Goal: Task Accomplishment & Management: Complete application form

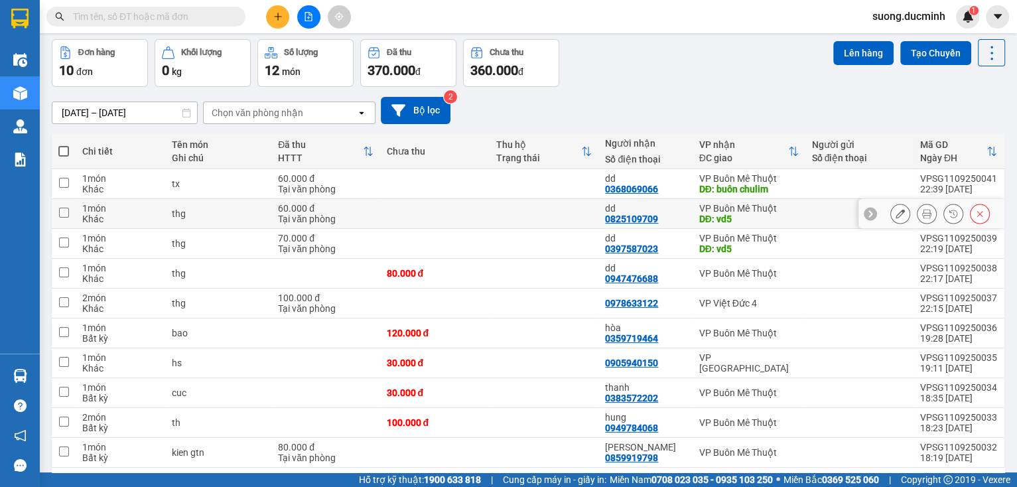
scroll to position [101, 0]
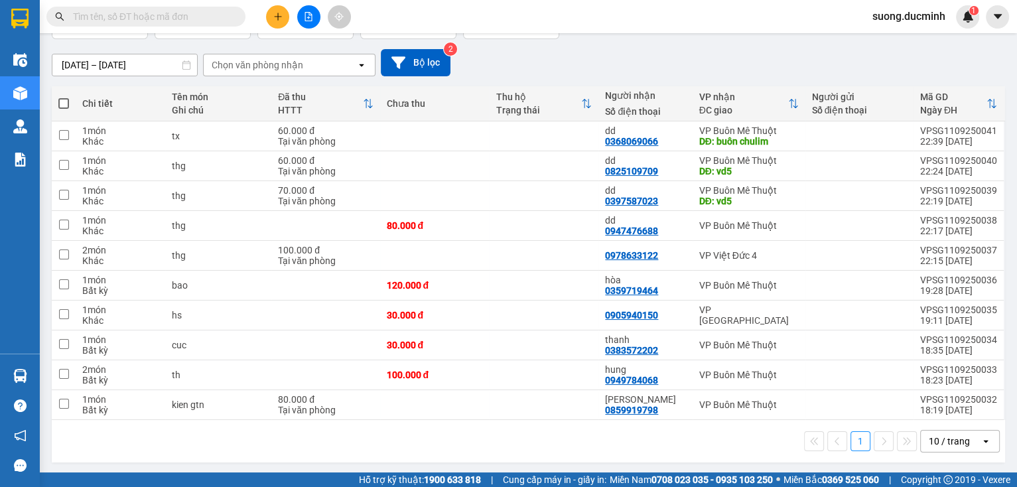
click at [60, 100] on span at bounding box center [63, 103] width 11 height 11
click at [64, 97] on input "checkbox" at bounding box center [64, 97] width 0 height 0
checkbox input "true"
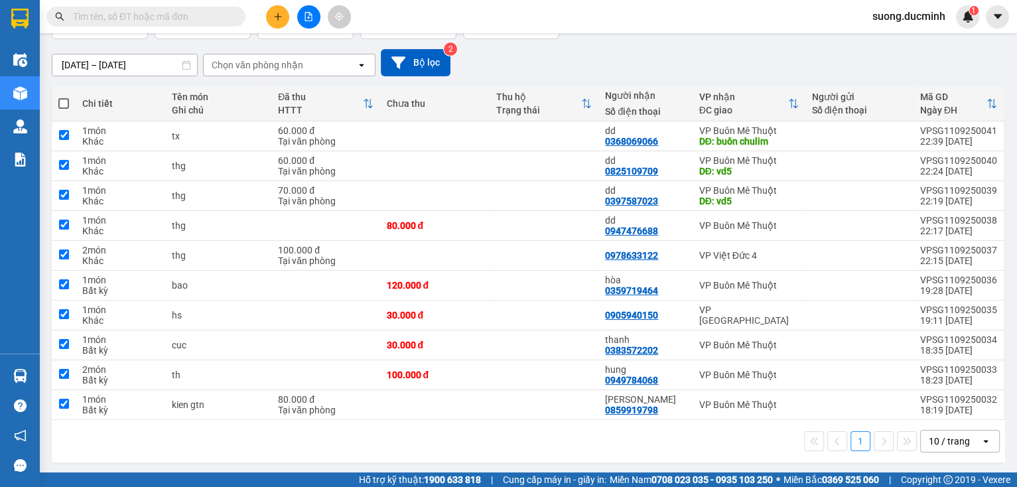
checkbox input "true"
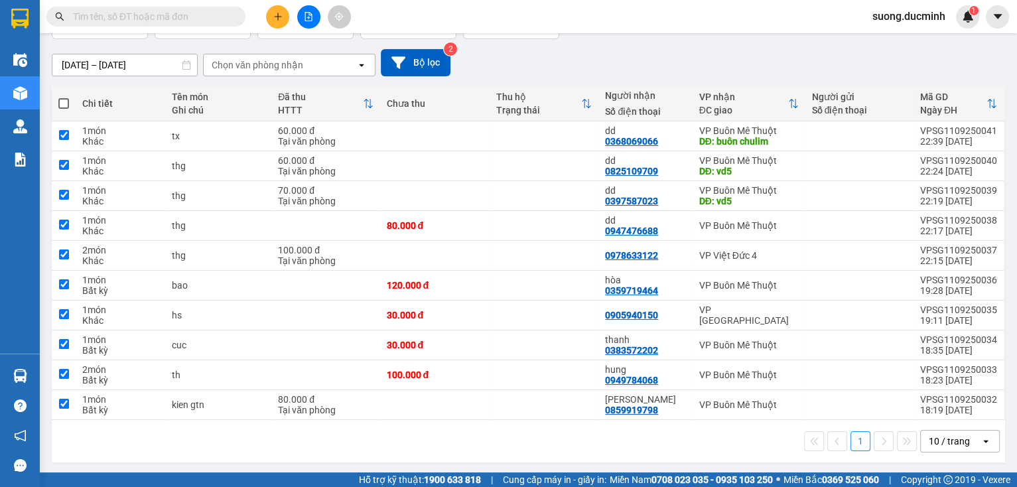
checkbox input "true"
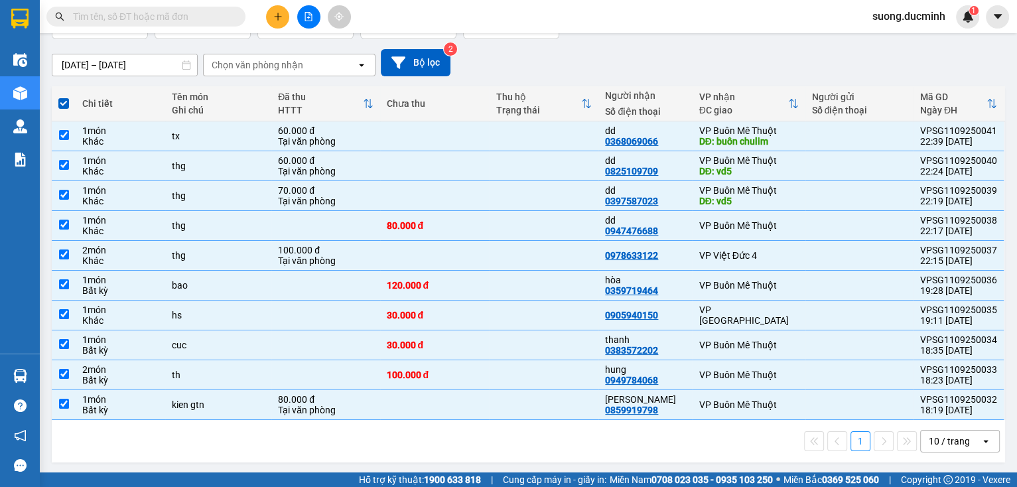
scroll to position [0, 0]
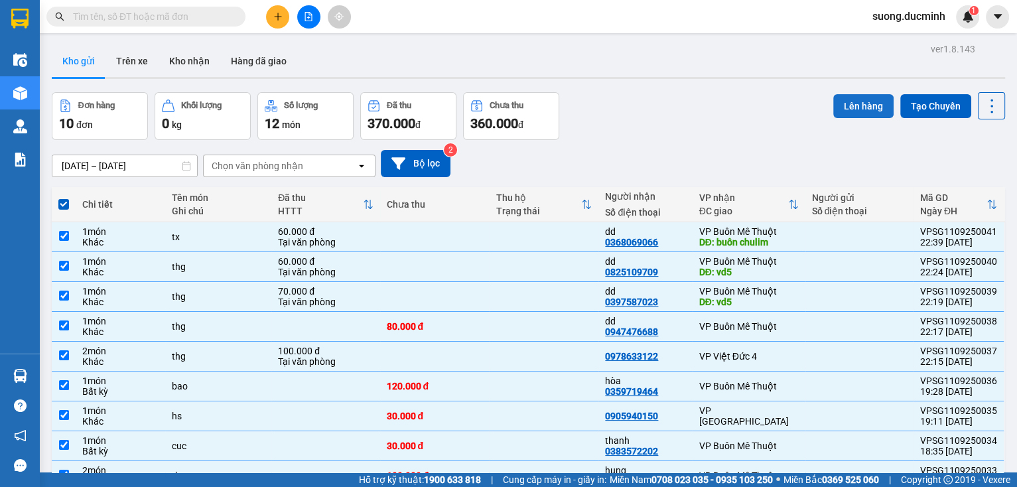
click at [850, 109] on button "Lên hàng" at bounding box center [863, 106] width 60 height 24
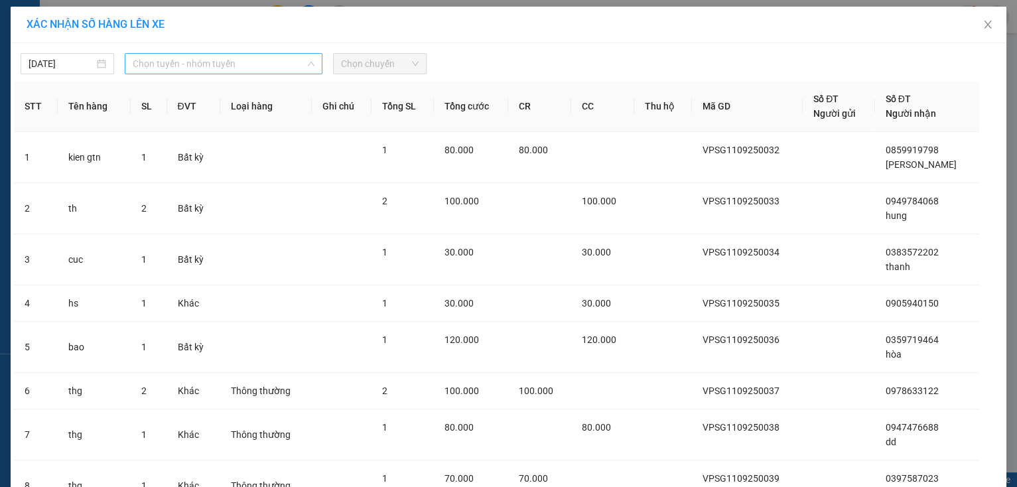
click at [208, 69] on span "Chọn tuyến - nhóm tuyến" at bounding box center [224, 64] width 182 height 20
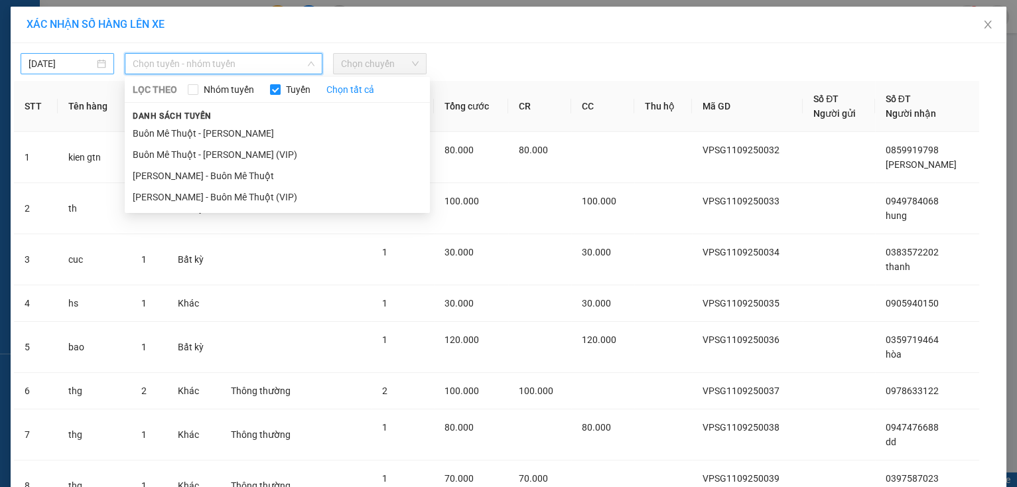
click at [75, 62] on body "Kết quả tìm kiếm ( 0 ) Bộ lọc No Data suong.ducminh 1 Điều hành xe Kho hàng mới…" at bounding box center [508, 243] width 1017 height 487
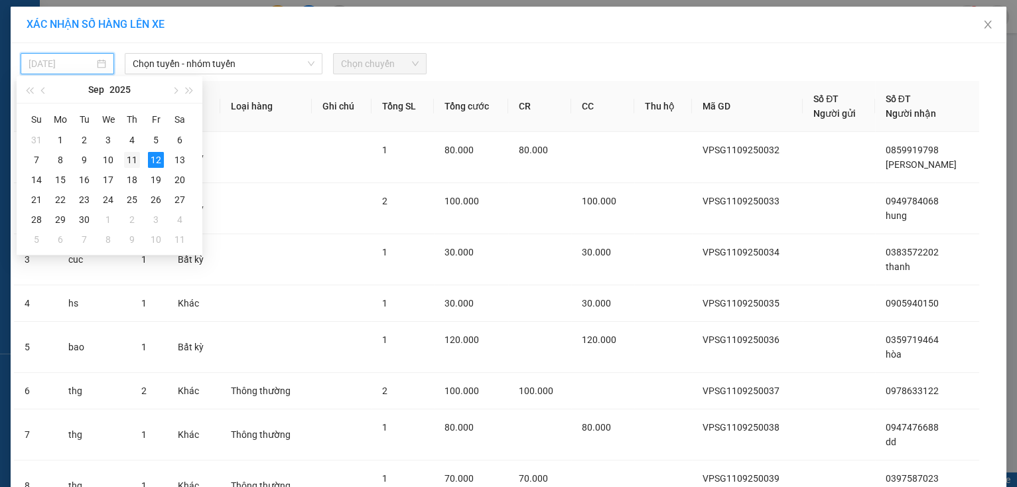
click at [133, 162] on div "11" at bounding box center [132, 160] width 16 height 16
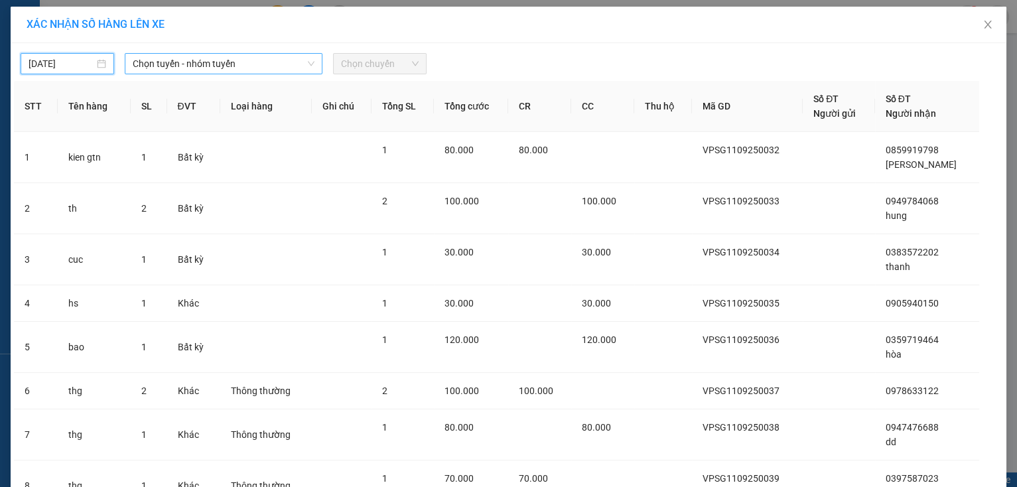
click at [275, 63] on span "Chọn tuyến - nhóm tuyến" at bounding box center [224, 64] width 182 height 20
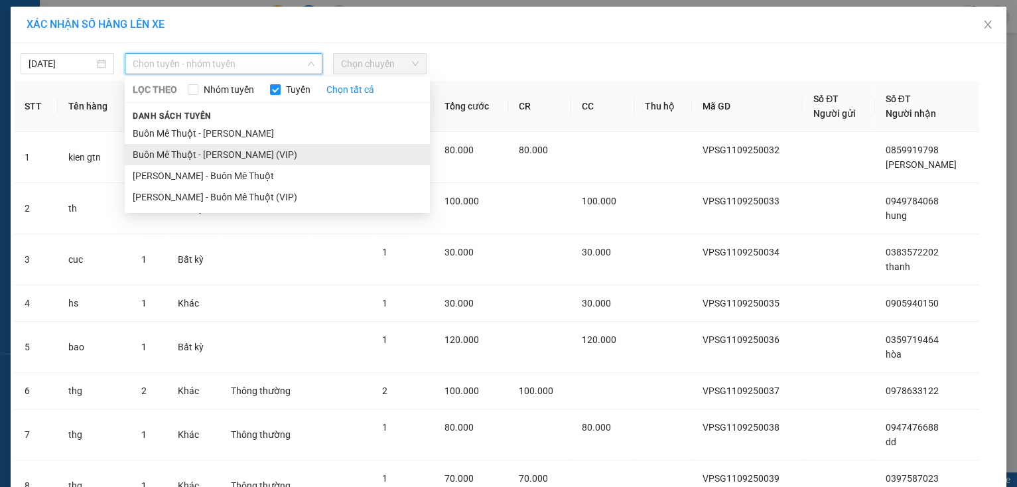
type input "[DATE]"
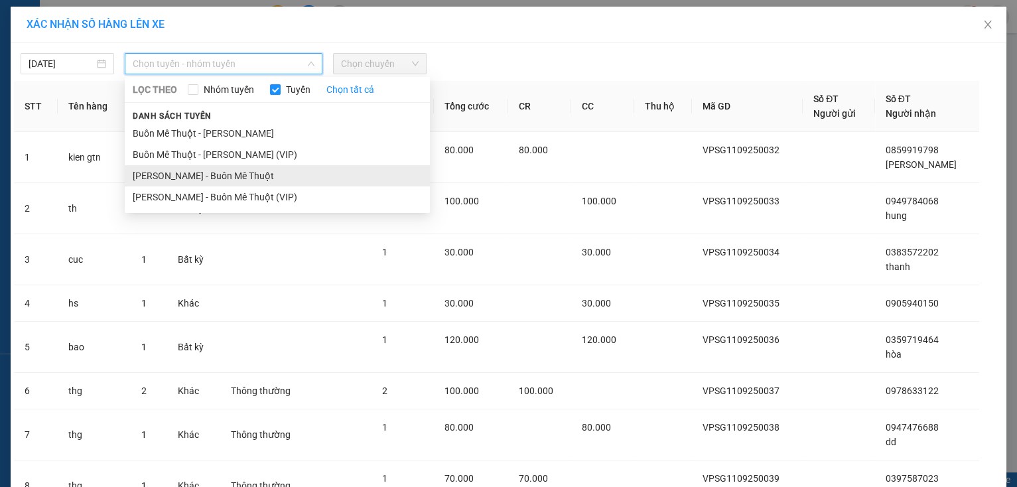
click at [165, 180] on li "[PERSON_NAME] - Buôn Mê Thuột" at bounding box center [277, 175] width 305 height 21
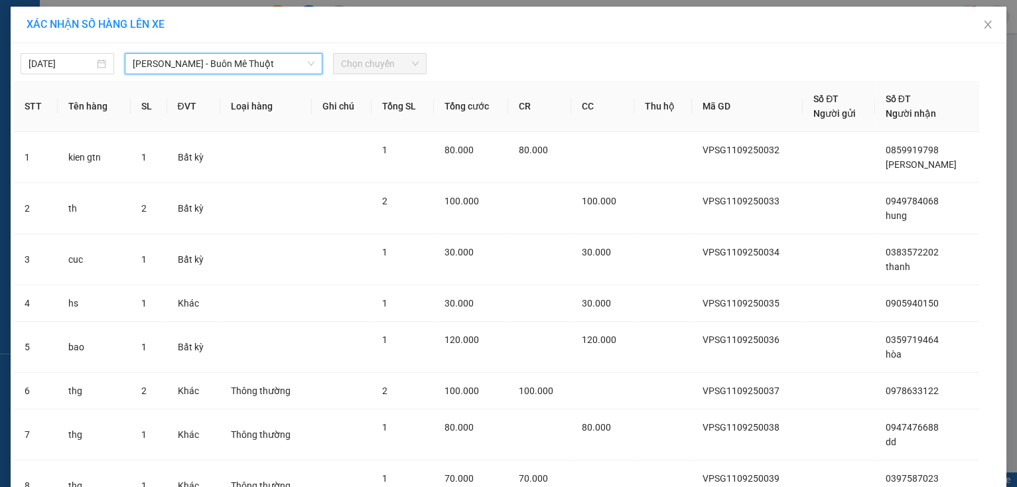
click at [363, 66] on span "Chọn chuyến" at bounding box center [380, 64] width 78 height 20
click at [249, 66] on span "[PERSON_NAME] - Buôn Mê Thuột" at bounding box center [224, 64] width 182 height 20
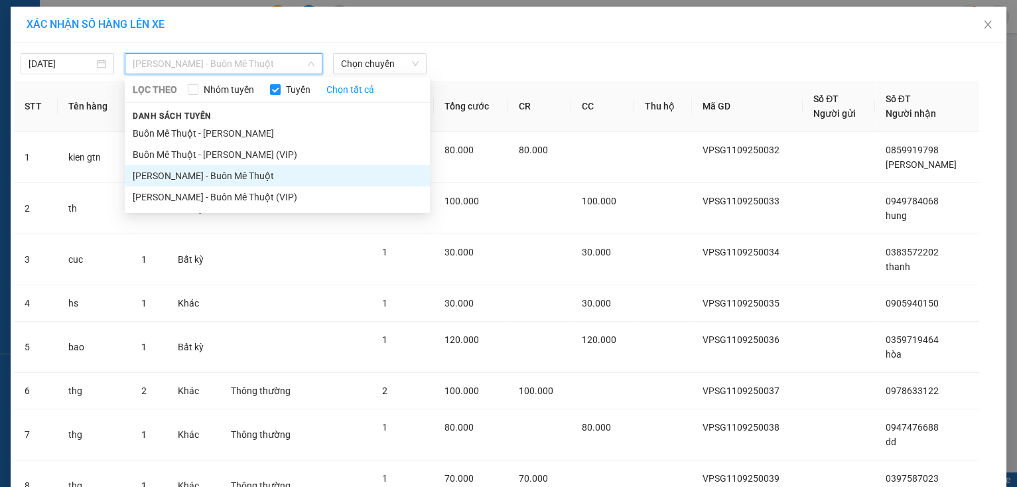
click at [170, 177] on li "[PERSON_NAME] - Buôn Mê Thuột" at bounding box center [277, 175] width 305 height 21
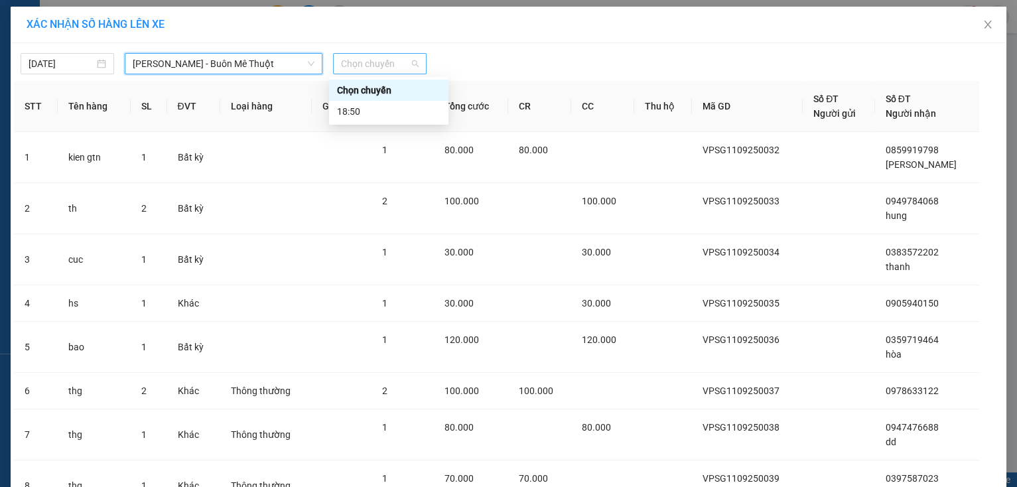
click at [357, 64] on span "Chọn chuyến" at bounding box center [380, 64] width 78 height 20
click at [348, 104] on div "18:50" at bounding box center [388, 111] width 103 height 15
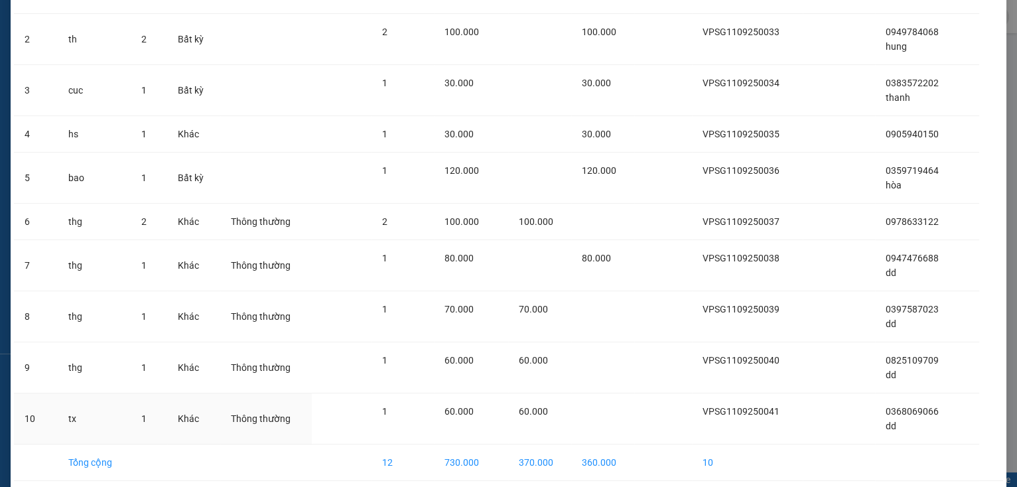
scroll to position [230, 0]
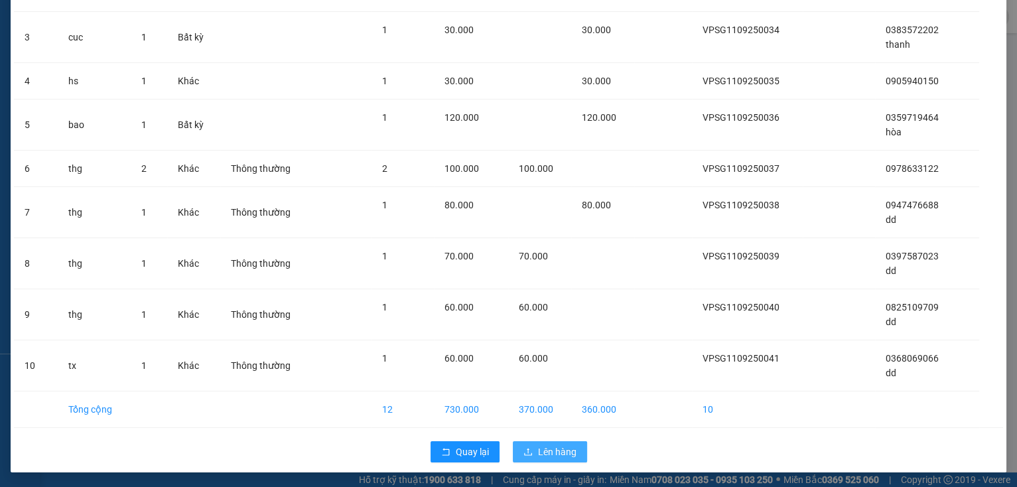
click at [554, 456] on span "Lên hàng" at bounding box center [557, 451] width 38 height 15
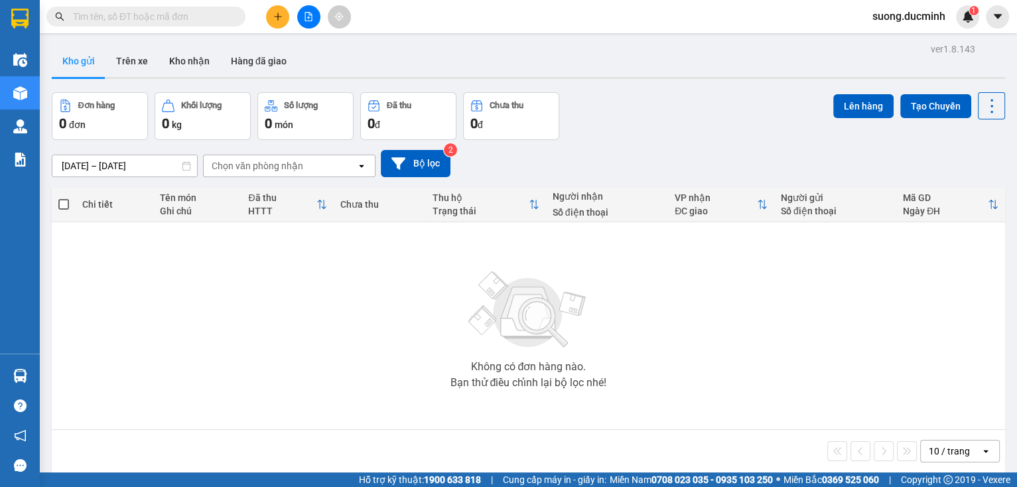
scroll to position [53, 0]
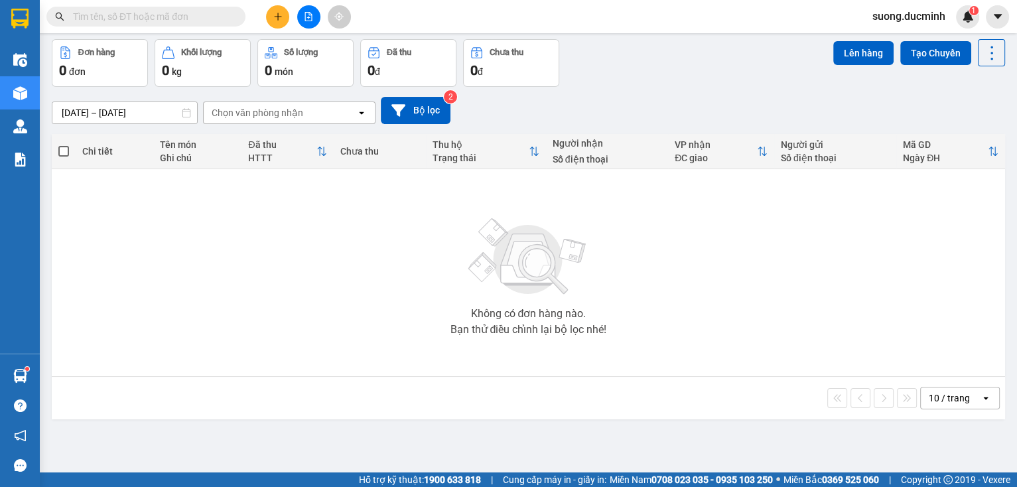
click at [220, 19] on input "text" at bounding box center [151, 16] width 157 height 15
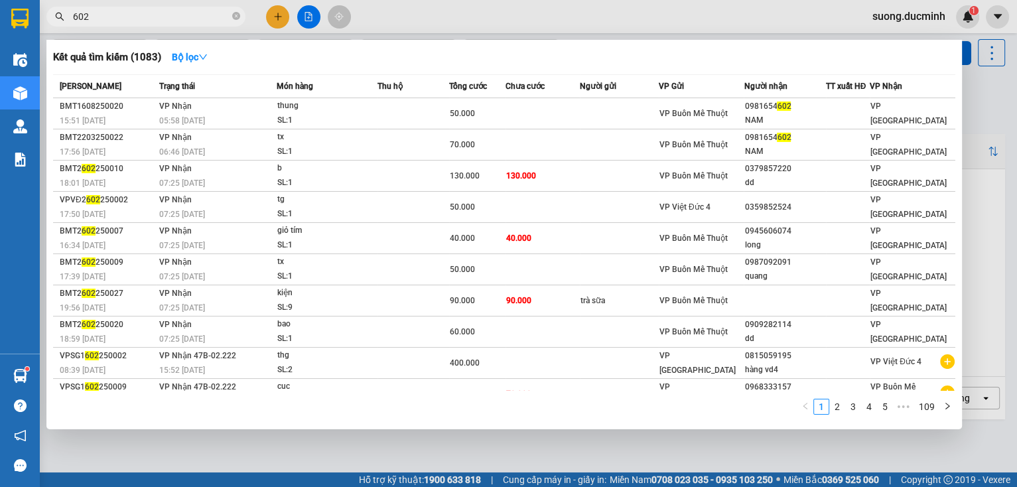
type input "602"
click at [988, 178] on div at bounding box center [508, 243] width 1017 height 487
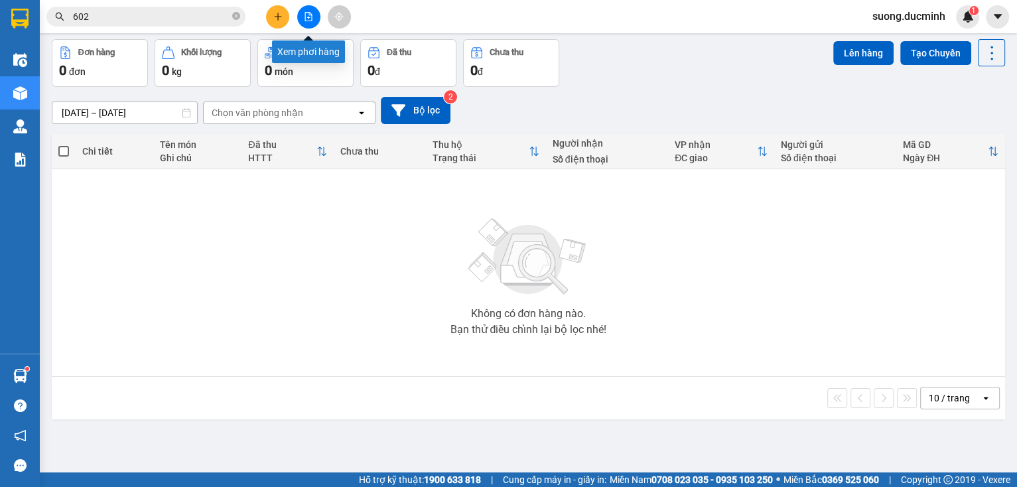
click at [305, 13] on icon "file-add" at bounding box center [308, 16] width 7 height 9
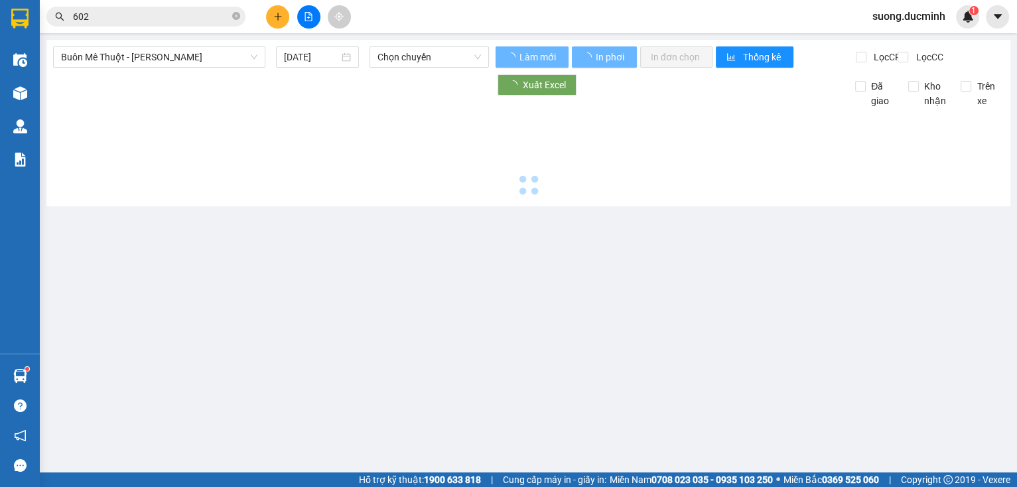
type input "[DATE]"
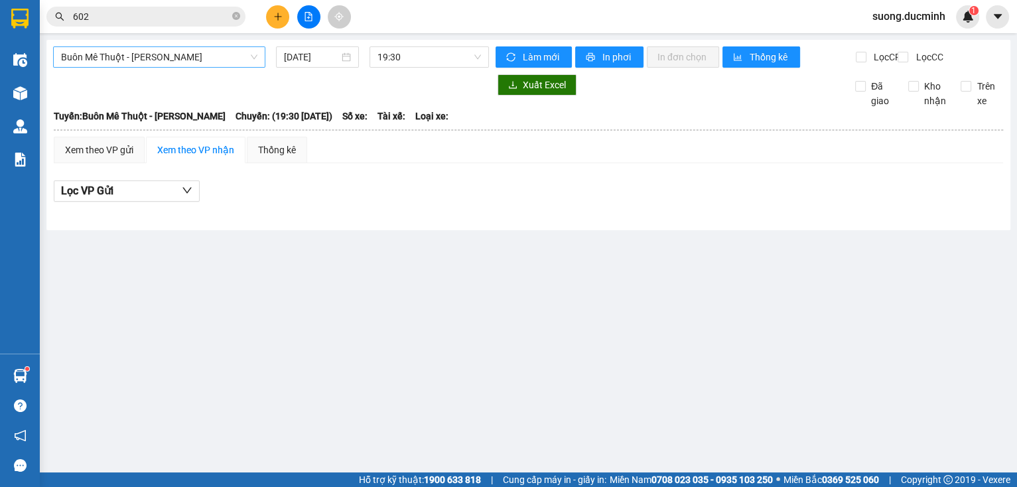
click at [189, 56] on span "Buôn Mê Thuột - [PERSON_NAME]" at bounding box center [159, 57] width 196 height 20
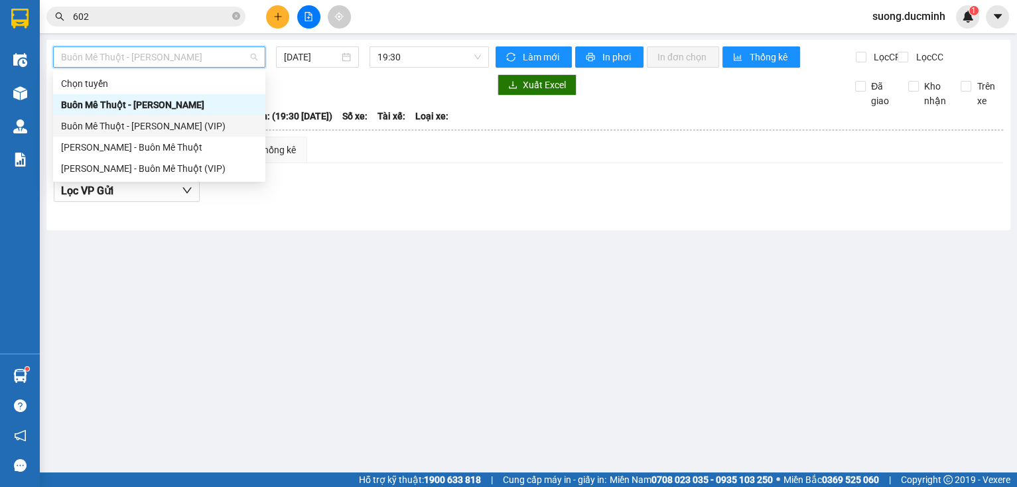
click at [167, 125] on div "Buôn Mê Thuột - [PERSON_NAME] (VIP)" at bounding box center [159, 126] width 196 height 15
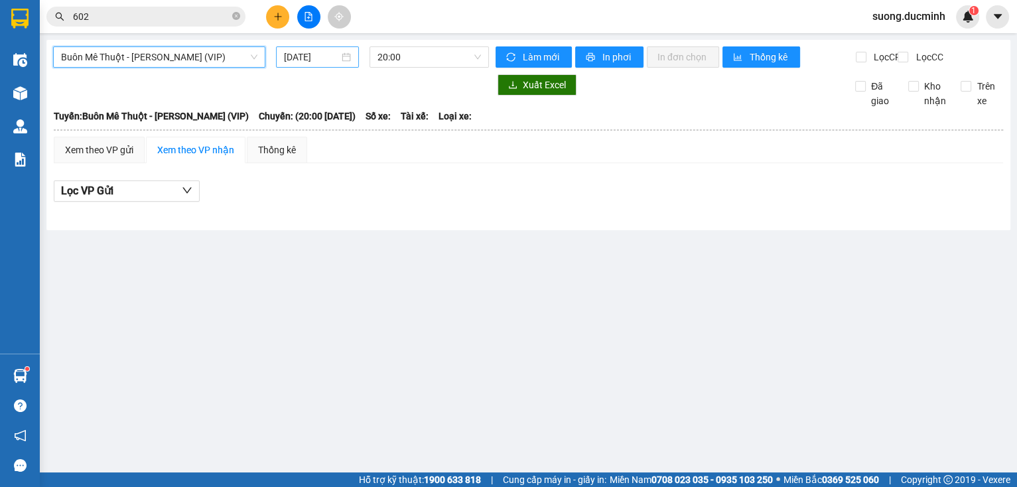
click at [315, 54] on input "[DATE]" at bounding box center [311, 57] width 54 height 15
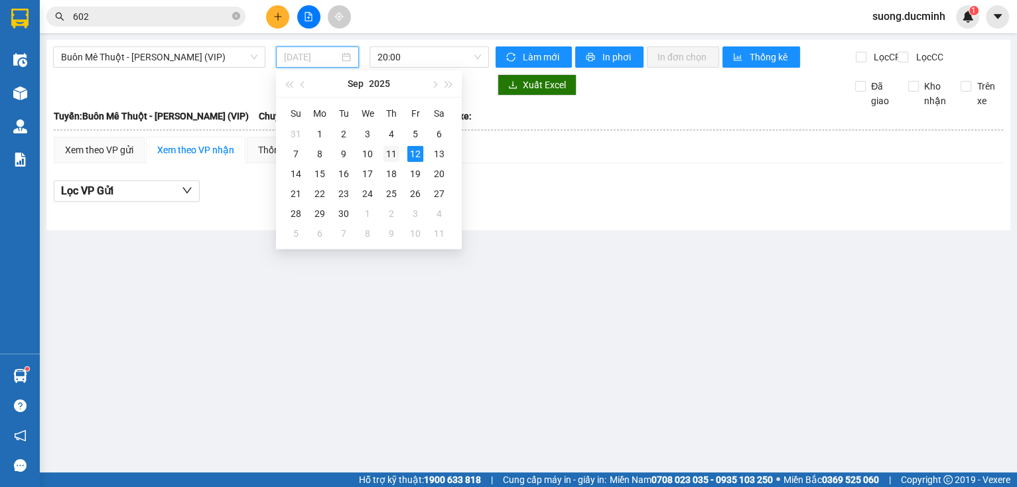
click at [395, 151] on div "11" at bounding box center [391, 154] width 16 height 16
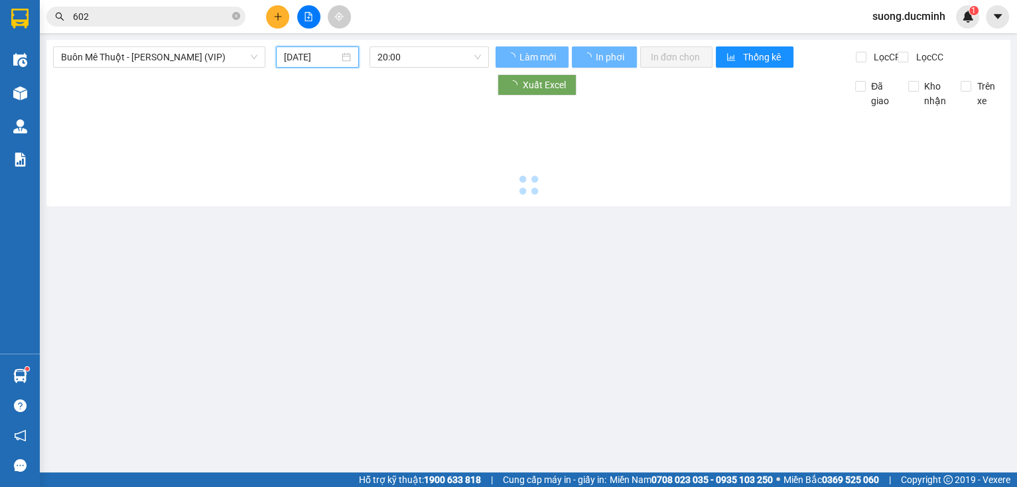
type input "[DATE]"
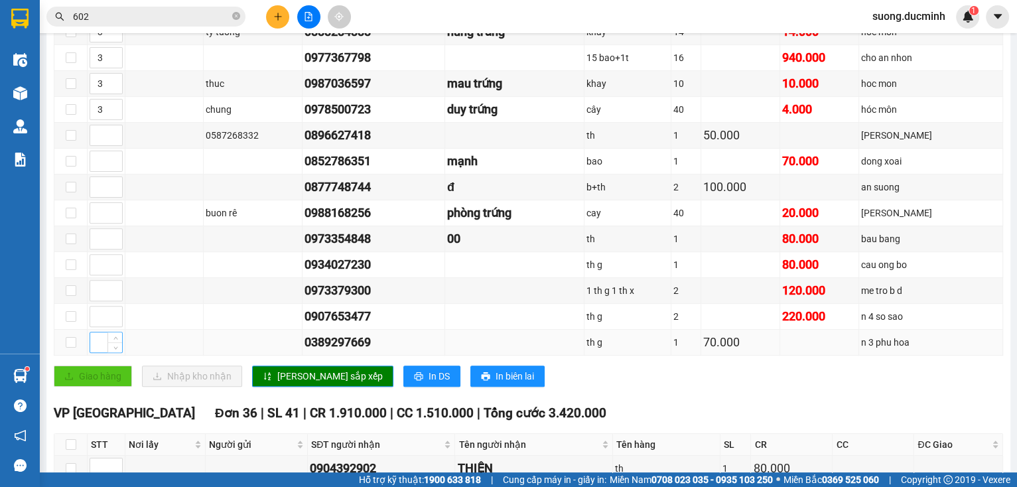
scroll to position [637, 0]
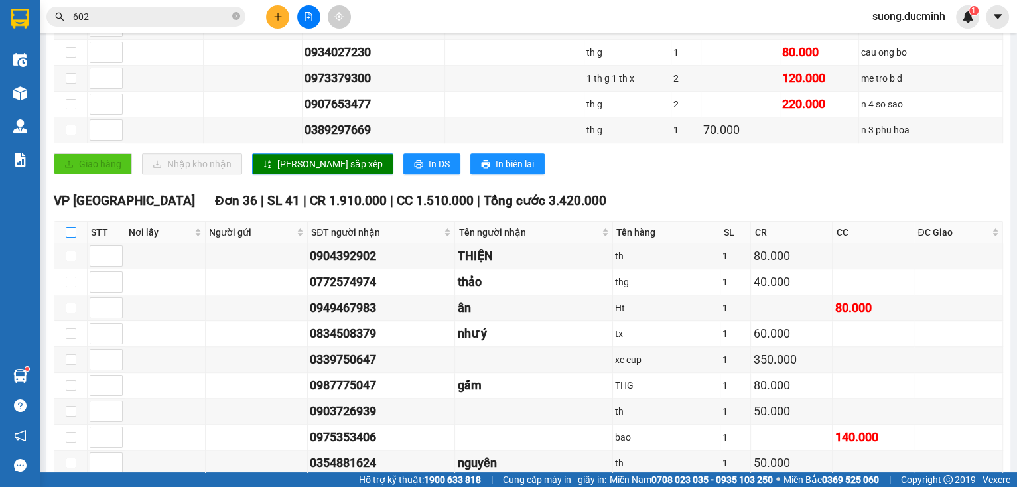
click at [70, 237] on input "checkbox" at bounding box center [71, 232] width 11 height 11
checkbox input "true"
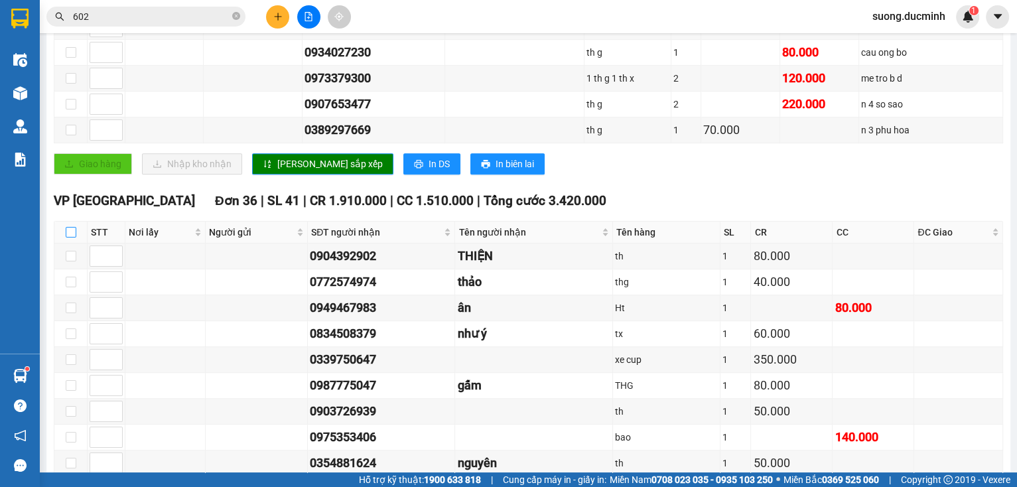
checkbox input "true"
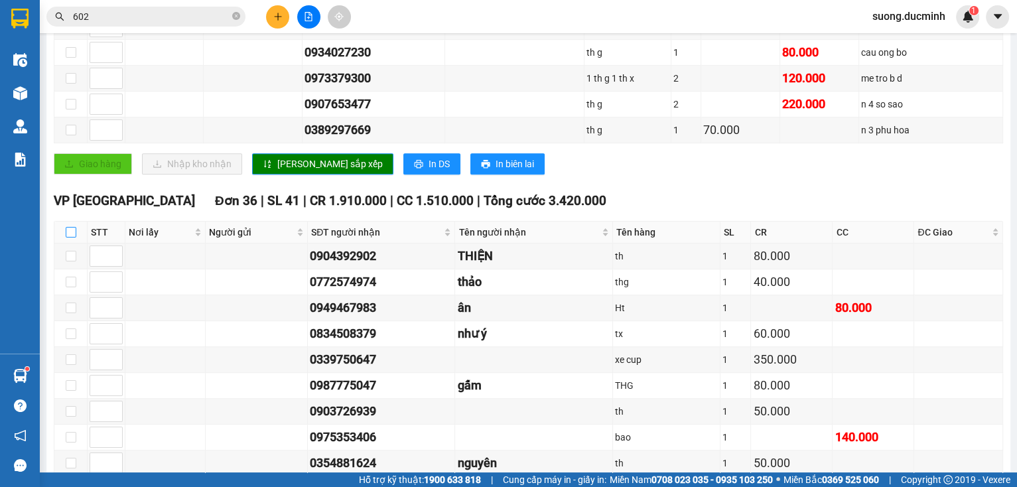
checkbox input "true"
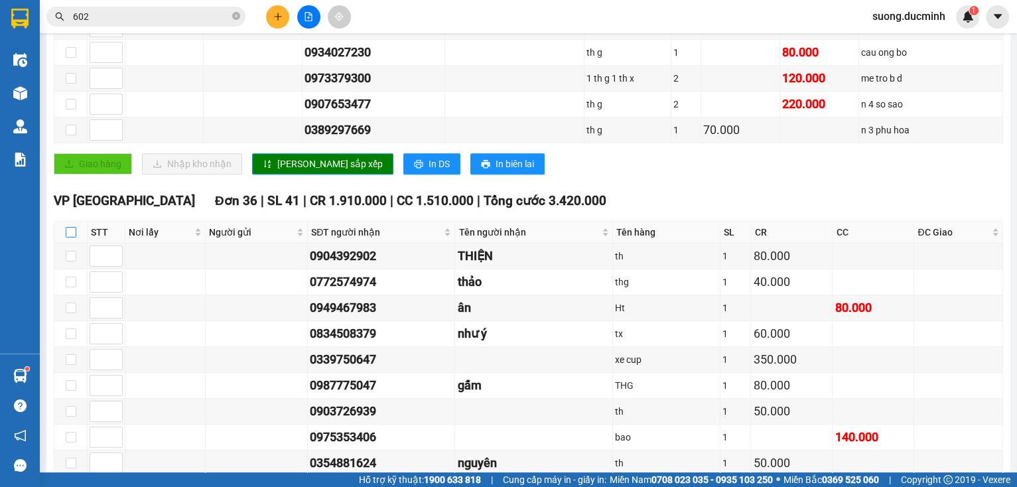
checkbox input "true"
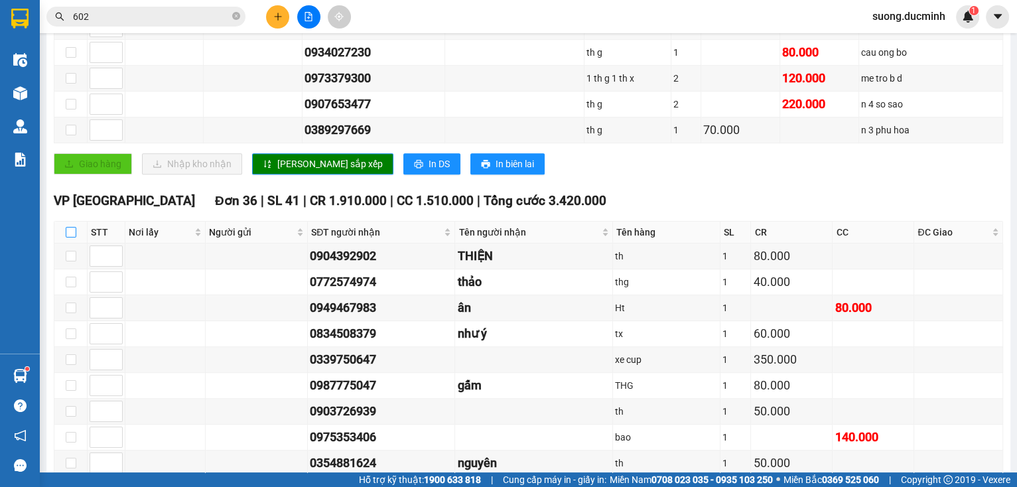
checkbox input "true"
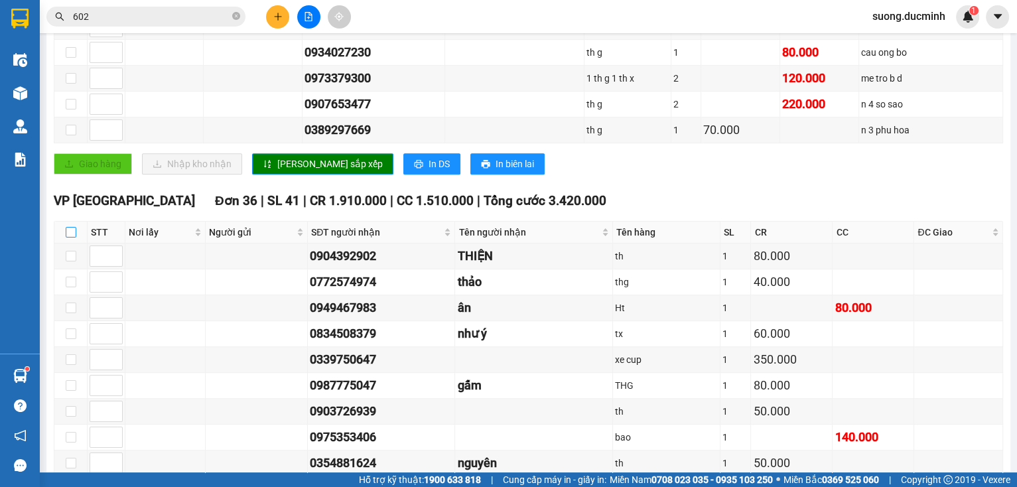
checkbox input "true"
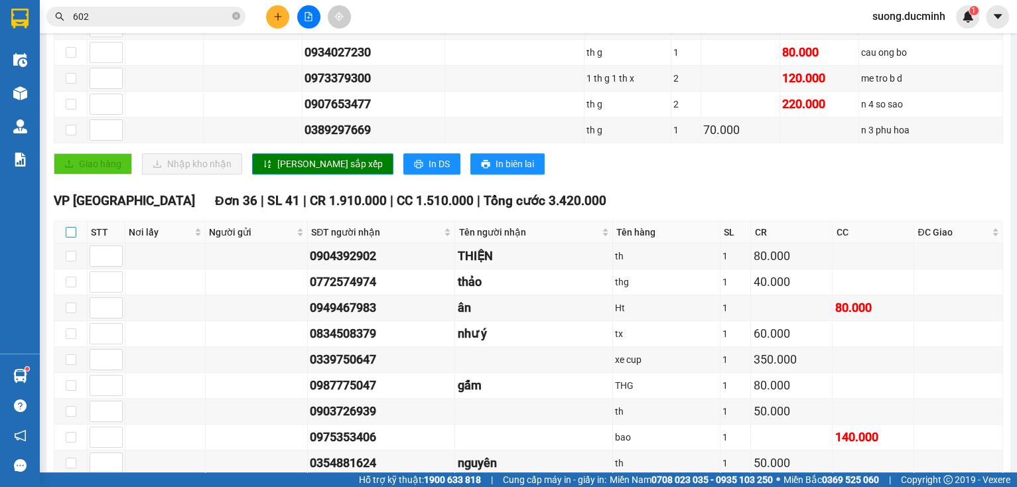
checkbox input "true"
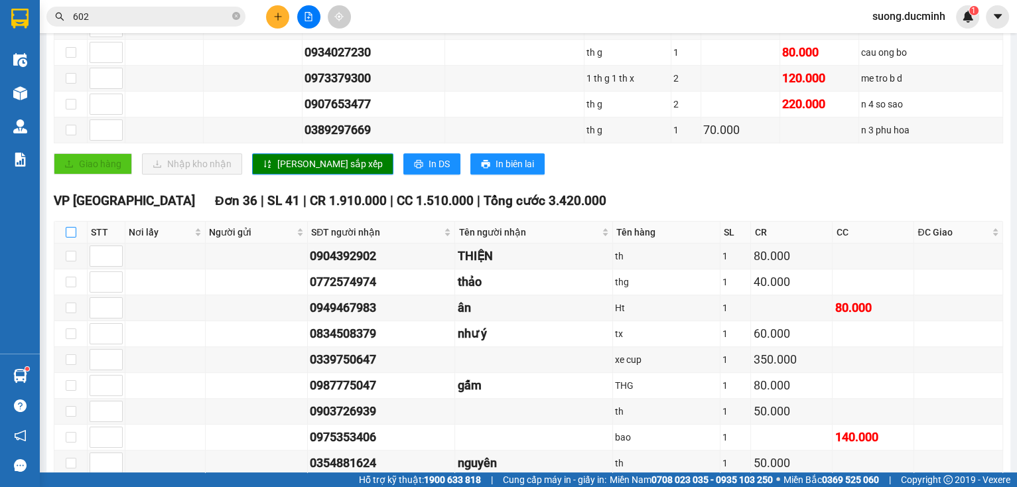
checkbox input "true"
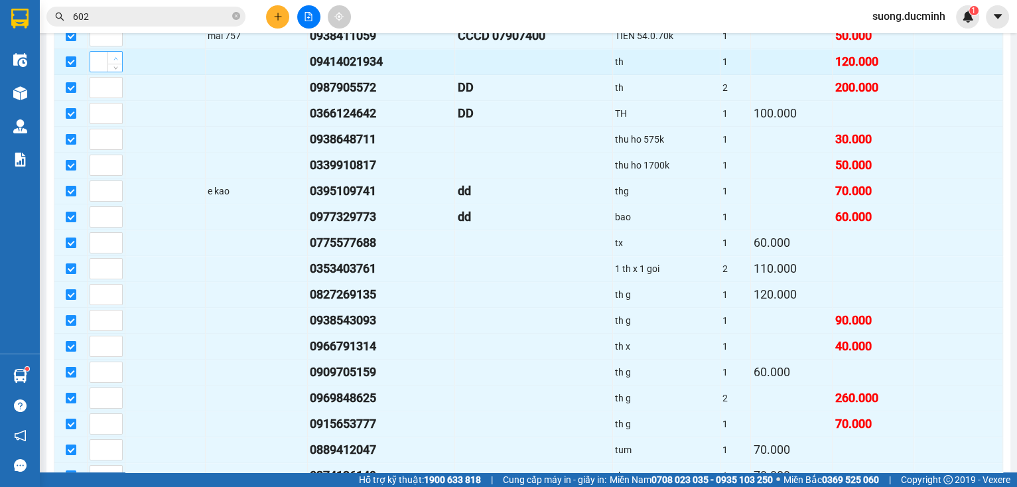
scroll to position [1433, 0]
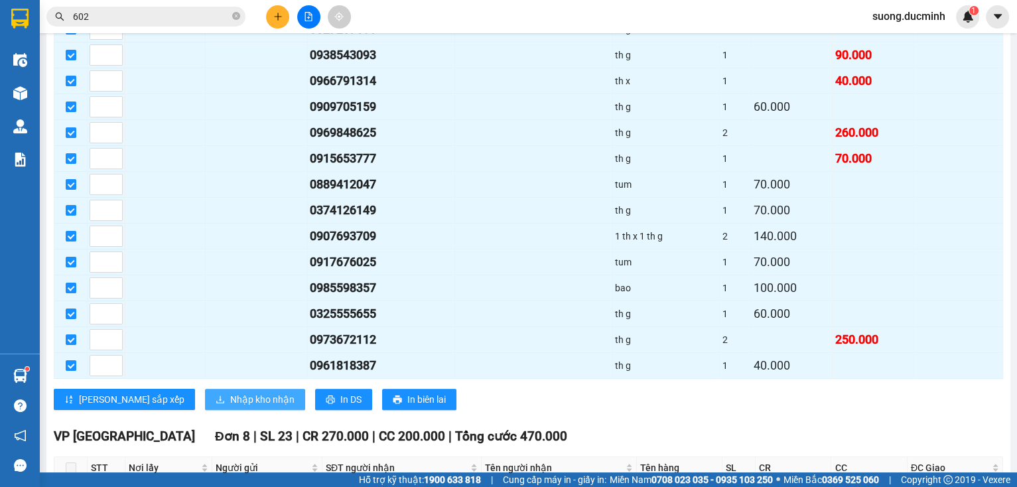
click at [230, 392] on span "Nhập kho nhận" at bounding box center [262, 399] width 64 height 15
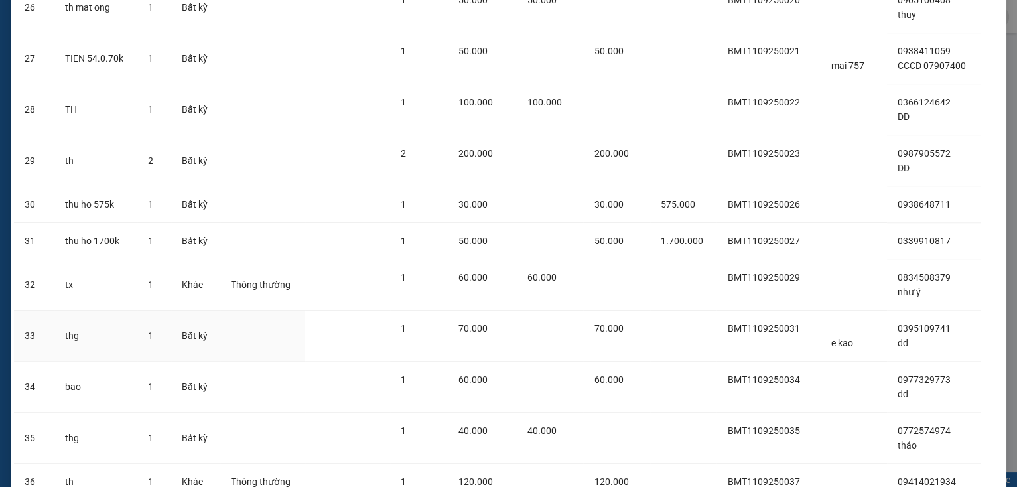
scroll to position [1219, 0]
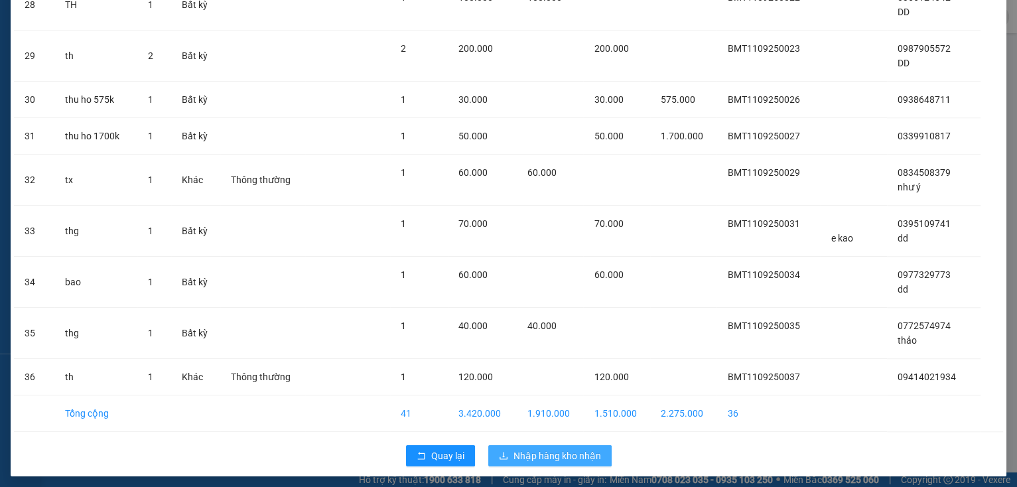
click at [561, 460] on button "Nhập hàng kho nhận" at bounding box center [549, 455] width 123 height 21
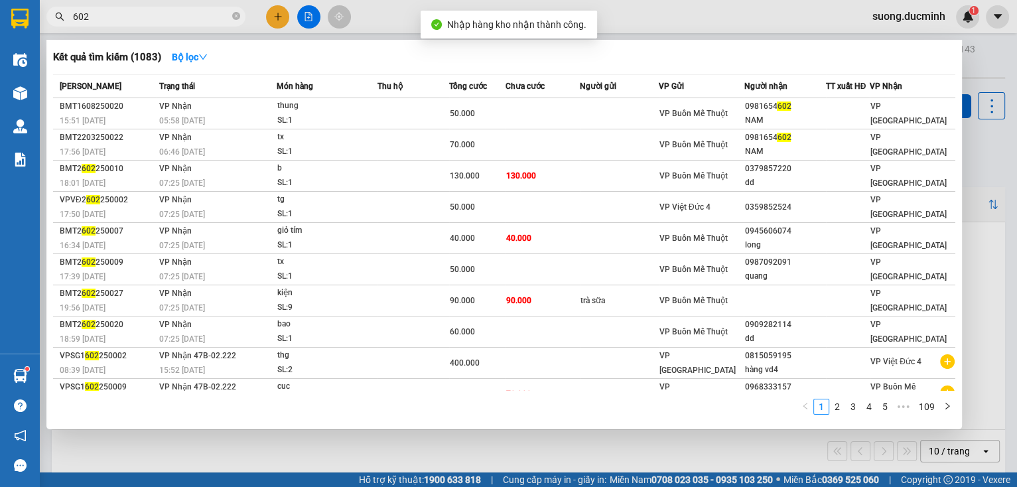
click at [188, 19] on input "602" at bounding box center [151, 16] width 157 height 15
click at [238, 19] on icon "close-circle" at bounding box center [236, 16] width 8 height 8
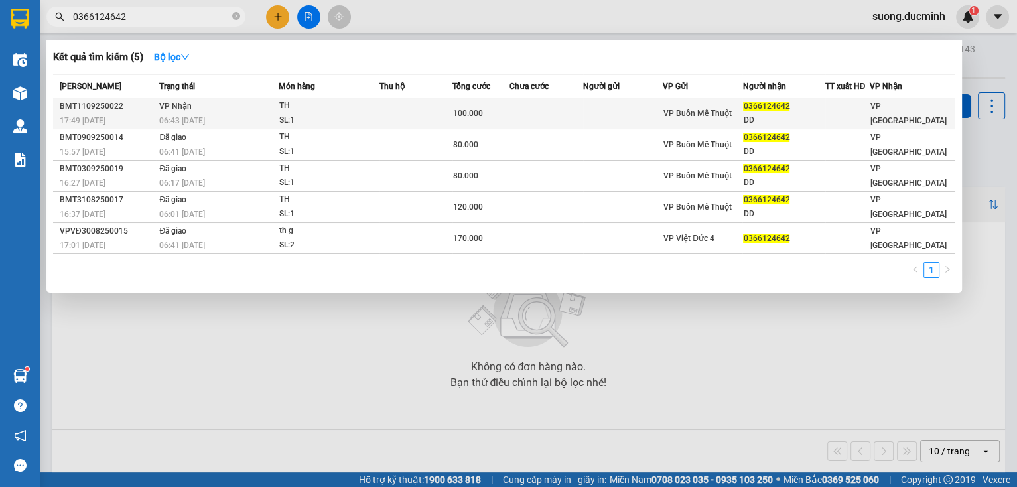
type input "0366124642"
click at [698, 119] on div "VP Buôn Mê Thuột" at bounding box center [702, 113] width 78 height 15
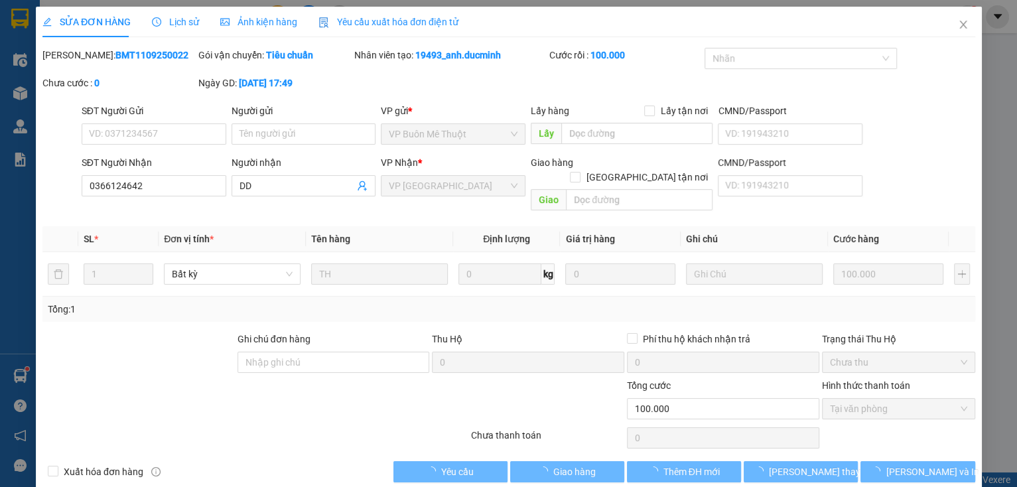
type input "0366124642"
type input "DD"
type input "100.000"
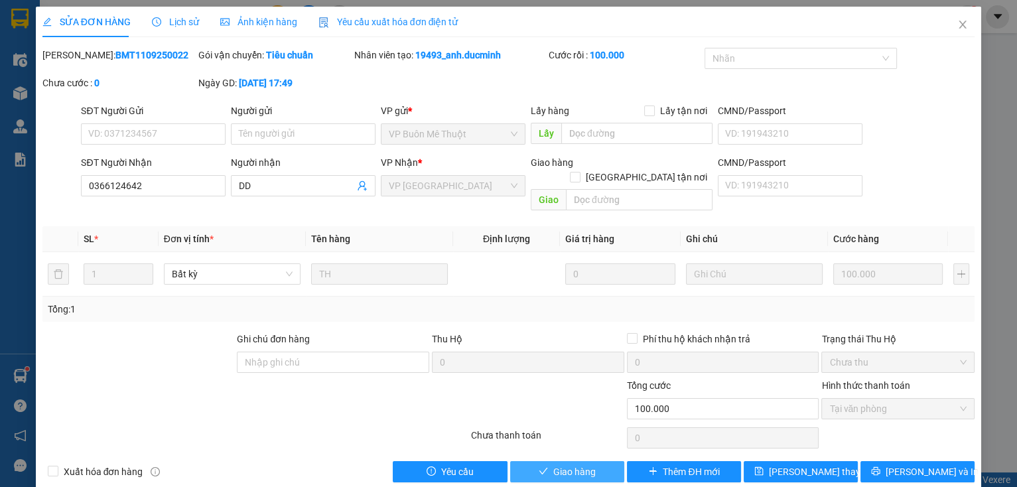
click at [554, 464] on span "Giao hàng" at bounding box center [574, 471] width 42 height 15
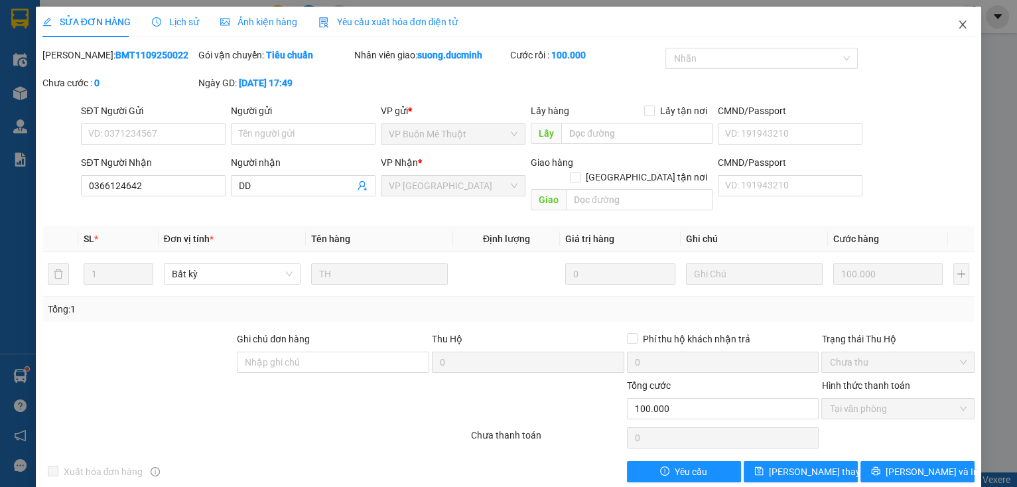
click at [959, 19] on span "Close" at bounding box center [962, 25] width 37 height 37
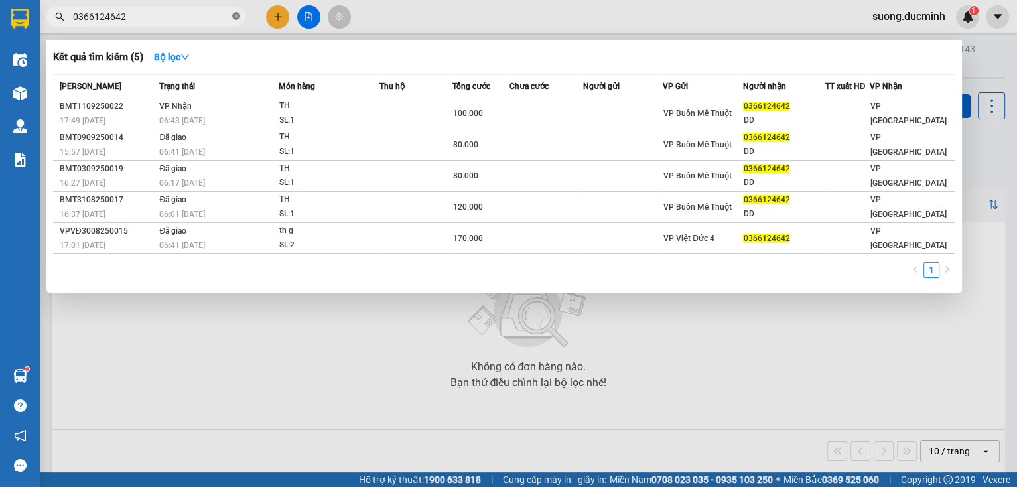
click at [238, 16] on icon "close-circle" at bounding box center [236, 16] width 8 height 8
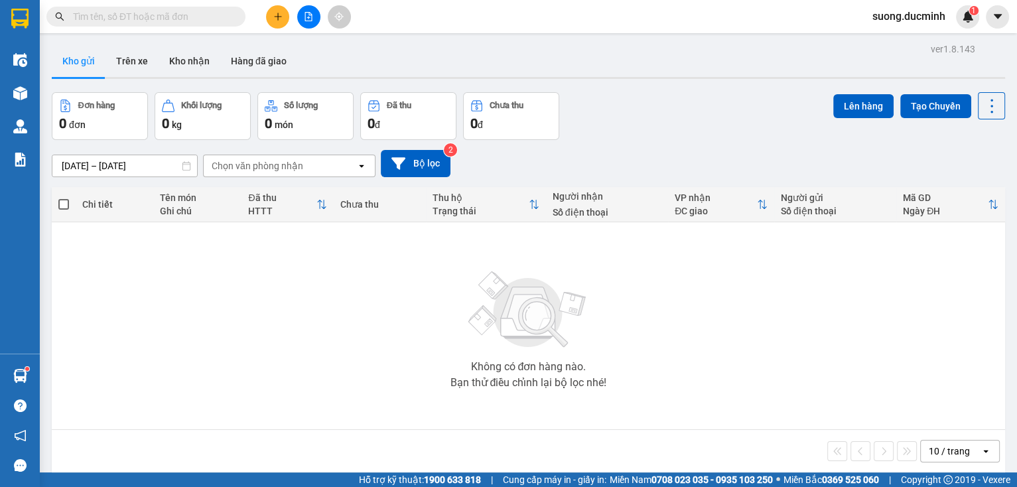
click at [210, 16] on input "text" at bounding box center [151, 16] width 157 height 15
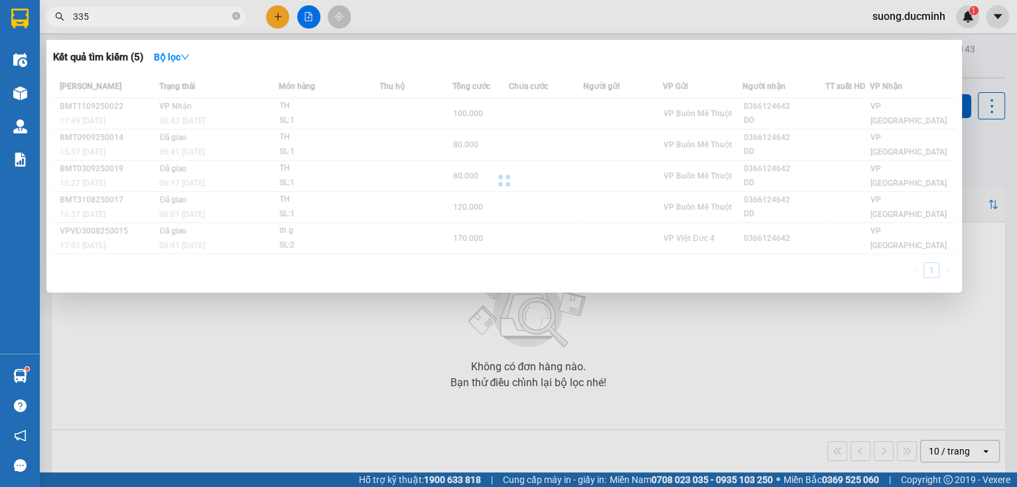
type input "335"
click at [597, 320] on div at bounding box center [508, 243] width 1017 height 487
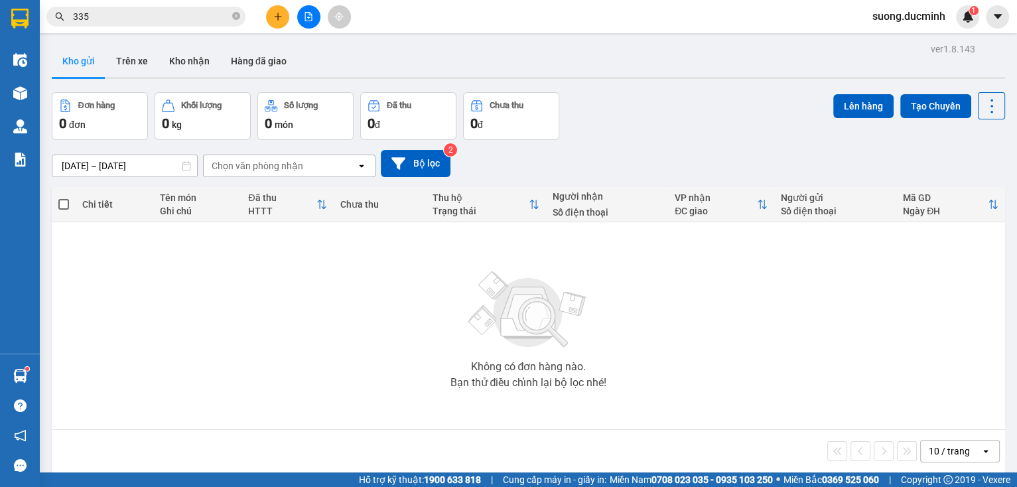
click at [197, 19] on input "335" at bounding box center [151, 16] width 157 height 15
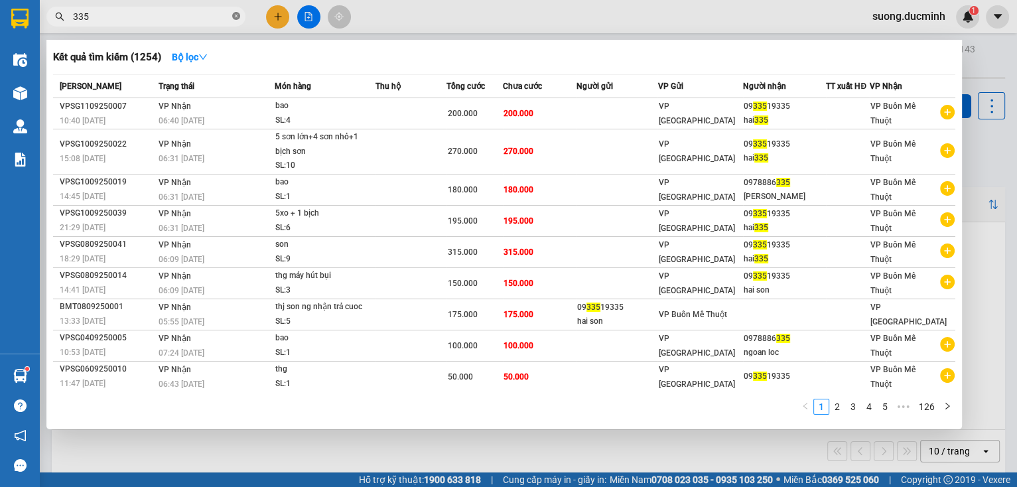
click at [236, 19] on icon "close-circle" at bounding box center [236, 16] width 8 height 8
click at [236, 19] on span at bounding box center [236, 16] width 8 height 15
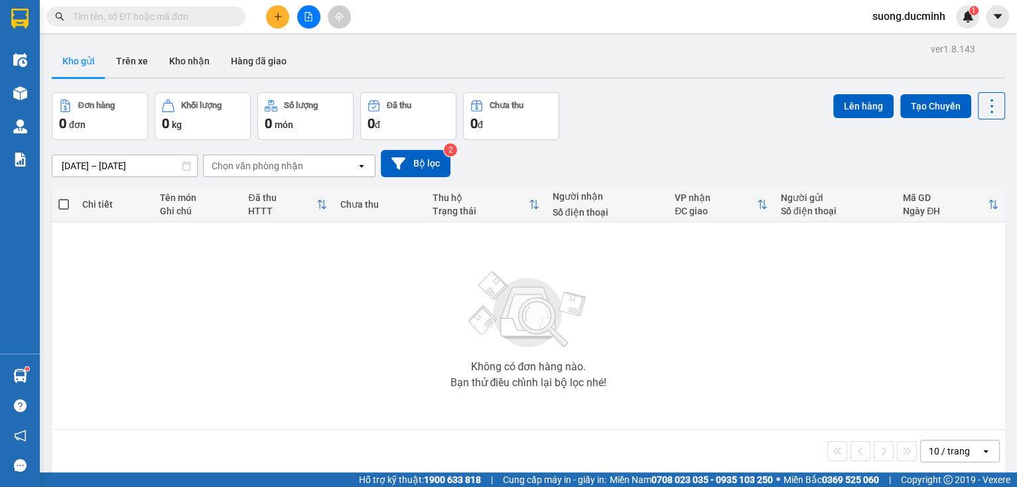
click at [176, 15] on input "text" at bounding box center [151, 16] width 157 height 15
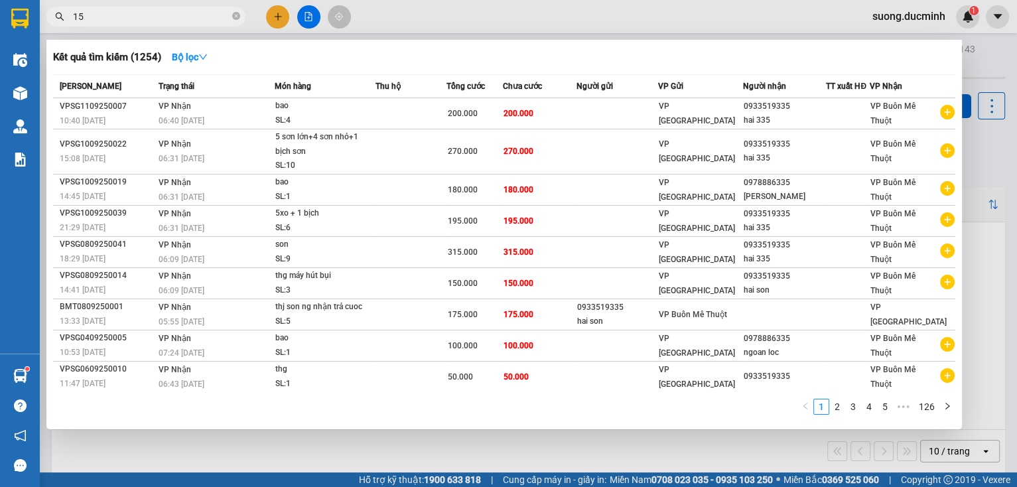
type input "159"
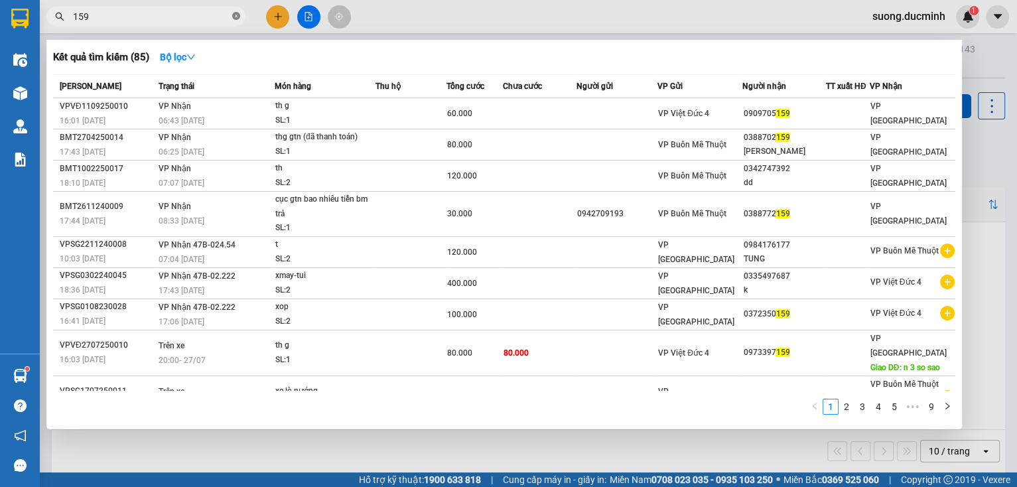
click at [236, 18] on icon "close-circle" at bounding box center [236, 16] width 8 height 8
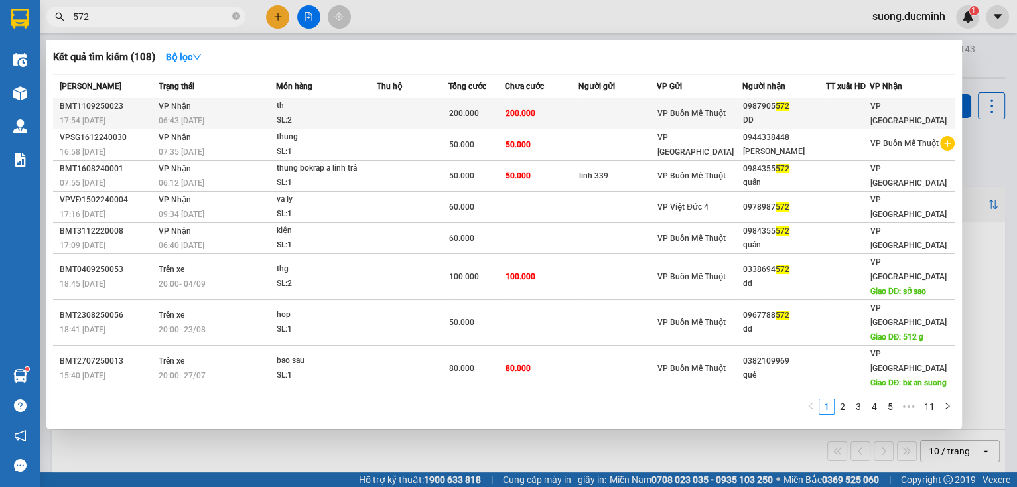
type input "572"
click at [455, 113] on span "200.000" at bounding box center [464, 113] width 30 height 9
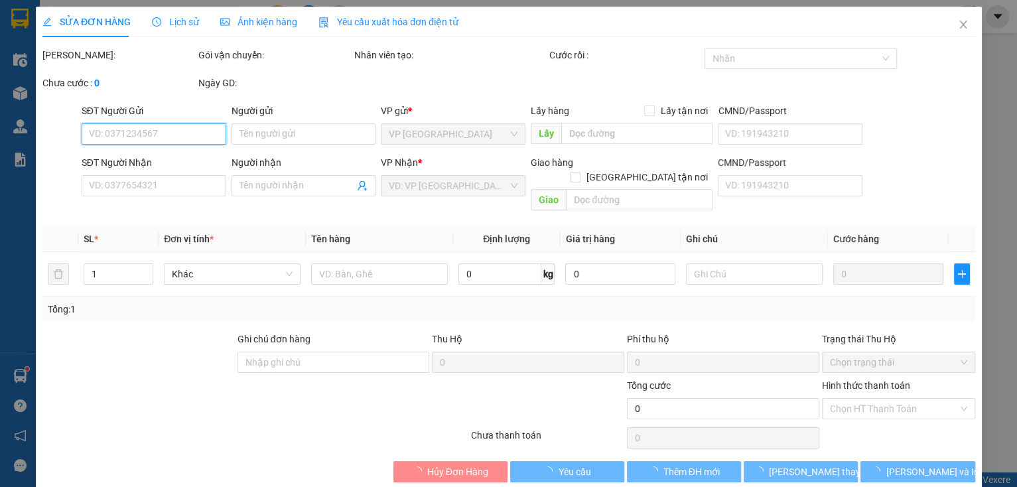
type input "0987905572"
type input "DD"
type input "200.000"
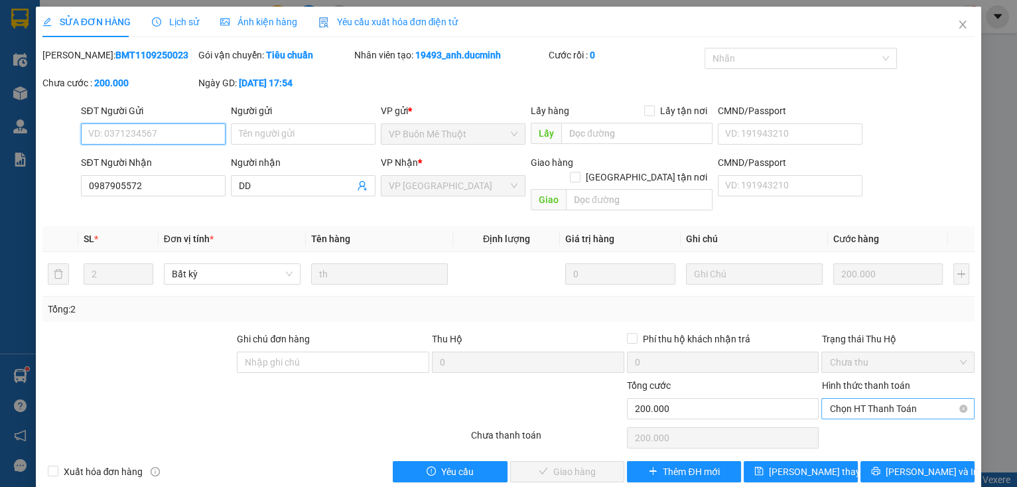
click at [897, 399] on span "Chọn HT Thanh Toán" at bounding box center [897, 409] width 137 height 20
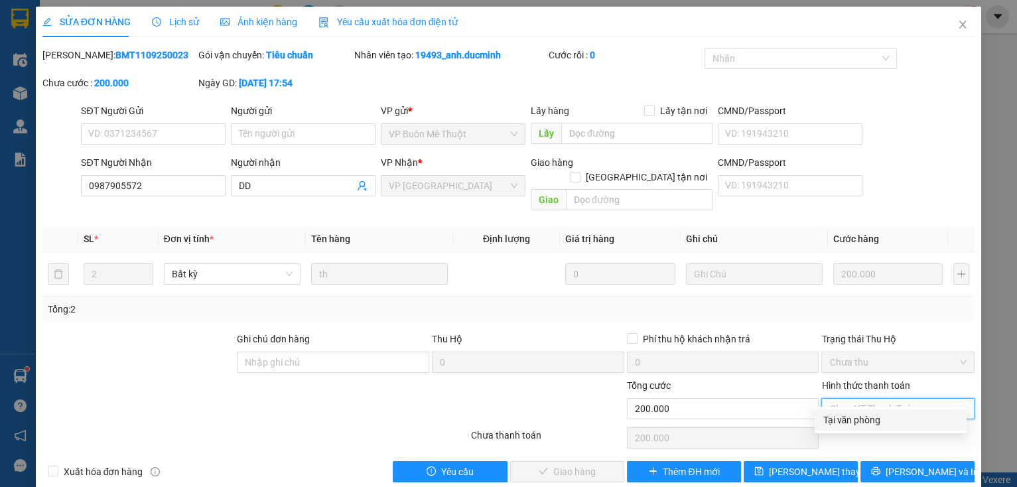
click at [886, 420] on div "Tại văn phòng" at bounding box center [891, 420] width 136 height 15
type input "0"
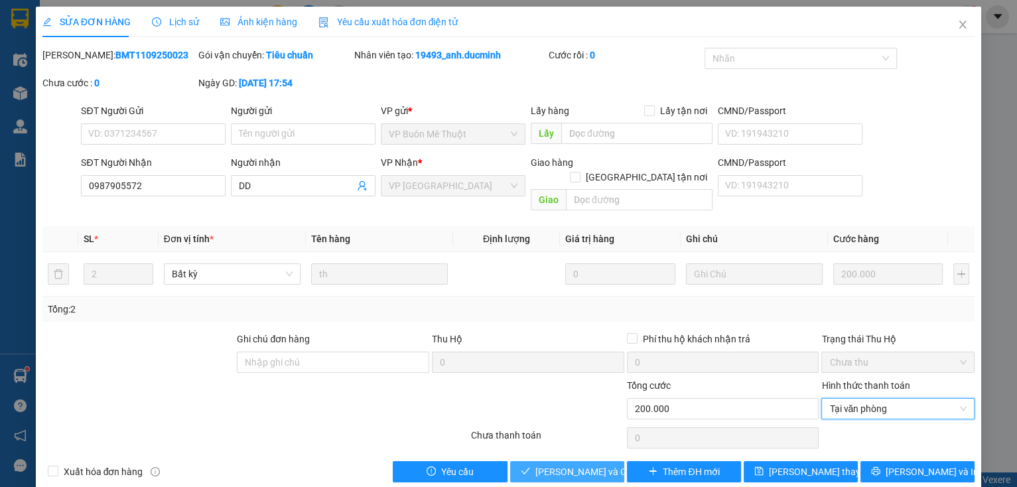
click at [544, 464] on span "[PERSON_NAME] và Giao hàng" at bounding box center [598, 471] width 127 height 15
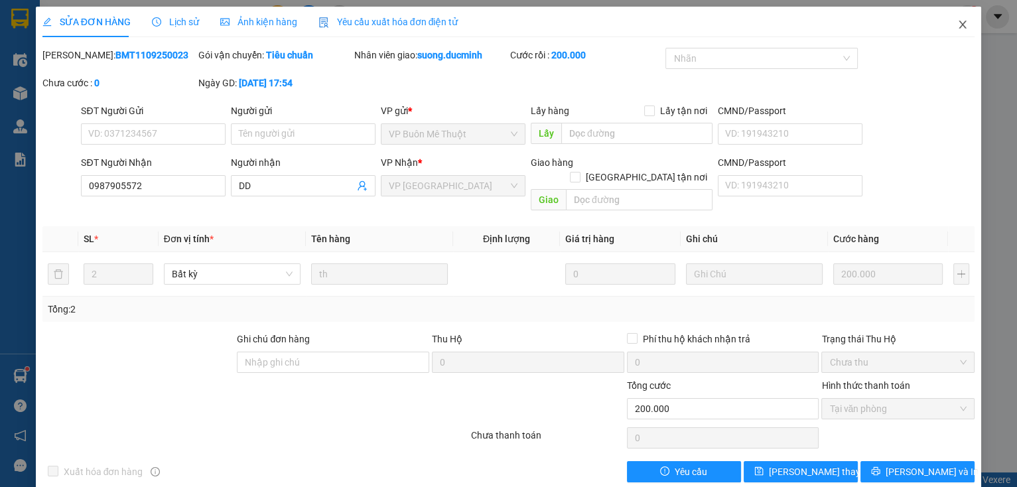
click at [957, 24] on icon "close" at bounding box center [962, 24] width 11 height 11
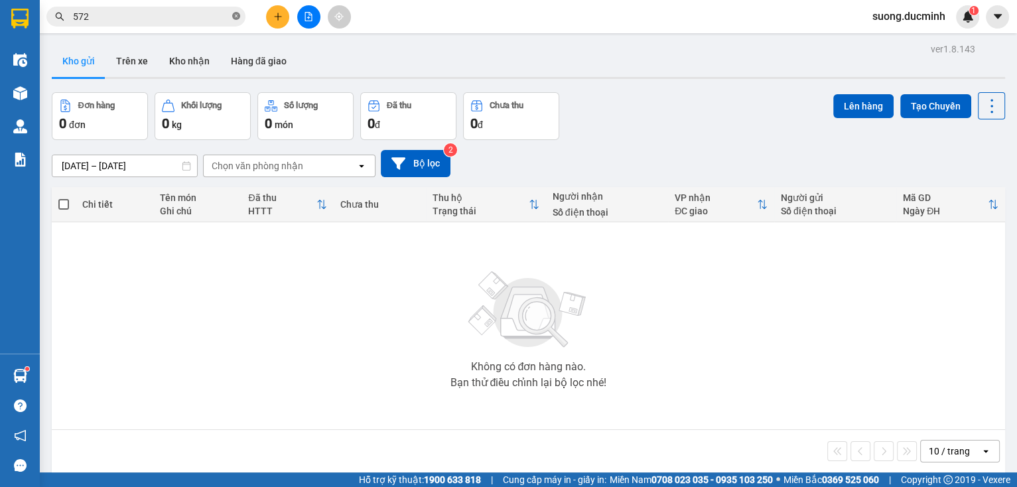
click at [236, 13] on icon "close-circle" at bounding box center [236, 16] width 8 height 8
click at [154, 20] on input "text" at bounding box center [151, 16] width 157 height 15
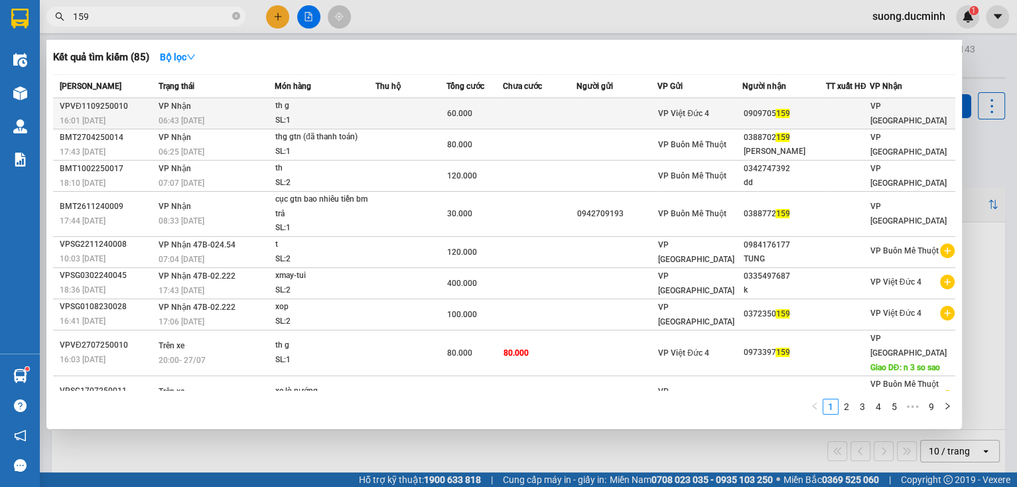
type input "159"
click at [597, 108] on td at bounding box center [617, 113] width 82 height 31
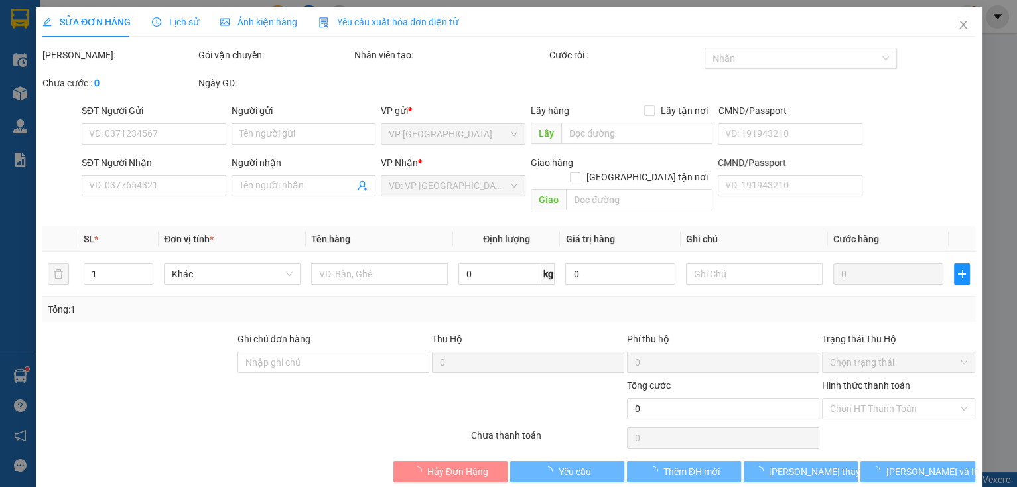
type input "0909705159"
type input "60.000"
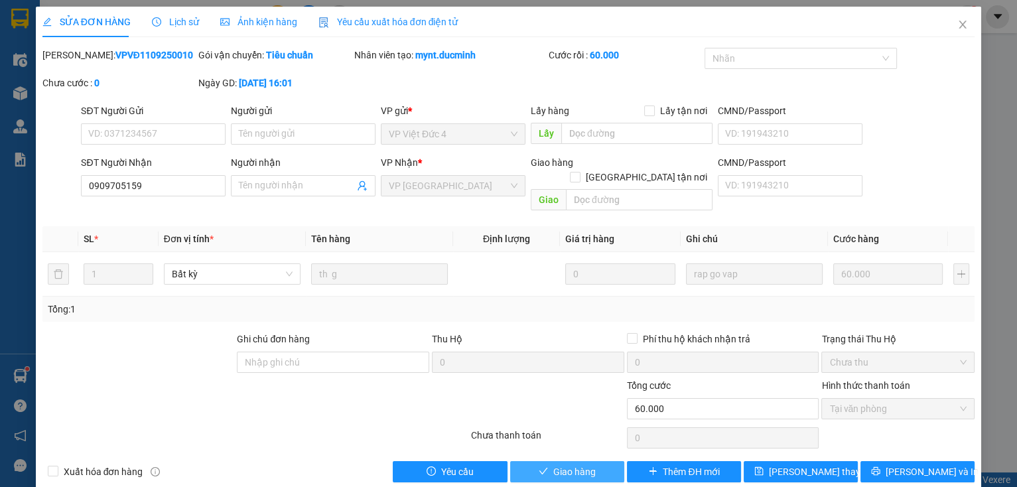
click at [575, 464] on span "Giao hàng" at bounding box center [574, 471] width 42 height 15
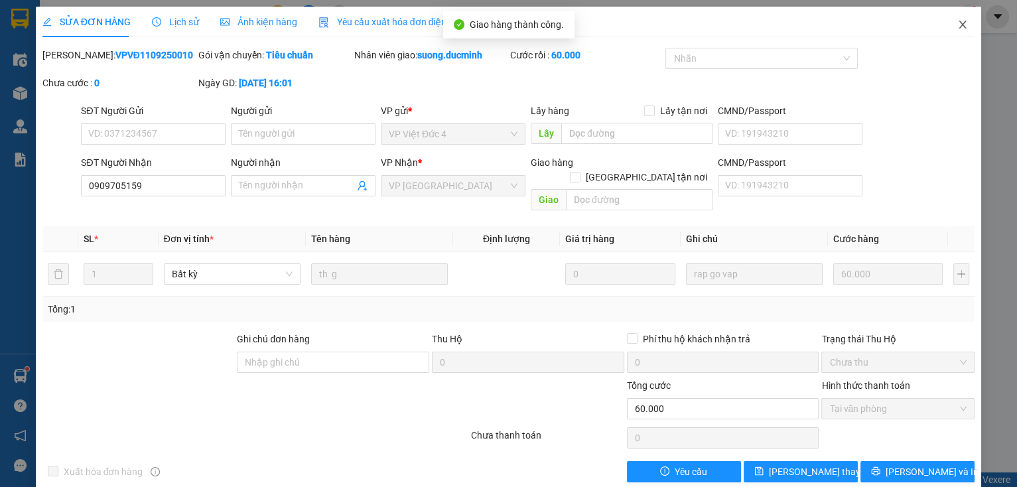
click at [957, 21] on icon "close" at bounding box center [962, 24] width 11 height 11
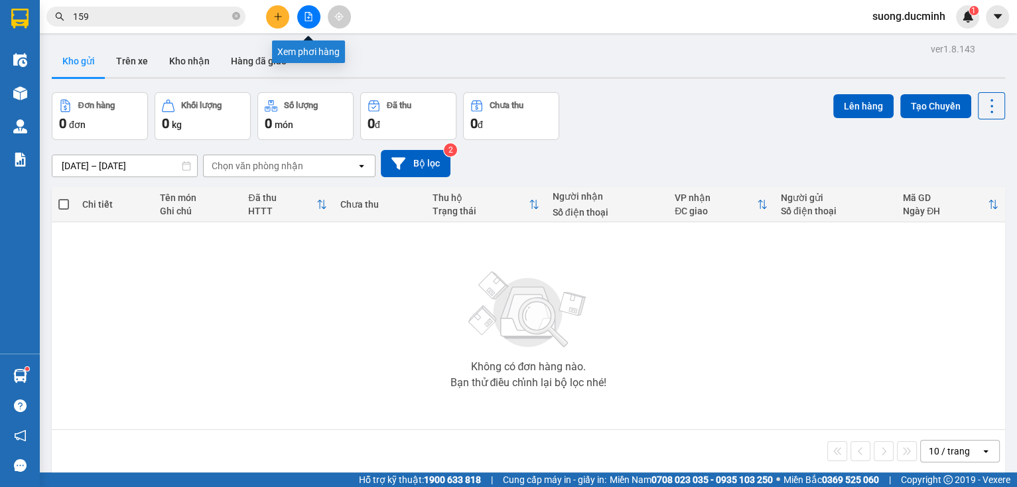
click at [299, 15] on button at bounding box center [308, 16] width 23 height 23
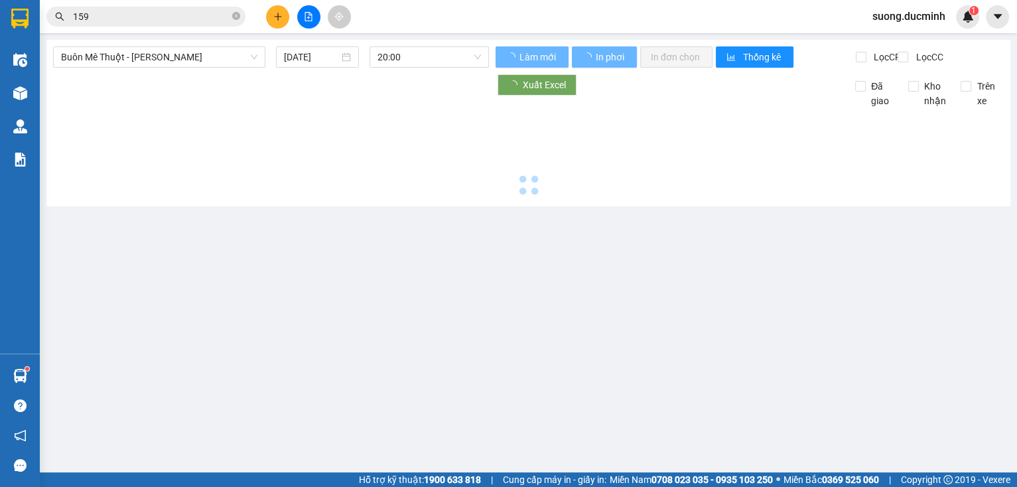
type input "[DATE]"
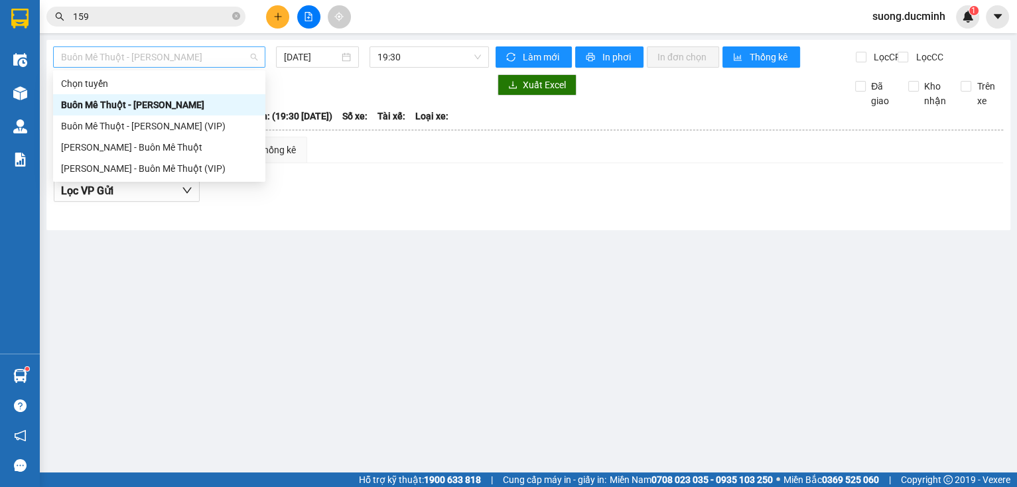
click at [226, 60] on span "Buôn Mê Thuột - [PERSON_NAME]" at bounding box center [159, 57] width 196 height 20
click at [194, 151] on div "[PERSON_NAME] - Buôn Mê Thuột" at bounding box center [159, 147] width 196 height 15
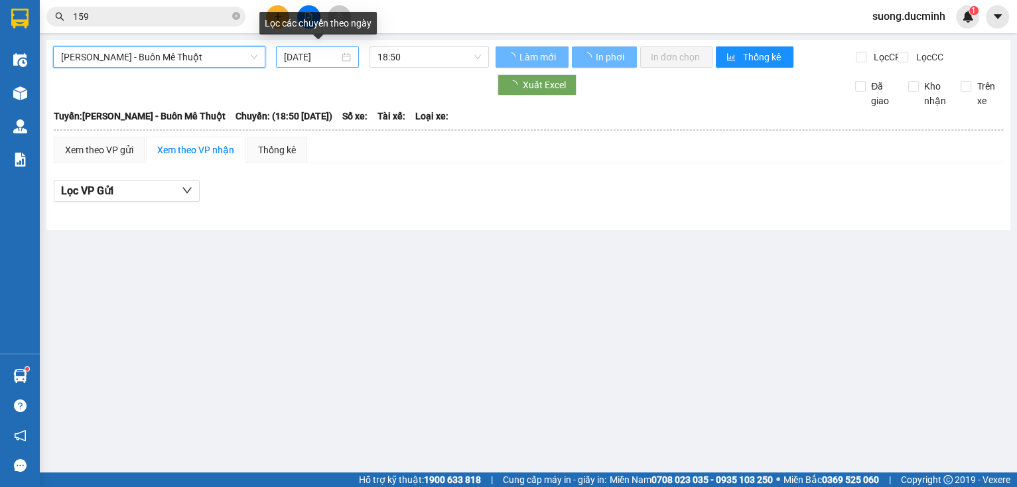
click at [315, 59] on input "[DATE]" at bounding box center [311, 57] width 54 height 15
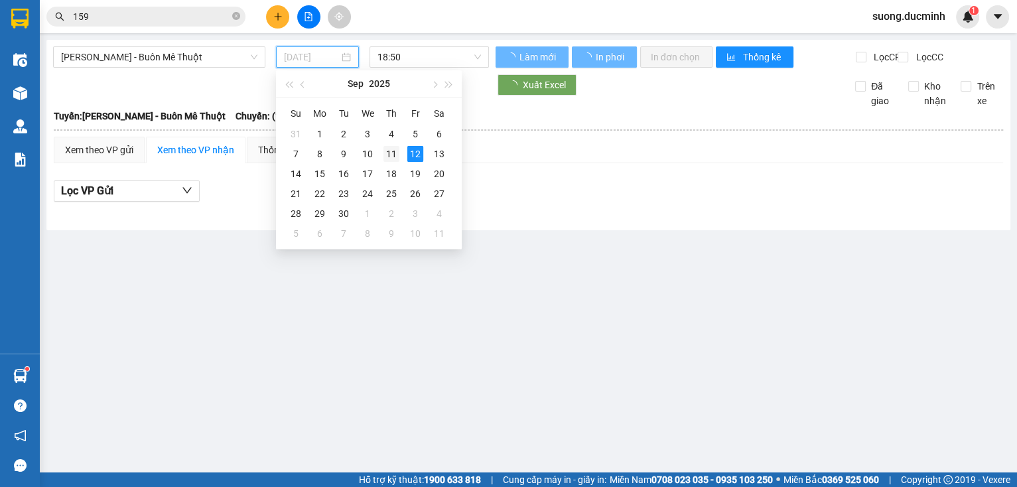
click at [388, 154] on div "11" at bounding box center [391, 154] width 16 height 16
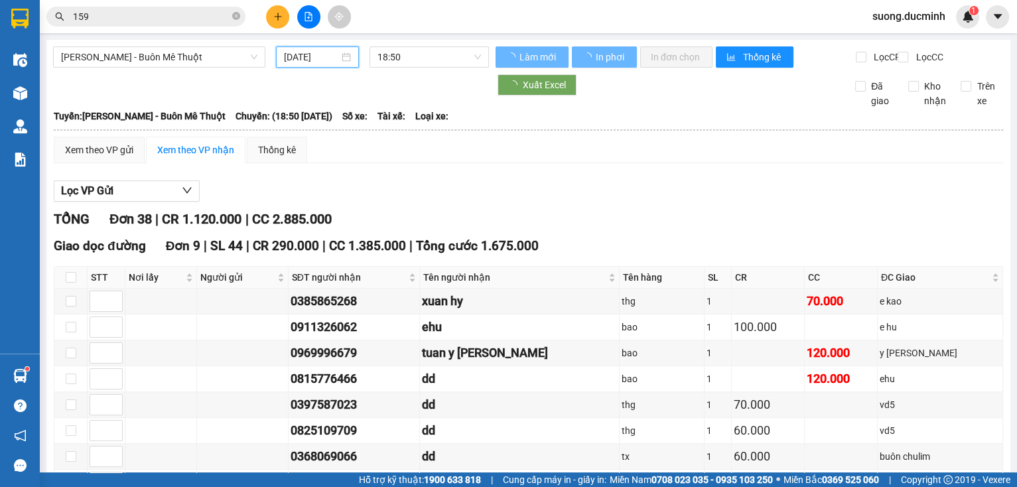
type input "[DATE]"
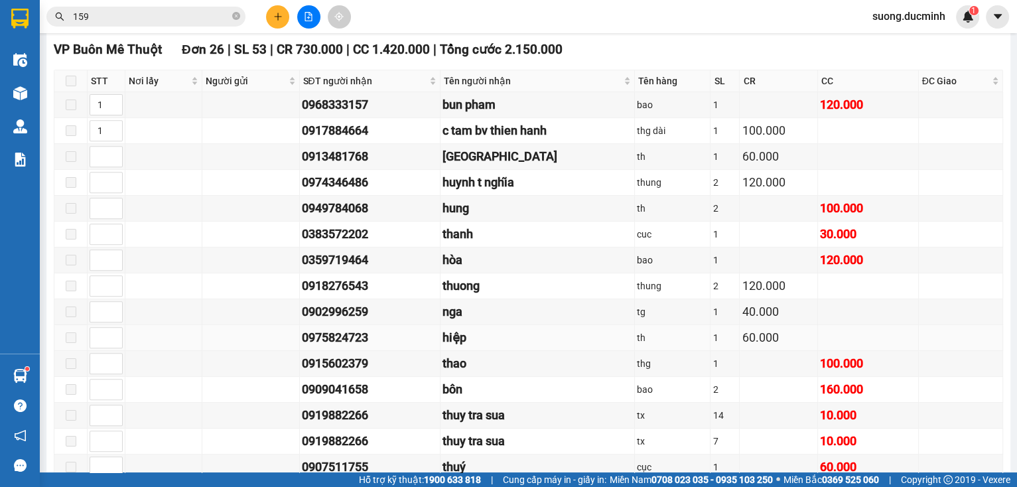
scroll to position [584, 0]
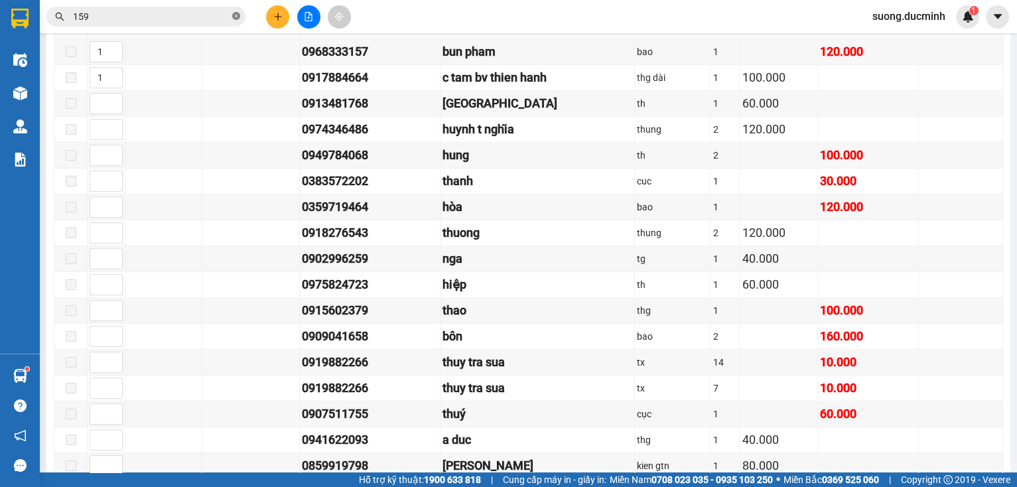
click at [239, 17] on icon "close-circle" at bounding box center [236, 16] width 8 height 8
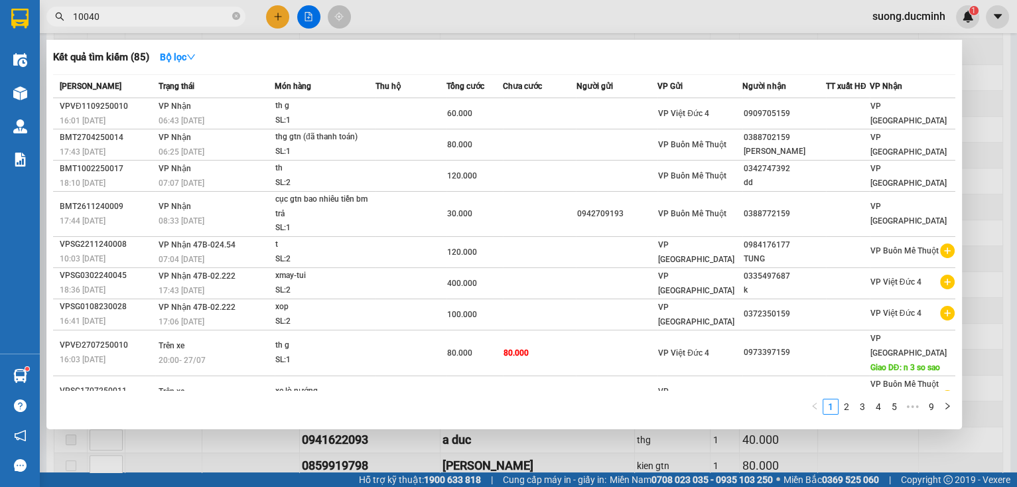
type input "100404"
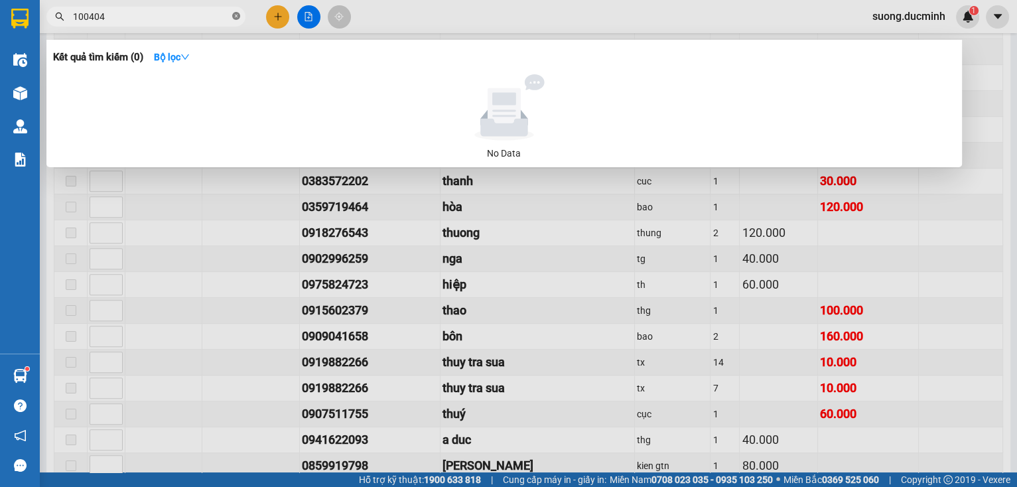
click at [236, 14] on icon "close-circle" at bounding box center [236, 16] width 8 height 8
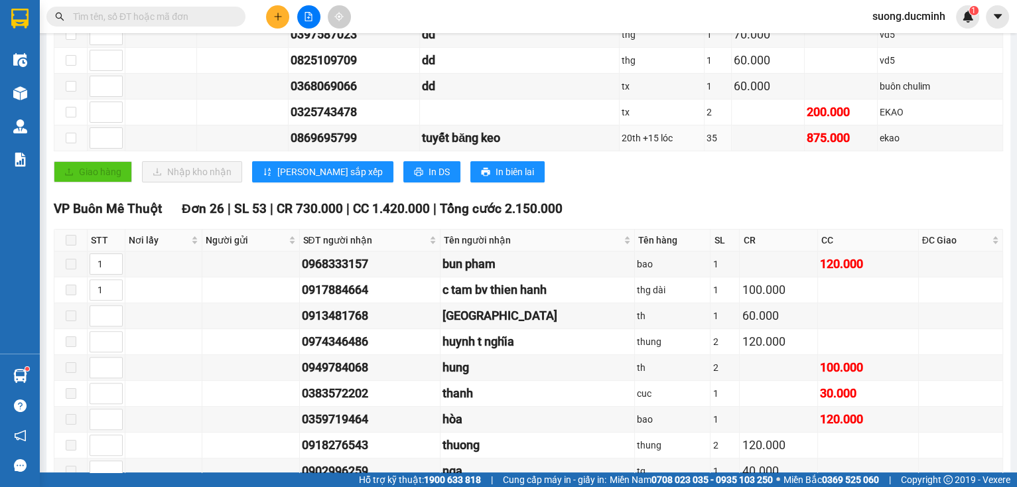
scroll to position [212, 0]
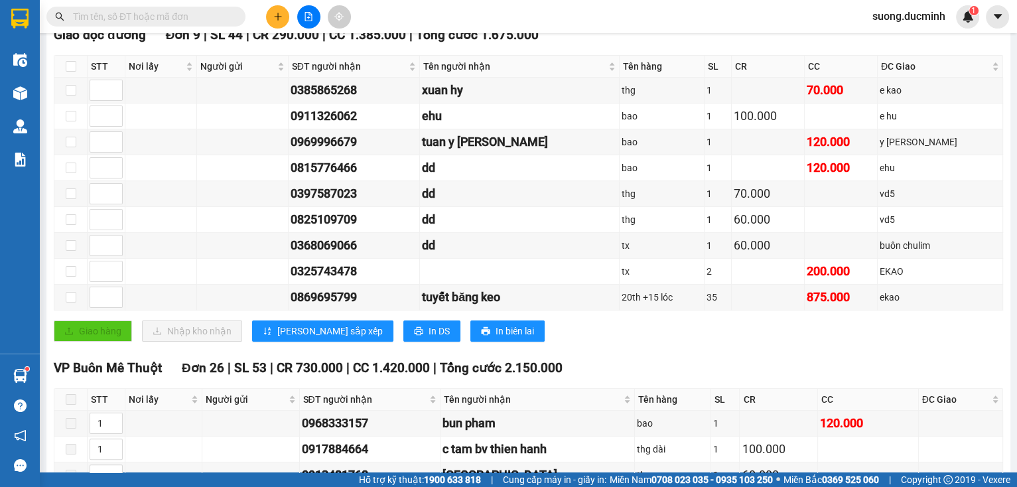
click at [155, 19] on input "text" at bounding box center [151, 16] width 157 height 15
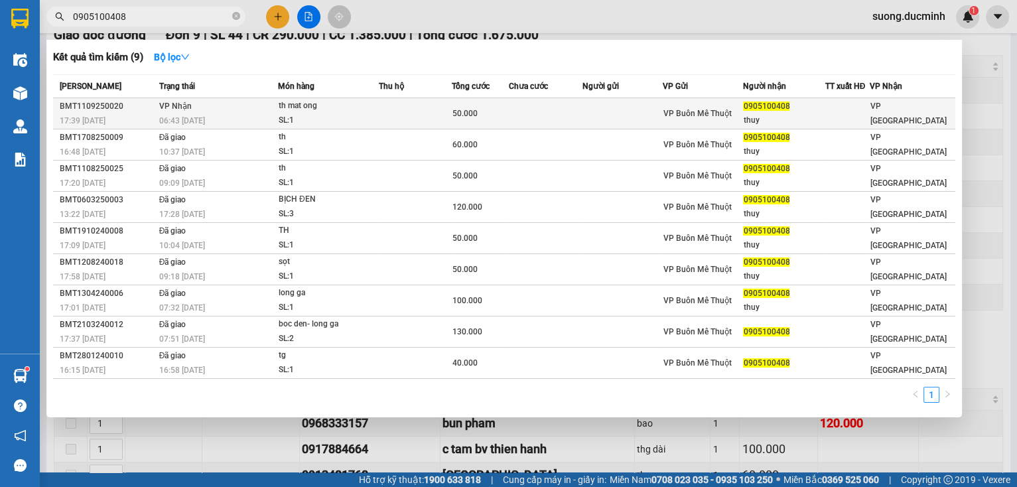
type input "0905100408"
click at [299, 111] on div "th mat ong" at bounding box center [329, 106] width 100 height 15
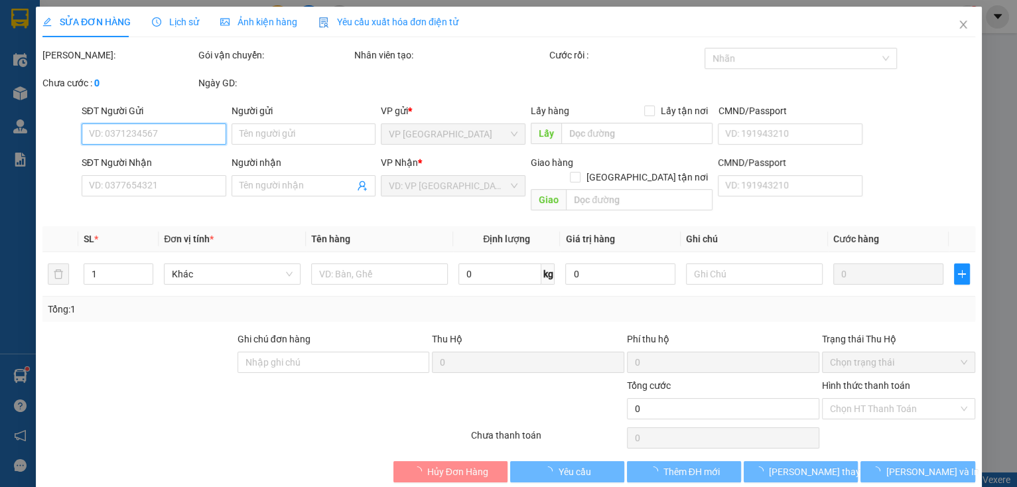
type input "0905100408"
type input "thuy"
type input "50.000"
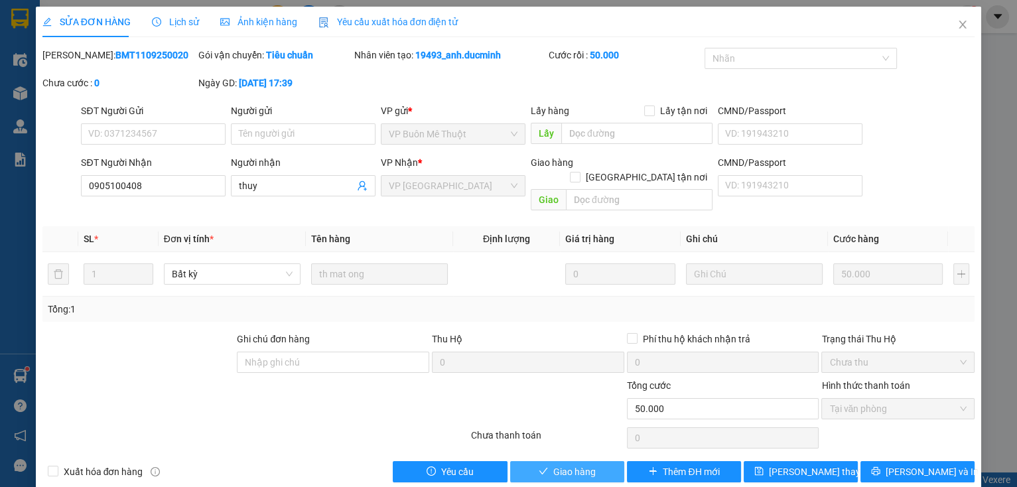
click at [539, 464] on button "Giao hàng" at bounding box center [567, 471] width 114 height 21
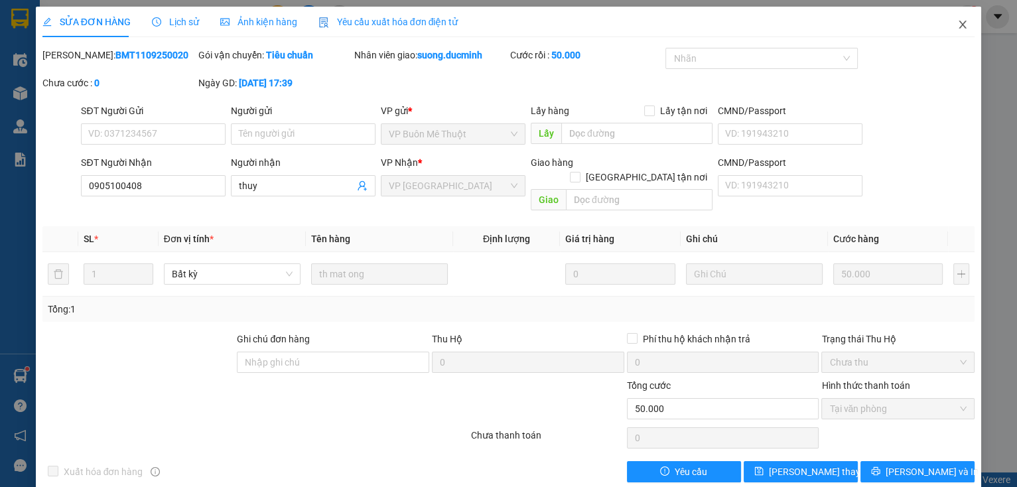
click at [957, 29] on icon "close" at bounding box center [962, 24] width 11 height 11
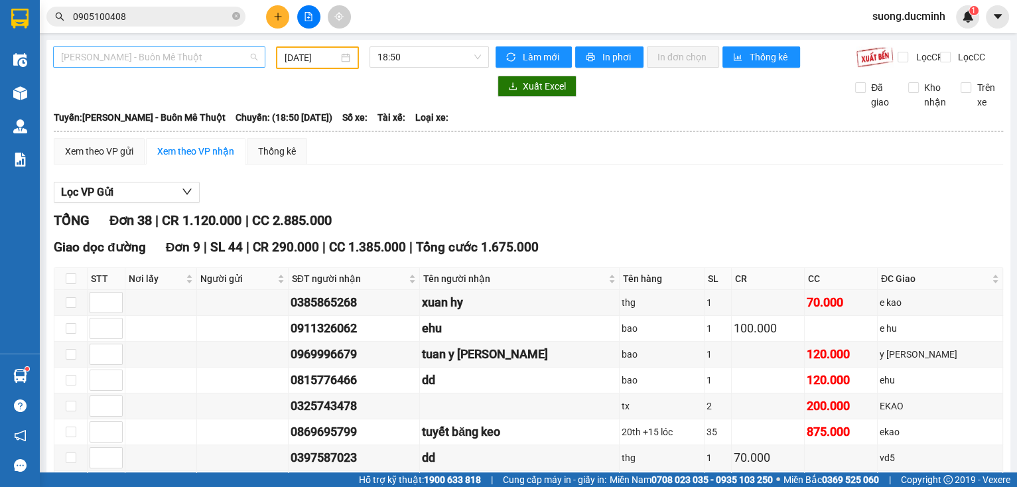
click at [199, 50] on span "[PERSON_NAME] - Buôn Mê Thuột" at bounding box center [159, 57] width 196 height 20
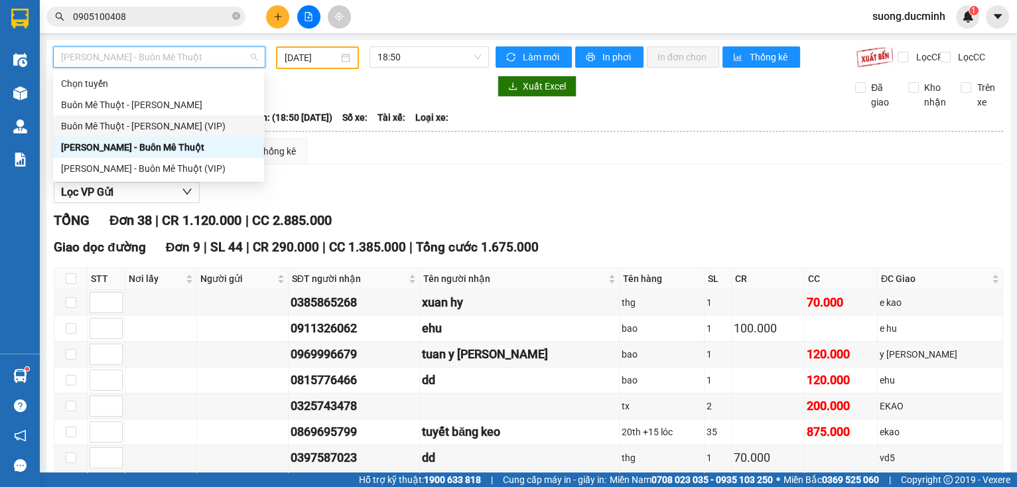
click at [176, 123] on div "Buôn Mê Thuột - [PERSON_NAME] (VIP)" at bounding box center [158, 126] width 195 height 15
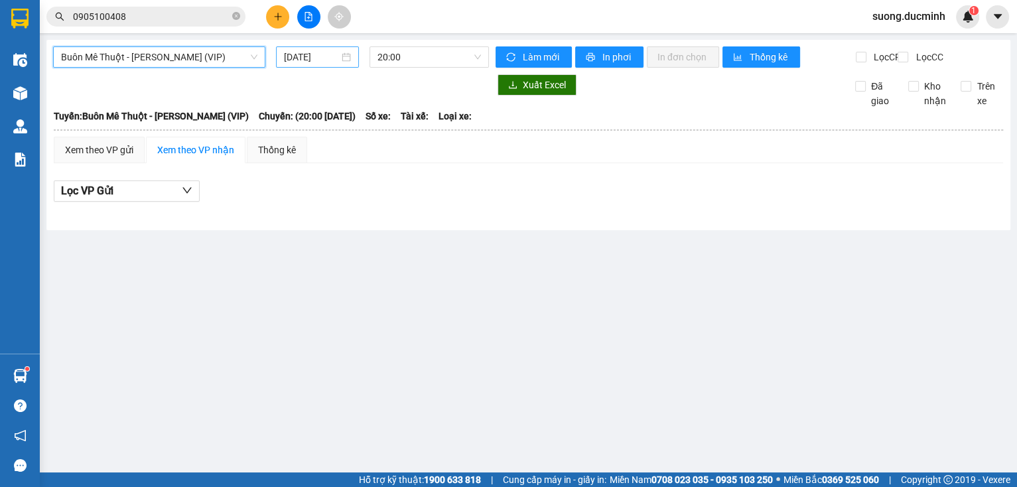
click at [308, 59] on input "[DATE]" at bounding box center [311, 57] width 54 height 15
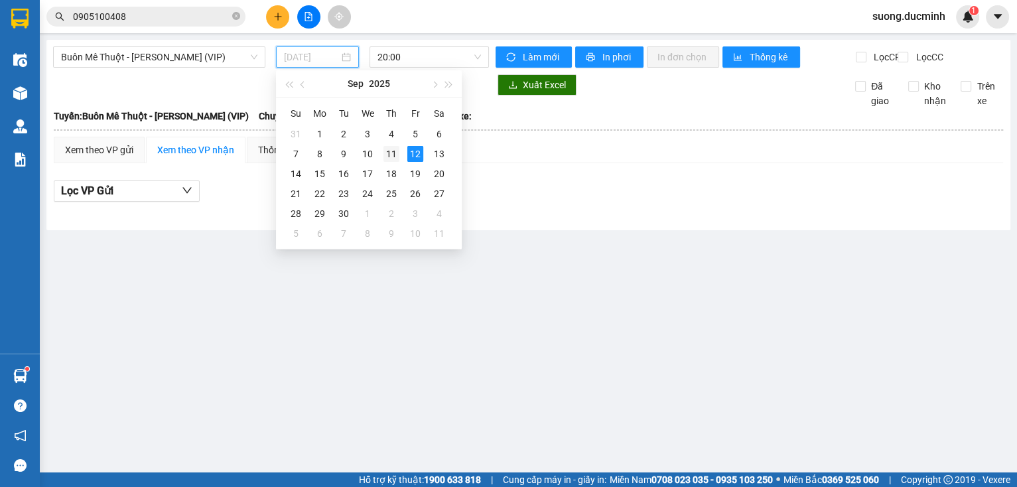
click at [390, 149] on div "11" at bounding box center [391, 154] width 16 height 16
type input "[DATE]"
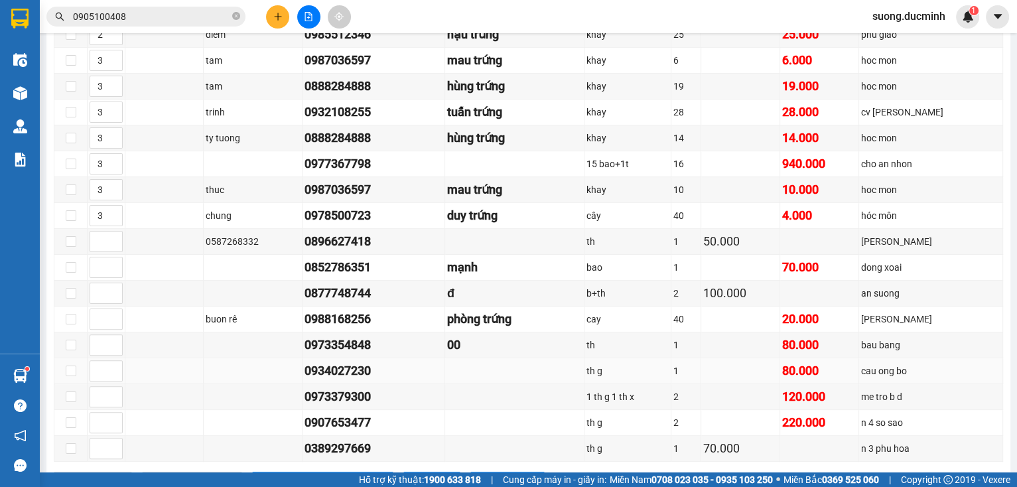
scroll to position [267, 0]
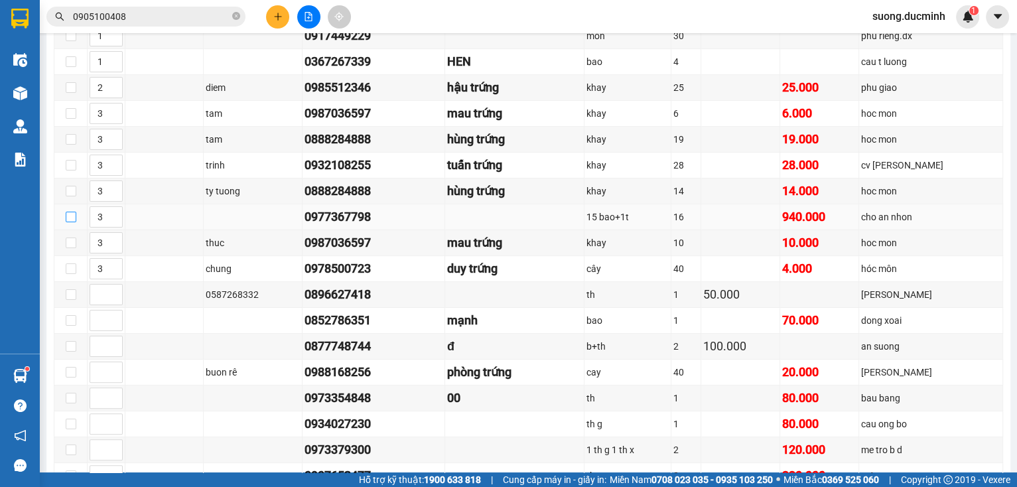
click at [74, 220] on input "checkbox" at bounding box center [71, 217] width 11 height 11
checkbox input "true"
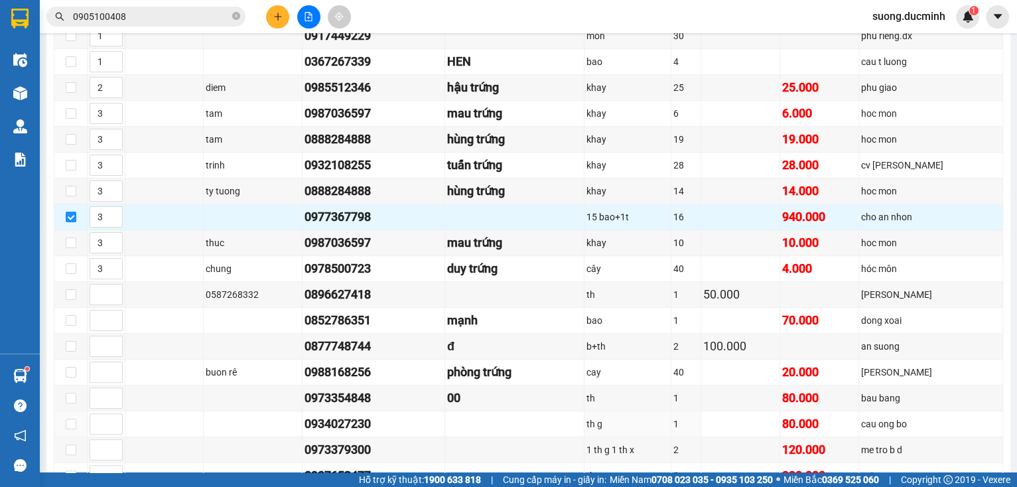
scroll to position [479, 0]
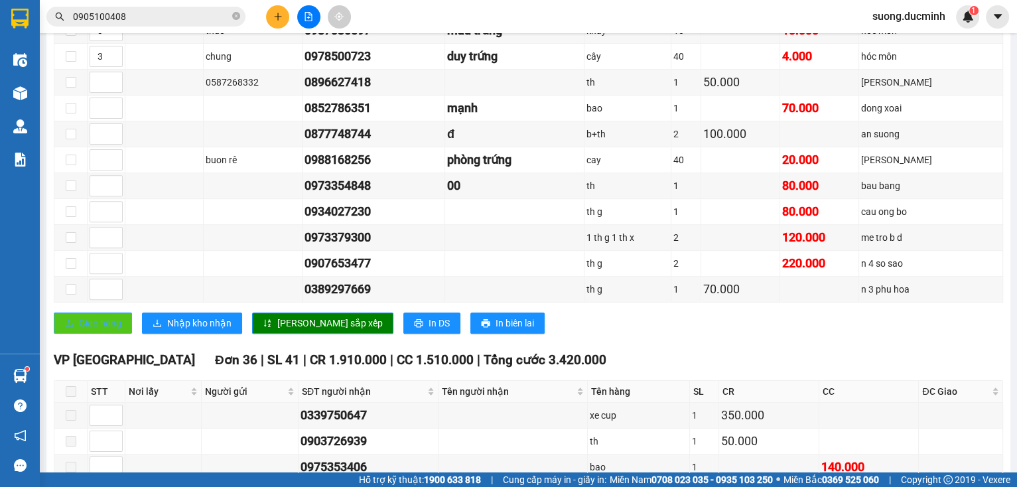
click at [113, 324] on span "Giao hàng" at bounding box center [100, 323] width 42 height 15
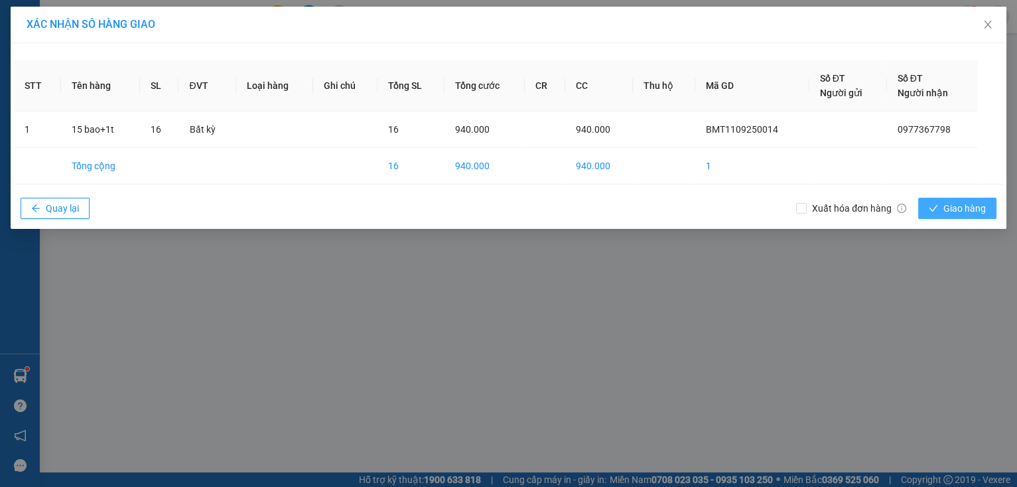
click at [971, 215] on button "Giao hàng" at bounding box center [957, 208] width 78 height 21
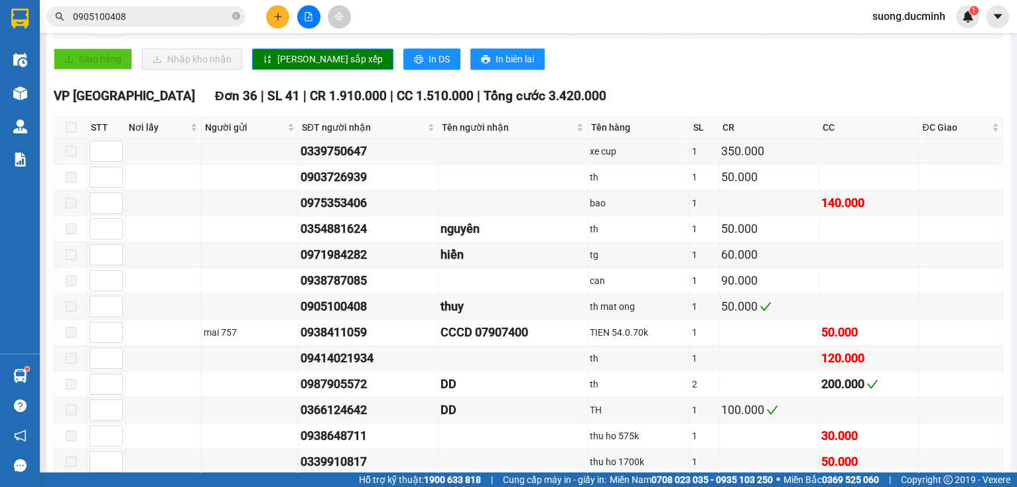
scroll to position [902, 0]
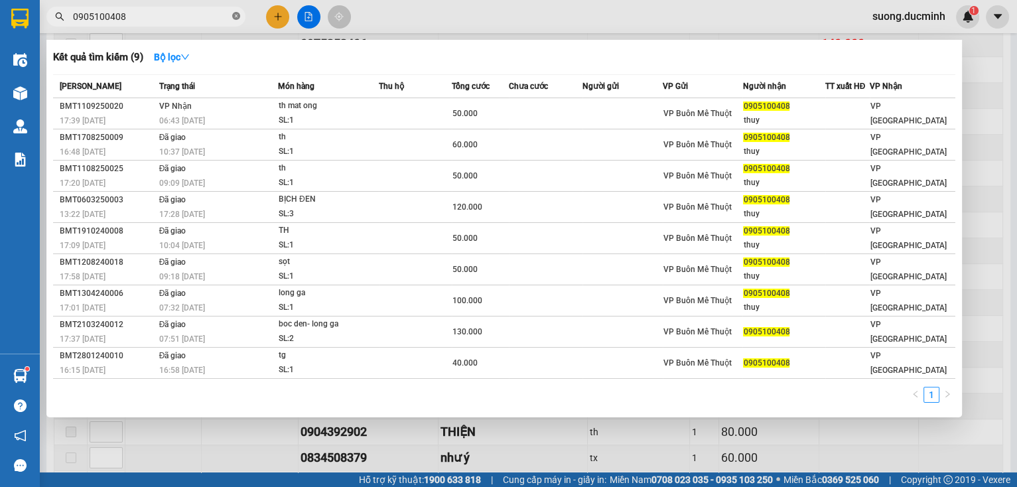
click at [234, 14] on icon "close-circle" at bounding box center [236, 16] width 8 height 8
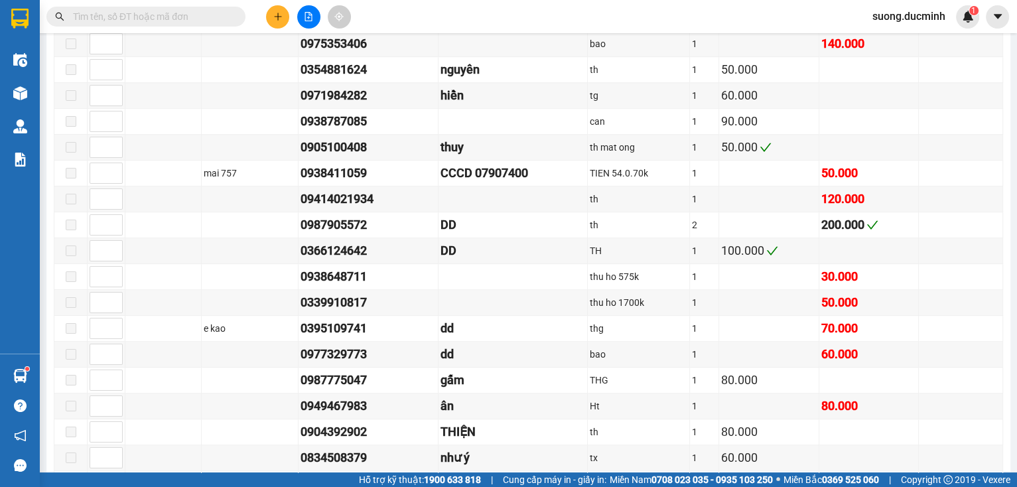
click at [205, 20] on input "text" at bounding box center [151, 16] width 157 height 15
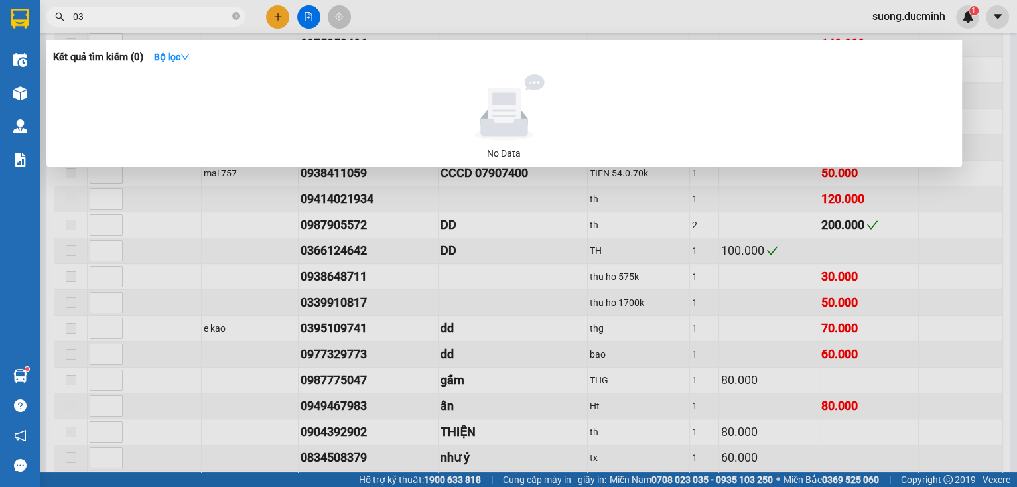
type input "0"
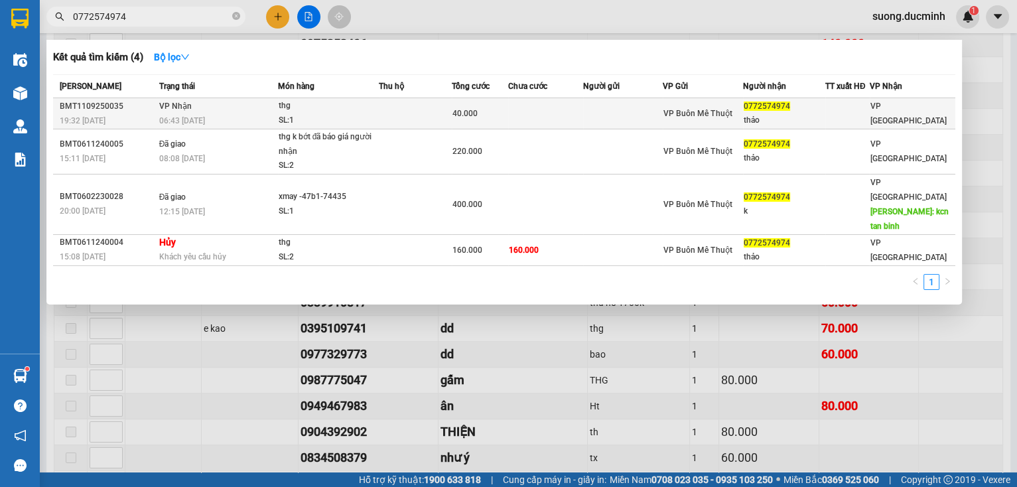
type input "0772574974"
click at [573, 122] on td at bounding box center [545, 113] width 75 height 31
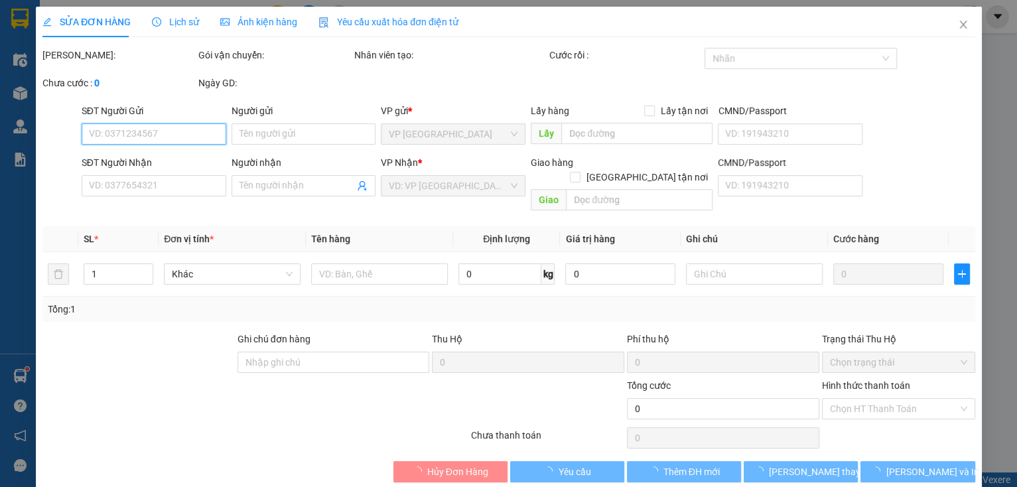
type input "0772574974"
type input "thảo"
type input "40.000"
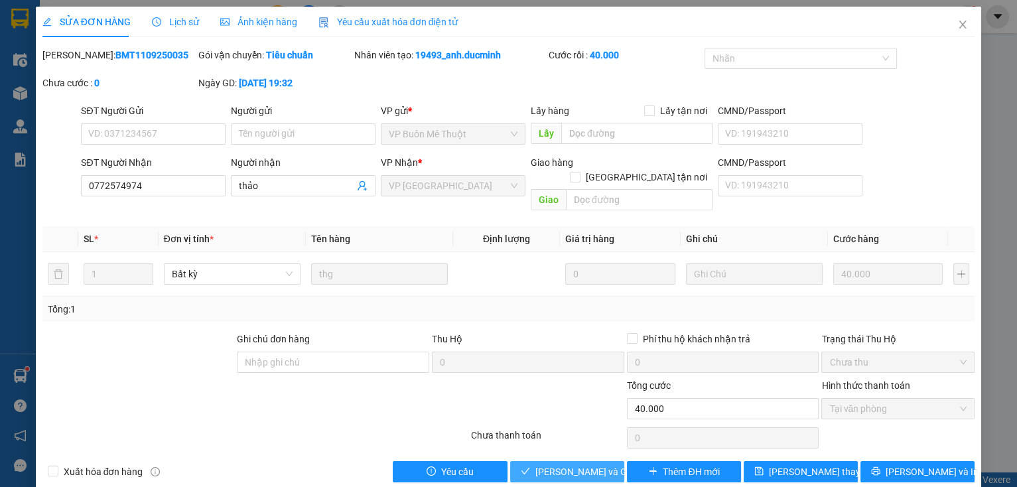
click at [555, 464] on span "[PERSON_NAME] và Giao hàng" at bounding box center [598, 471] width 127 height 15
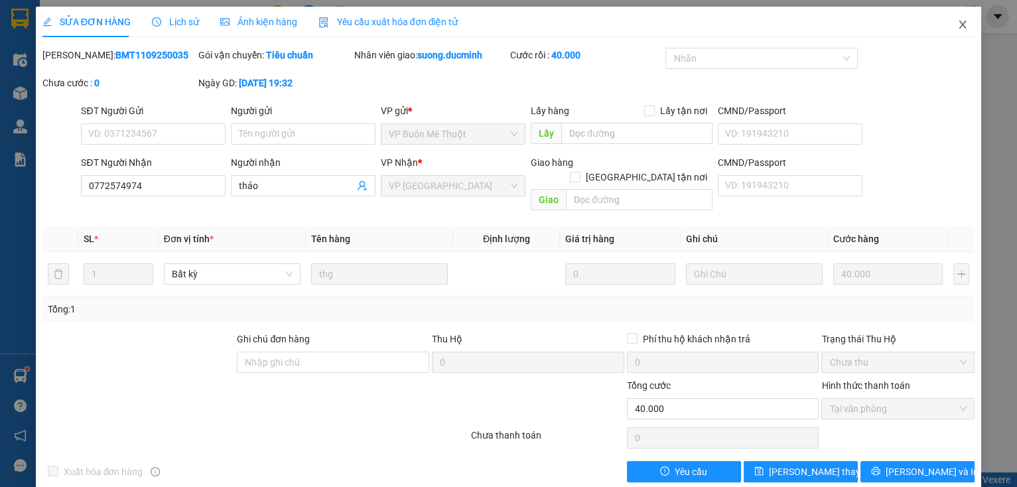
click at [959, 29] on icon "close" at bounding box center [962, 25] width 7 height 8
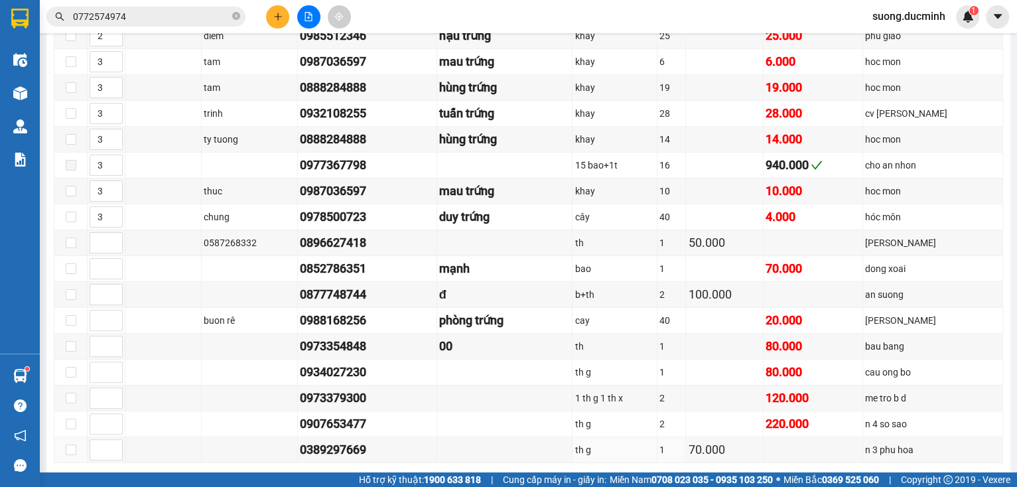
scroll to position [425, 0]
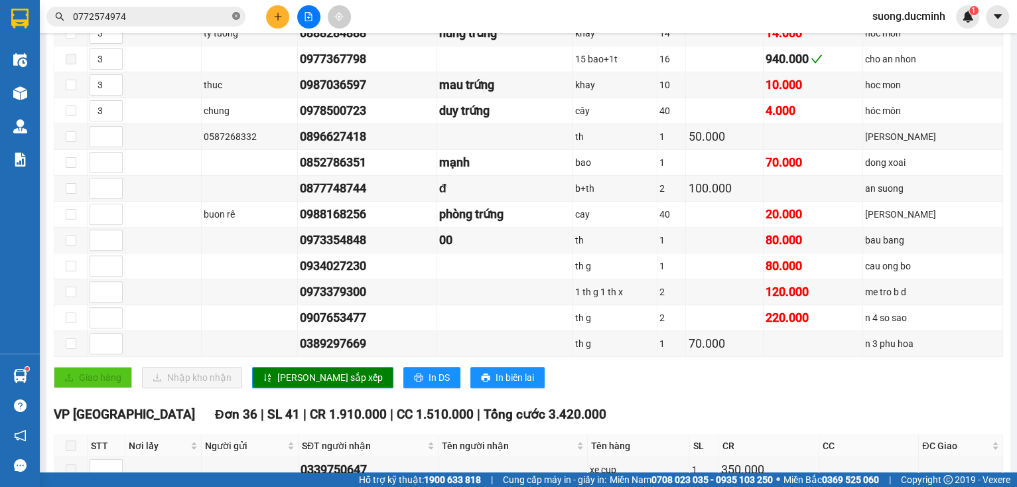
click at [232, 17] on icon "close-circle" at bounding box center [236, 16] width 8 height 8
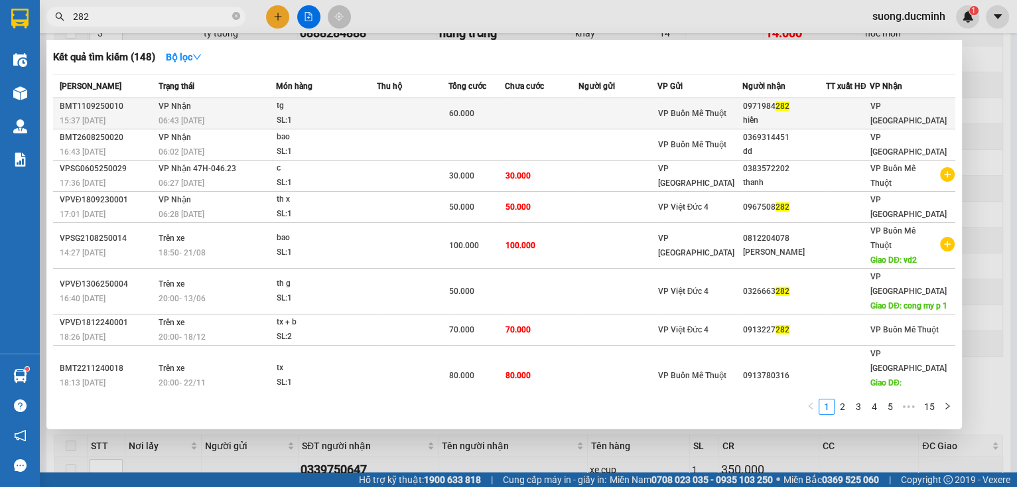
type input "282"
click at [762, 116] on div "hiền" at bounding box center [784, 120] width 82 height 14
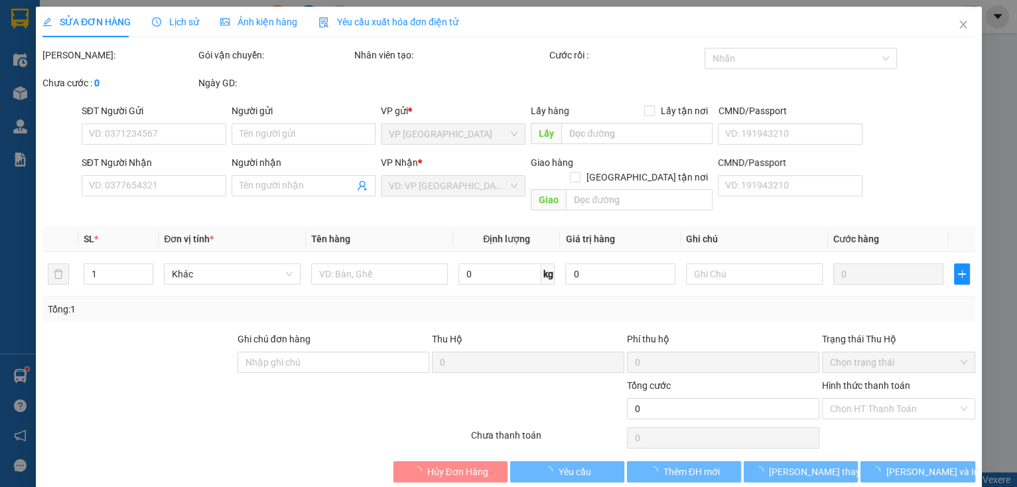
type input "0971984282"
type input "hiền"
type input "60.000"
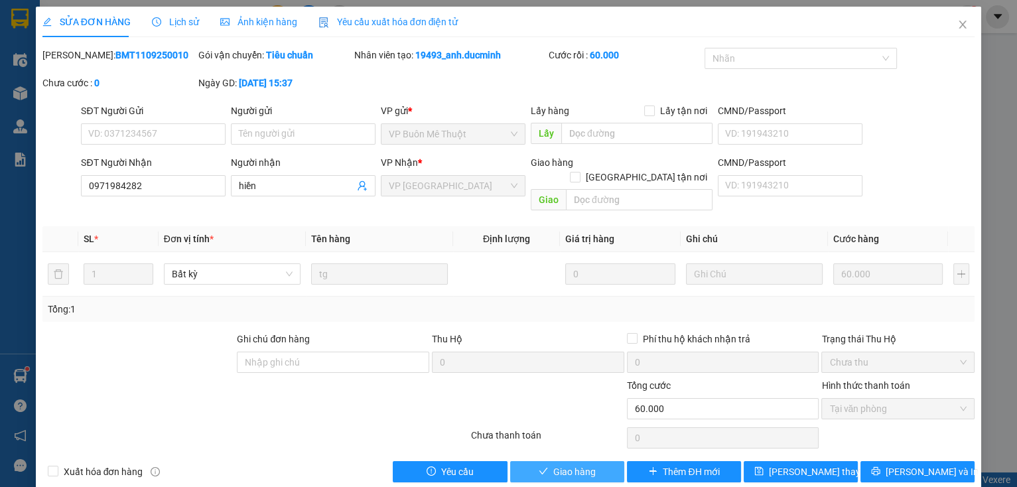
click at [544, 461] on button "Giao hàng" at bounding box center [567, 471] width 114 height 21
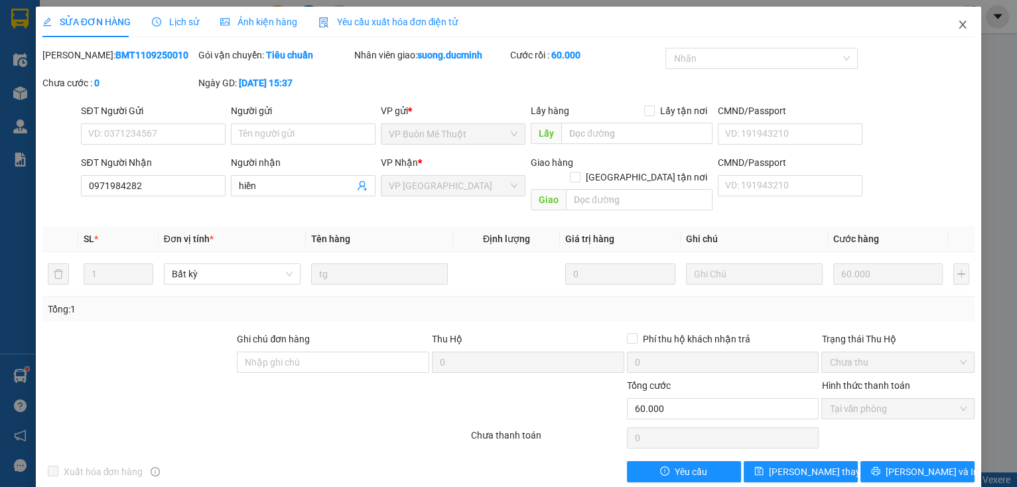
click at [959, 24] on icon "close" at bounding box center [962, 25] width 7 height 8
click at [953, 24] on span "suong.ducminh" at bounding box center [909, 16] width 94 height 17
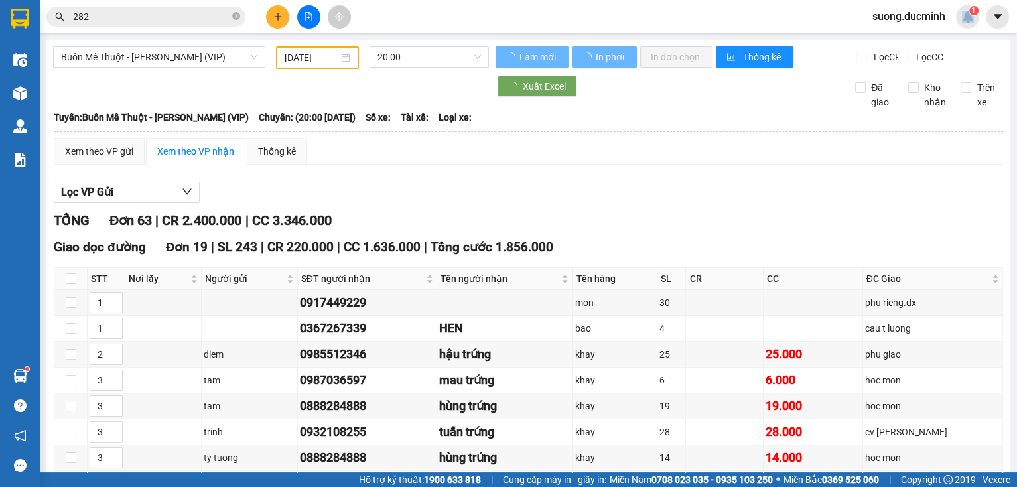
click at [272, 19] on button at bounding box center [277, 16] width 23 height 23
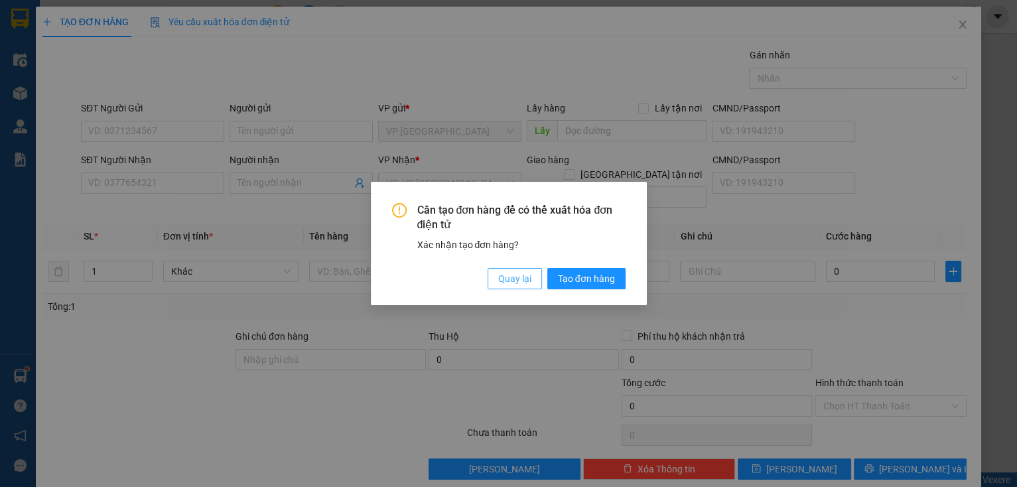
click at [521, 279] on span "Quay lại" at bounding box center [514, 278] width 33 height 15
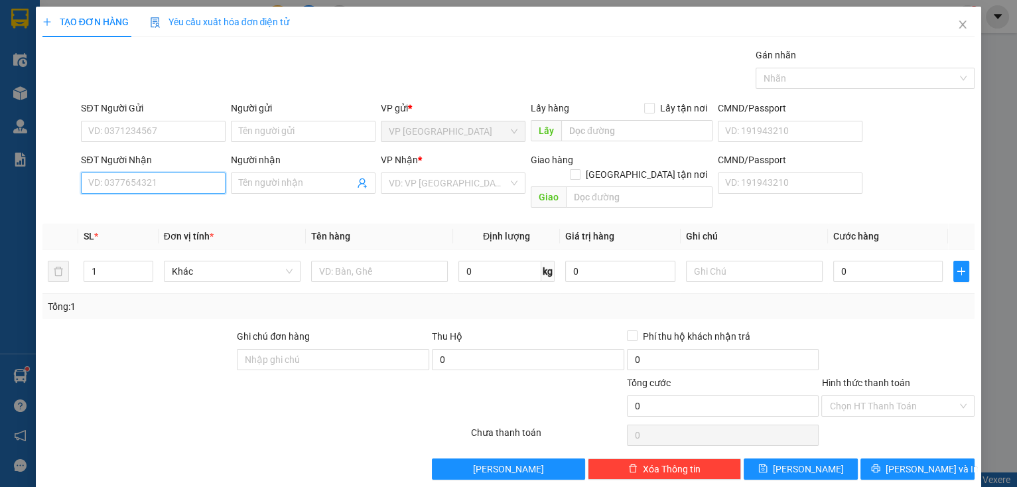
click at [145, 178] on input "SĐT Người Nhận" at bounding box center [153, 182] width 145 height 21
click at [125, 206] on div "0815059195 - hàng vd4" at bounding box center [151, 209] width 127 height 15
type input "0815059195"
type input "hàng vd4"
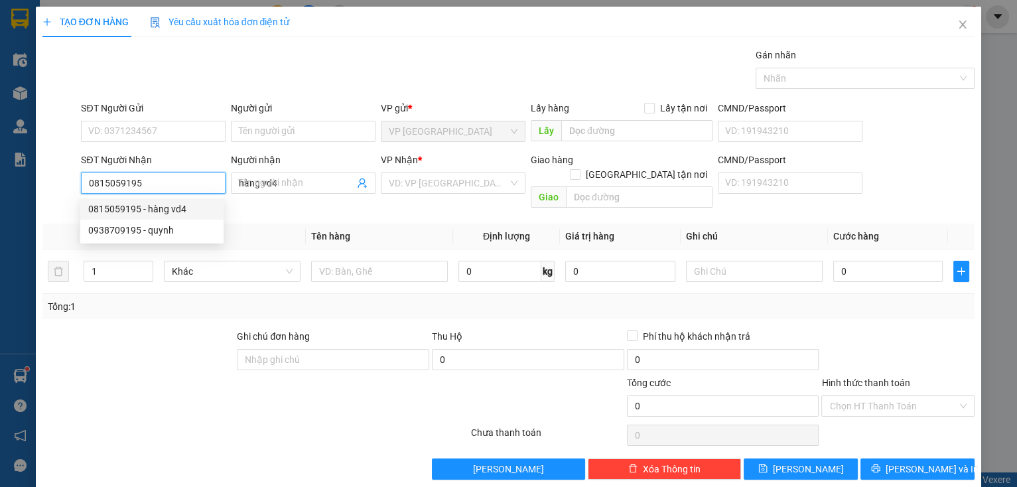
type input "400.000"
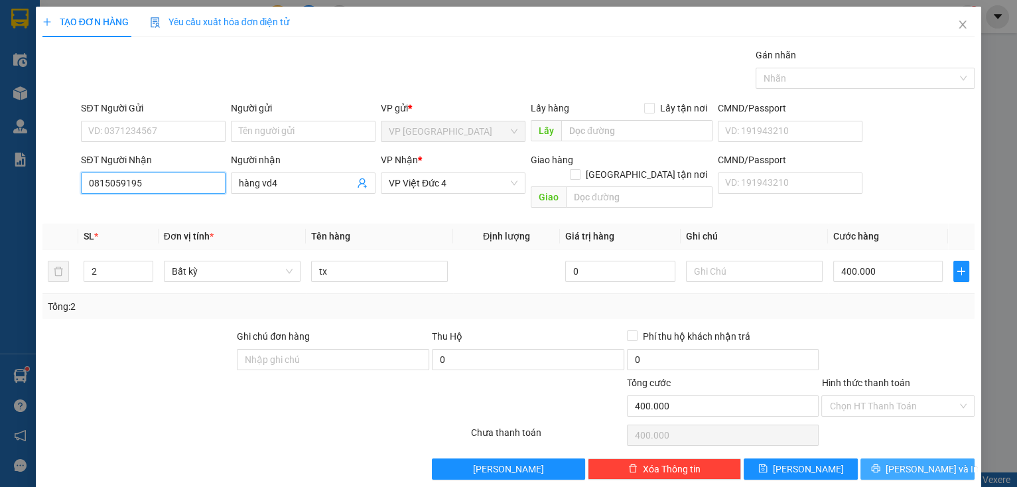
type input "0815059195"
click at [880, 464] on icon "printer" at bounding box center [875, 468] width 9 height 9
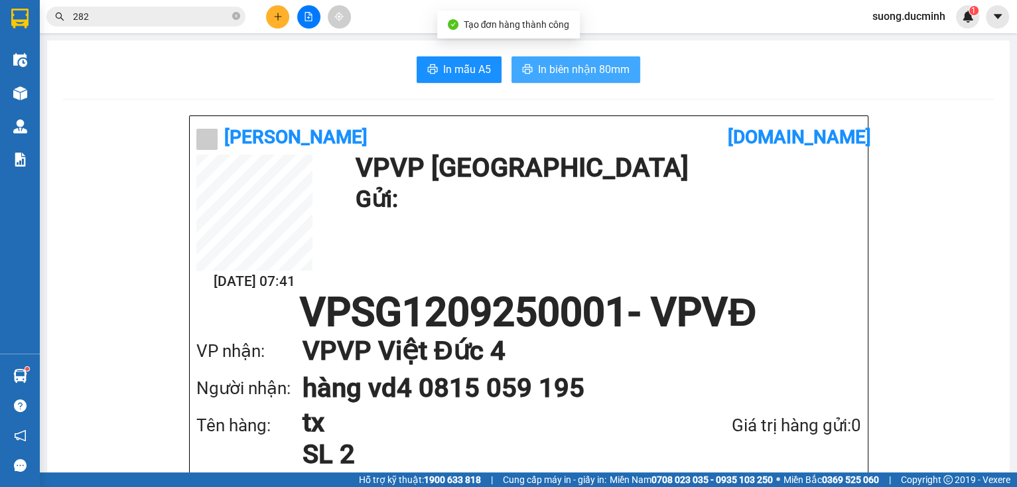
click at [541, 73] on span "In biên nhận 80mm" at bounding box center [584, 69] width 92 height 17
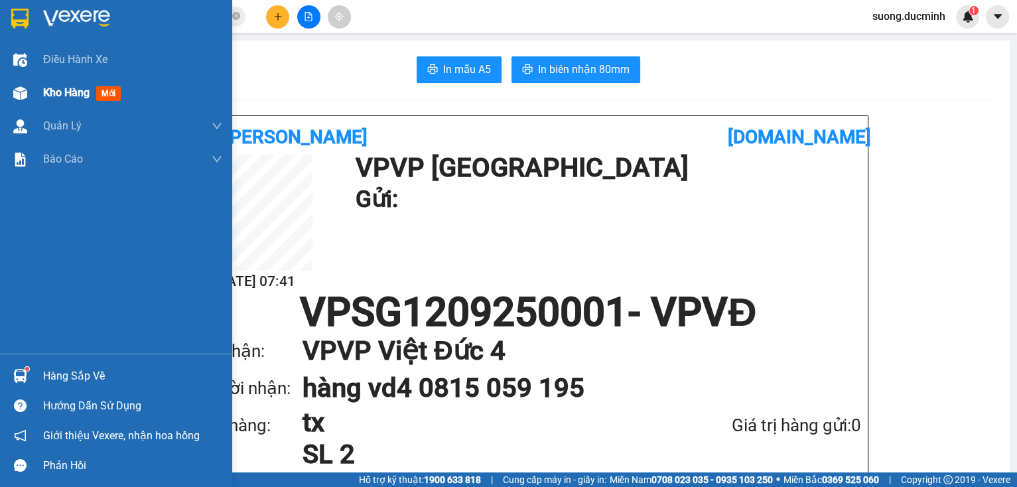
click at [50, 88] on span "Kho hàng" at bounding box center [66, 92] width 46 height 13
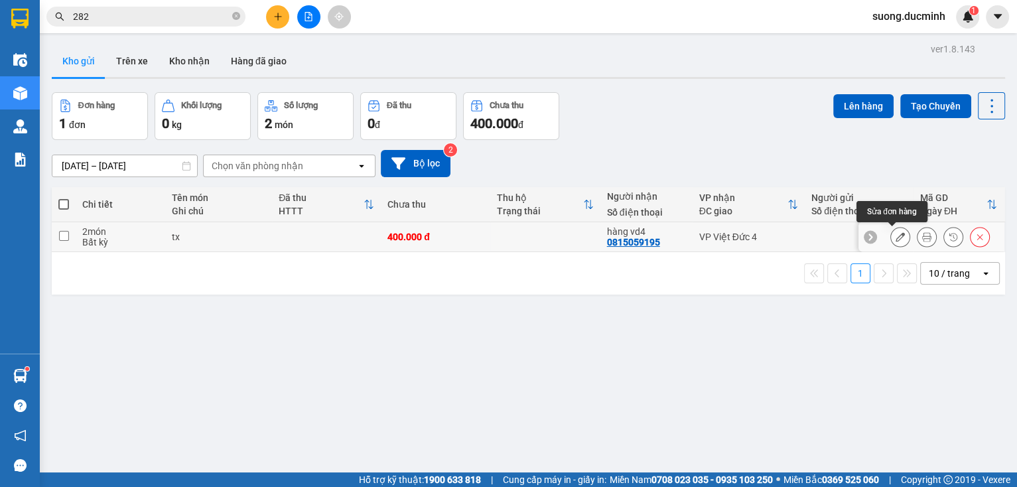
click at [900, 239] on button at bounding box center [900, 237] width 19 height 23
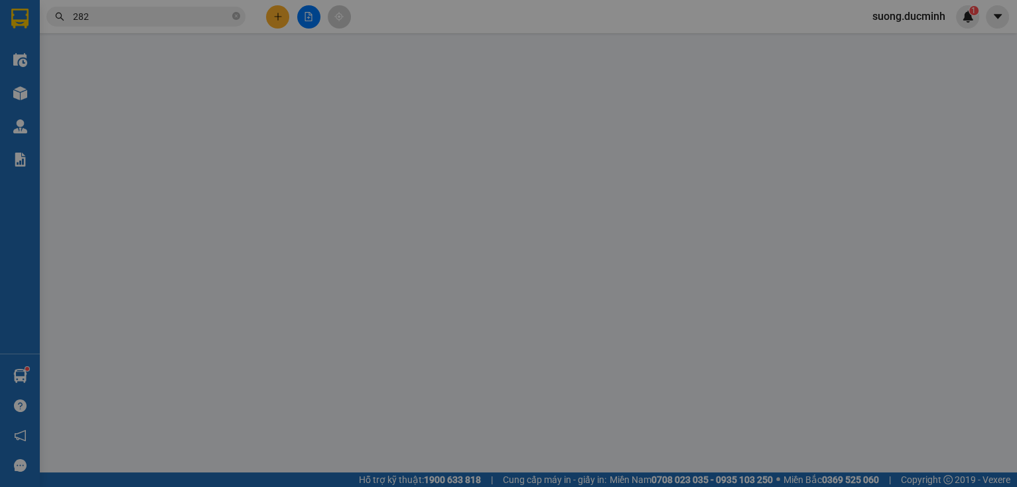
type input "0815059195"
type input "hàng vd4"
type input "400.000"
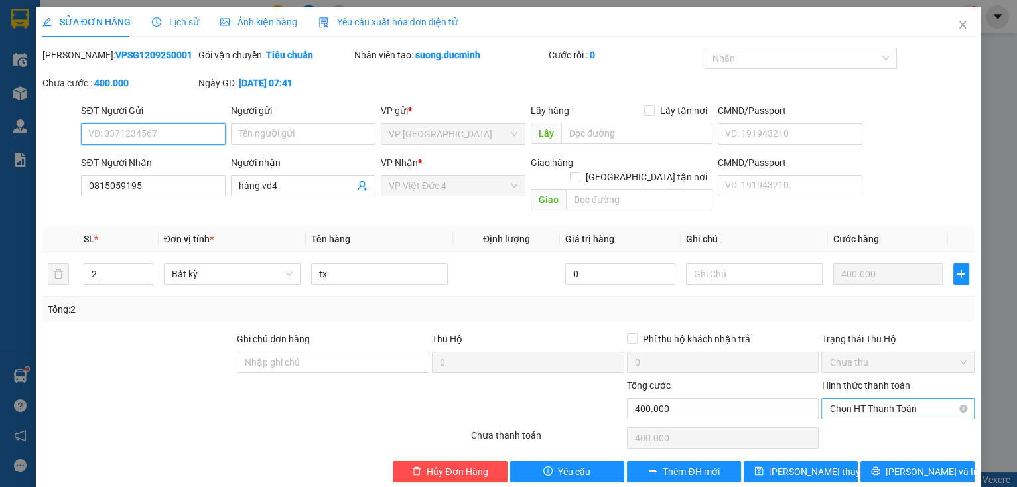
click at [868, 399] on span "Chọn HT Thanh Toán" at bounding box center [897, 409] width 137 height 20
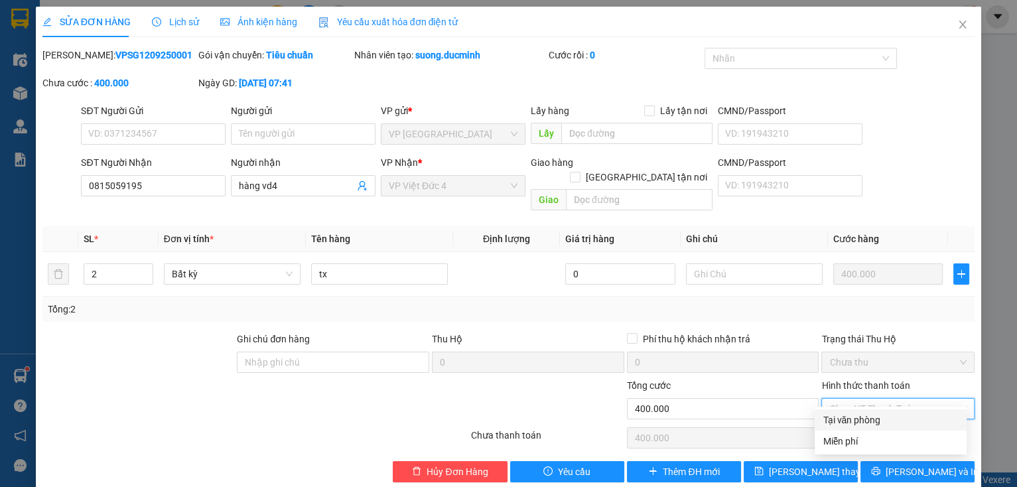
click at [868, 425] on div "Tại văn phòng" at bounding box center [891, 420] width 136 height 15
type input "0"
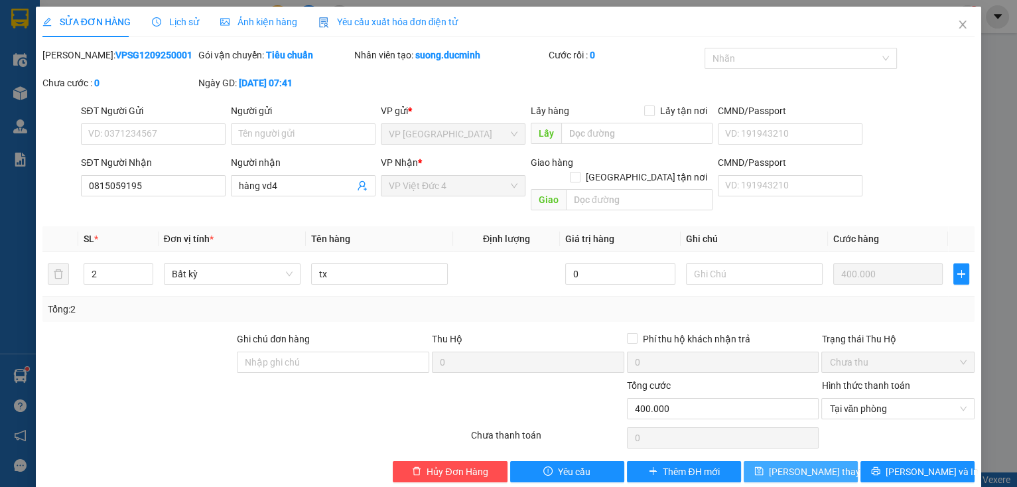
click at [817, 464] on span "[PERSON_NAME] thay đổi" at bounding box center [822, 471] width 106 height 15
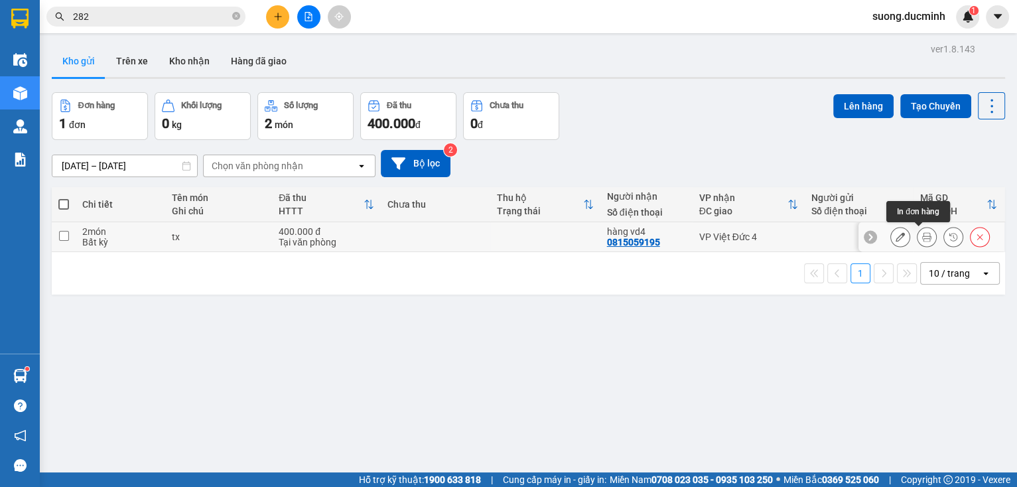
click at [919, 243] on button at bounding box center [926, 237] width 19 height 23
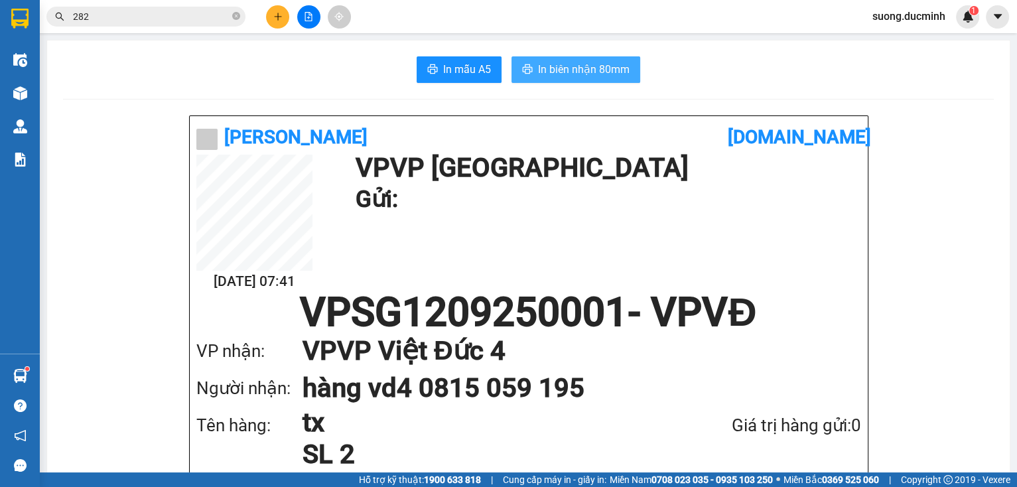
click at [584, 70] on span "In biên nhận 80mm" at bounding box center [584, 69] width 92 height 17
click at [236, 17] on icon "close-circle" at bounding box center [236, 16] width 8 height 8
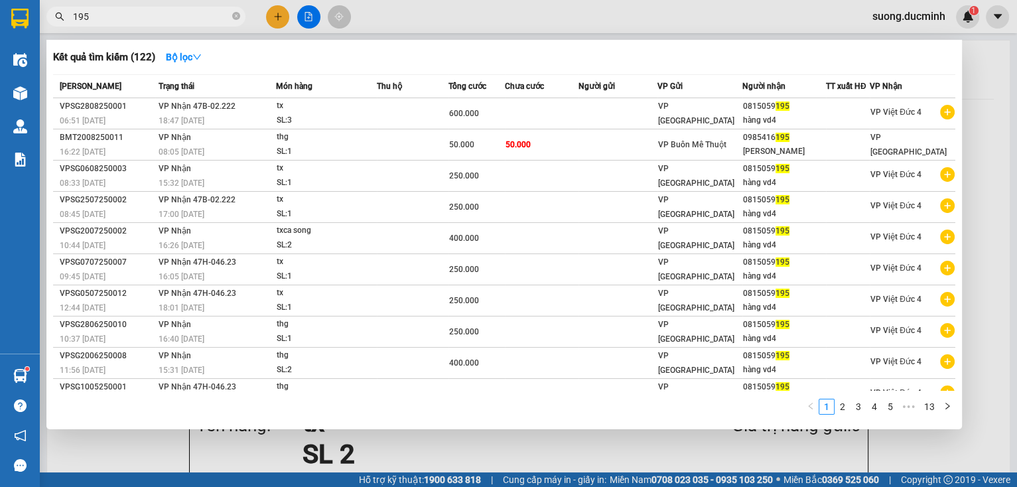
type input "195"
click at [239, 13] on icon "close-circle" at bounding box center [236, 16] width 8 height 8
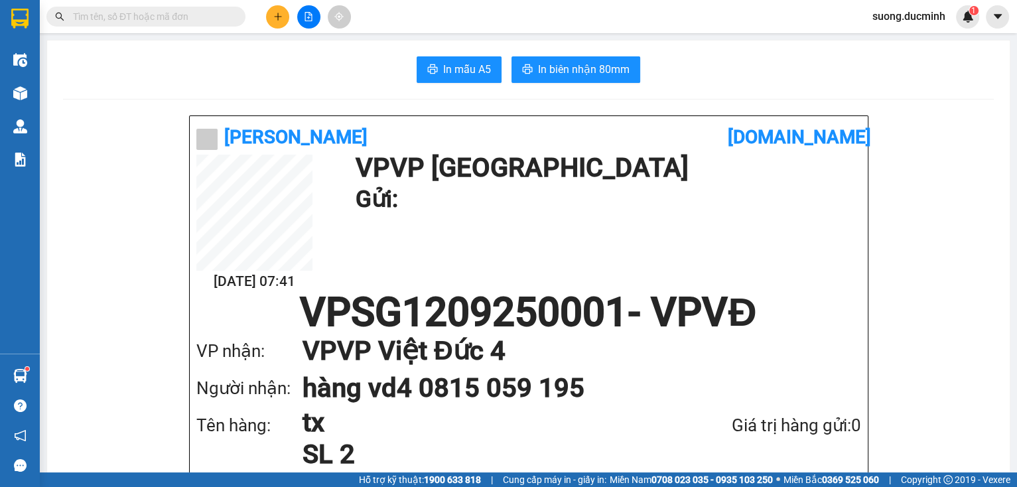
click at [154, 19] on input "text" at bounding box center [151, 16] width 157 height 15
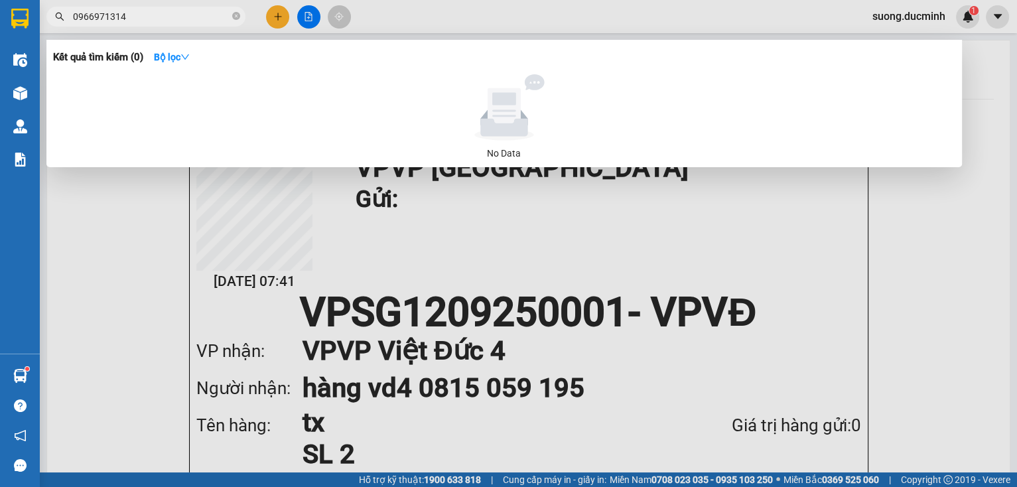
type input "0966971314"
click at [234, 13] on icon "close-circle" at bounding box center [236, 16] width 8 height 8
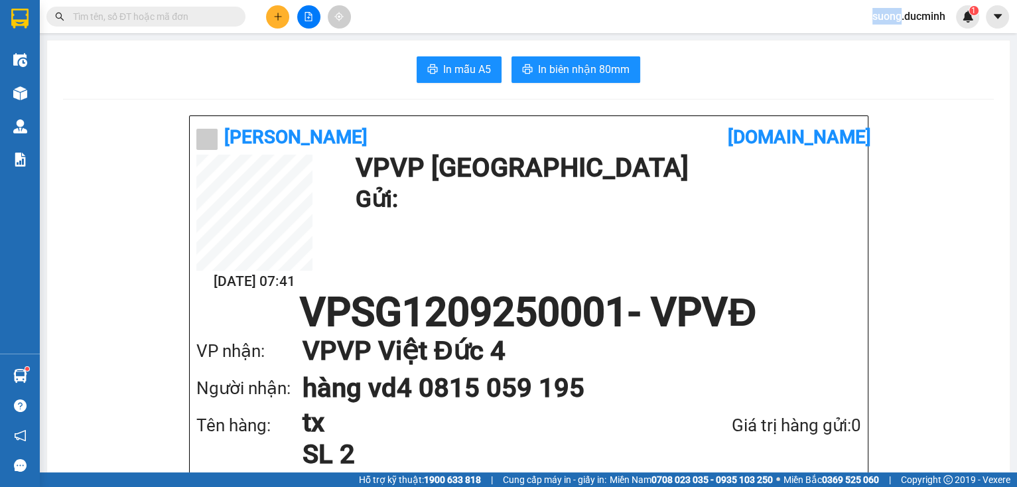
click at [234, 13] on span at bounding box center [236, 16] width 8 height 15
click at [228, 12] on input "text" at bounding box center [151, 16] width 157 height 15
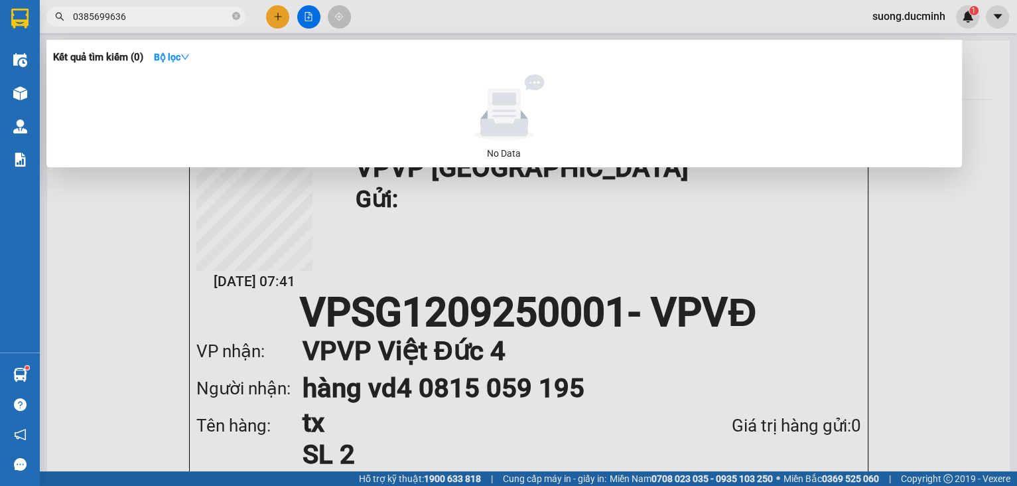
type input "0385699636"
click at [235, 17] on icon "close-circle" at bounding box center [236, 16] width 8 height 8
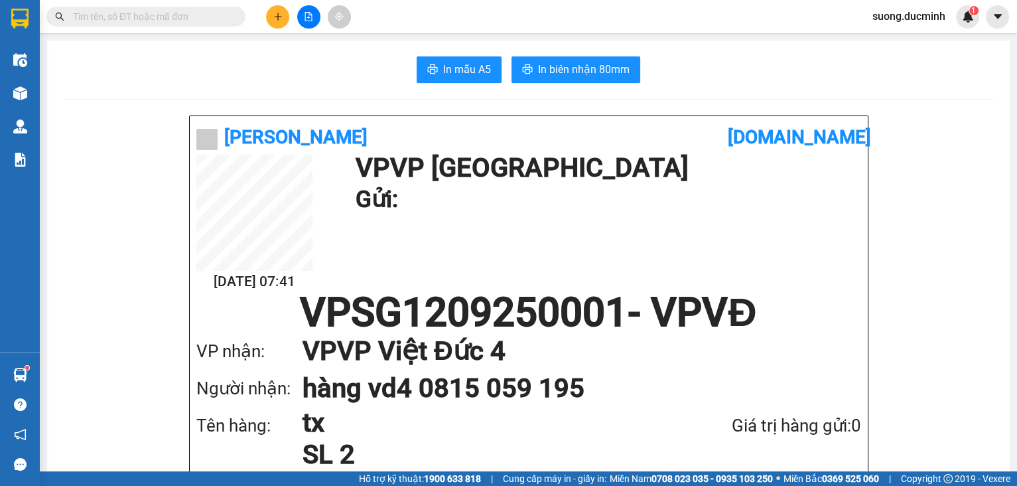
click at [224, 16] on input "text" at bounding box center [151, 16] width 157 height 15
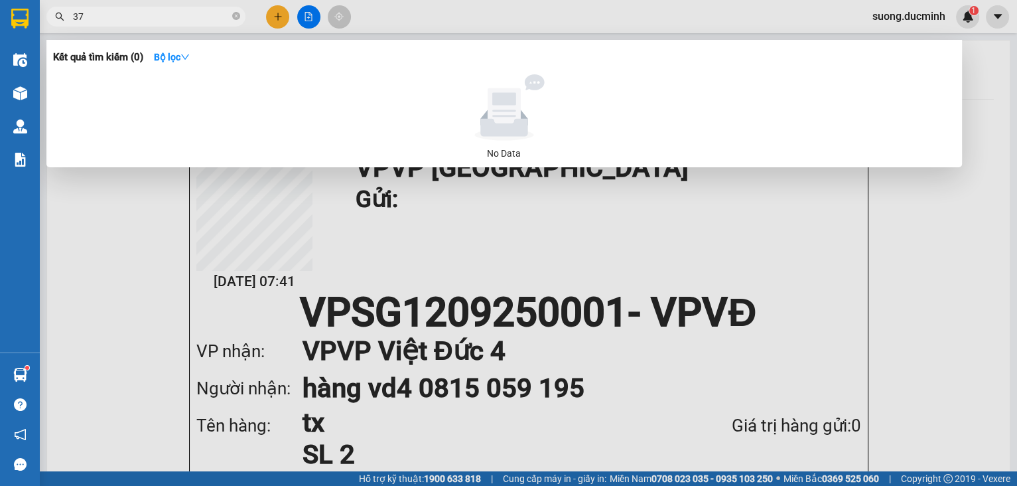
type input "374"
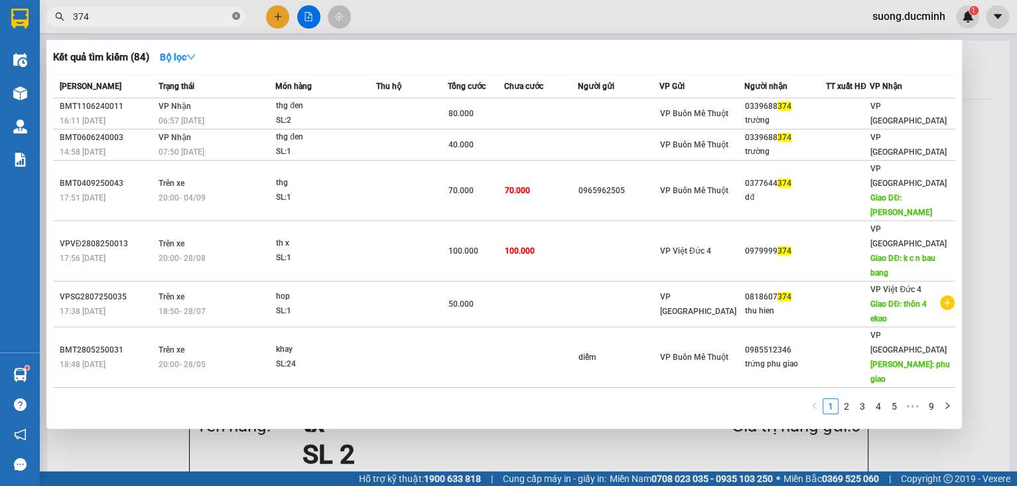
click at [235, 18] on icon "close-circle" at bounding box center [236, 16] width 8 height 8
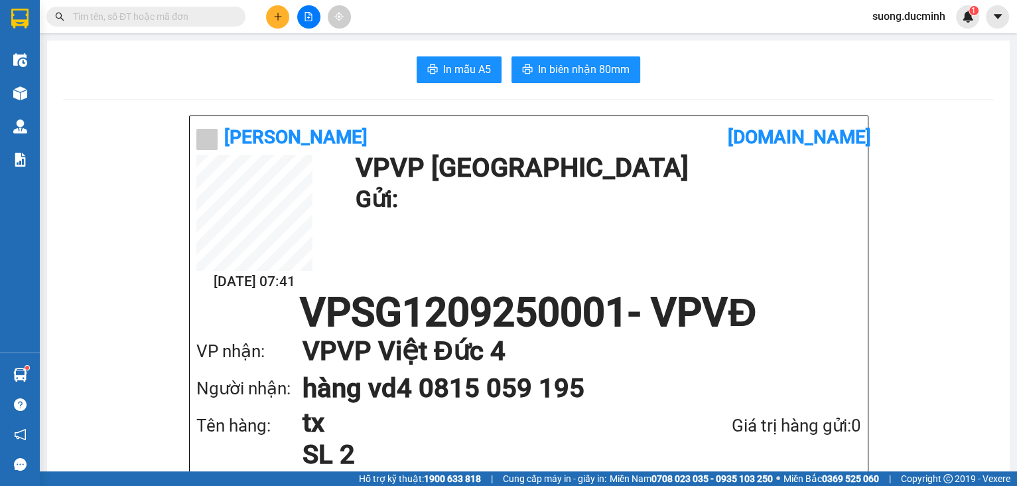
click at [115, 24] on span at bounding box center [145, 17] width 199 height 20
click at [143, 18] on input "text" at bounding box center [151, 16] width 157 height 15
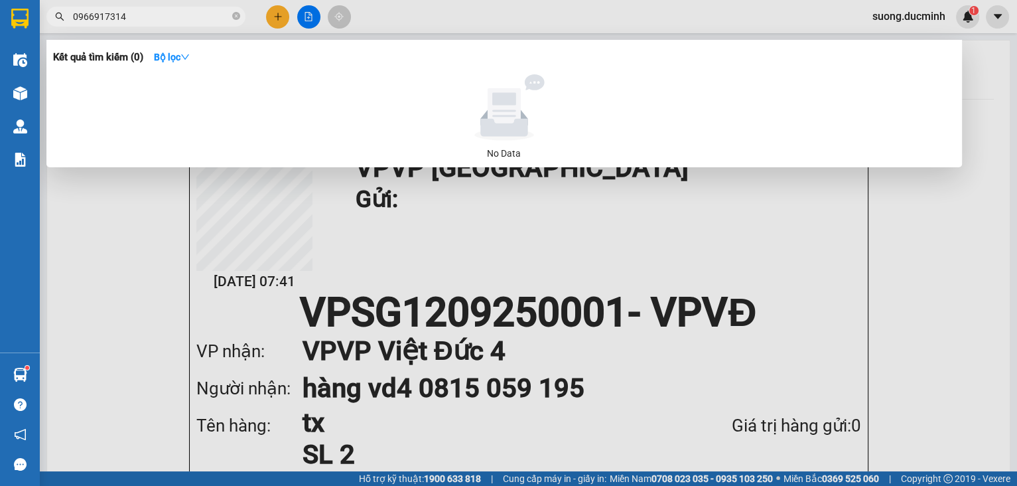
type input "0966917314"
click at [927, 315] on div at bounding box center [508, 243] width 1017 height 486
click at [237, 18] on icon "close-circle" at bounding box center [236, 16] width 8 height 8
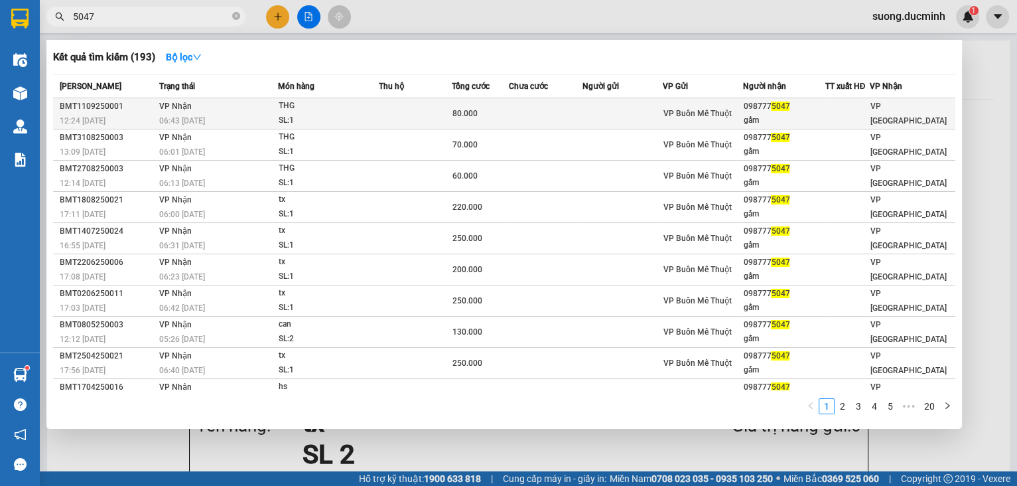
type input "5047"
click at [637, 107] on td at bounding box center [622, 113] width 80 height 31
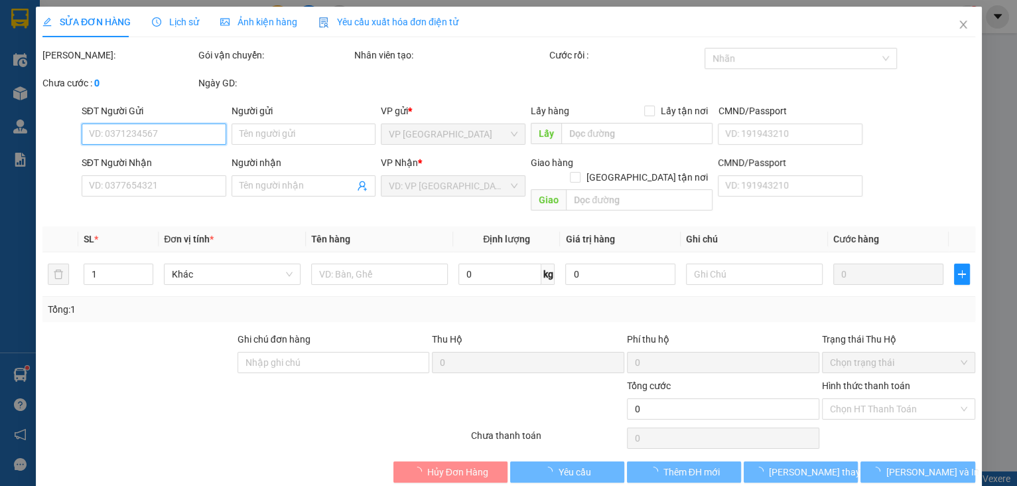
type input "0987775047"
type input "gấm"
type input "80.000"
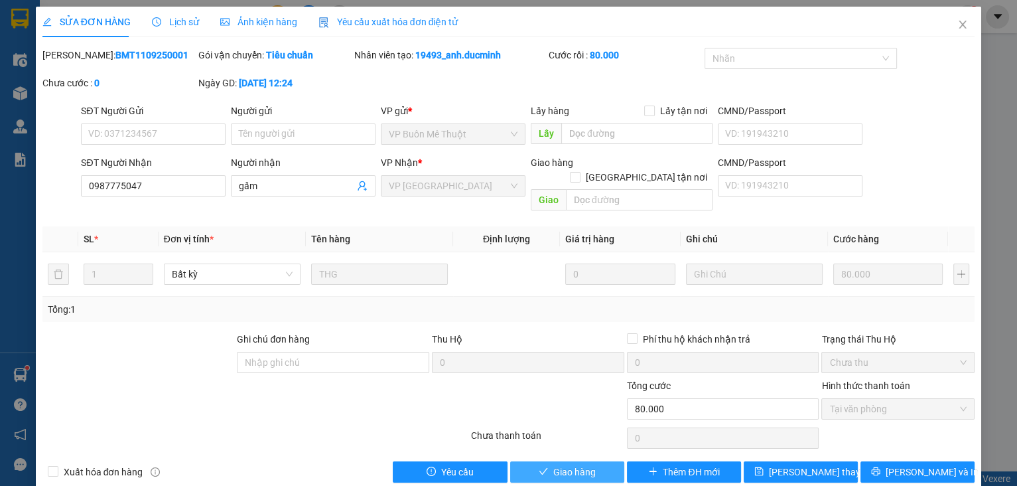
click at [541, 466] on icon "check" at bounding box center [543, 470] width 9 height 9
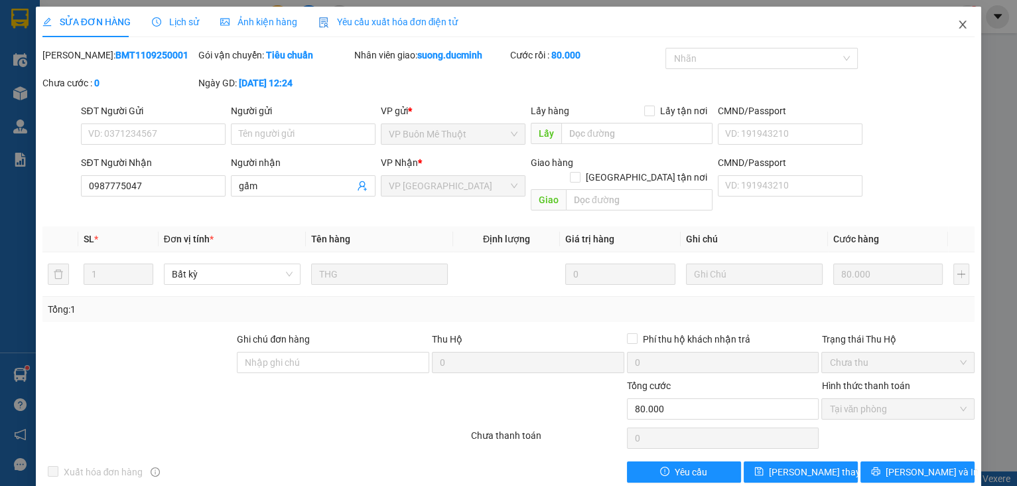
click at [957, 29] on icon "close" at bounding box center [962, 24] width 11 height 11
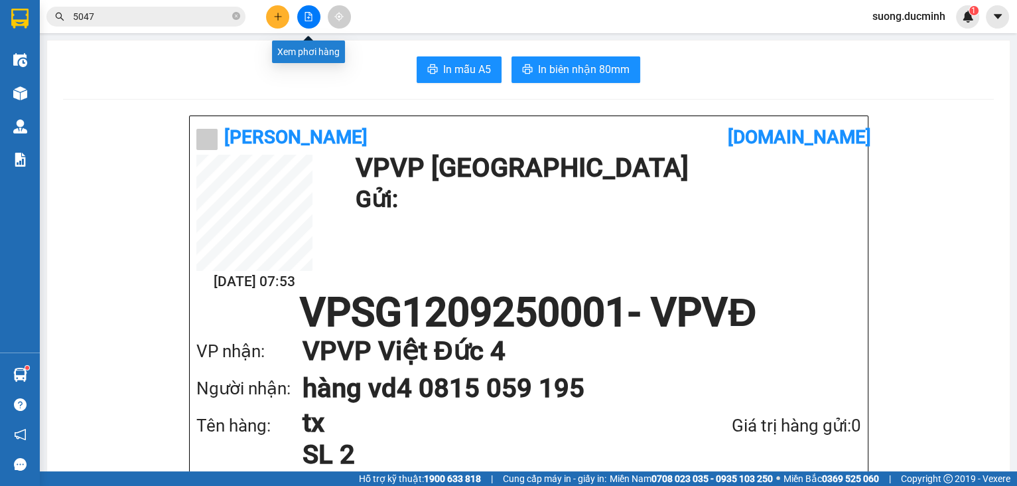
click at [304, 14] on icon "file-add" at bounding box center [308, 16] width 9 height 9
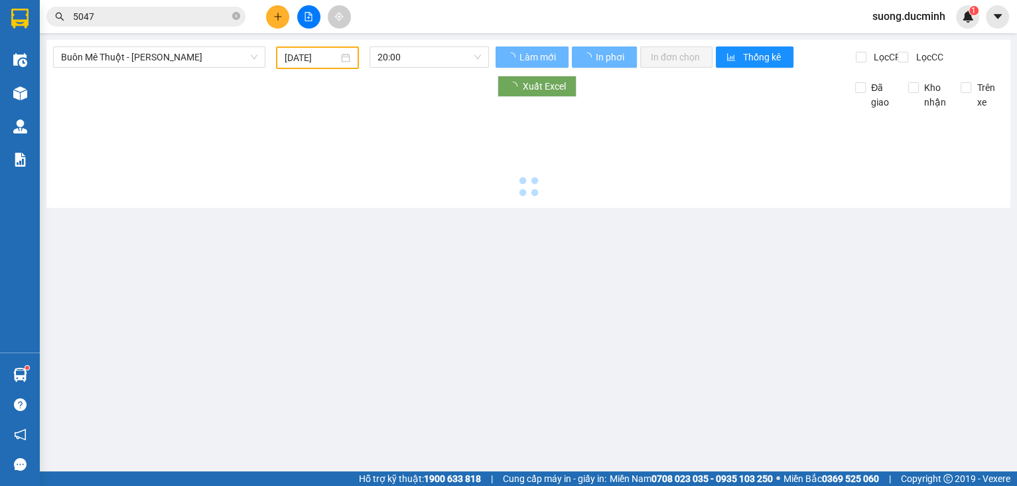
type input "[DATE]"
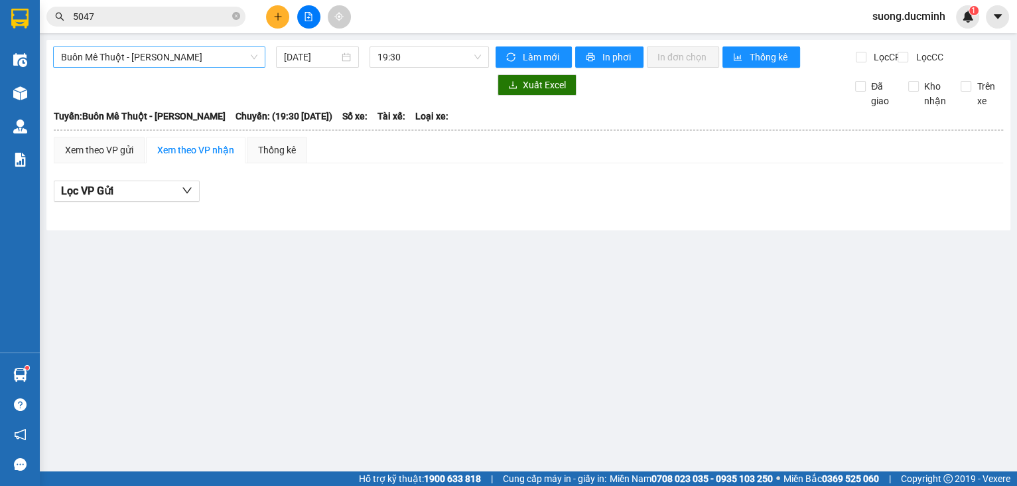
click at [207, 60] on span "Buôn Mê Thuột - [PERSON_NAME]" at bounding box center [159, 57] width 196 height 20
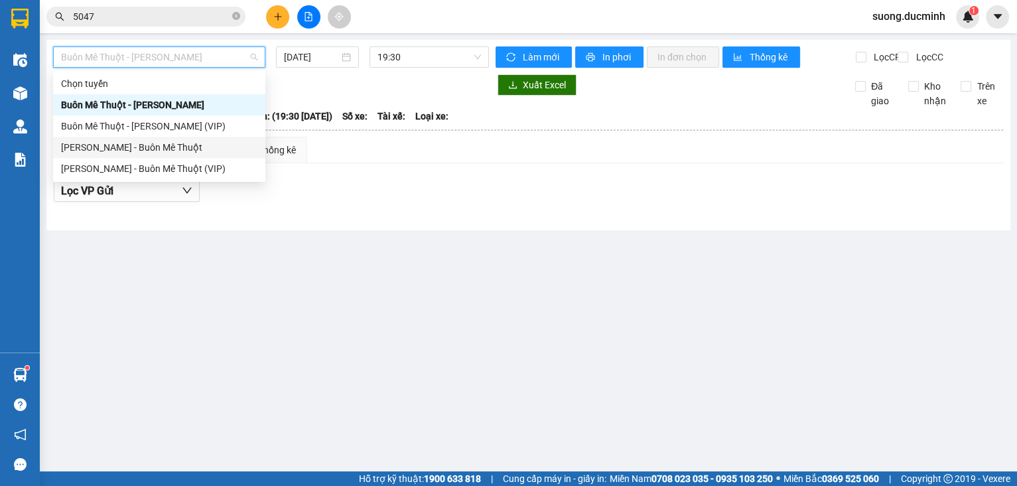
click at [168, 154] on div "[PERSON_NAME] - Buôn Mê Thuột" at bounding box center [159, 147] width 196 height 15
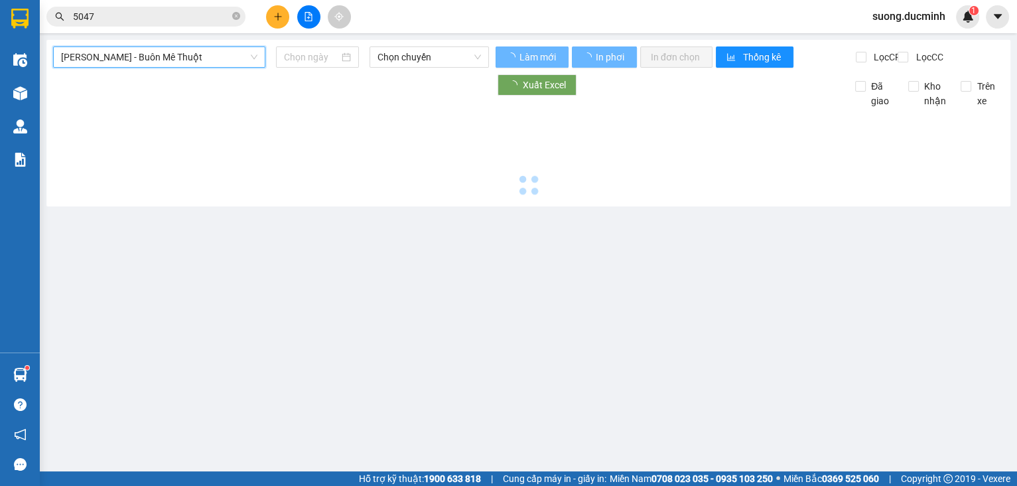
type input "[DATE]"
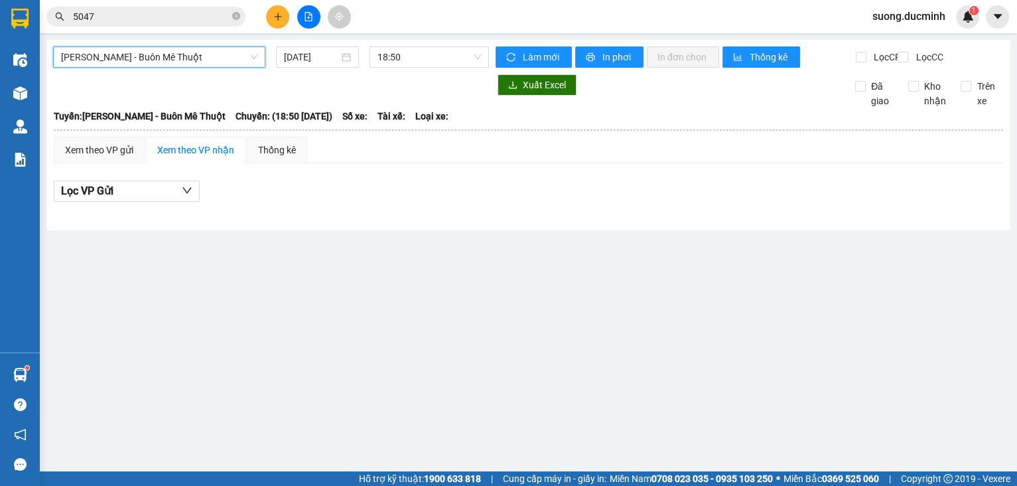
click at [230, 48] on span "[PERSON_NAME] - Buôn Mê Thuột" at bounding box center [159, 57] width 196 height 20
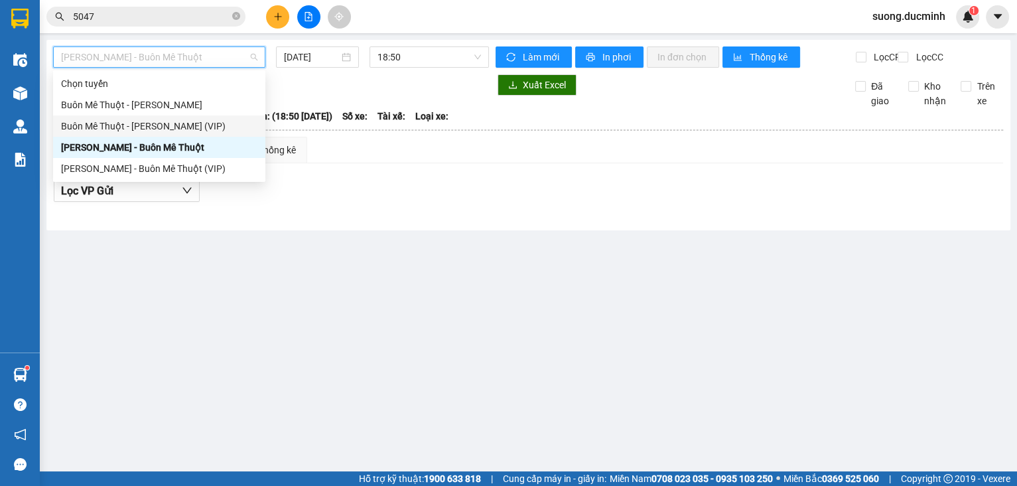
click at [188, 127] on div "Buôn Mê Thuột - [PERSON_NAME] (VIP)" at bounding box center [159, 126] width 196 height 15
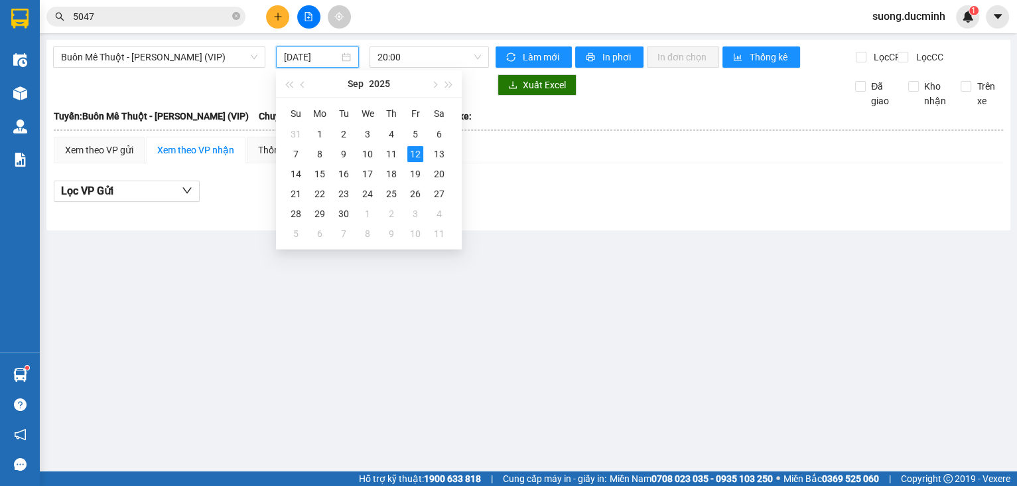
click at [300, 58] on input "[DATE]" at bounding box center [311, 57] width 54 height 15
click at [385, 152] on div "11" at bounding box center [391, 154] width 16 height 16
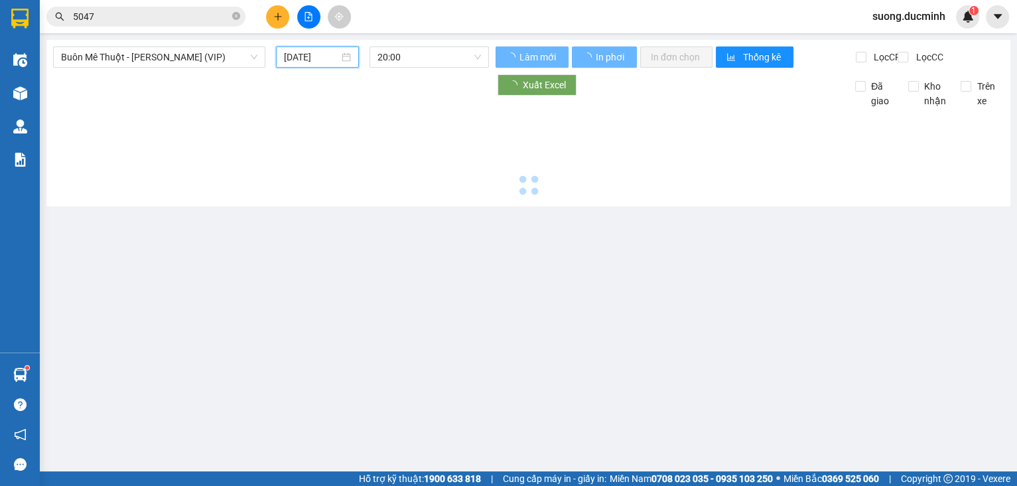
type input "[DATE]"
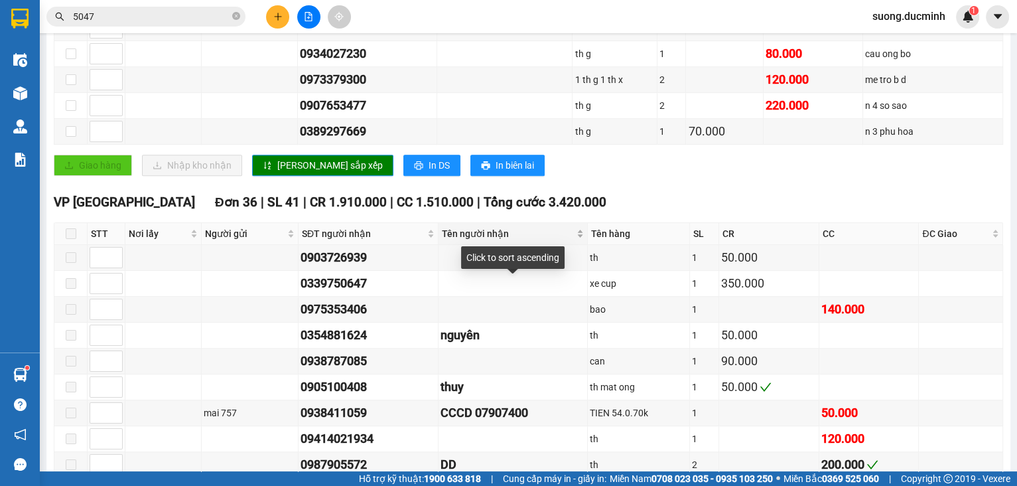
scroll to position [690, 0]
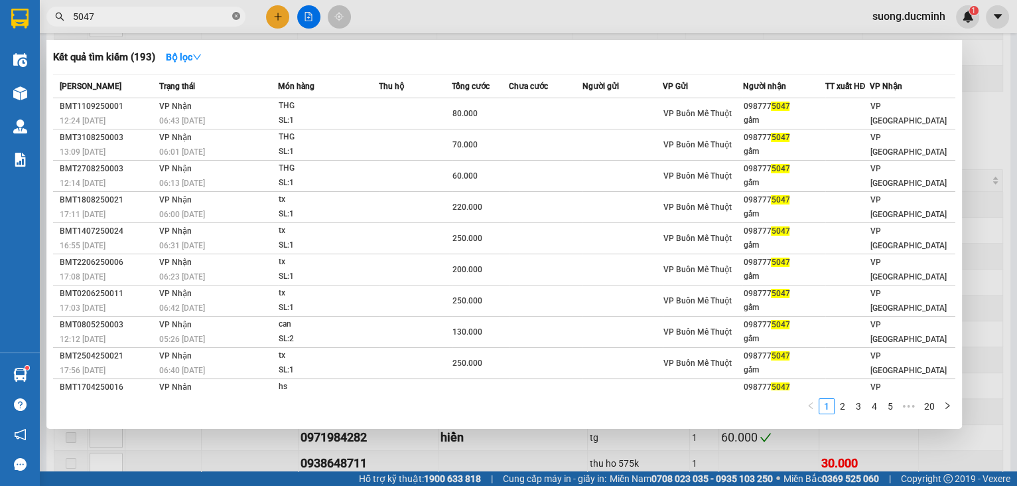
click at [237, 13] on icon "close-circle" at bounding box center [236, 16] width 8 height 8
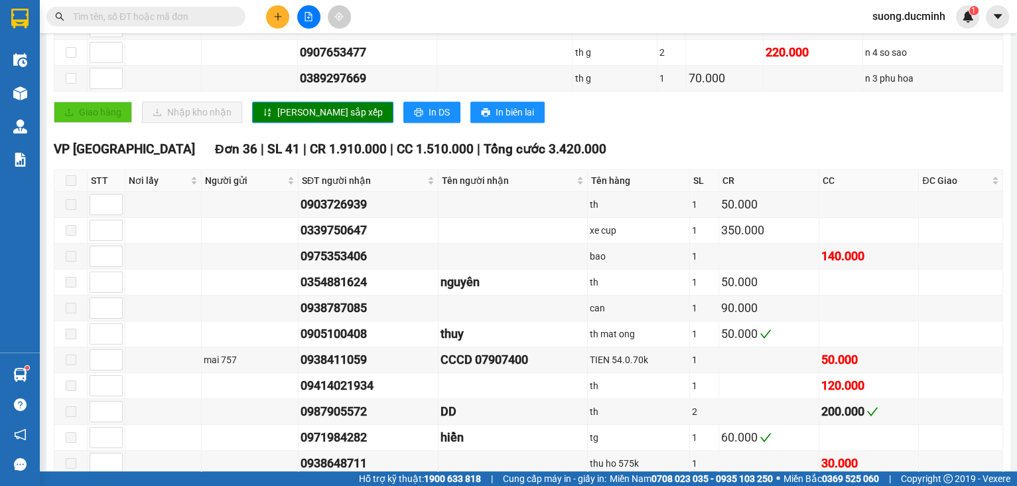
click at [190, 17] on input "text" at bounding box center [151, 16] width 157 height 15
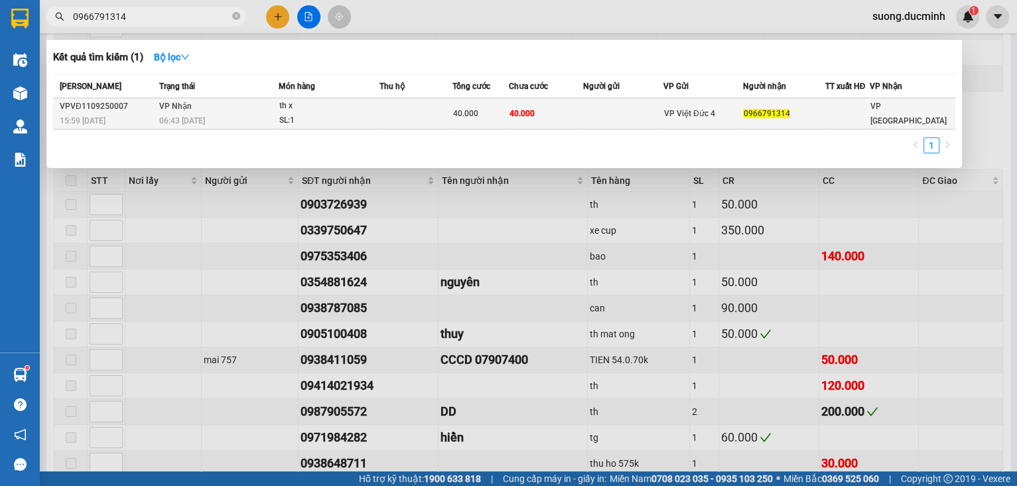
type input "0966791314"
click at [326, 122] on div "SL: 1" at bounding box center [329, 120] width 100 height 15
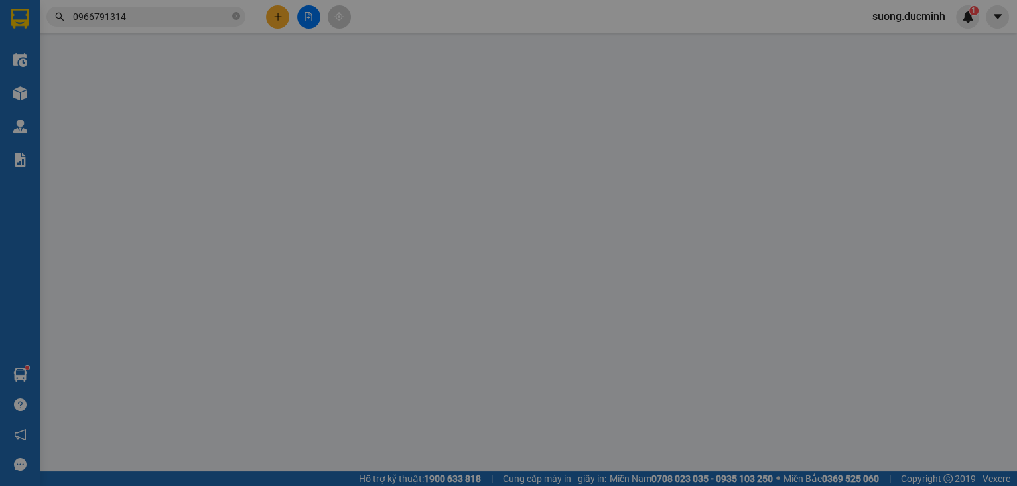
type input "0966791314"
type input "40.000"
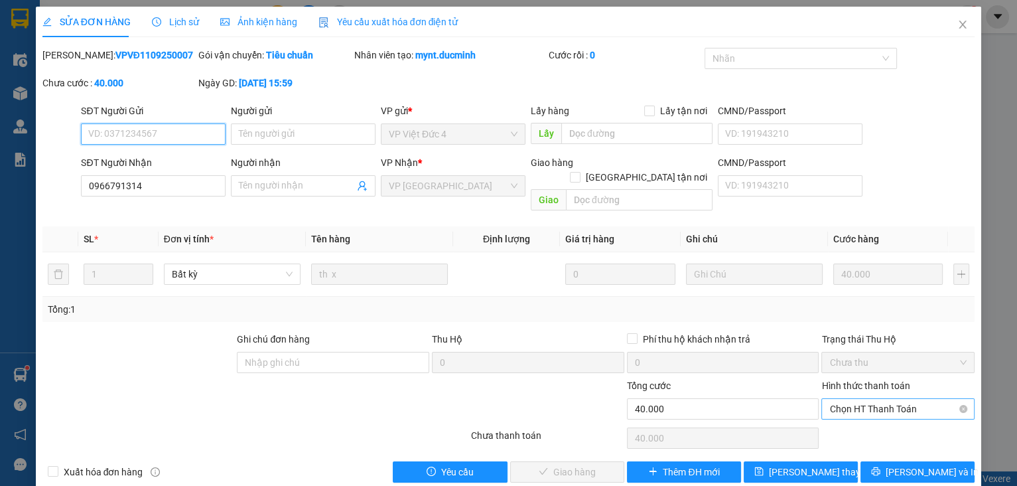
click at [902, 399] on span "Chọn HT Thanh Toán" at bounding box center [897, 409] width 137 height 20
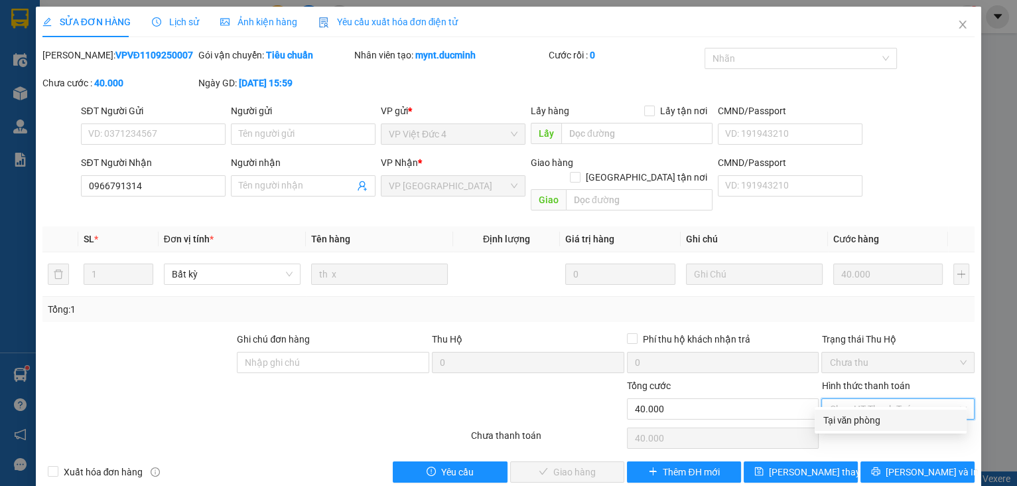
click at [880, 425] on div "Tại văn phòng" at bounding box center [891, 420] width 136 height 15
type input "0"
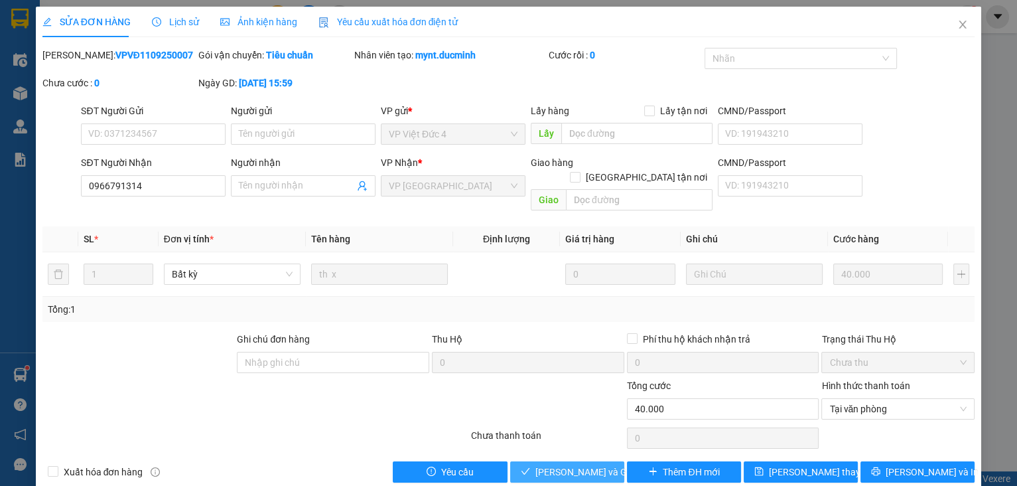
click at [543, 464] on span "[PERSON_NAME] và Giao hàng" at bounding box center [598, 471] width 127 height 15
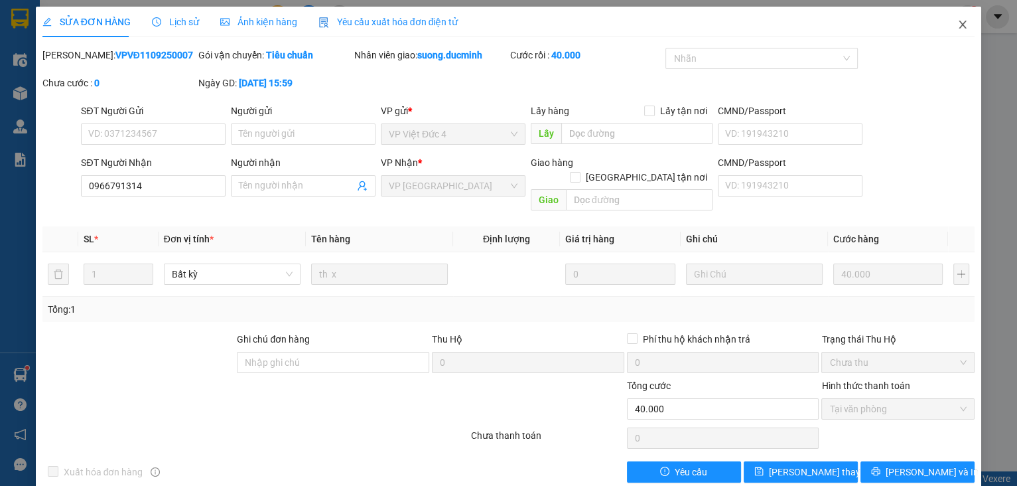
click at [957, 27] on icon "close" at bounding box center [962, 24] width 11 height 11
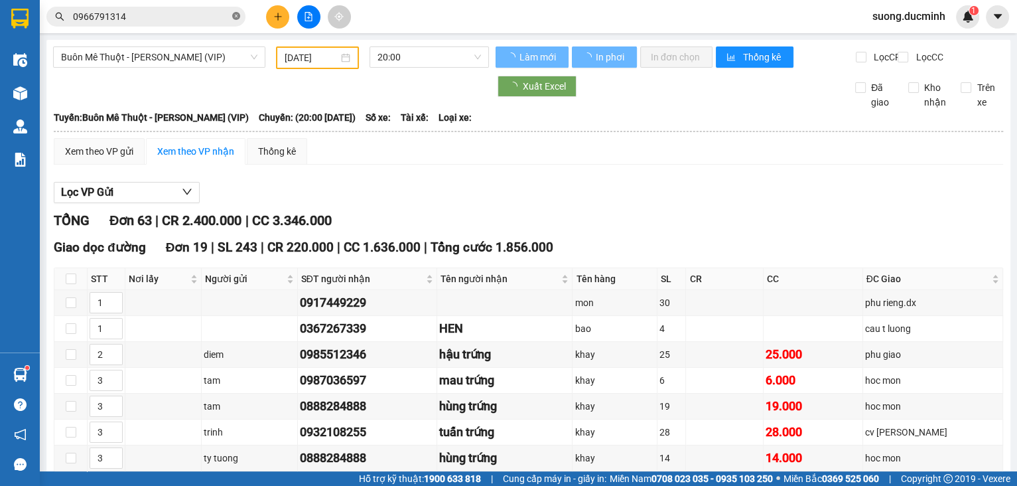
click at [234, 19] on icon "close-circle" at bounding box center [236, 16] width 8 height 8
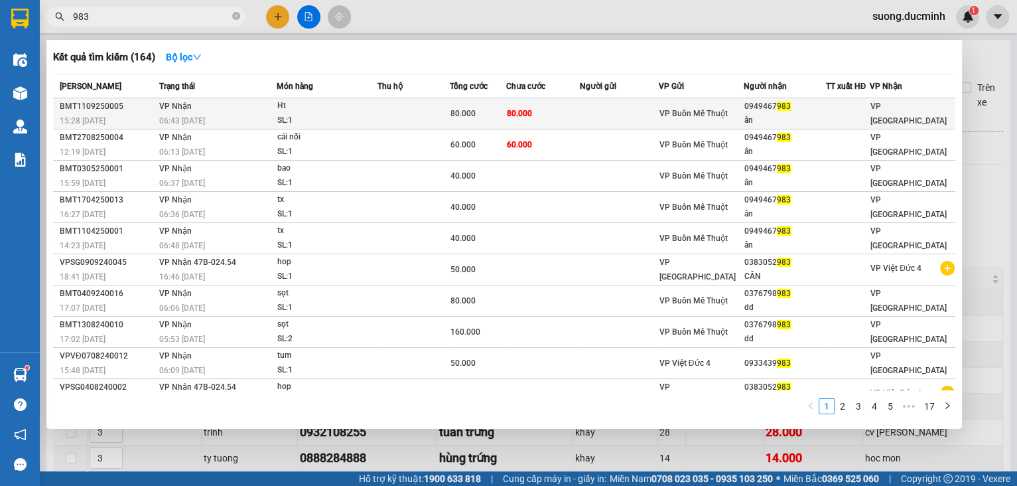
type input "983"
click at [320, 111] on div "Ht" at bounding box center [327, 106] width 100 height 15
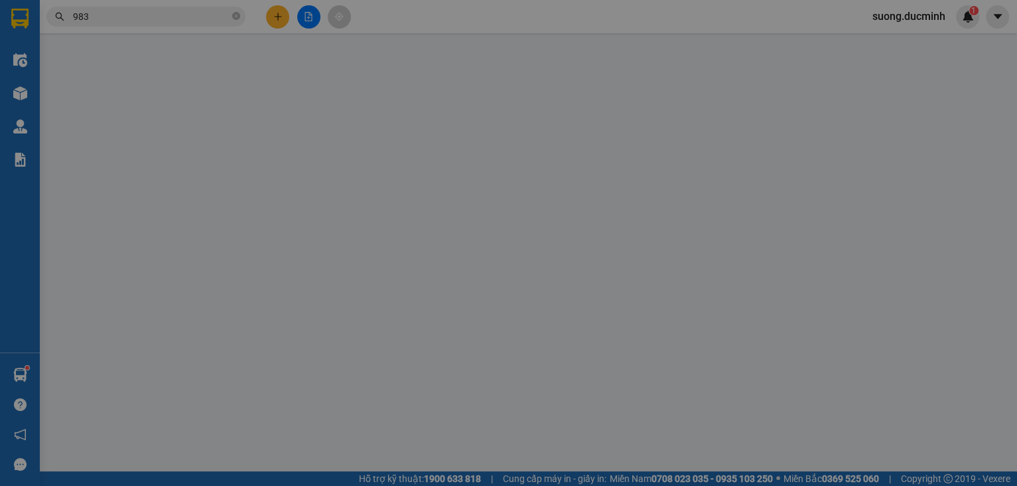
type input "0949467983"
type input "ân"
type input "80.000"
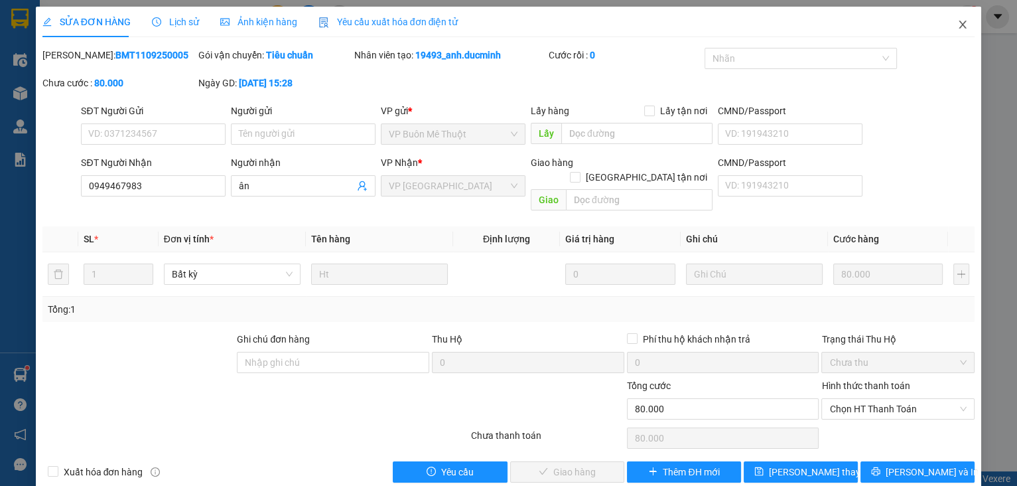
click at [957, 20] on icon "close" at bounding box center [962, 24] width 11 height 11
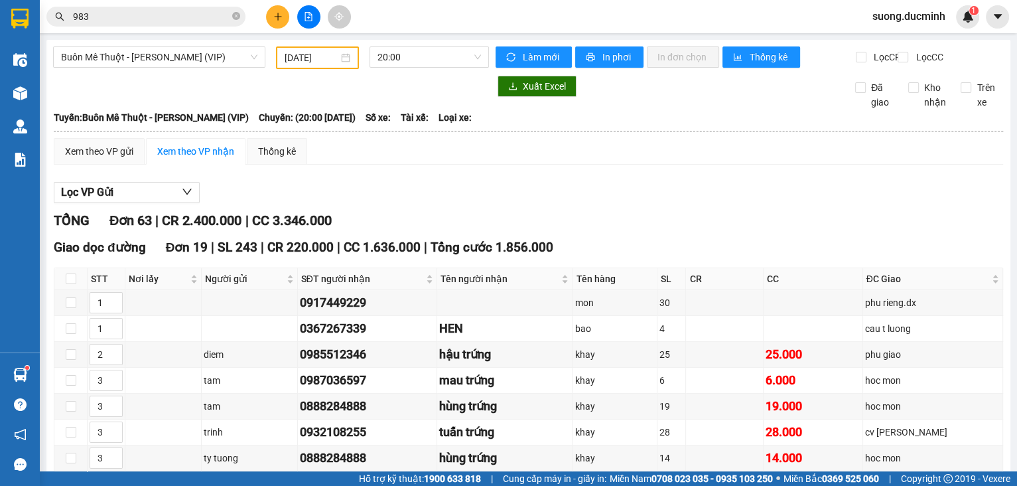
click at [953, 24] on span "suong.ducminh" at bounding box center [909, 16] width 94 height 17
click at [679, 11] on div "Kết quả tìm kiếm ( 164 ) Bộ lọc Mã ĐH Trạng thái Món hàng Thu hộ Tổng cước Chưa…" at bounding box center [508, 16] width 1017 height 33
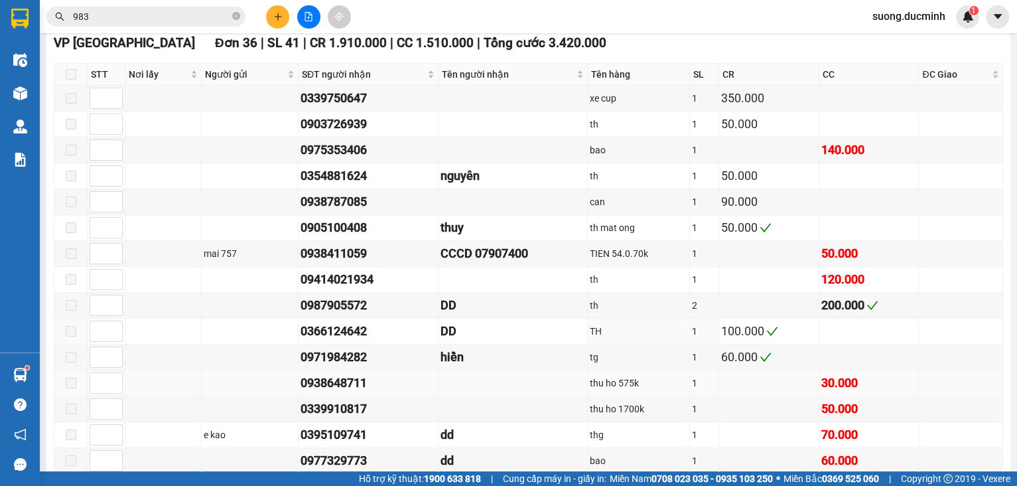
scroll to position [902, 0]
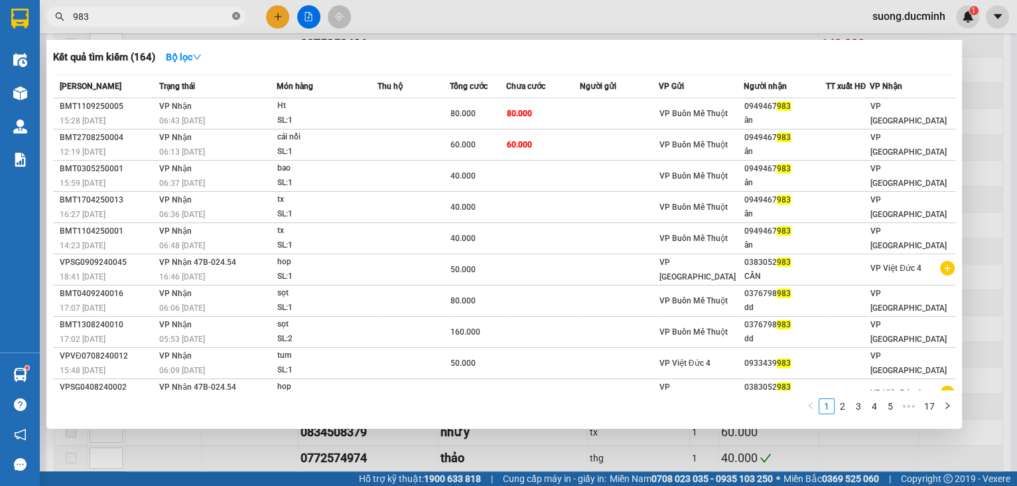
click at [234, 18] on icon "close-circle" at bounding box center [236, 16] width 8 height 8
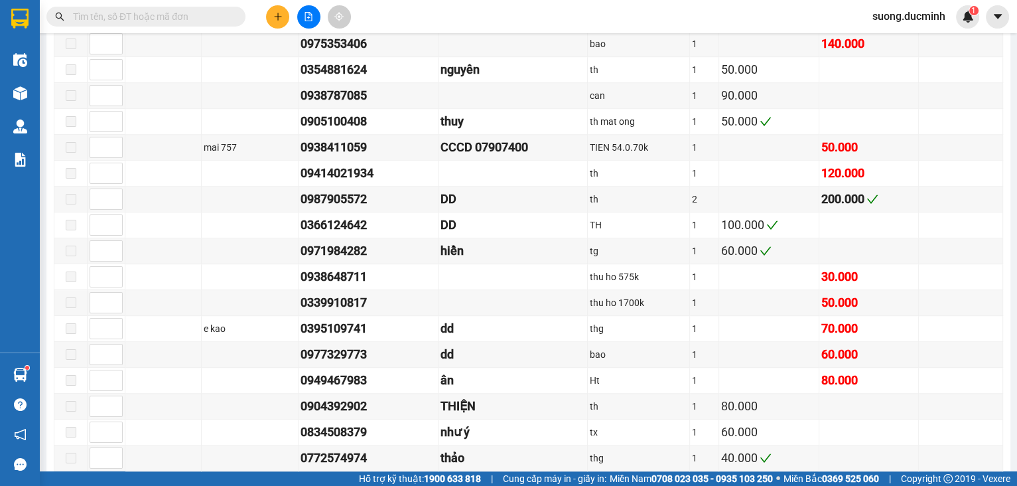
click at [73, 19] on input "text" at bounding box center [151, 16] width 157 height 15
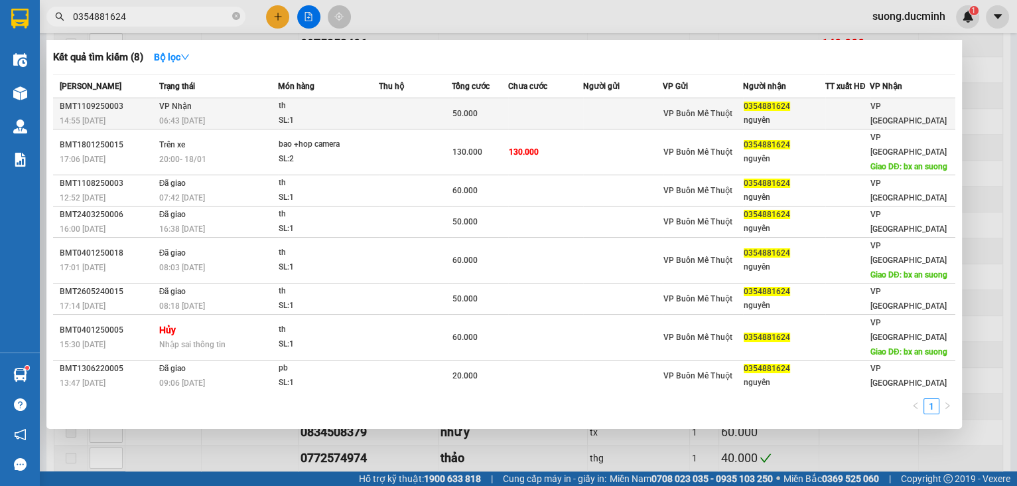
type input "0354881624"
click at [747, 109] on span "0354881624" at bounding box center [767, 105] width 46 height 9
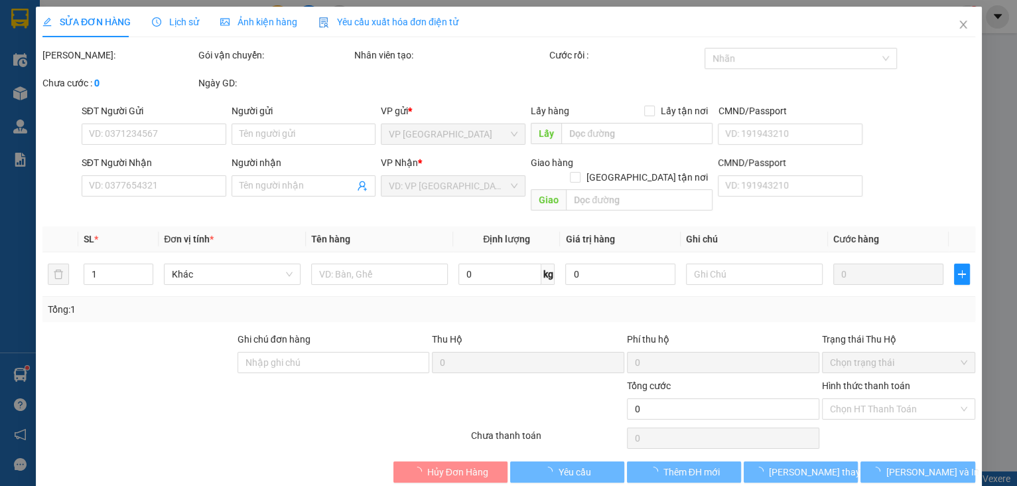
type input "0354881624"
type input "nguyên"
type input "50.000"
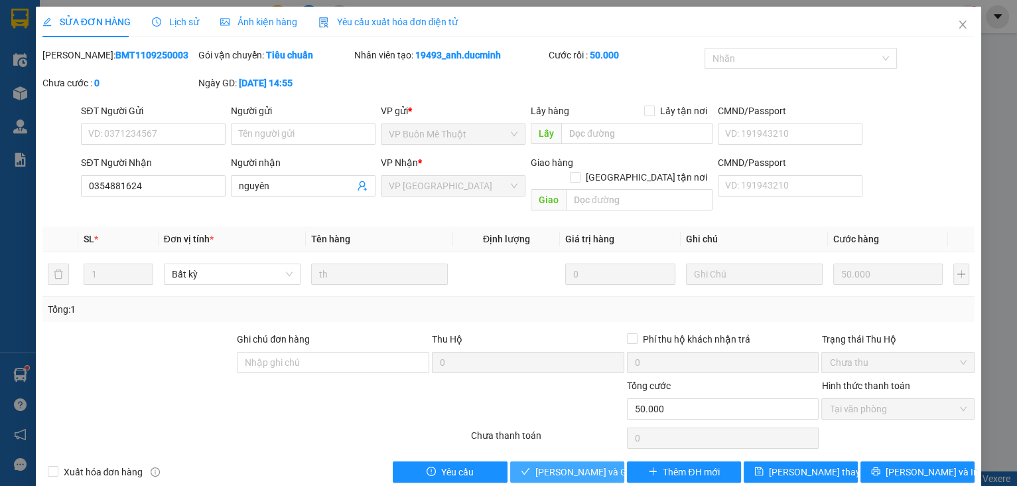
click at [575, 464] on span "[PERSON_NAME] và Giao hàng" at bounding box center [598, 471] width 127 height 15
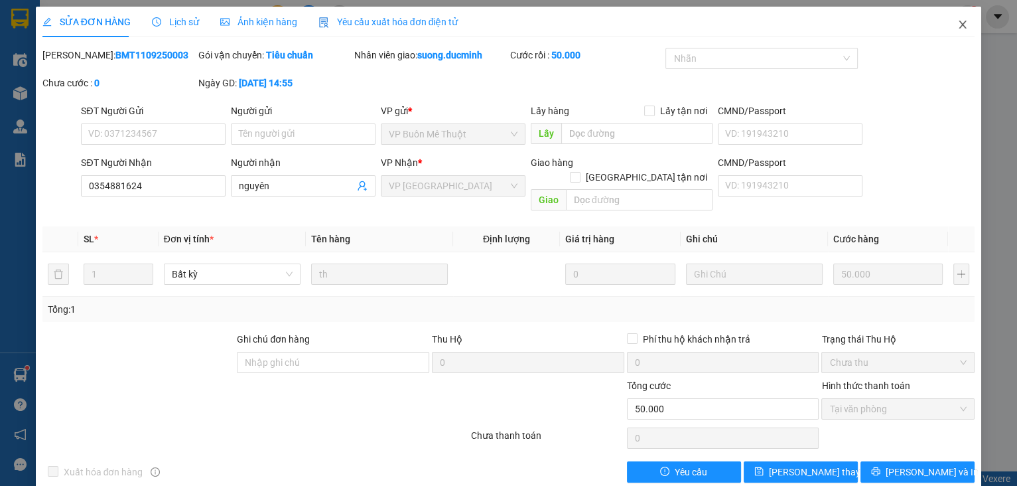
click at [959, 25] on icon "close" at bounding box center [962, 25] width 7 height 8
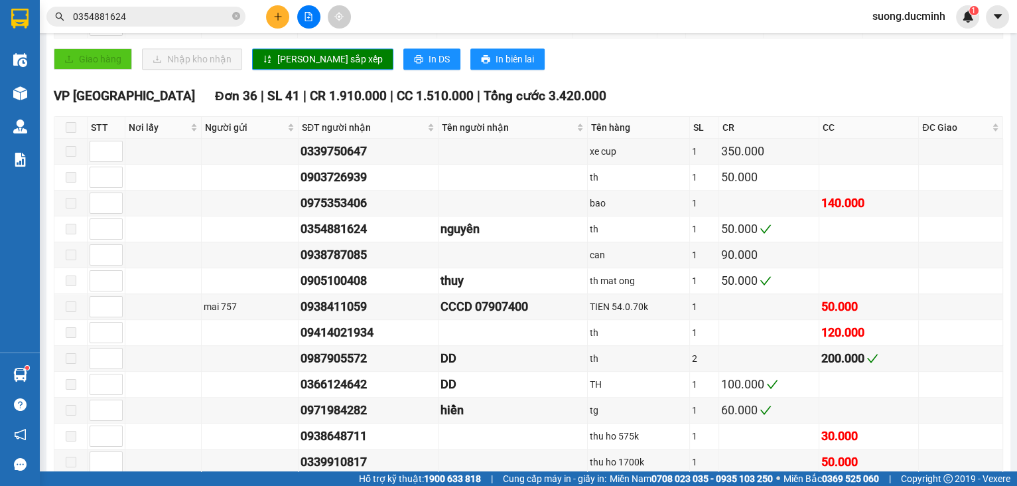
scroll to position [902, 0]
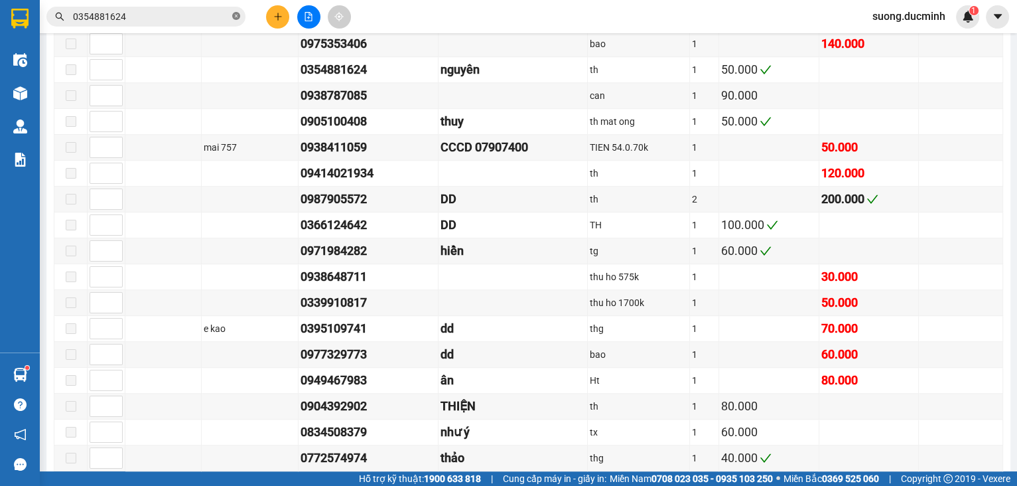
click at [235, 18] on icon "close-circle" at bounding box center [236, 16] width 8 height 8
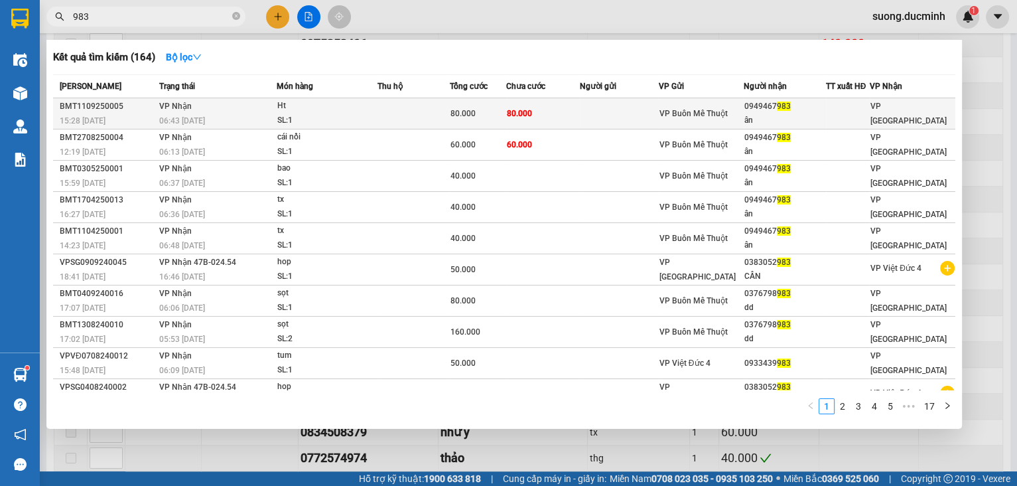
type input "983"
click at [623, 120] on td at bounding box center [619, 113] width 79 height 31
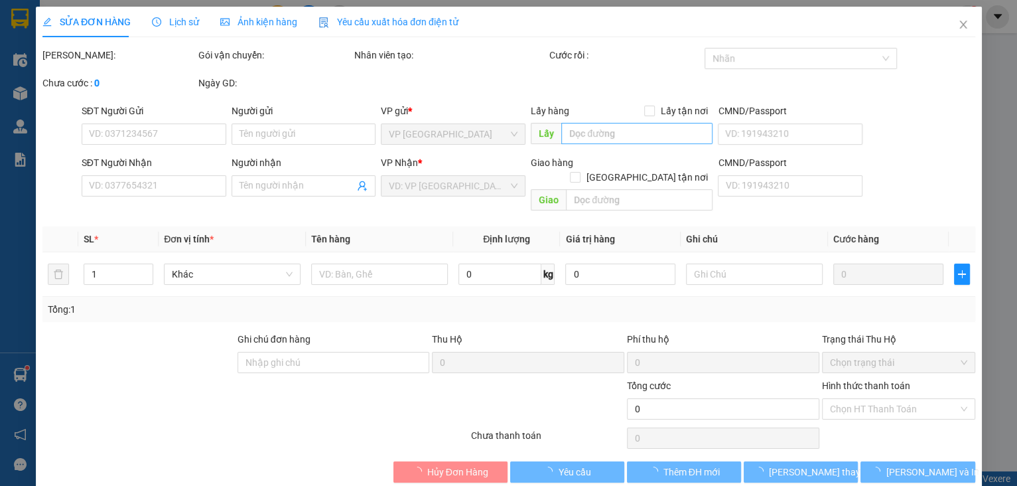
type input "0949467983"
type input "ân"
type input "80.000"
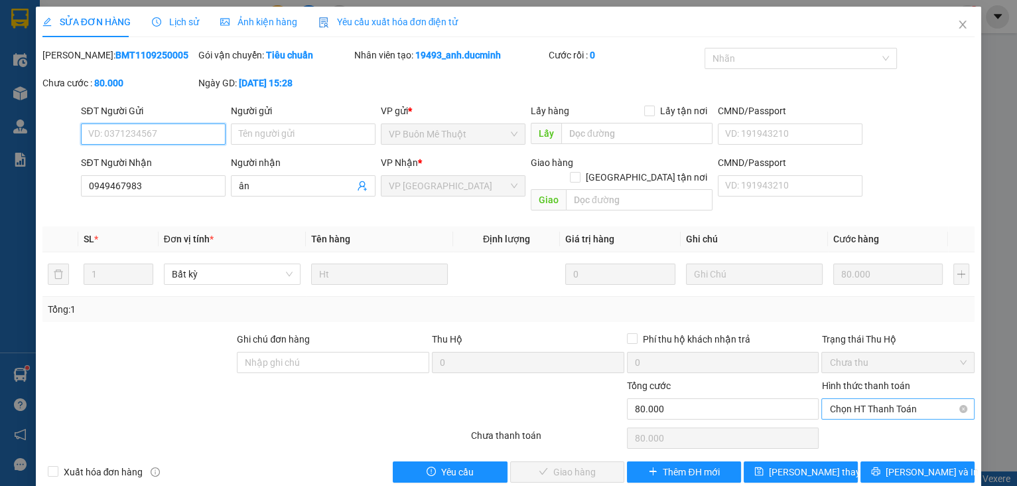
click at [892, 399] on span "Chọn HT Thanh Toán" at bounding box center [897, 409] width 137 height 20
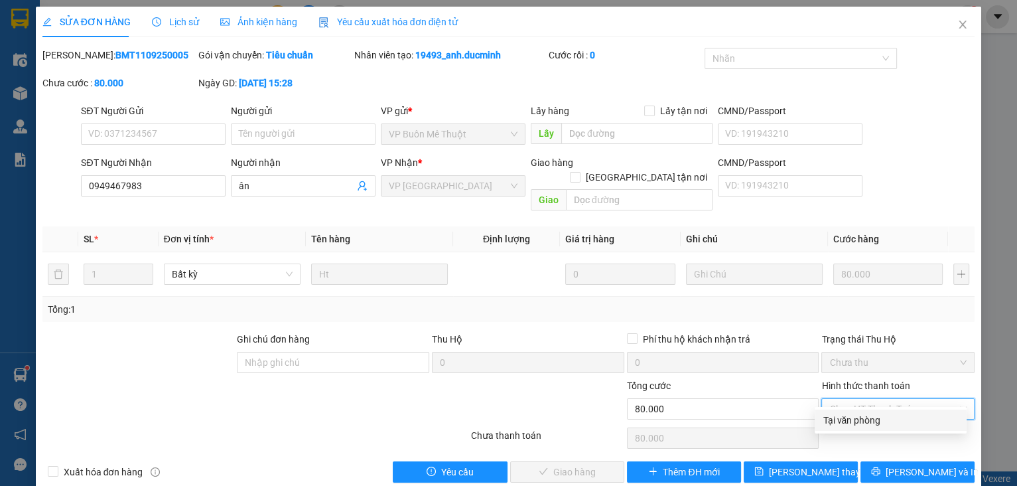
drag, startPoint x: 862, startPoint y: 413, endPoint x: 805, endPoint y: 430, distance: 58.8
click at [859, 415] on div "Tại văn phòng" at bounding box center [891, 420] width 136 height 15
type input "0"
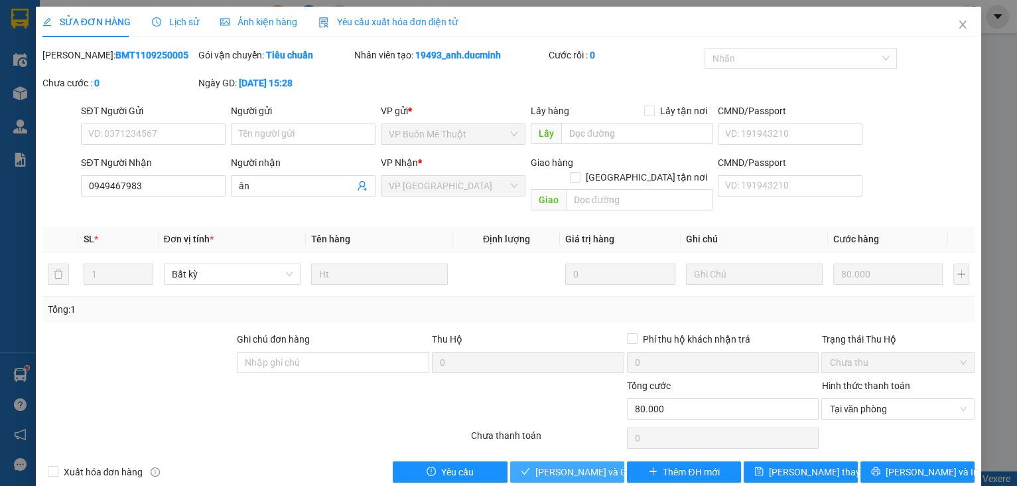
click at [600, 464] on span "[PERSON_NAME] và Giao hàng" at bounding box center [598, 471] width 127 height 15
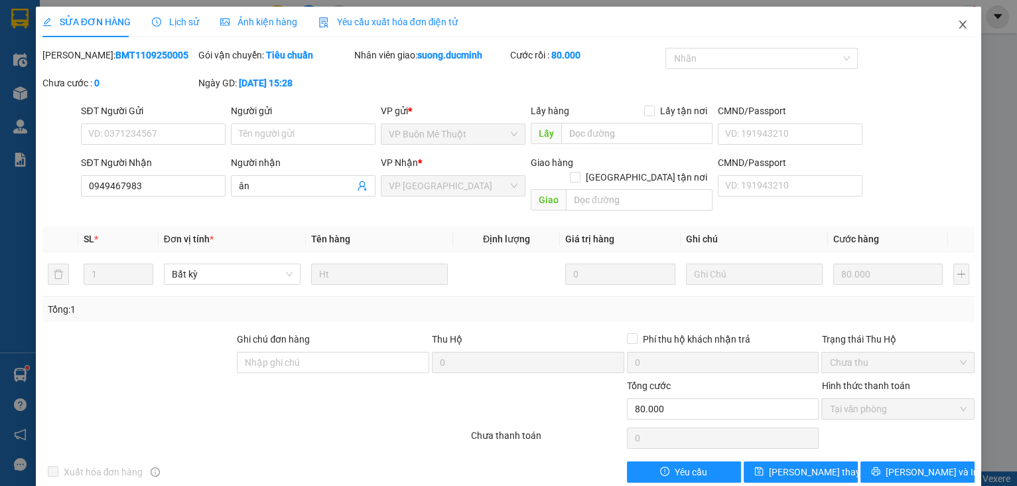
click at [957, 25] on icon "close" at bounding box center [962, 24] width 11 height 11
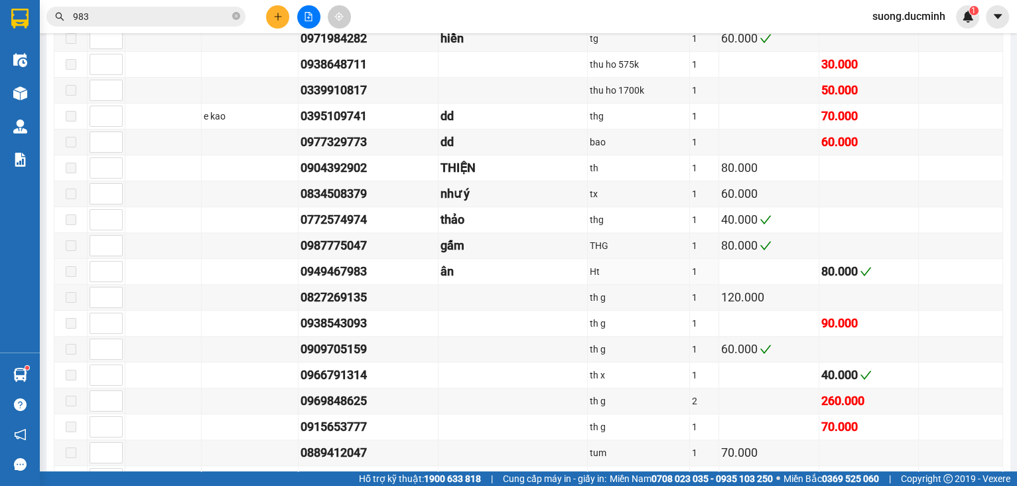
scroll to position [1008, 0]
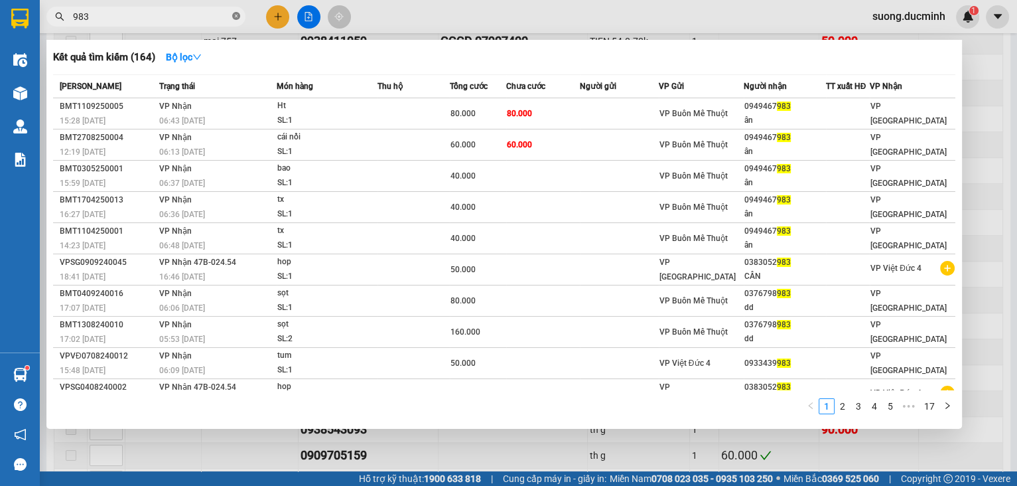
click at [235, 19] on icon "close-circle" at bounding box center [236, 16] width 8 height 8
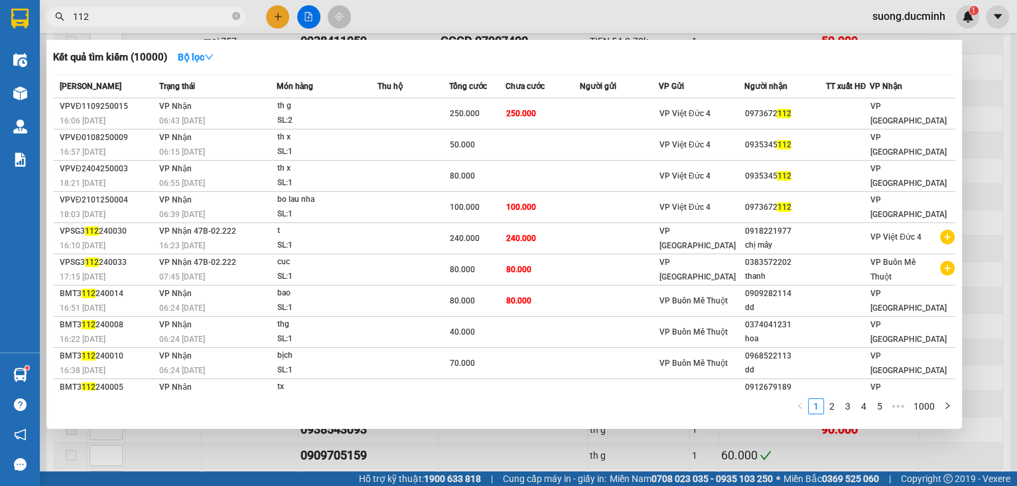
type input "112"
click at [987, 390] on div at bounding box center [508, 243] width 1017 height 486
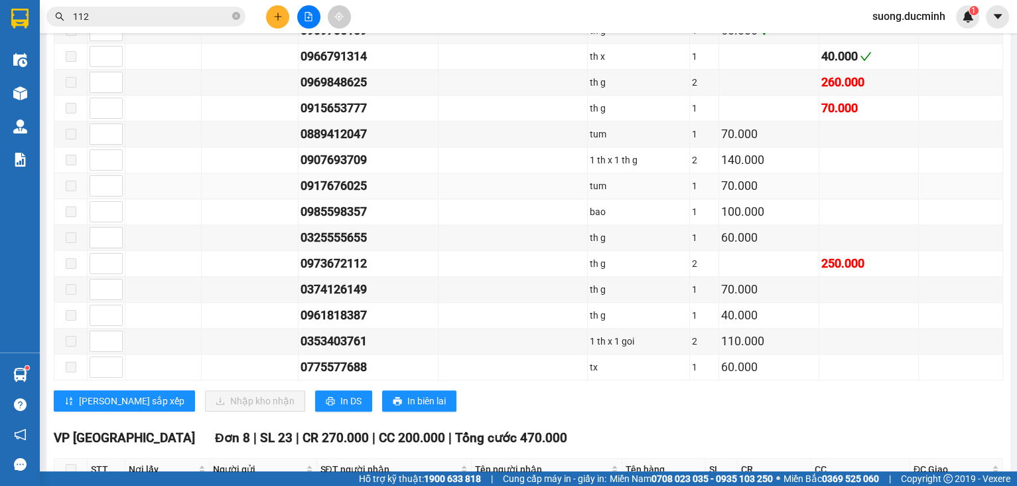
scroll to position [1380, 0]
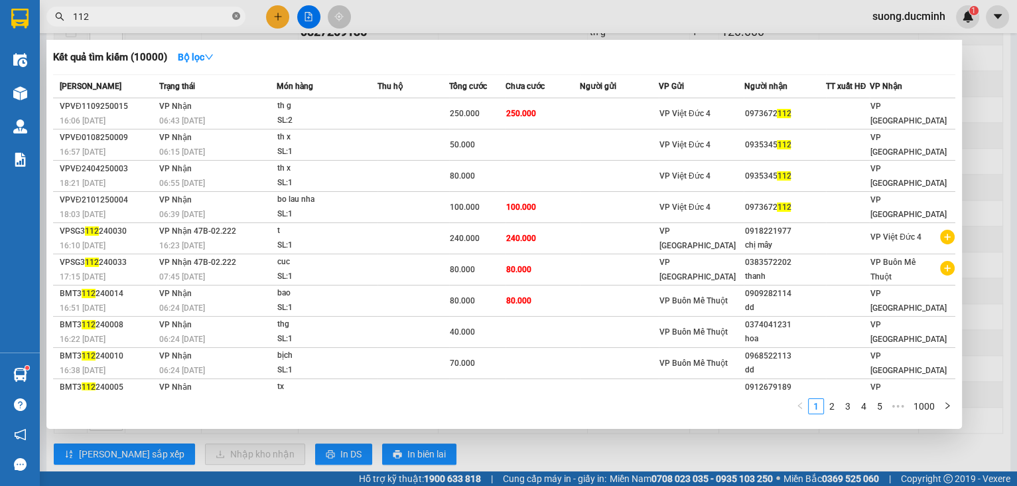
click at [235, 12] on icon "close-circle" at bounding box center [236, 16] width 8 height 8
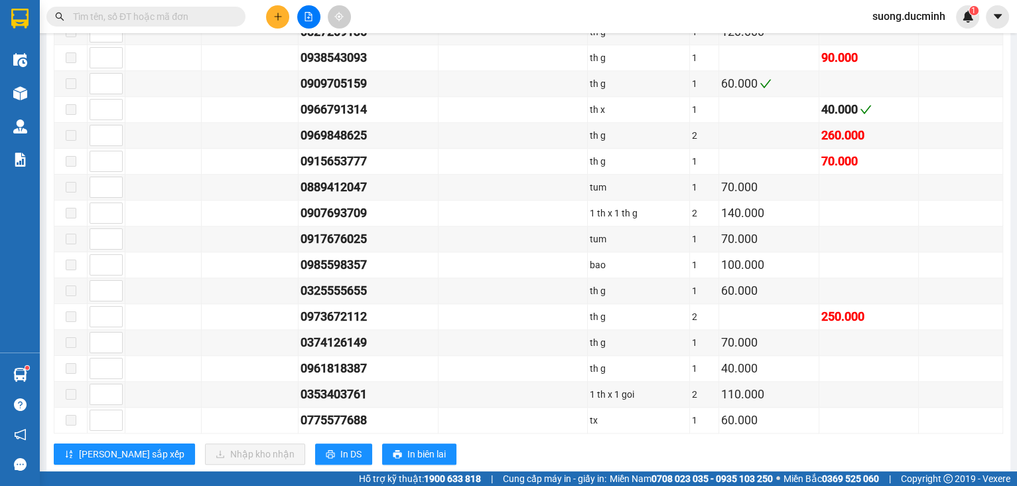
click at [212, 17] on input "text" at bounding box center [151, 16] width 157 height 15
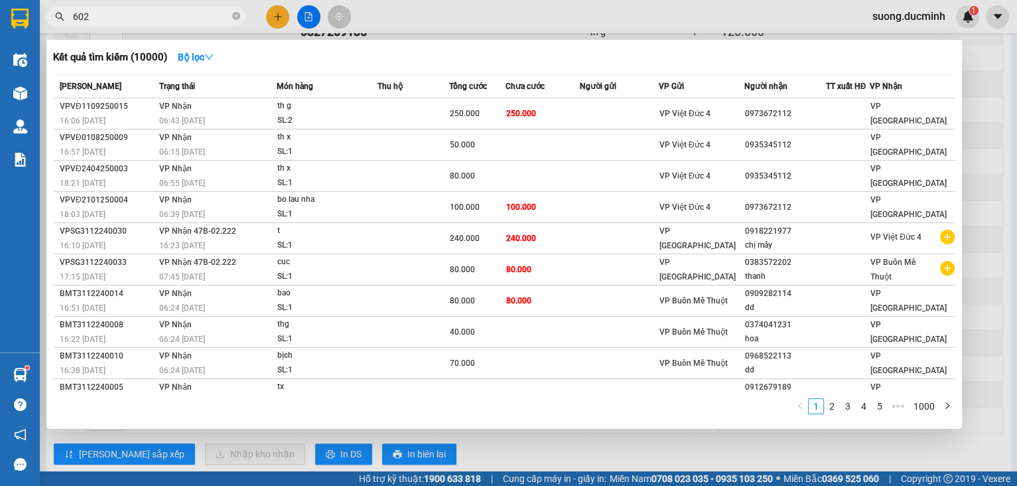
type input "6025"
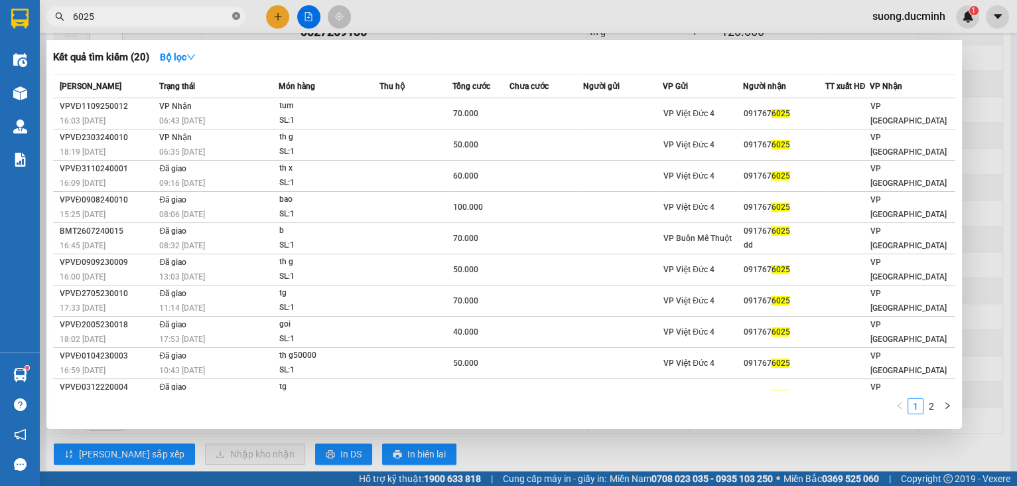
click at [234, 16] on icon "close-circle" at bounding box center [236, 16] width 8 height 8
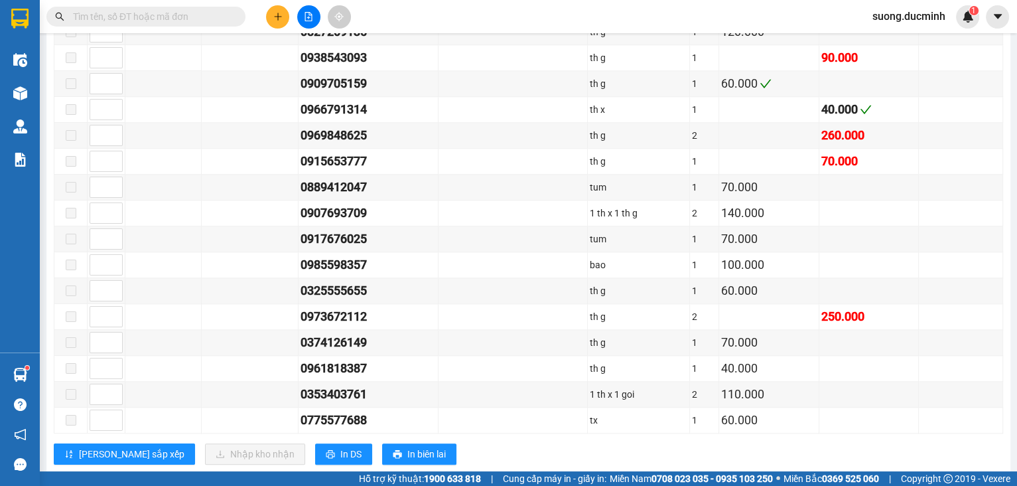
click at [208, 14] on input "text" at bounding box center [151, 16] width 157 height 15
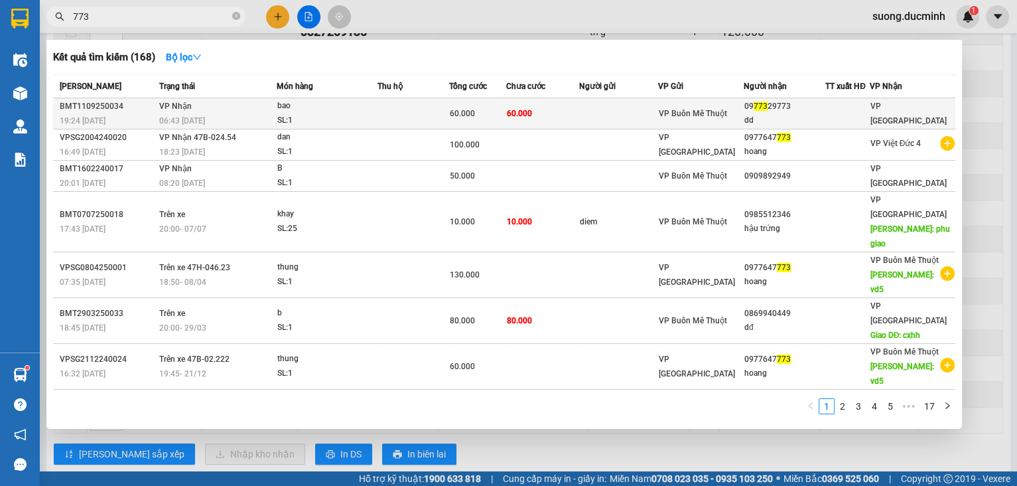
type input "773"
click at [703, 117] on span "VP Buôn Mê Thuột" at bounding box center [693, 113] width 68 height 9
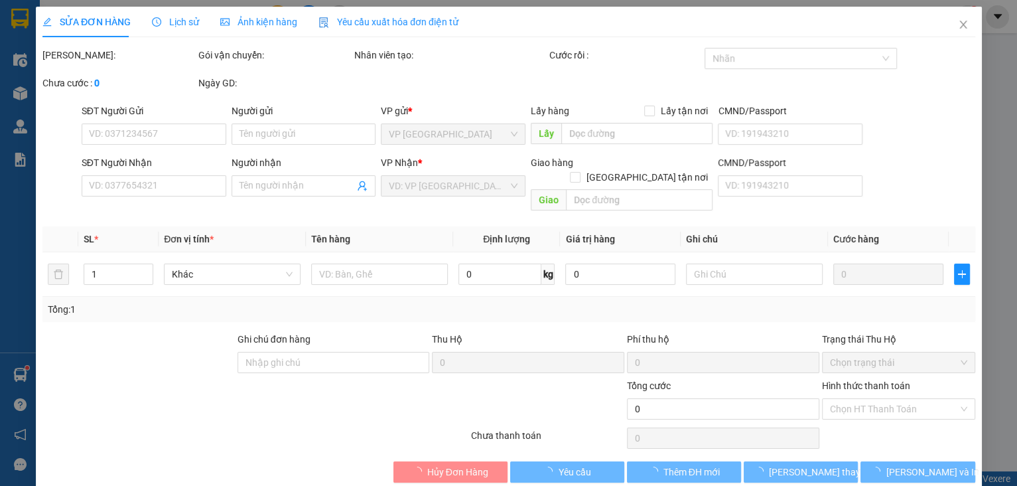
type input "0977329773"
type input "dd"
type input "60.000"
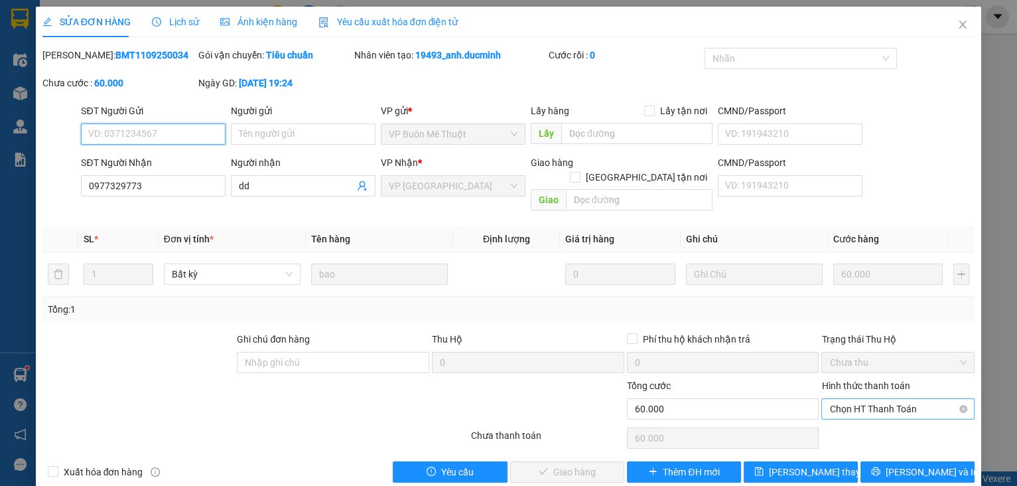
click at [845, 399] on span "Chọn HT Thanh Toán" at bounding box center [897, 409] width 137 height 20
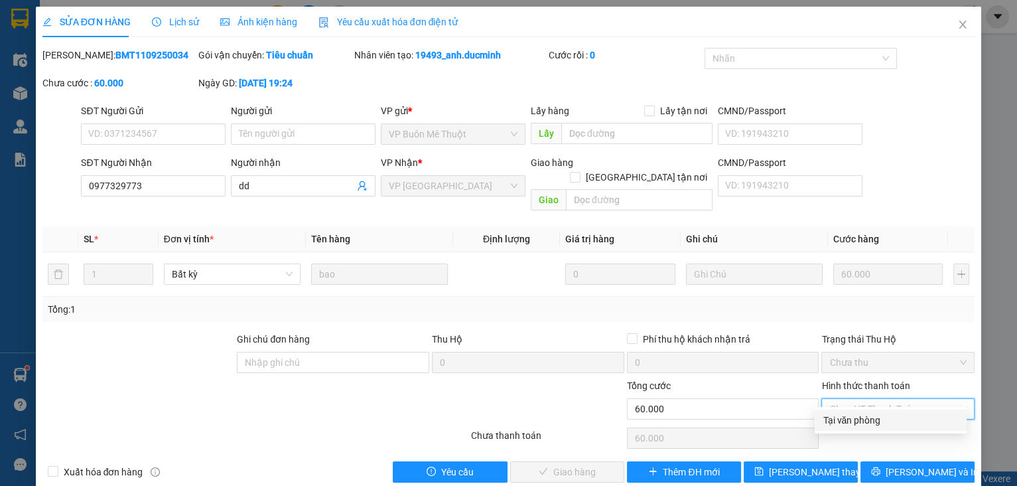
click at [833, 413] on div "Tại văn phòng" at bounding box center [891, 420] width 136 height 15
type input "0"
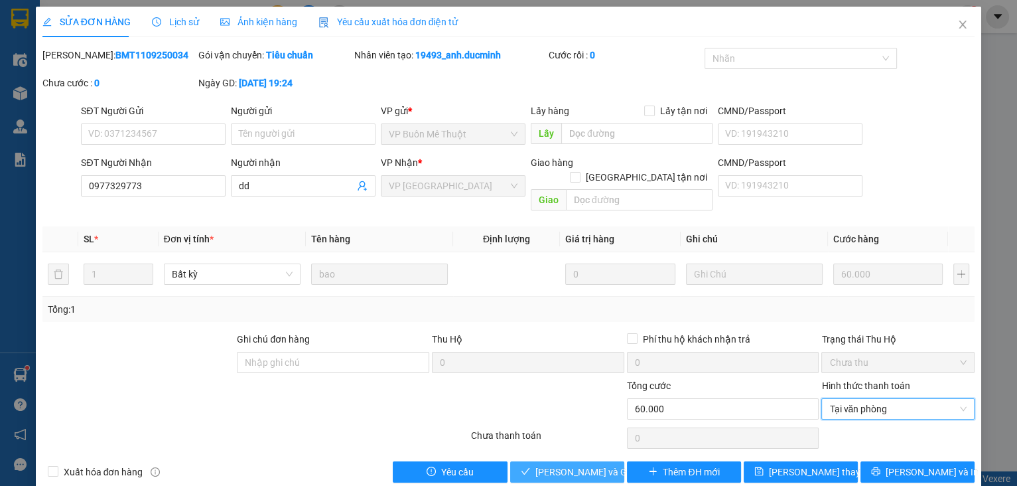
click at [557, 464] on span "[PERSON_NAME] và Giao hàng" at bounding box center [598, 471] width 127 height 15
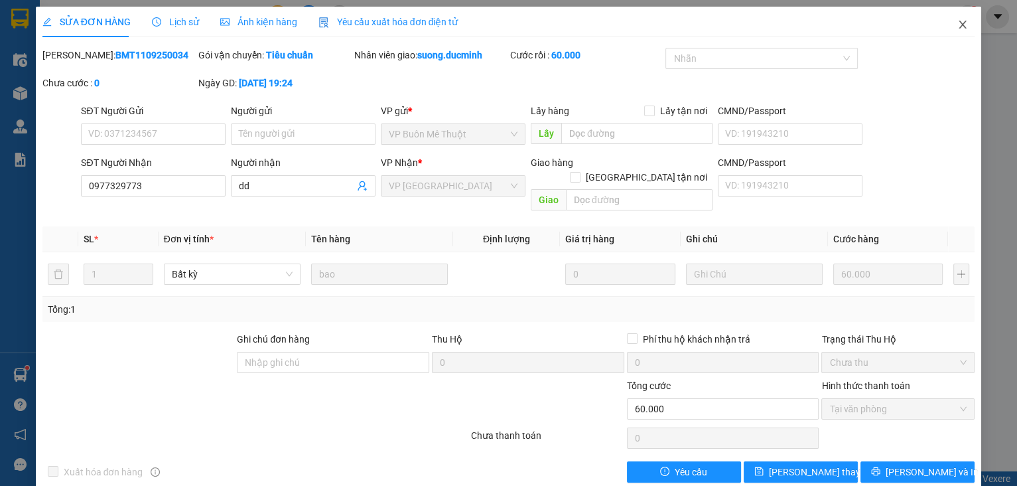
click at [957, 23] on icon "close" at bounding box center [962, 24] width 11 height 11
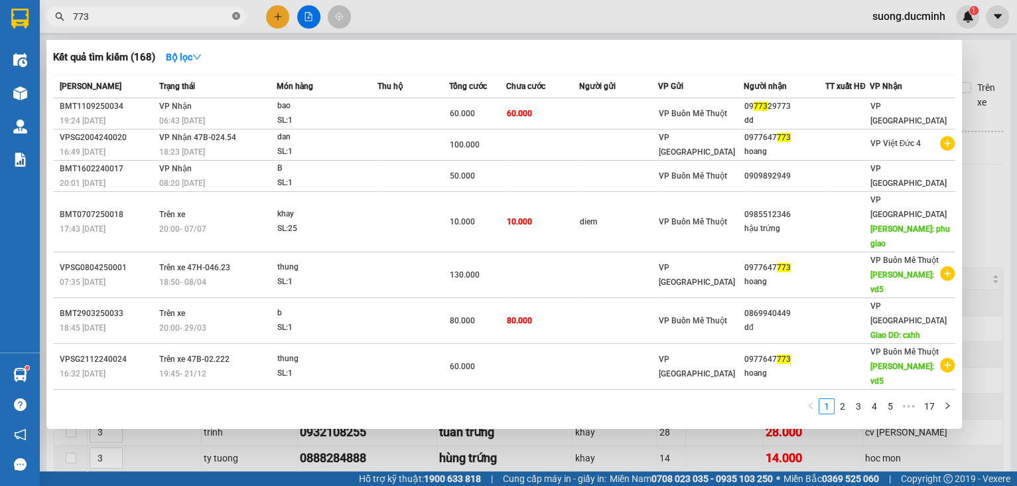
click at [232, 16] on icon "close-circle" at bounding box center [236, 16] width 8 height 8
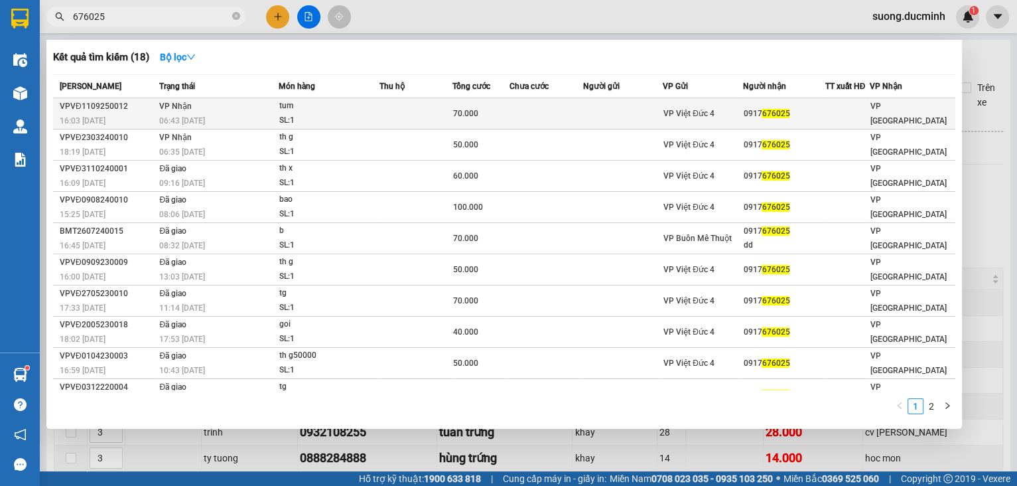
type input "676025"
click at [536, 111] on td at bounding box center [546, 113] width 74 height 31
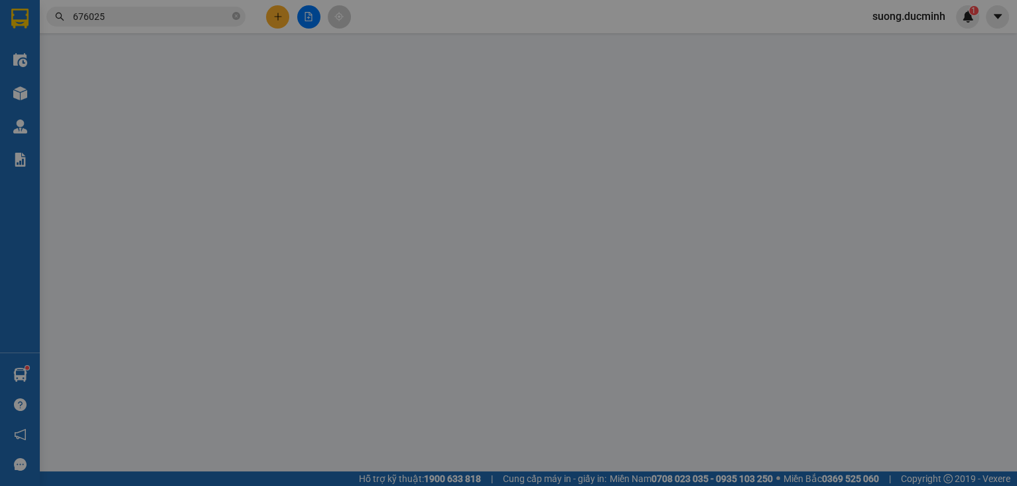
type input "0917676025"
type input "70.000"
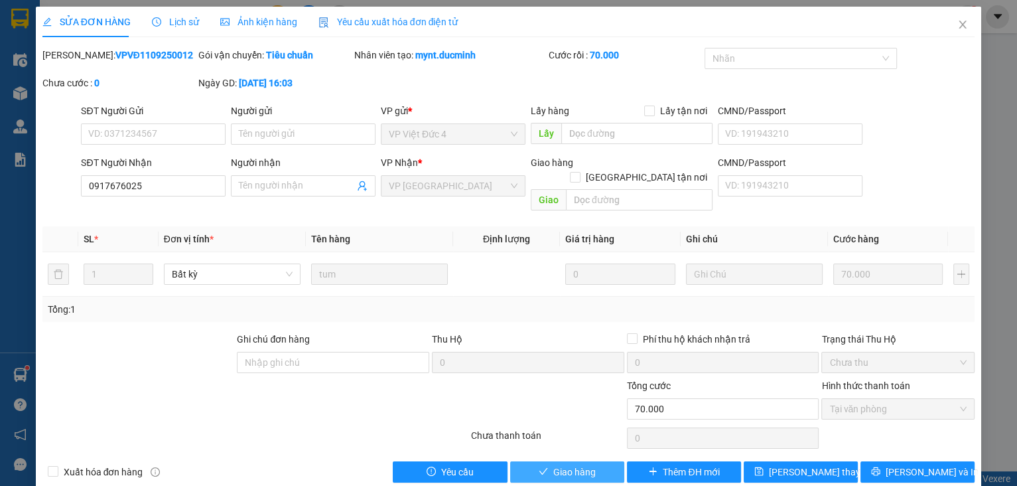
click at [543, 466] on icon "check" at bounding box center [543, 470] width 9 height 9
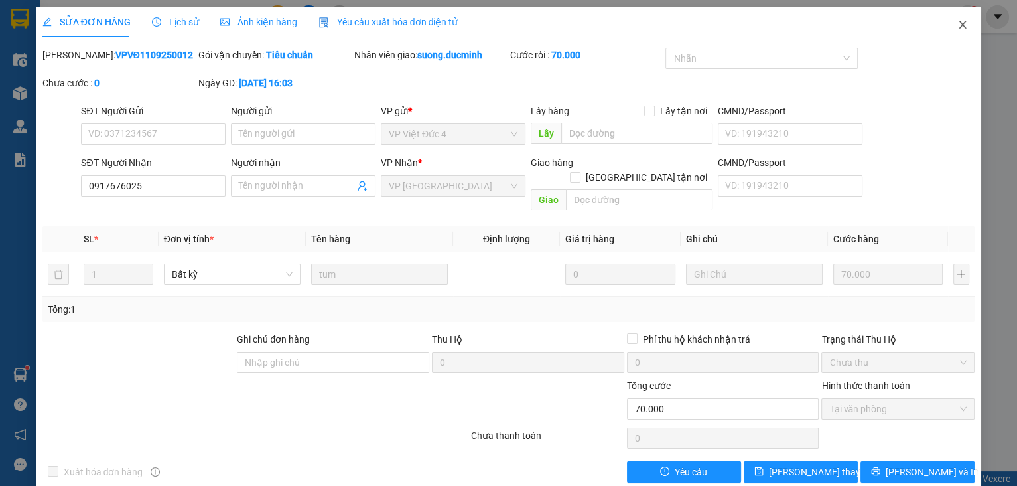
click at [957, 21] on icon "close" at bounding box center [962, 24] width 11 height 11
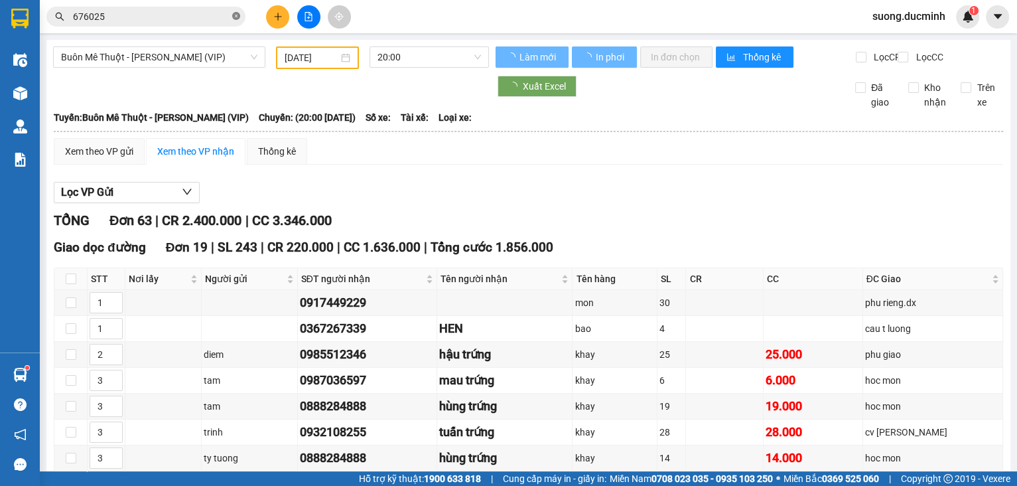
click at [236, 15] on icon "close-circle" at bounding box center [236, 16] width 8 height 8
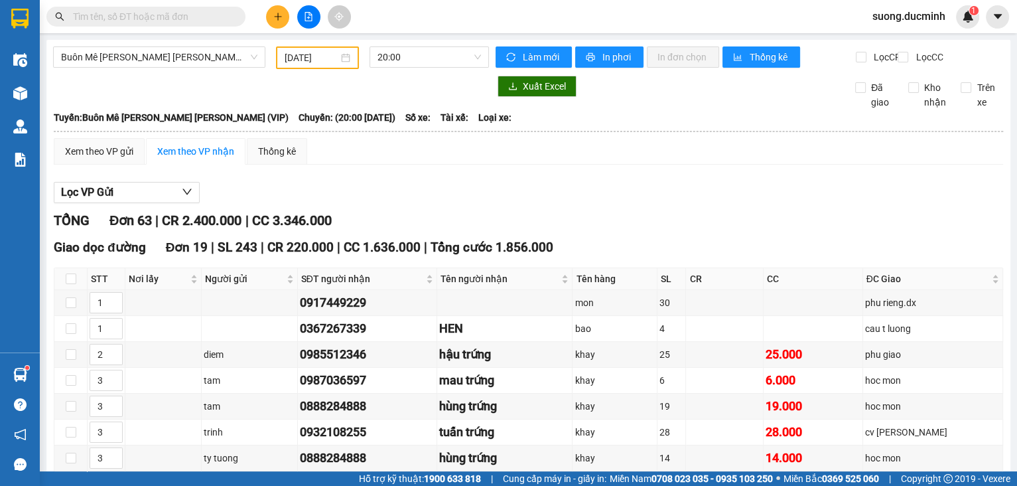
click at [70, 13] on span at bounding box center [145, 17] width 199 height 20
drag, startPoint x: 224, startPoint y: 68, endPoint x: 92, endPoint y: 14, distance: 141.9
click at [92, 14] on input "text" at bounding box center [151, 16] width 157 height 15
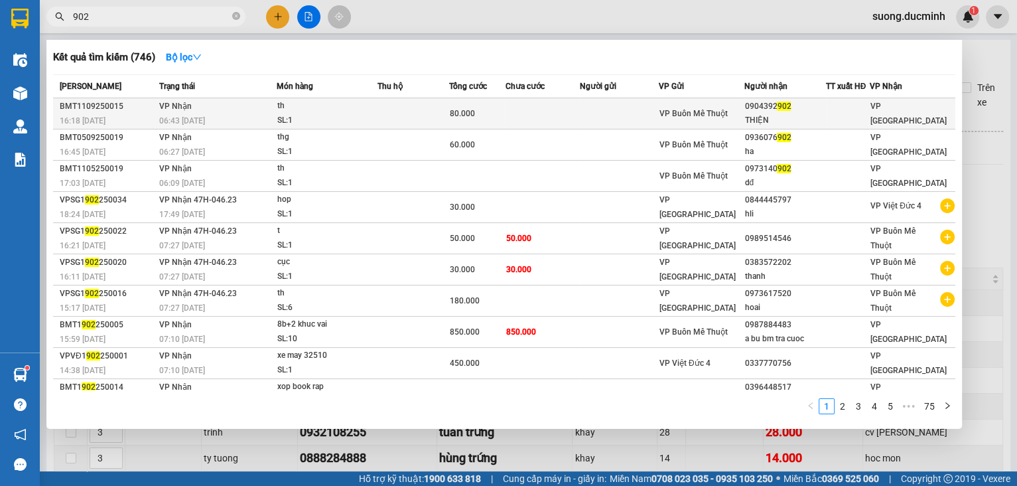
type input "902"
click at [330, 111] on div "th" at bounding box center [327, 106] width 100 height 15
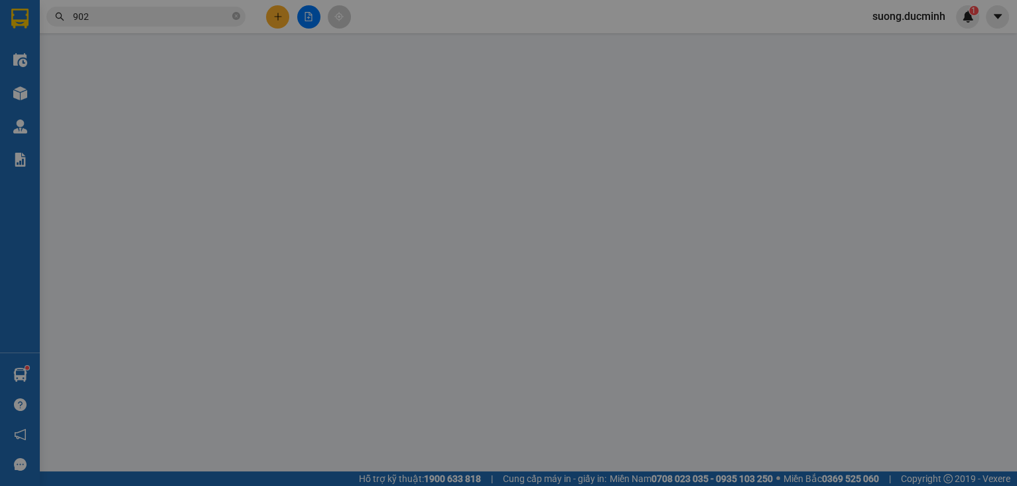
type input "0904392902"
type input "THIỆN"
type input "80.000"
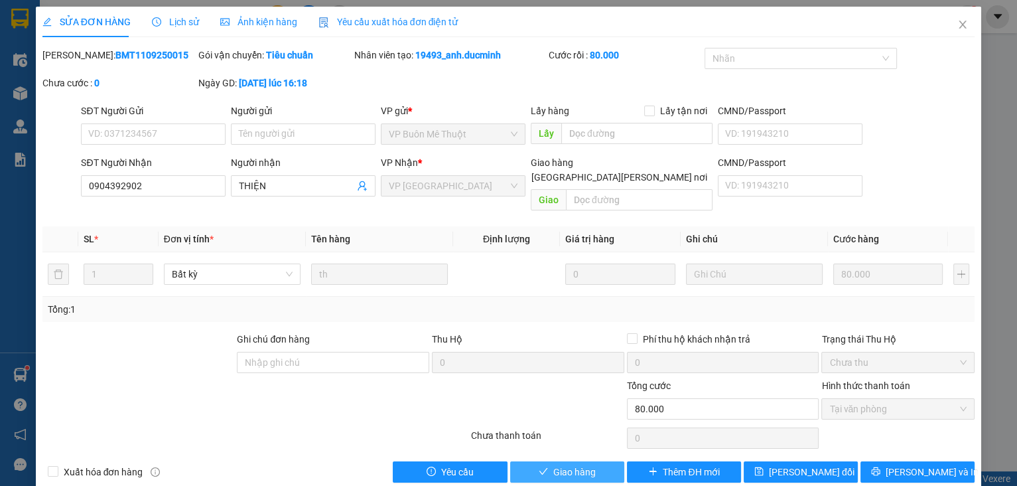
click at [586, 464] on span "Giao hàng" at bounding box center [574, 471] width 42 height 15
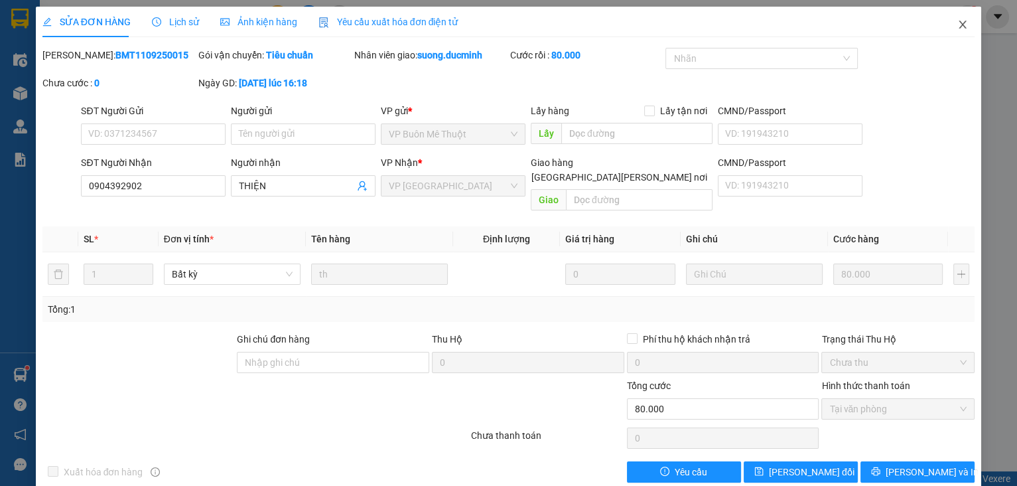
click at [957, 27] on icon "close" at bounding box center [962, 24] width 11 height 11
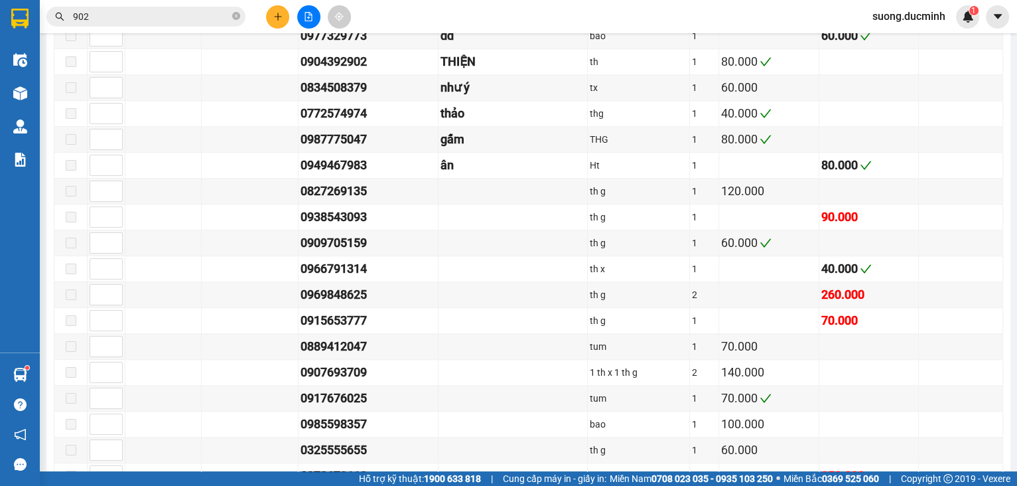
scroll to position [1433, 0]
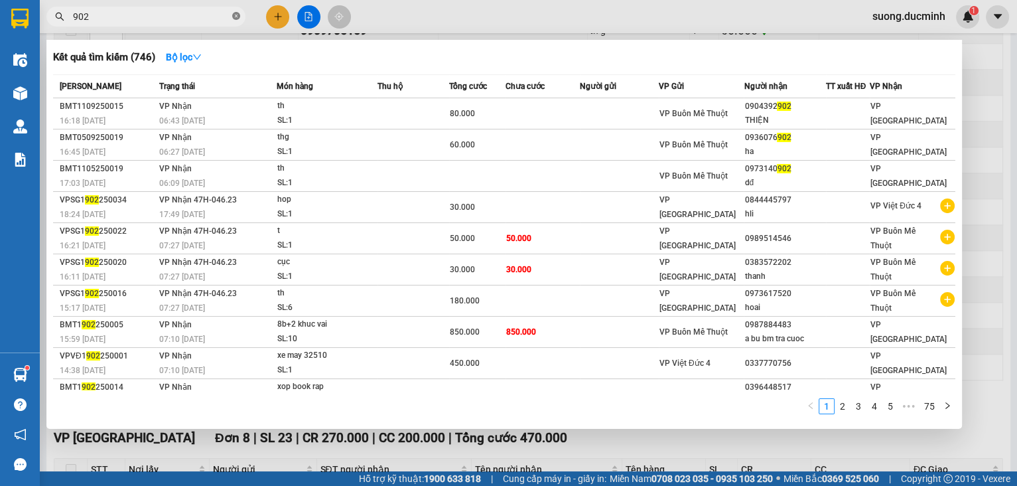
click at [236, 13] on icon "close-circle" at bounding box center [236, 16] width 8 height 8
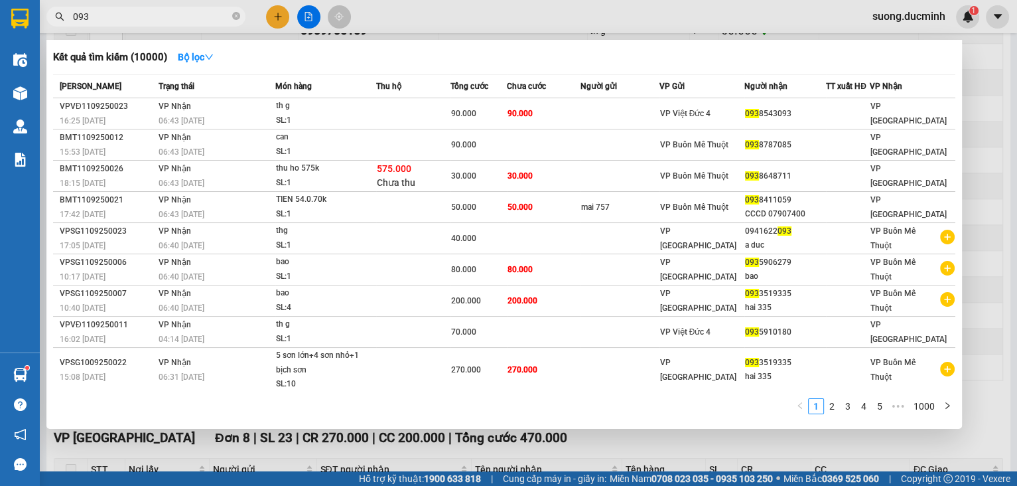
type input "093"
click at [235, 15] on icon "close-circle" at bounding box center [236, 16] width 8 height 8
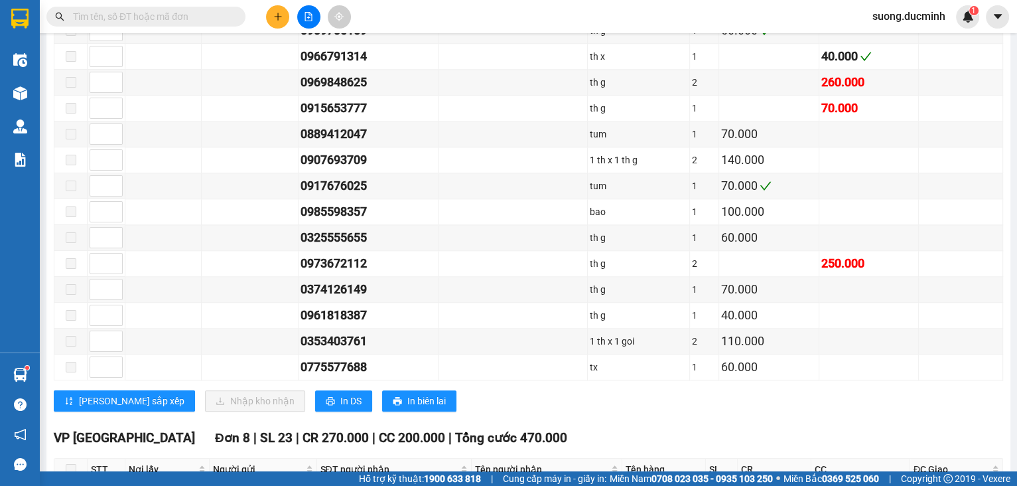
click at [235, 15] on span at bounding box center [236, 16] width 8 height 15
click at [230, 15] on span at bounding box center [145, 17] width 199 height 20
click at [113, 21] on input "text" at bounding box center [151, 16] width 157 height 15
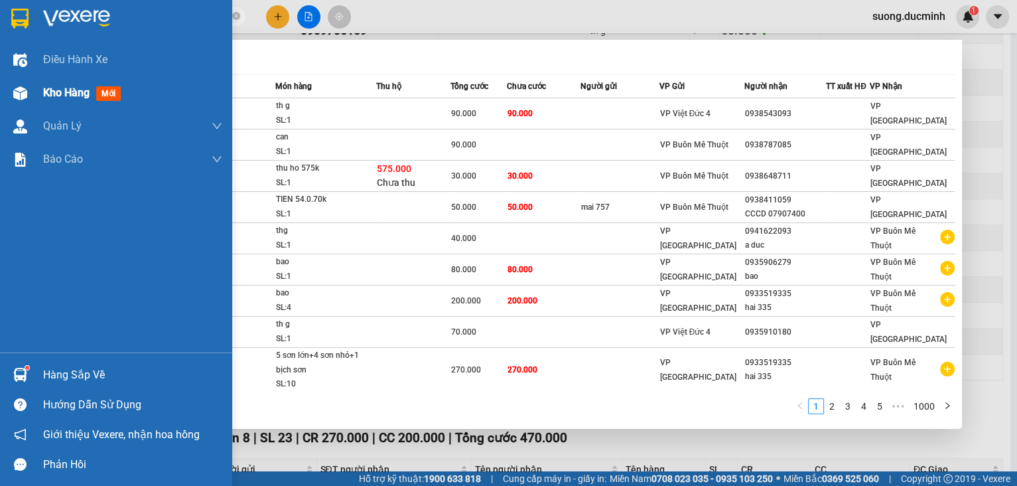
type input "0834508379"
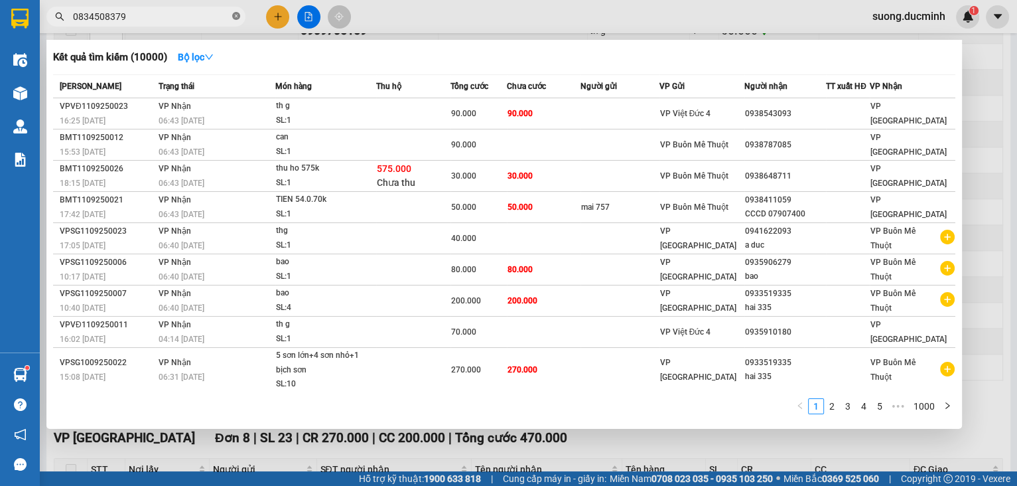
click at [235, 18] on icon "close-circle" at bounding box center [236, 16] width 8 height 8
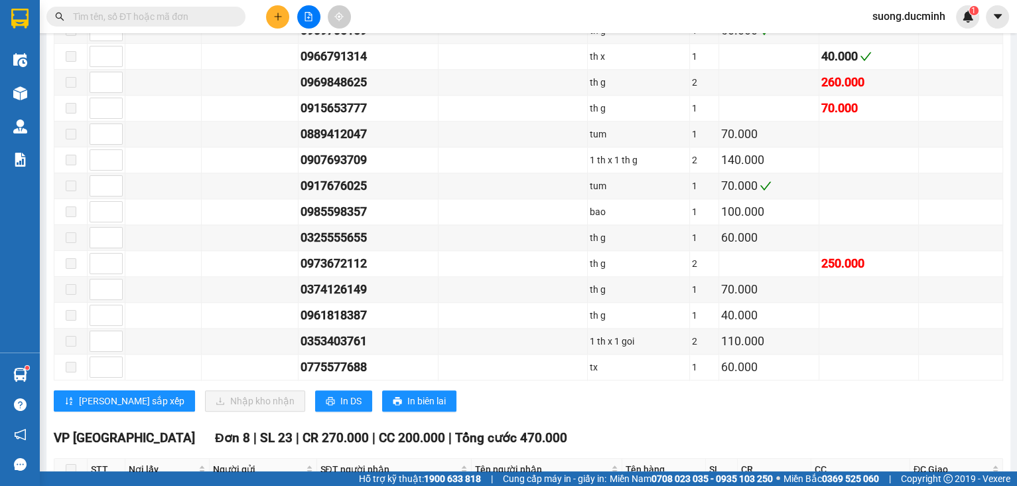
click at [153, 21] on input "text" at bounding box center [151, 16] width 157 height 15
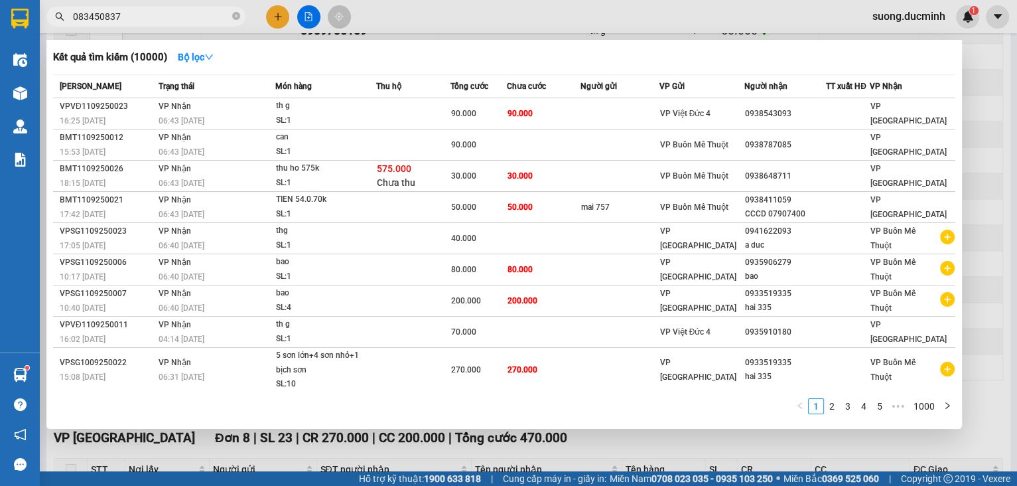
type input "0834508379"
click at [181, 16] on input "0834508379" at bounding box center [151, 16] width 157 height 15
click at [235, 19] on icon "close-circle" at bounding box center [236, 16] width 8 height 8
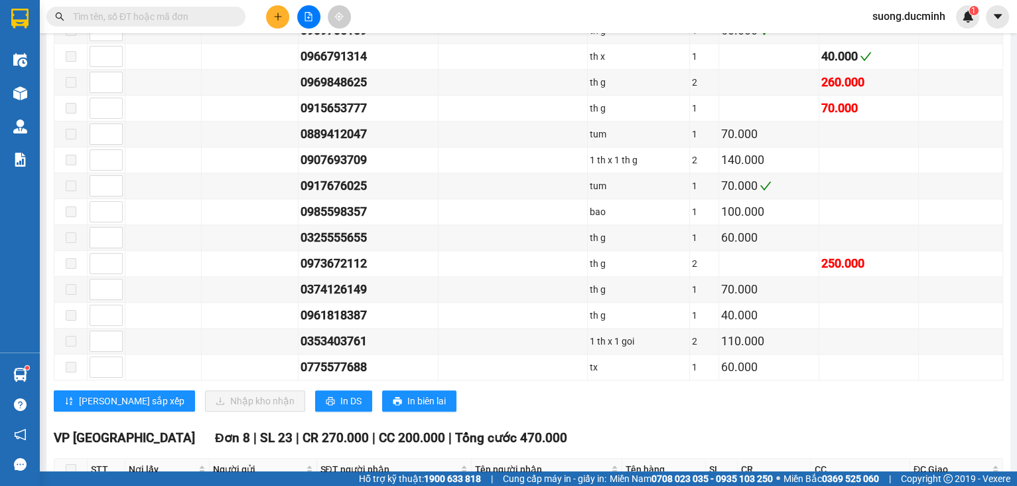
click at [178, 16] on input "text" at bounding box center [151, 16] width 157 height 15
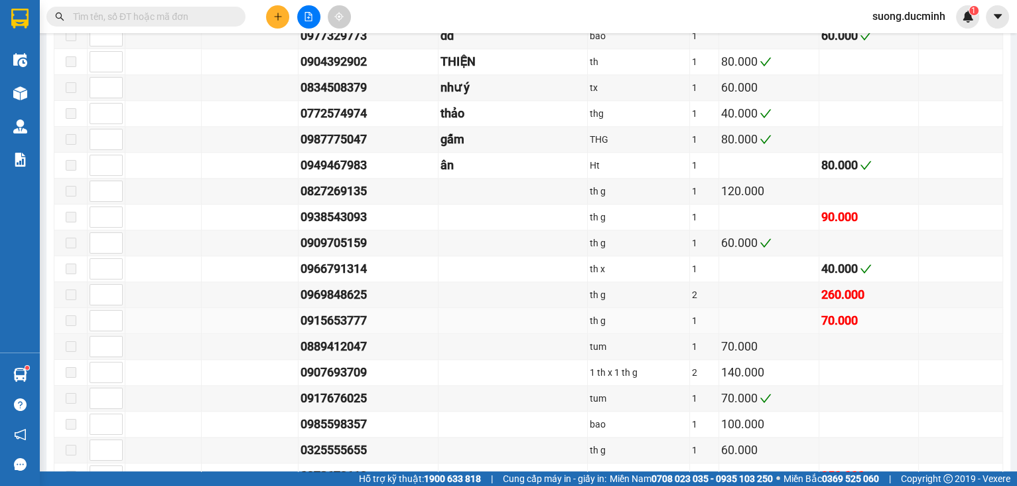
scroll to position [1168, 0]
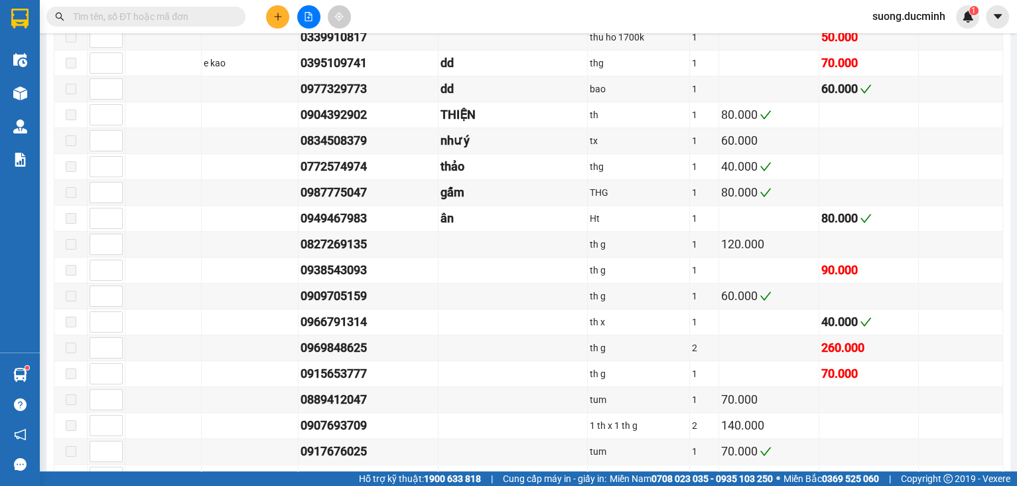
click at [148, 19] on input "text" at bounding box center [151, 16] width 157 height 15
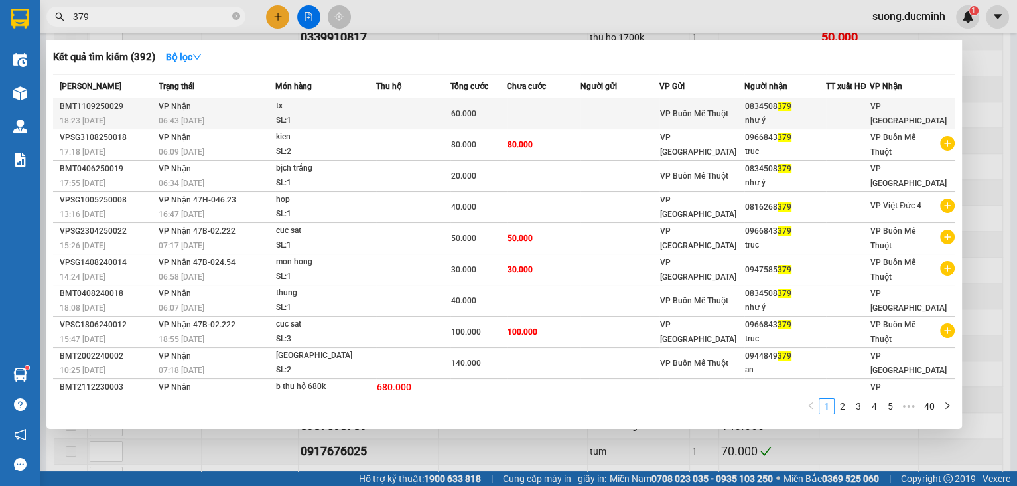
type input "379"
click at [740, 112] on div "VP Buôn Mê Thuột" at bounding box center [702, 113] width 84 height 15
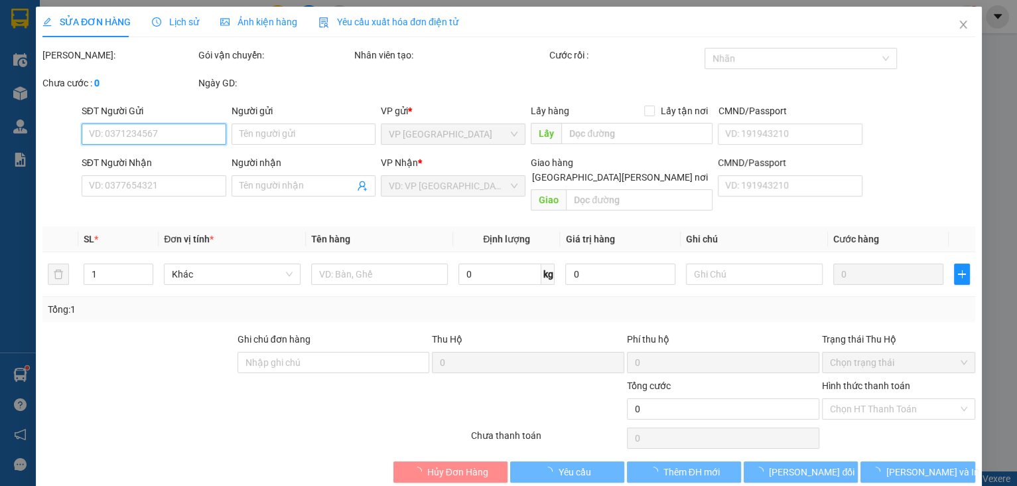
type input "0834508379"
type input "như ý"
type input "60.000"
type input "0"
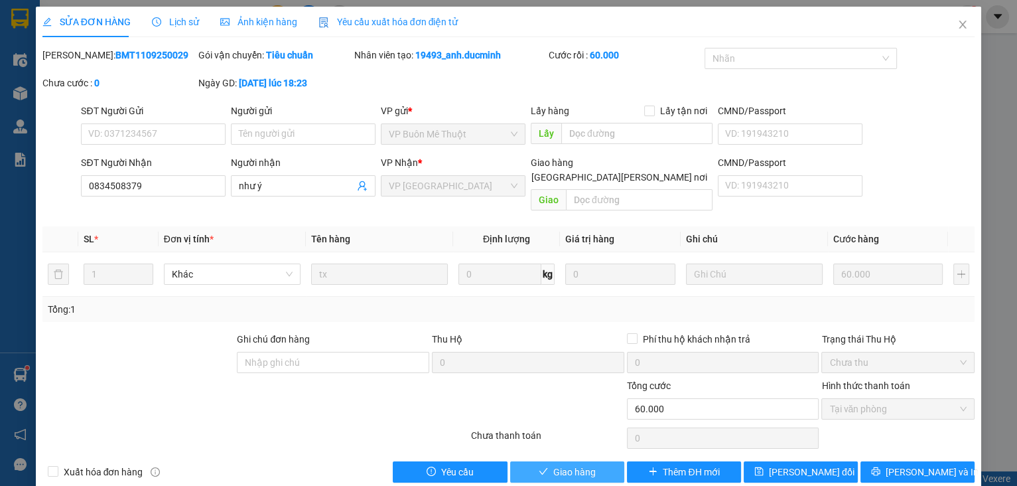
click at [574, 464] on span "Giao hàng" at bounding box center [574, 471] width 42 height 15
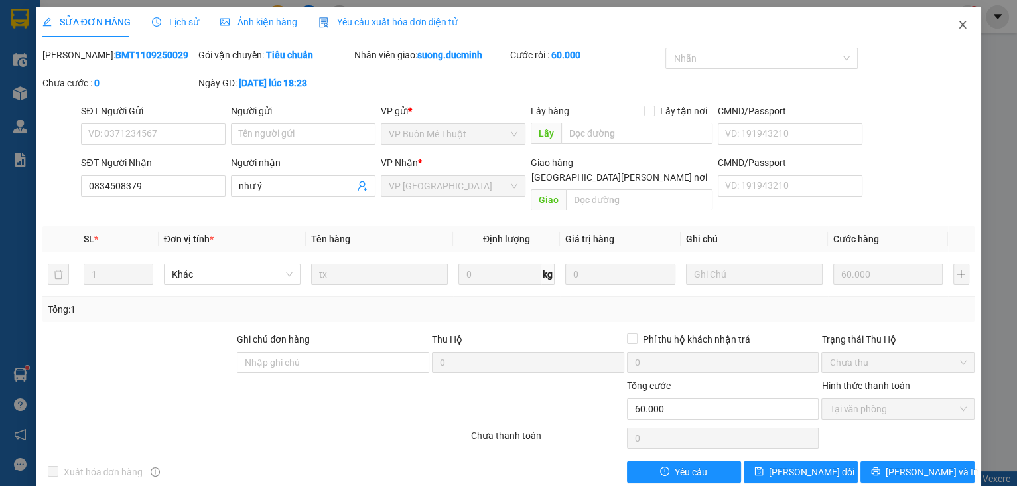
click at [949, 30] on span "Close" at bounding box center [962, 25] width 37 height 37
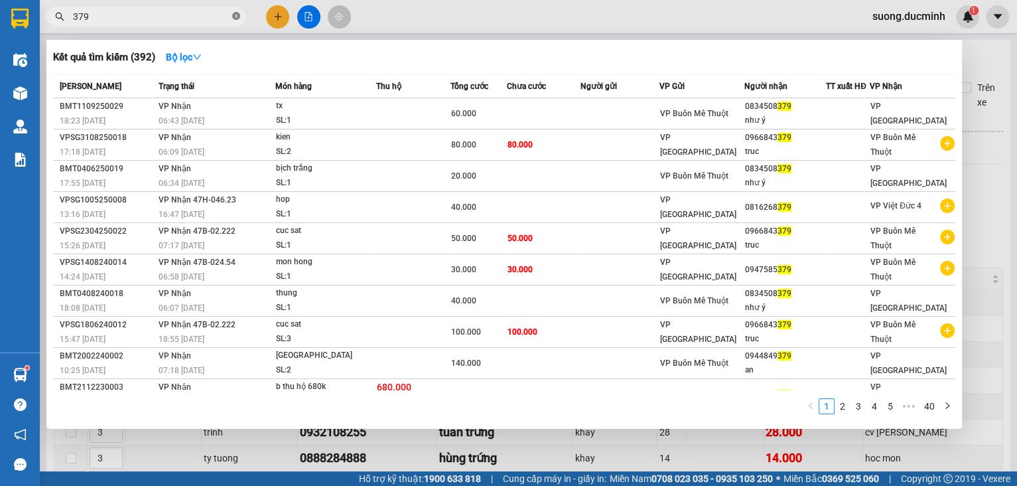
click at [236, 19] on icon "close-circle" at bounding box center [236, 16] width 8 height 8
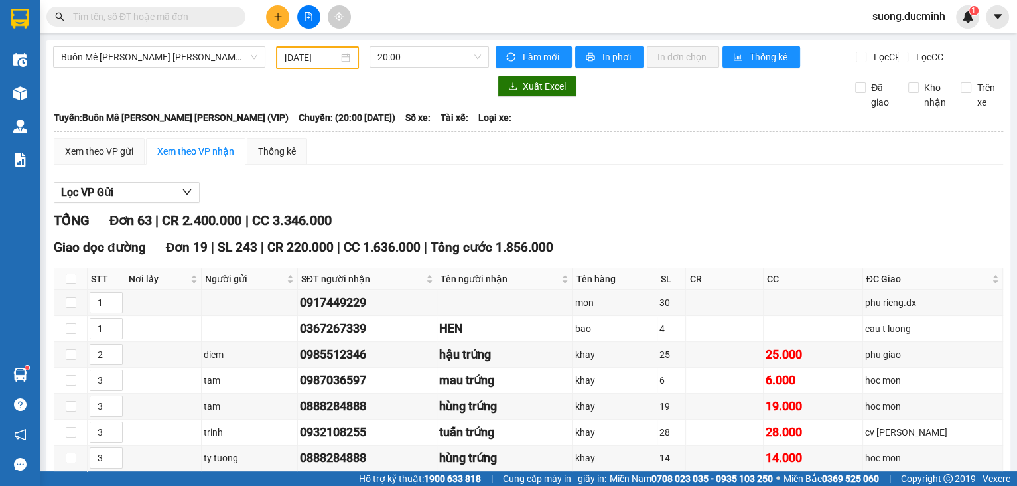
click at [196, 21] on input "text" at bounding box center [151, 16] width 157 height 15
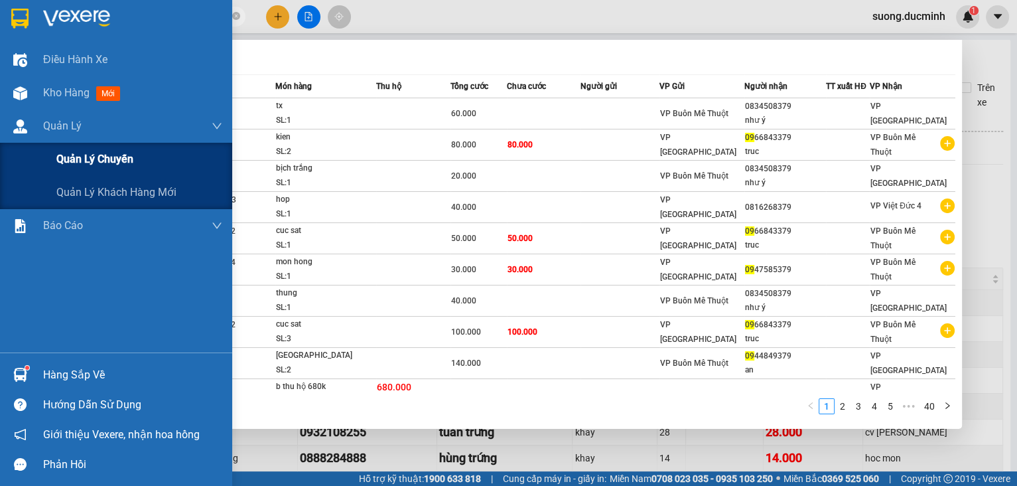
type input "0"
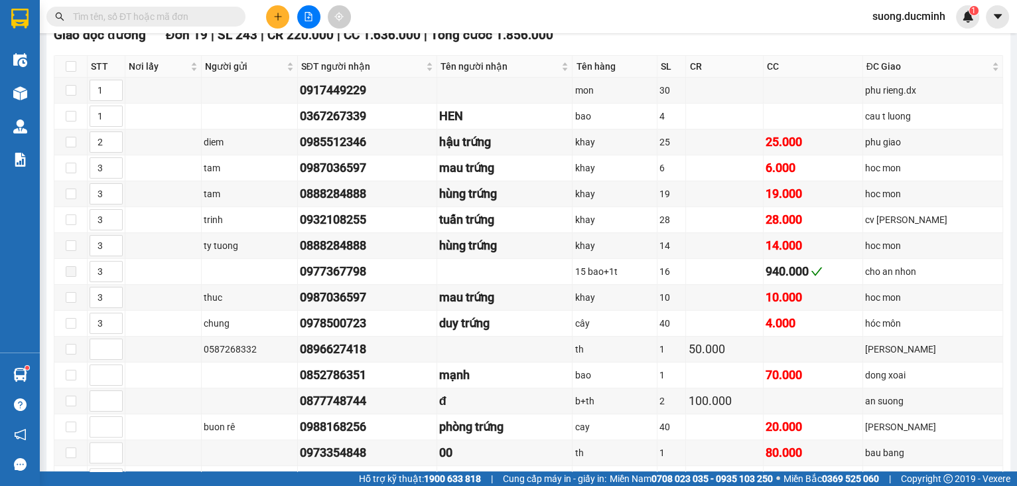
scroll to position [849, 0]
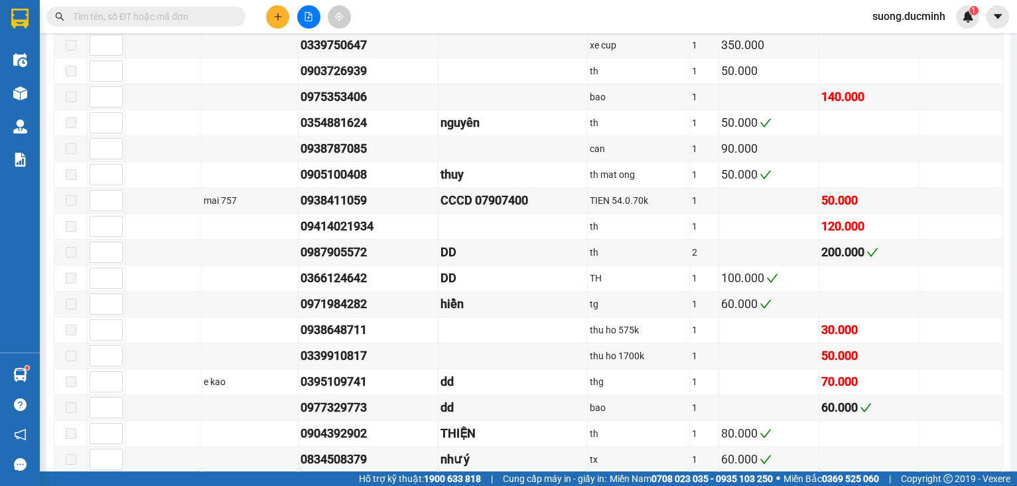
click at [206, 16] on input "text" at bounding box center [151, 16] width 157 height 15
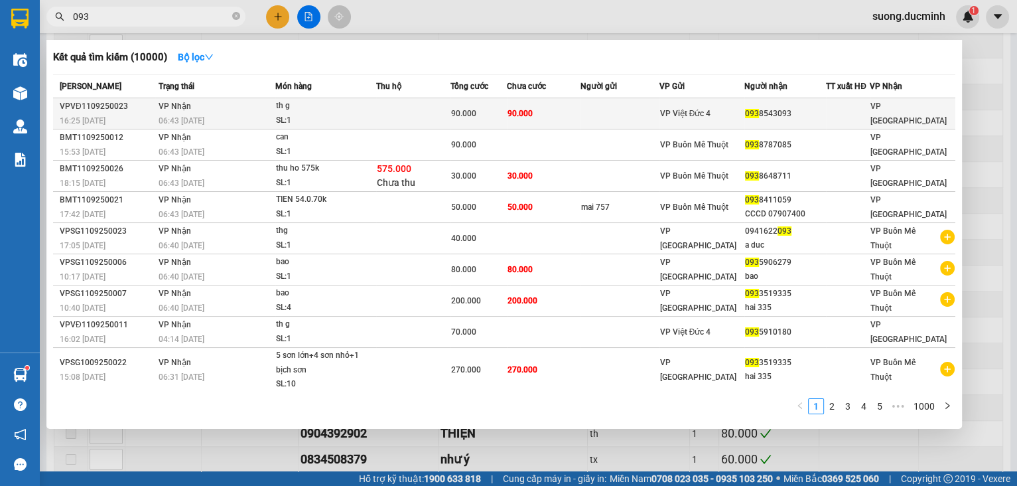
type input "093"
click at [512, 117] on span "90.000" at bounding box center [519, 113] width 25 height 9
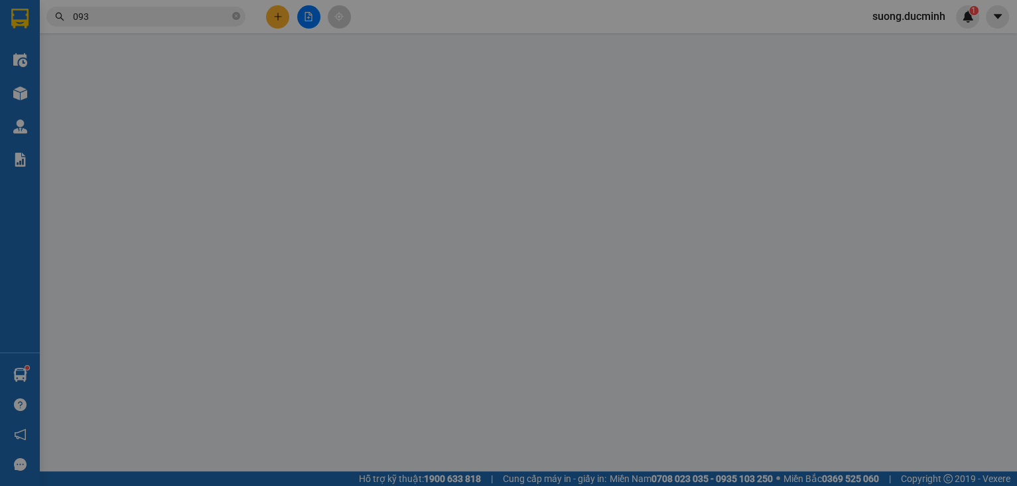
type input "0938543093"
type input "90.000"
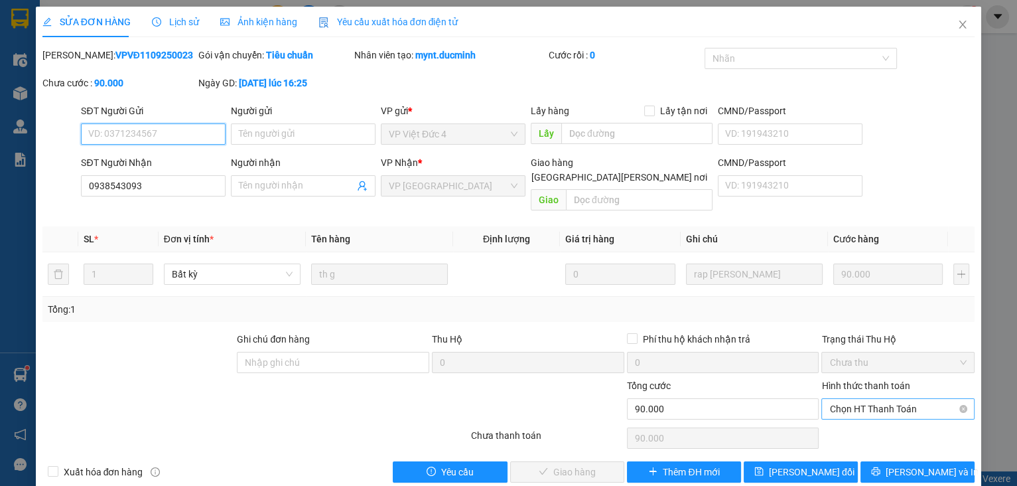
click at [884, 399] on span "Chọn HT Thanh Toán" at bounding box center [897, 409] width 137 height 20
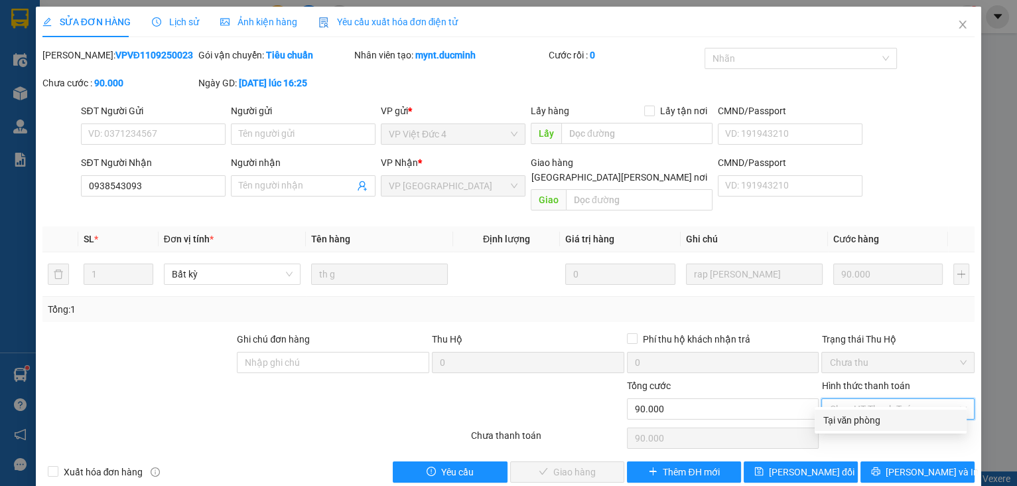
click at [874, 422] on div "Tại văn phòng" at bounding box center [891, 420] width 136 height 15
type input "0"
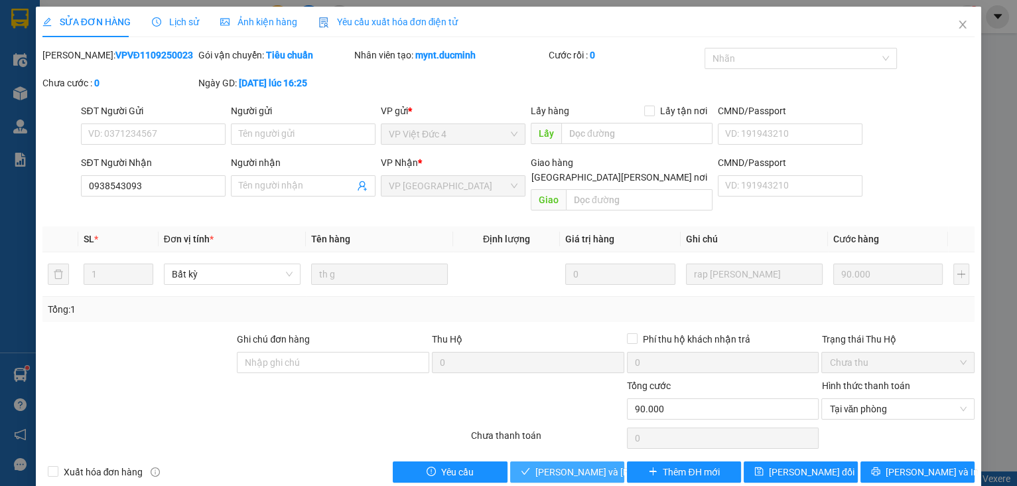
click at [603, 464] on span "[PERSON_NAME] và Giao hàng" at bounding box center [624, 471] width 179 height 15
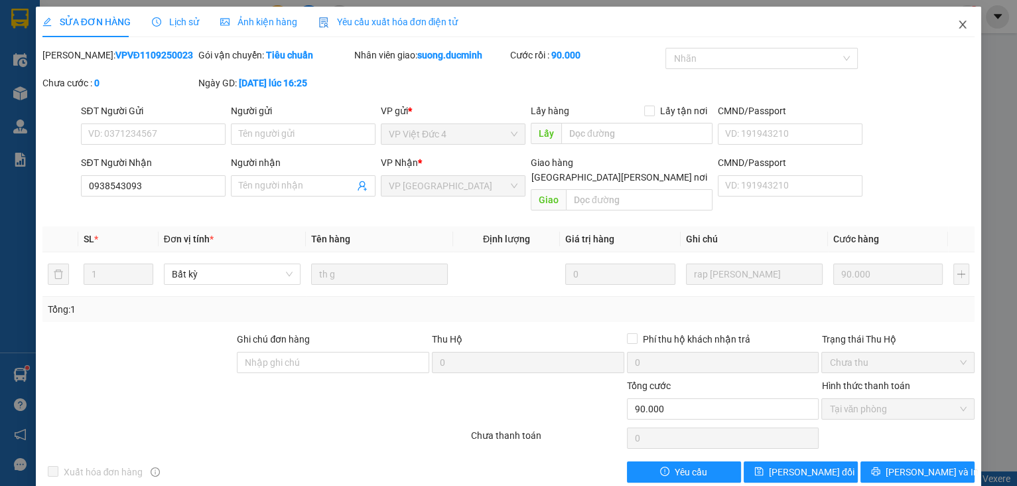
click at [957, 26] on icon "close" at bounding box center [962, 24] width 11 height 11
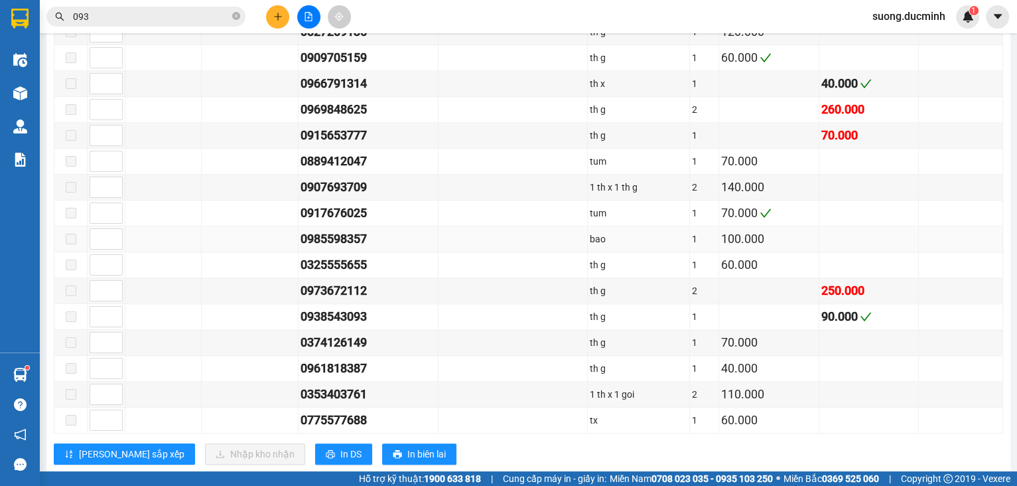
scroll to position [1327, 0]
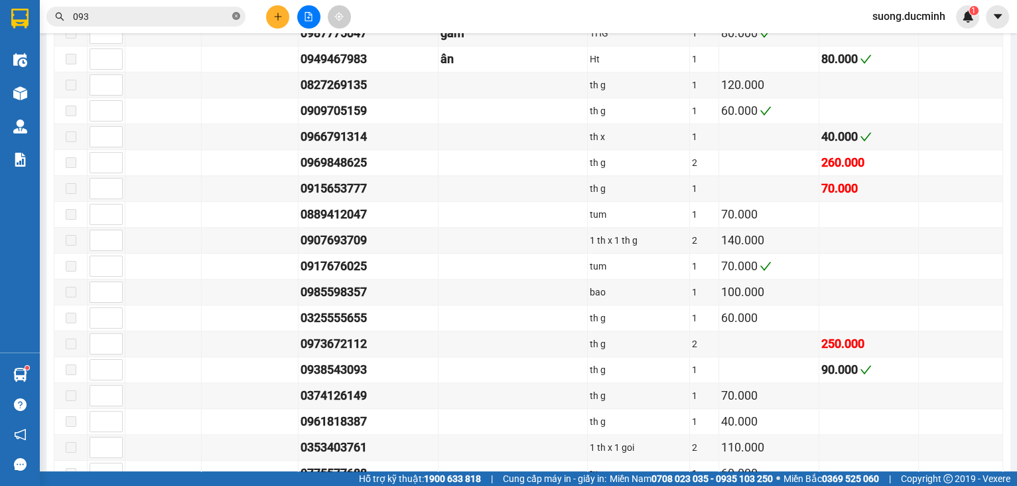
click at [236, 21] on span at bounding box center [236, 17] width 8 height 13
click at [214, 17] on input "text" at bounding box center [151, 16] width 157 height 15
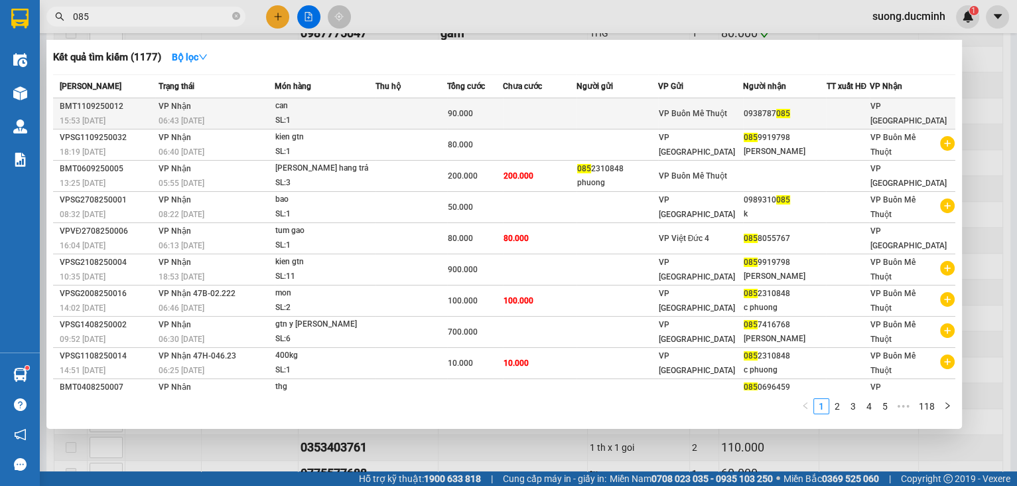
type input "085"
click at [496, 118] on div "90.000" at bounding box center [475, 113] width 55 height 15
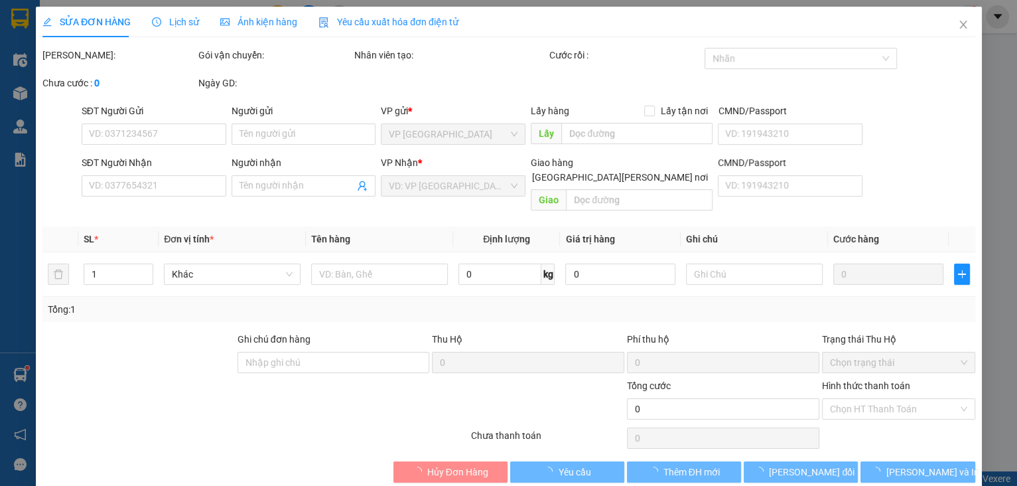
type input "0938787085"
type input "90.000"
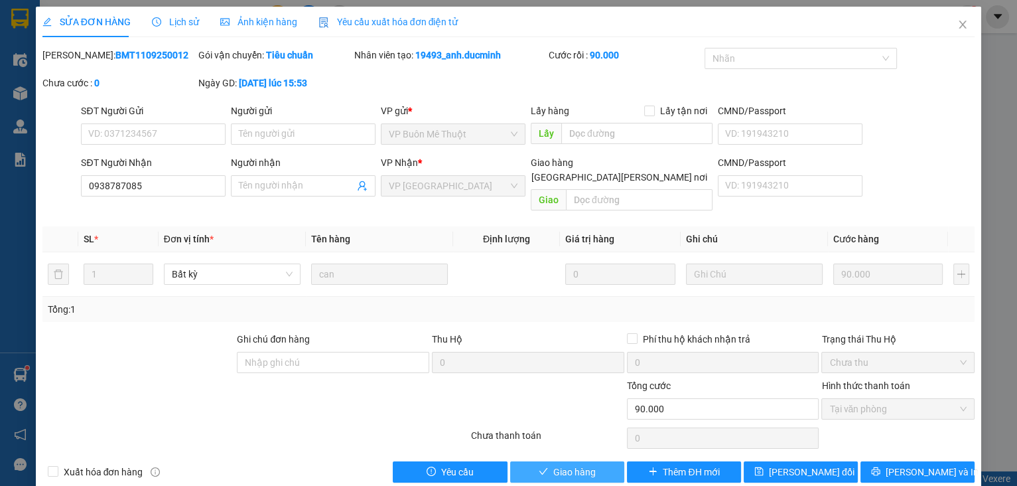
click at [596, 461] on button "Giao hàng" at bounding box center [567, 471] width 114 height 21
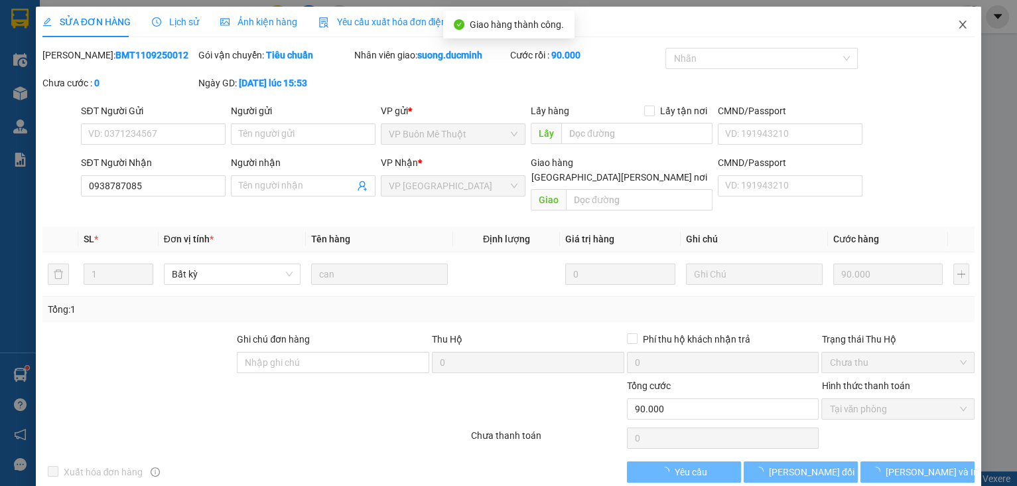
click at [957, 27] on icon "close" at bounding box center [962, 24] width 11 height 11
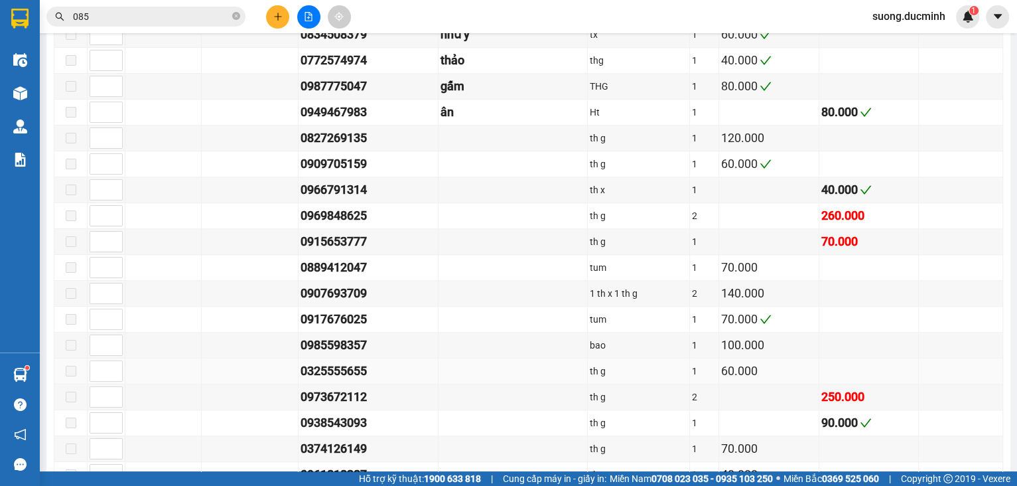
scroll to position [1433, 0]
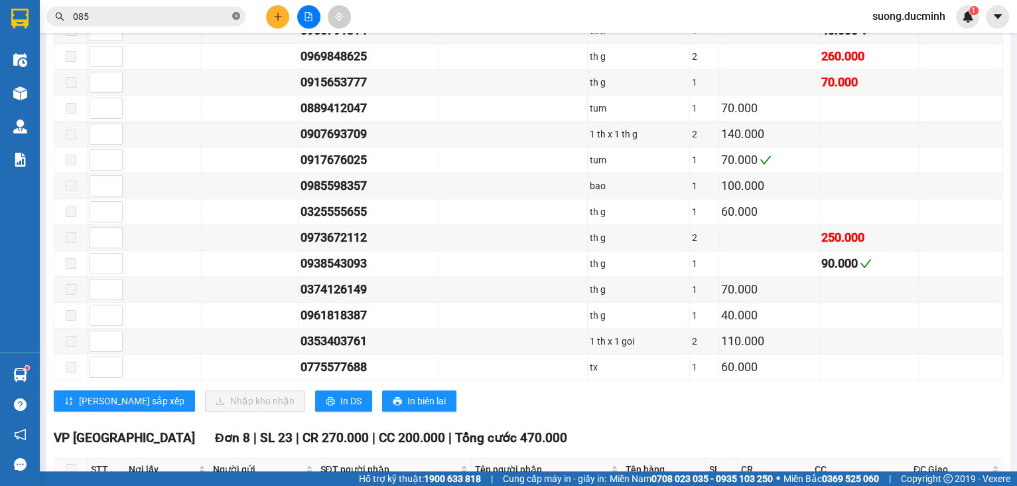
click at [235, 19] on icon "close-circle" at bounding box center [236, 16] width 8 height 8
click at [214, 19] on input "text" at bounding box center [151, 16] width 157 height 15
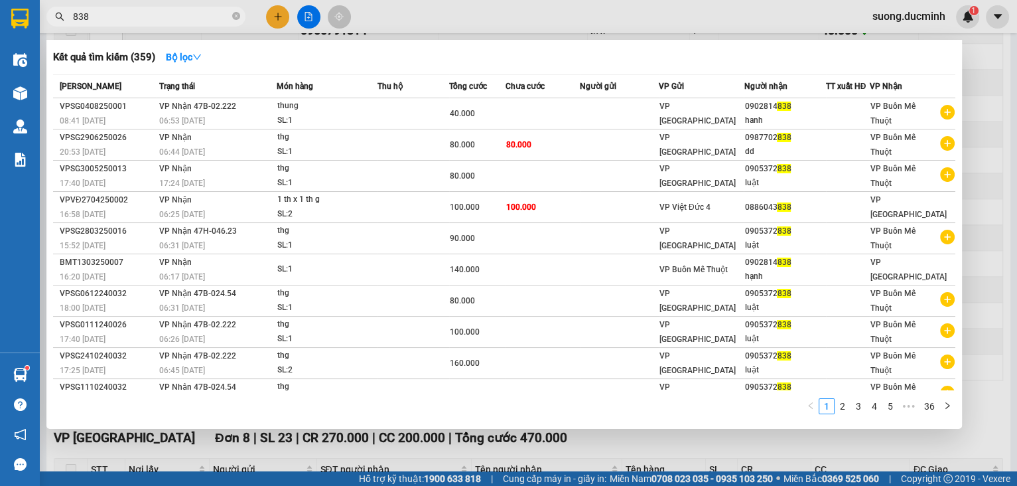
click at [97, 11] on input "838" at bounding box center [151, 16] width 157 height 15
click at [135, 17] on input "838" at bounding box center [151, 16] width 157 height 15
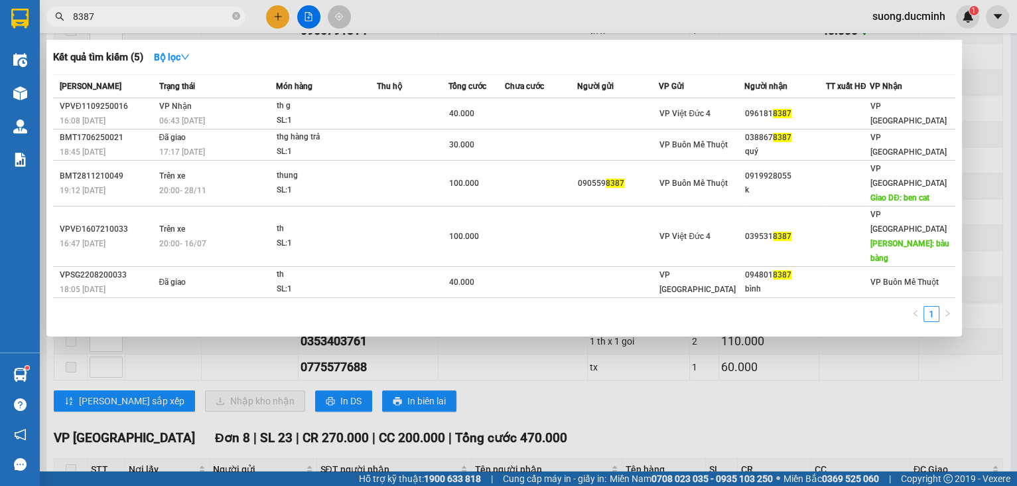
type input "8387"
click at [858, 411] on div at bounding box center [508, 243] width 1017 height 486
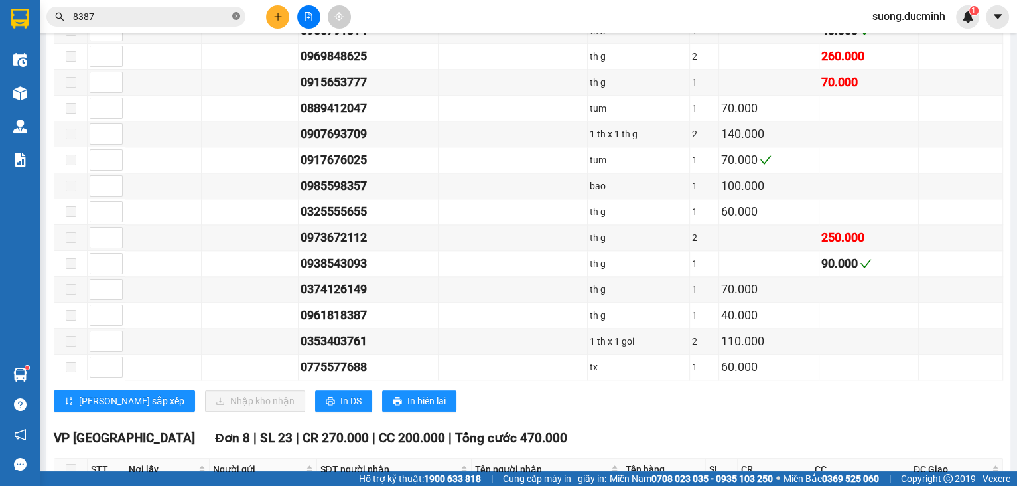
click at [234, 16] on icon "close-circle" at bounding box center [236, 16] width 8 height 8
click at [210, 19] on input "text" at bounding box center [151, 16] width 157 height 15
click at [184, 20] on input "text" at bounding box center [151, 16] width 157 height 15
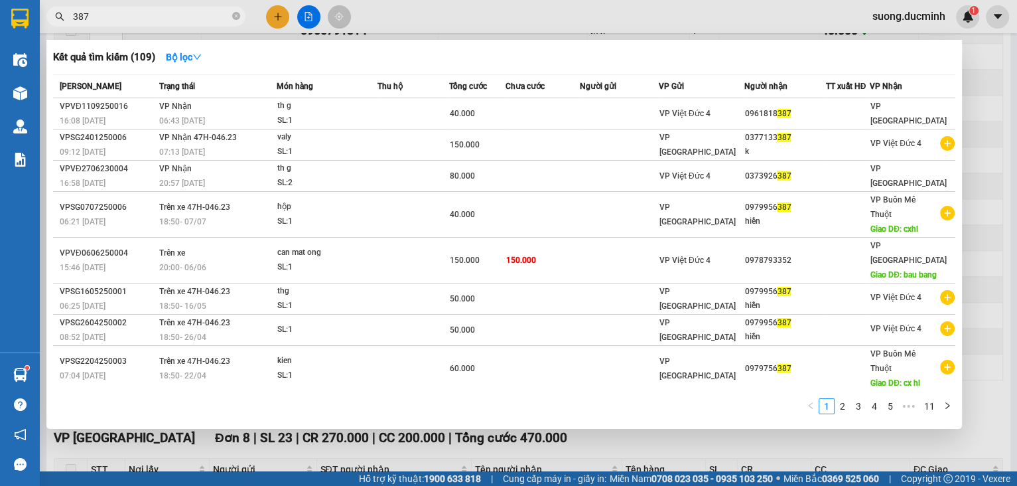
type input "387"
click at [996, 224] on div at bounding box center [508, 243] width 1017 height 486
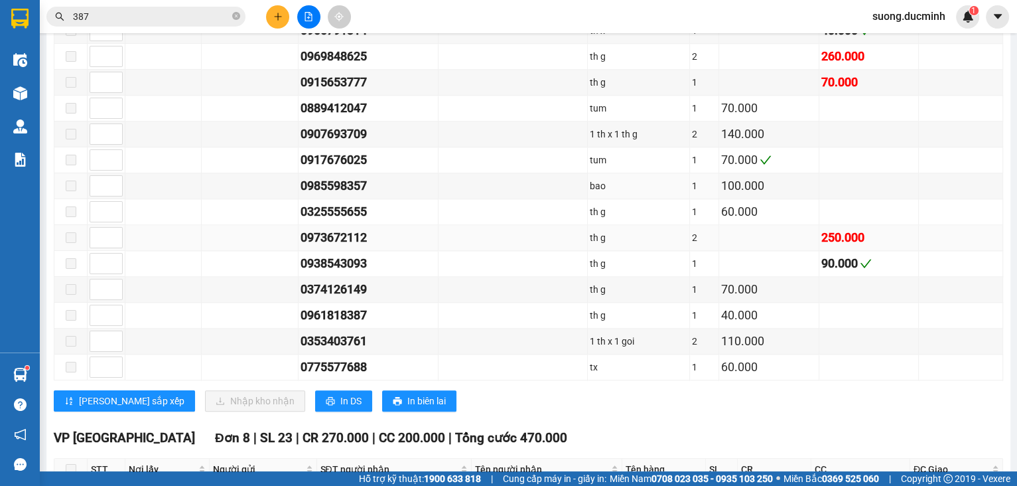
scroll to position [1274, 0]
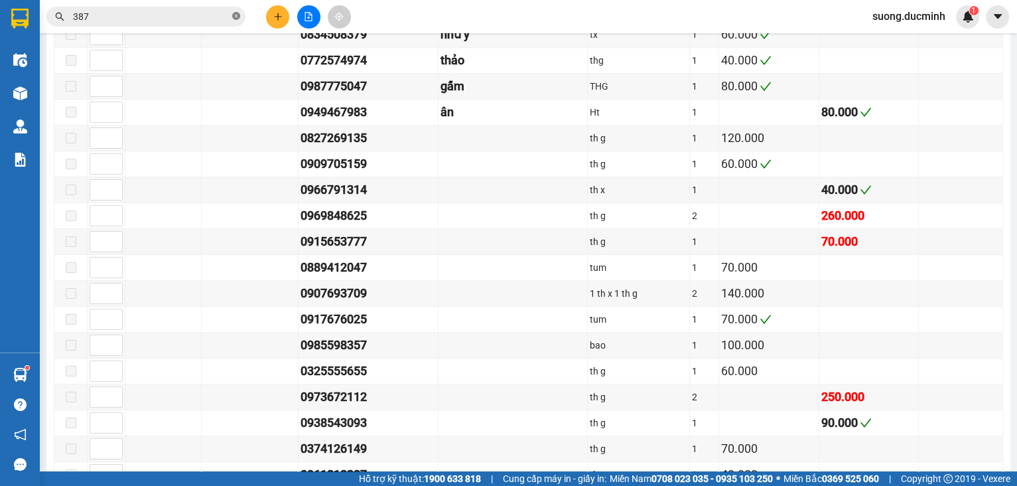
click at [237, 16] on icon "close-circle" at bounding box center [236, 16] width 8 height 8
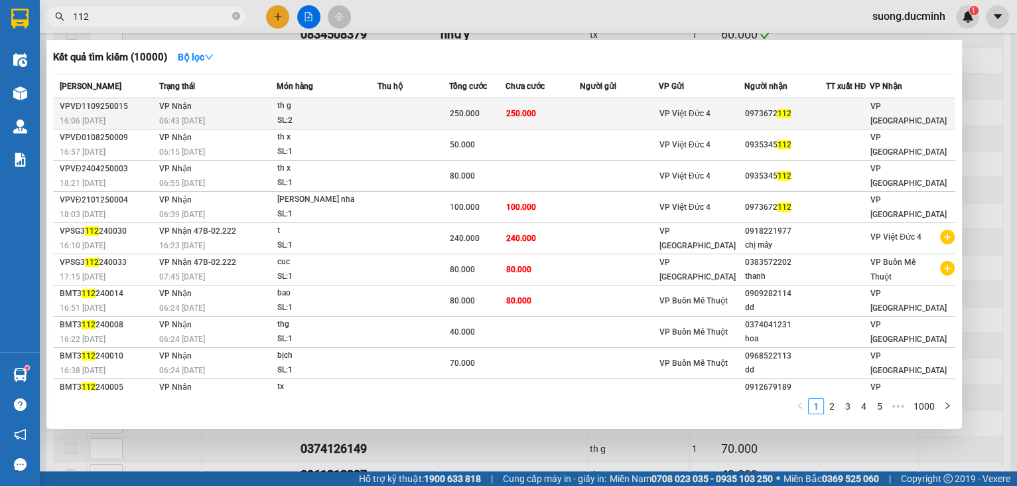
type input "112"
click at [482, 115] on div "250.000" at bounding box center [477, 113] width 55 height 15
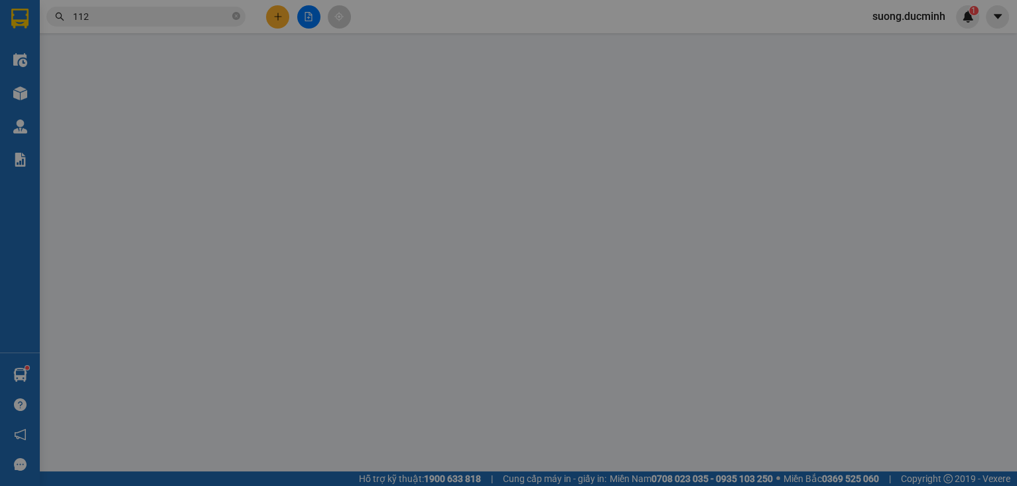
type input "0973672112"
type input "250.000"
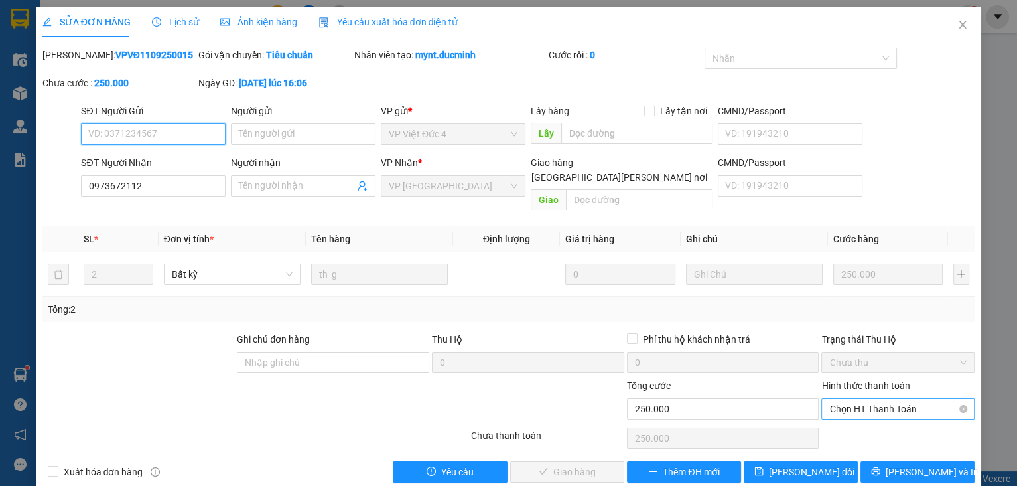
click at [838, 399] on span "Chọn HT Thanh Toán" at bounding box center [897, 409] width 137 height 20
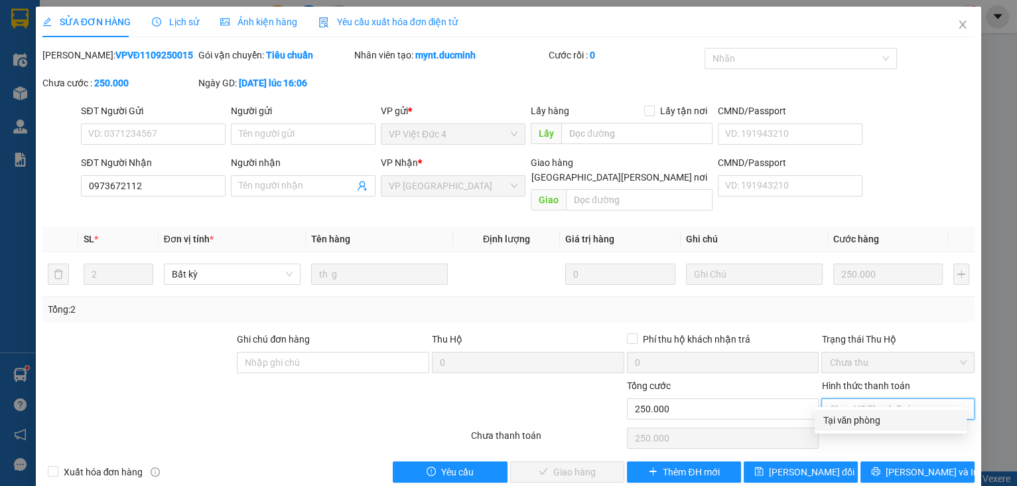
click at [836, 421] on div "Tại văn phòng" at bounding box center [891, 420] width 136 height 15
type input "0"
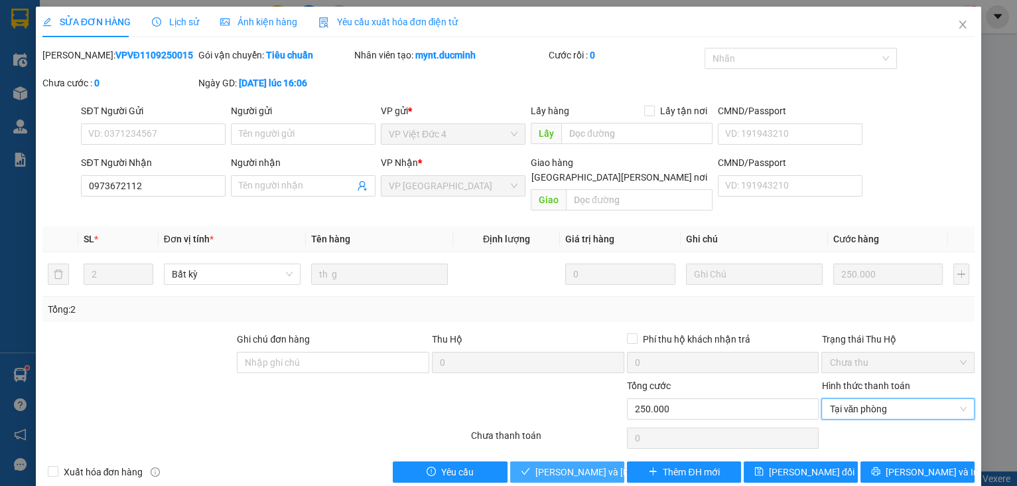
click at [553, 464] on span "[PERSON_NAME] và Giao hàng" at bounding box center [624, 471] width 179 height 15
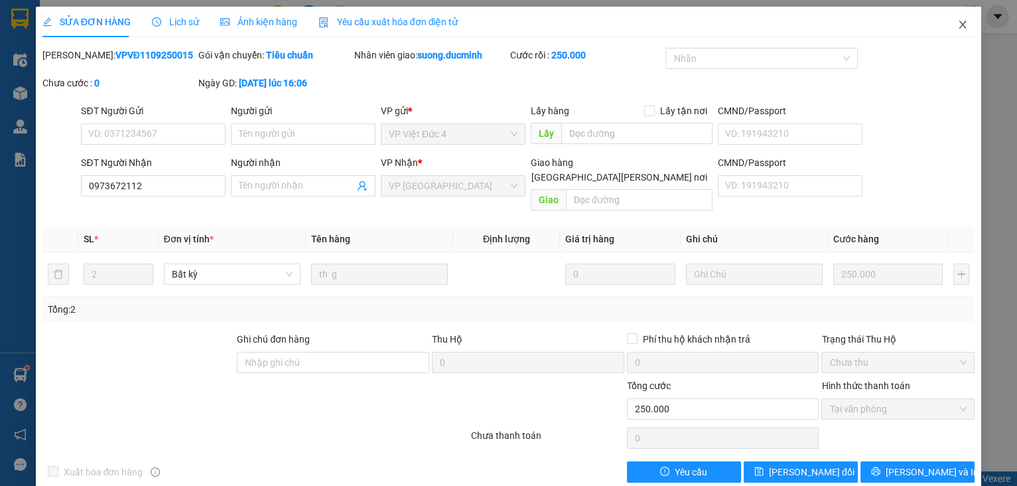
click at [957, 27] on icon "close" at bounding box center [962, 24] width 11 height 11
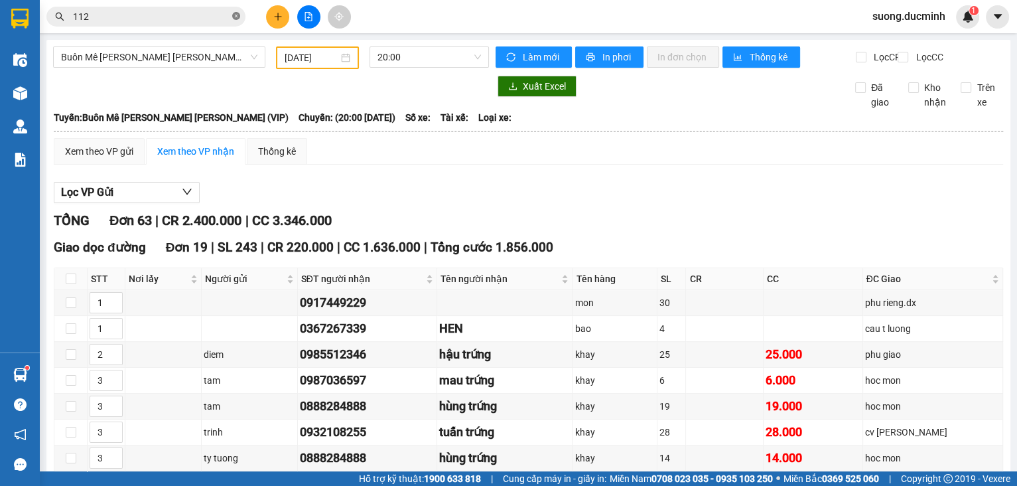
click at [236, 19] on icon "close-circle" at bounding box center [236, 16] width 8 height 8
click at [188, 25] on span at bounding box center [145, 17] width 199 height 20
click at [90, 19] on input "text" at bounding box center [151, 16] width 157 height 15
type input "777"
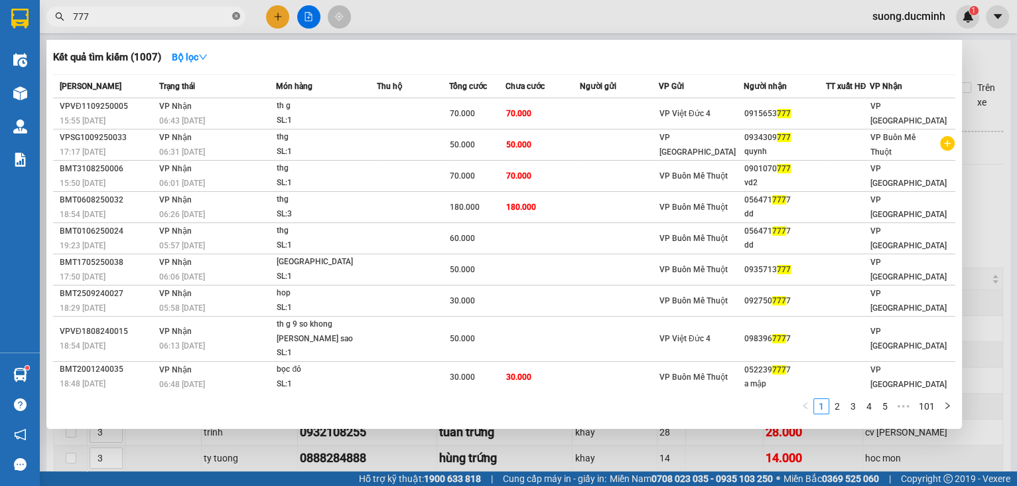
click at [237, 17] on icon "close-circle" at bounding box center [236, 16] width 8 height 8
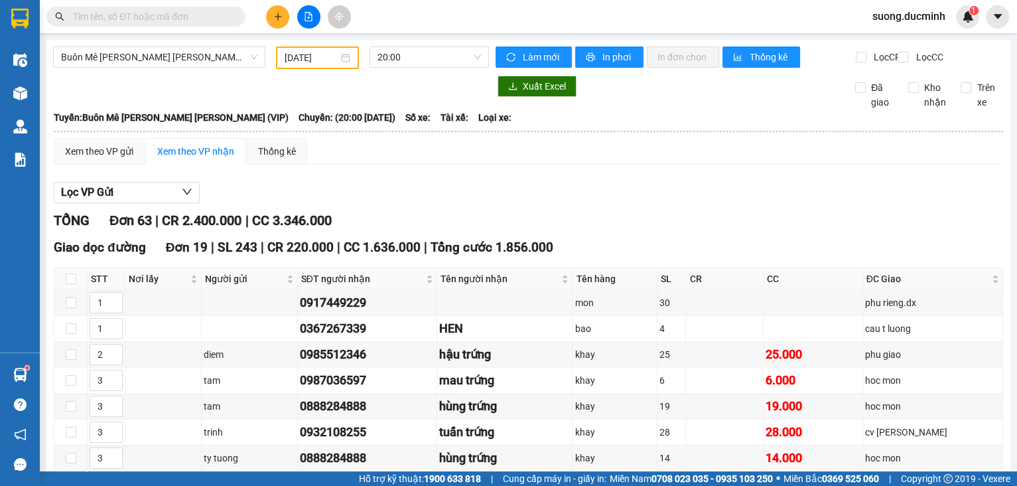
click at [208, 24] on span at bounding box center [145, 17] width 199 height 20
drag, startPoint x: 74, startPoint y: 19, endPoint x: 1, endPoint y: 212, distance: 206.6
click at [74, 19] on input "text" at bounding box center [151, 16] width 157 height 15
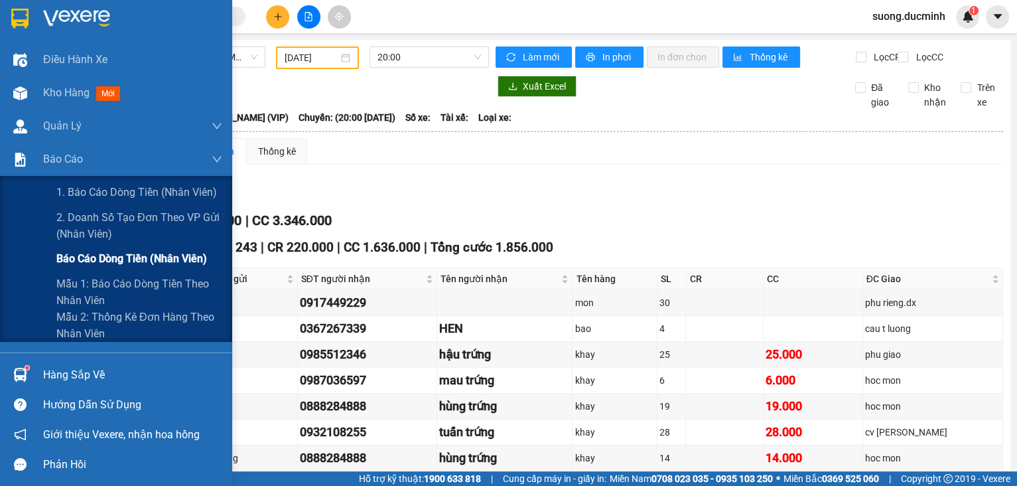
type input "3"
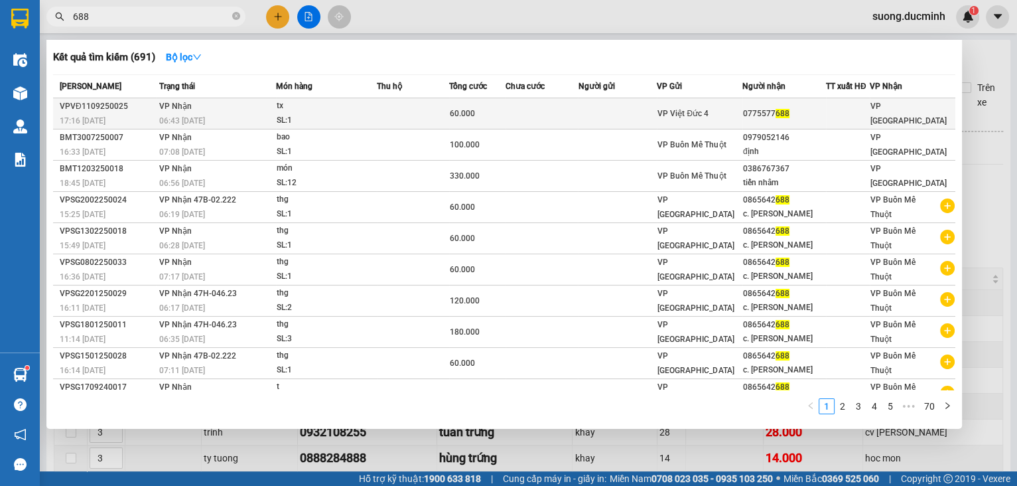
type input "688"
click at [664, 114] on span "VP Việt Đức 4" at bounding box center [682, 113] width 51 height 9
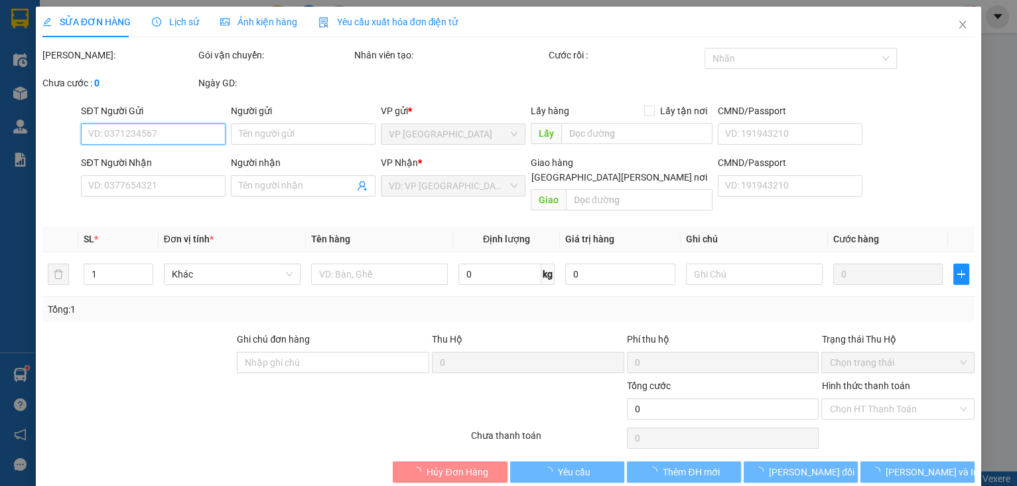
type input "0775577688"
type input "60.000"
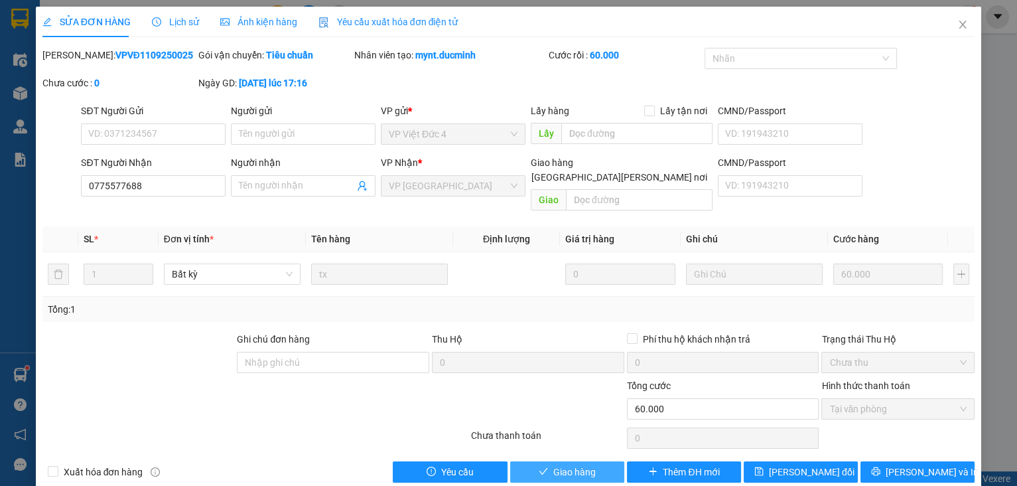
click at [583, 464] on span "Giao hàng" at bounding box center [574, 471] width 42 height 15
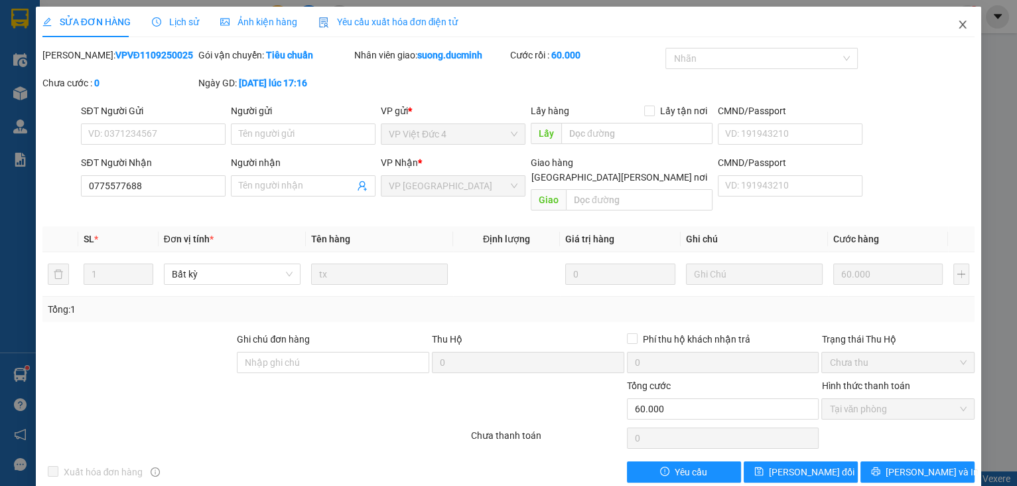
click at [959, 21] on icon "close" at bounding box center [962, 25] width 7 height 8
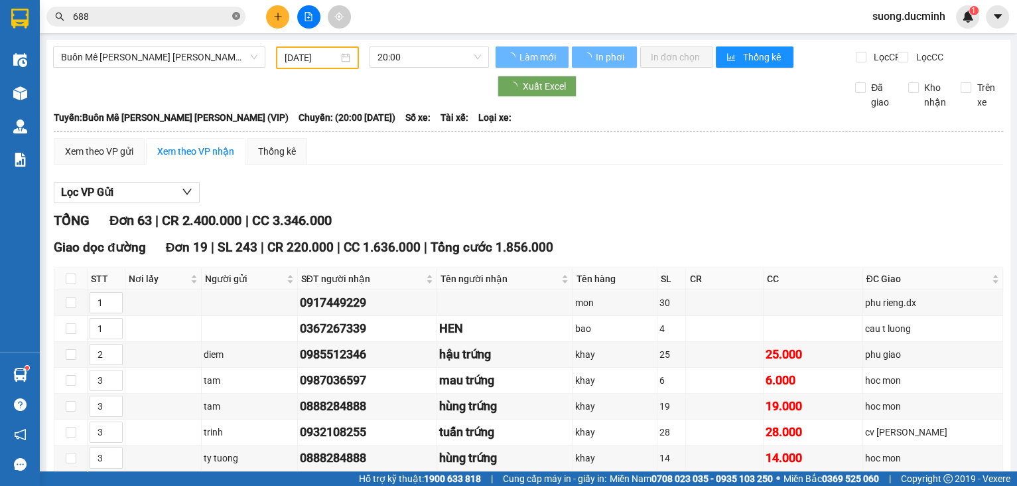
click at [240, 15] on span "688" at bounding box center [145, 17] width 199 height 20
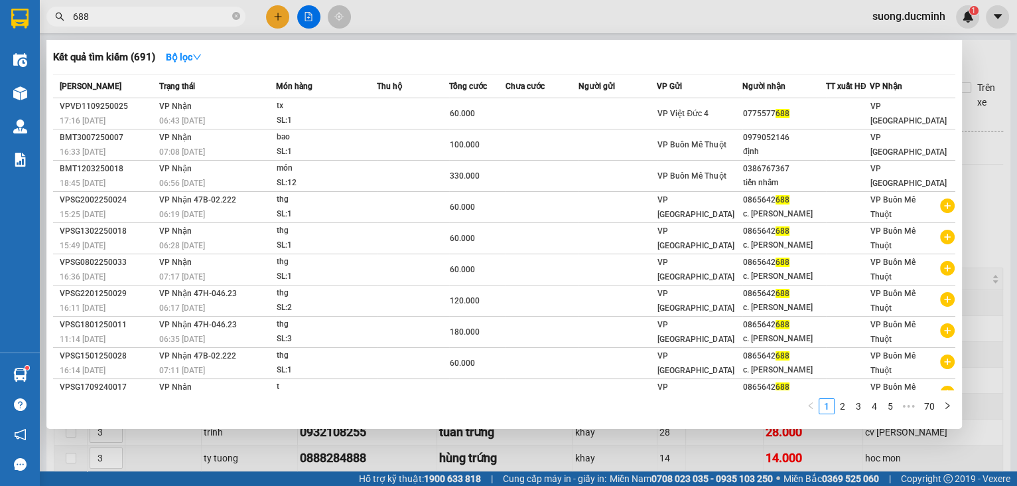
click at [235, 15] on icon "close-circle" at bounding box center [236, 16] width 8 height 8
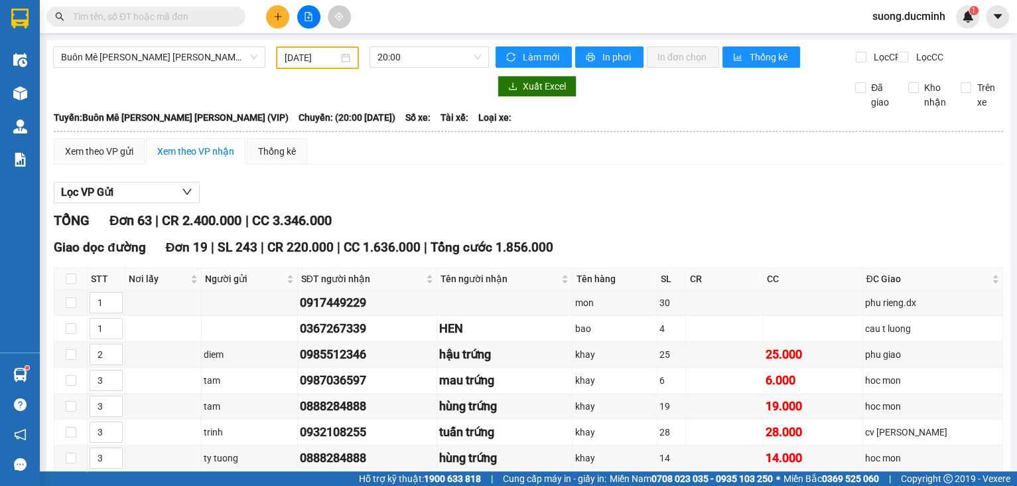
click at [177, 17] on input "text" at bounding box center [151, 16] width 157 height 15
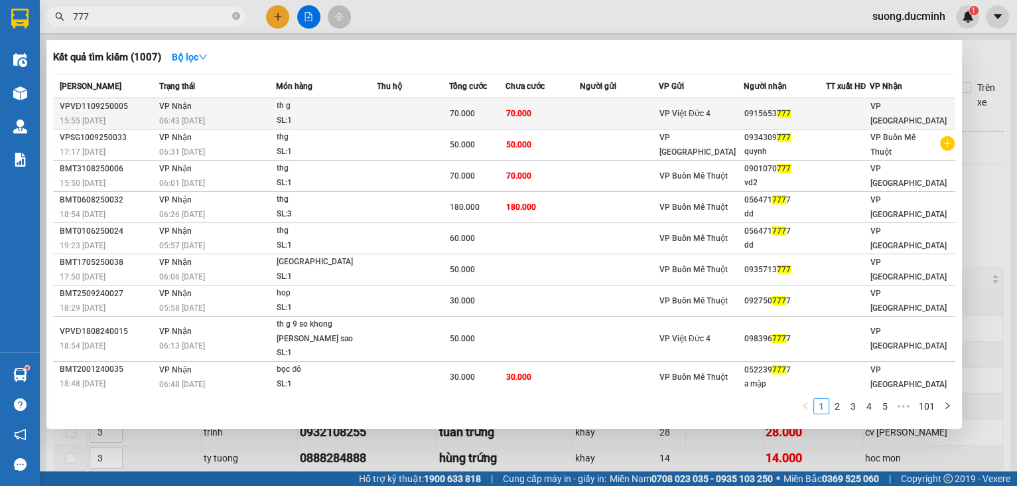
type input "777"
click at [530, 119] on td "70.000" at bounding box center [542, 113] width 74 height 31
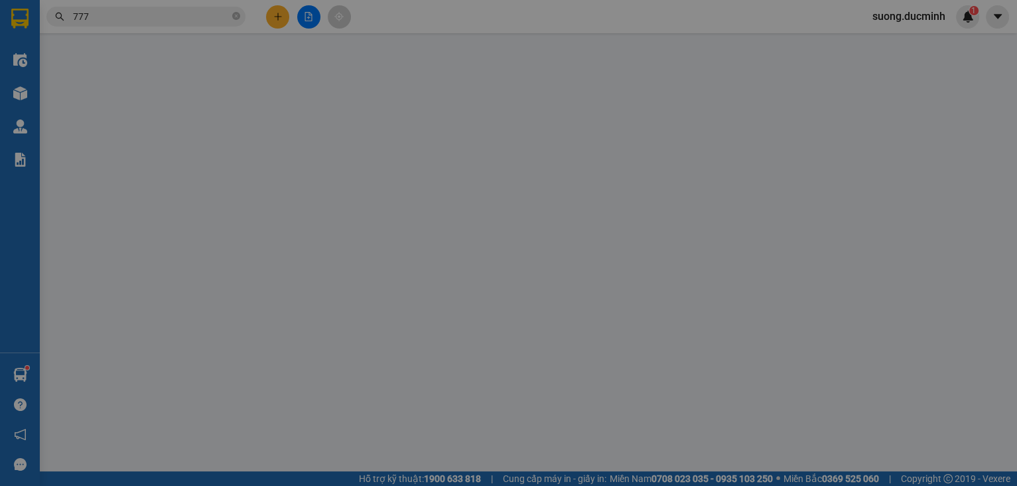
type input "0915653777"
type input "70.000"
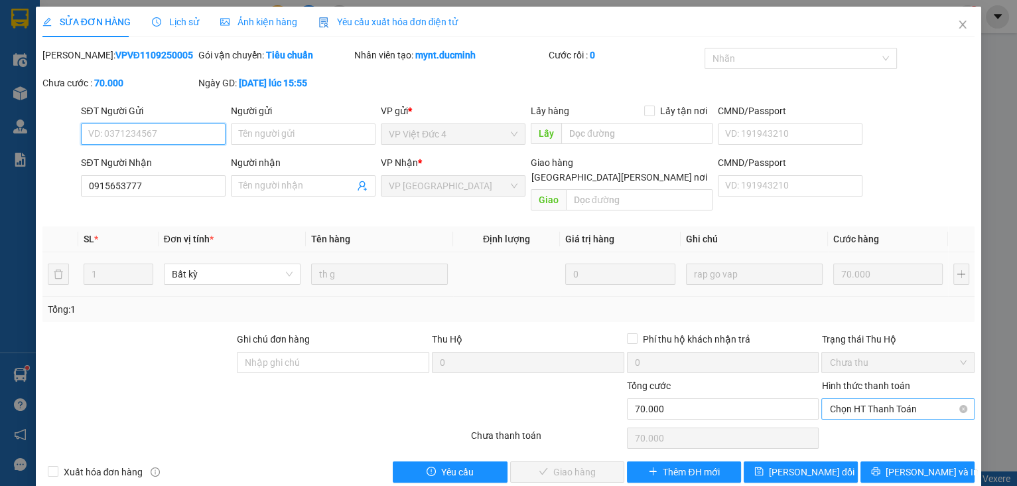
click at [900, 399] on span "Chọn HT Thanh Toán" at bounding box center [897, 409] width 137 height 20
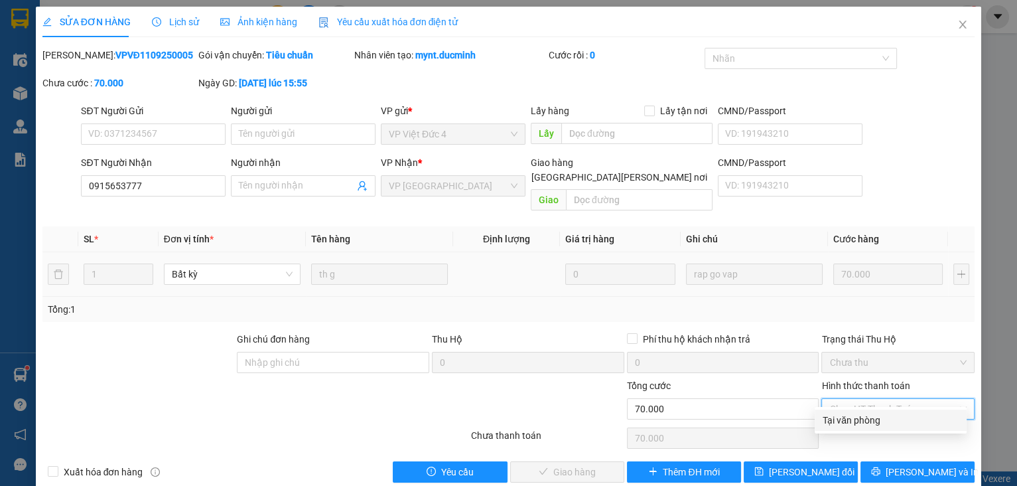
click at [884, 418] on div "Tại văn phòng" at bounding box center [891, 420] width 136 height 15
type input "0"
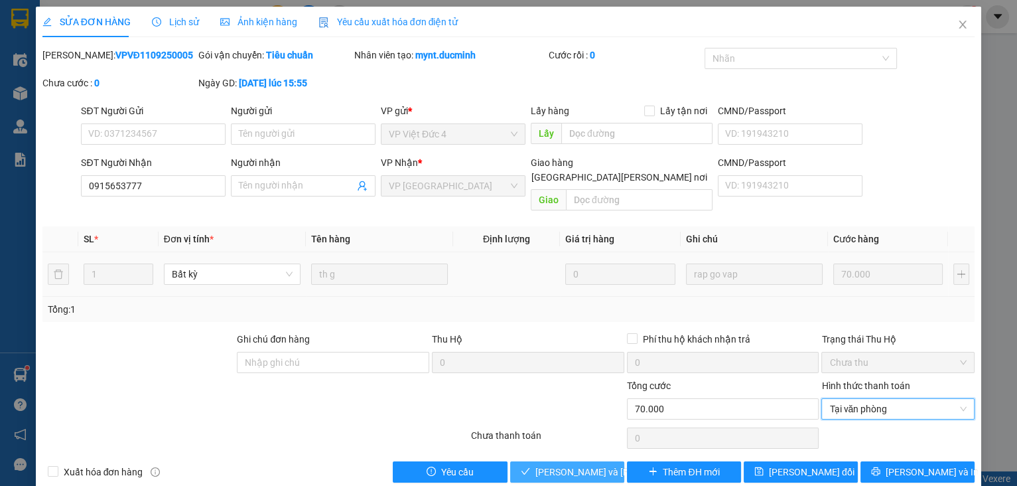
click at [549, 464] on span "[PERSON_NAME] và Giao hàng" at bounding box center [624, 471] width 179 height 15
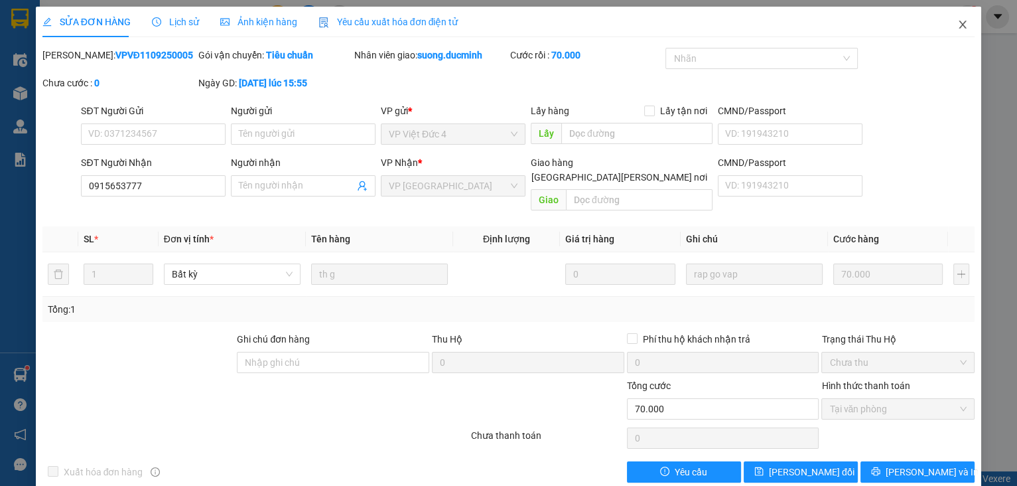
click at [957, 31] on span "Close" at bounding box center [962, 25] width 37 height 37
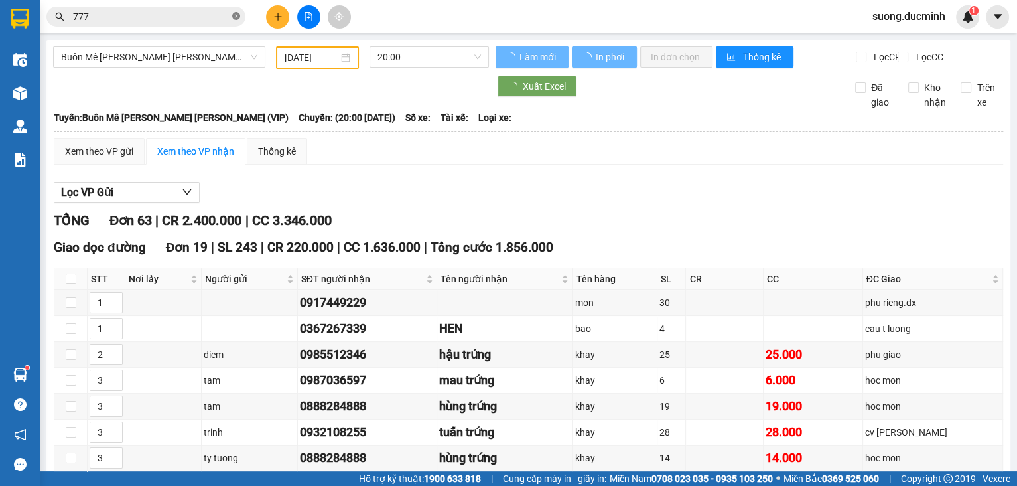
click at [237, 11] on span at bounding box center [236, 17] width 8 height 13
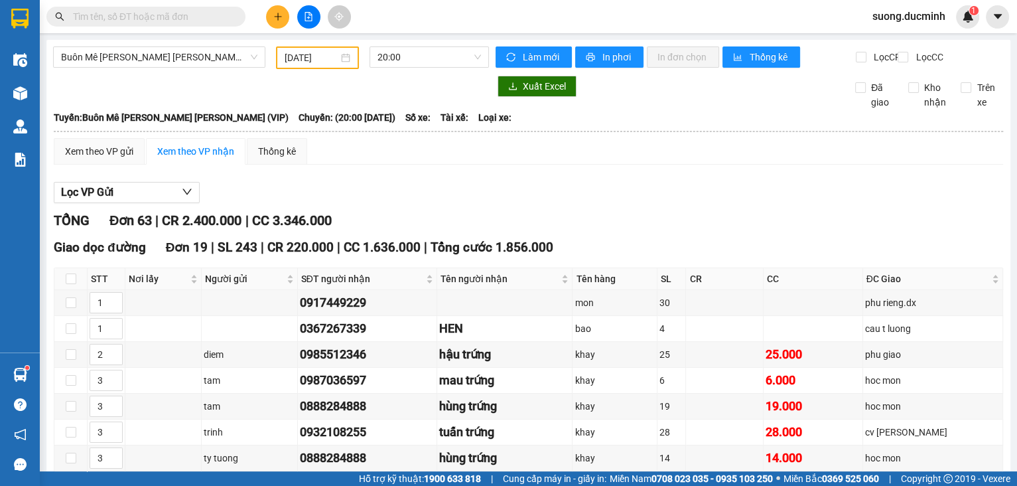
click at [111, 19] on input "text" at bounding box center [151, 16] width 157 height 15
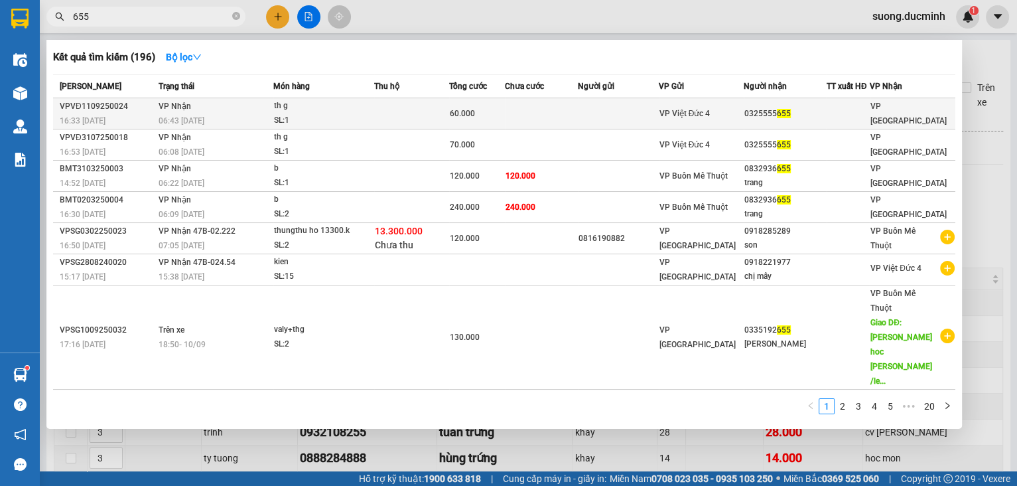
type input "655"
click at [482, 119] on div "60.000" at bounding box center [477, 113] width 54 height 15
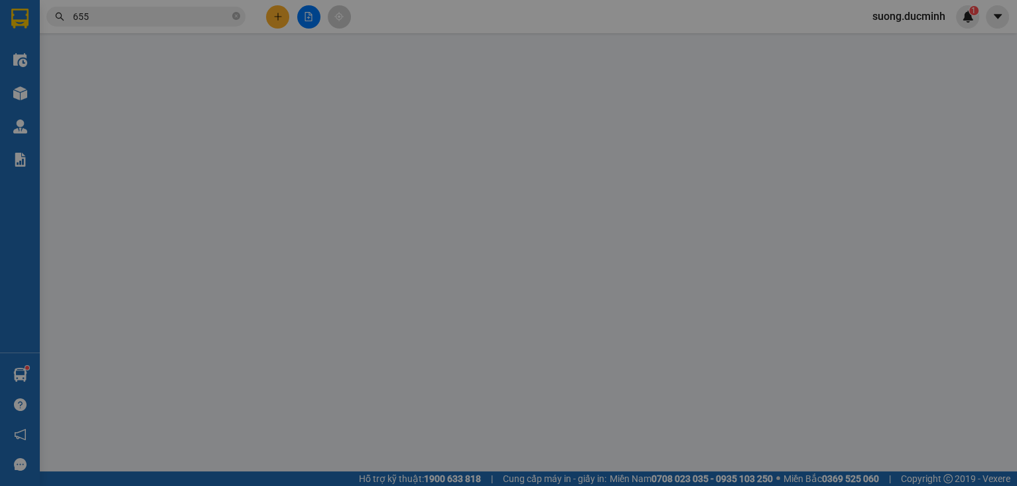
type input "0325555655"
type input "60.000"
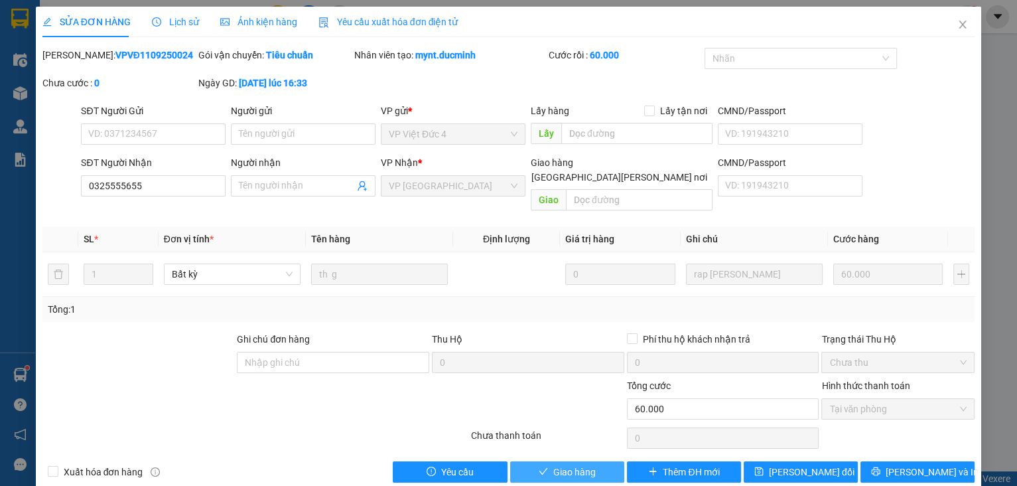
click at [567, 461] on button "Giao hàng" at bounding box center [567, 471] width 114 height 21
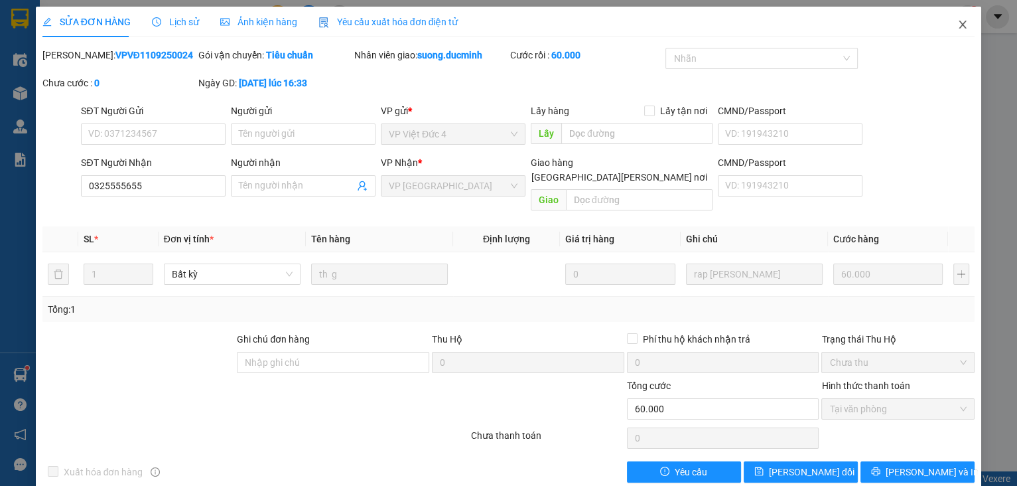
click at [959, 24] on icon "close" at bounding box center [962, 25] width 7 height 8
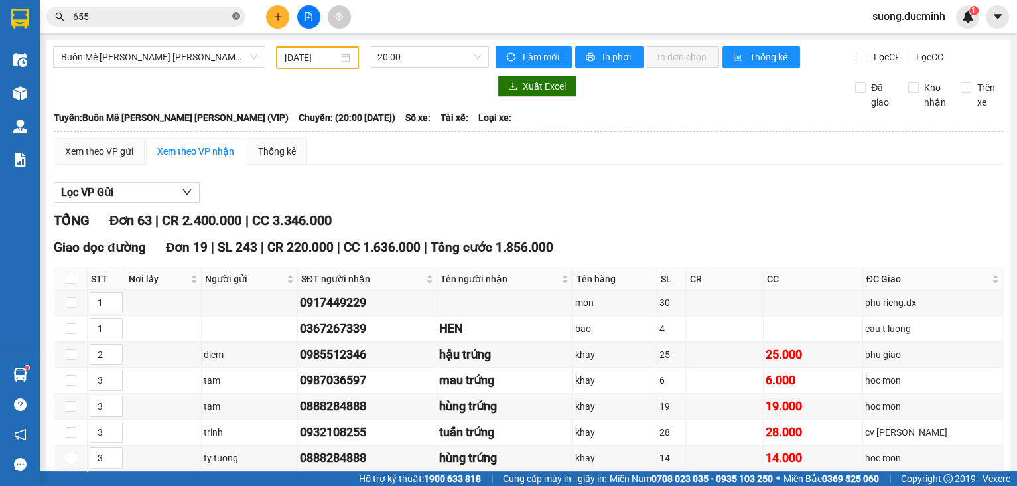
click at [234, 15] on icon "close-circle" at bounding box center [236, 16] width 8 height 8
click at [164, 17] on input "text" at bounding box center [151, 16] width 157 height 15
click at [278, 16] on icon "plus" at bounding box center [277, 16] width 1 height 7
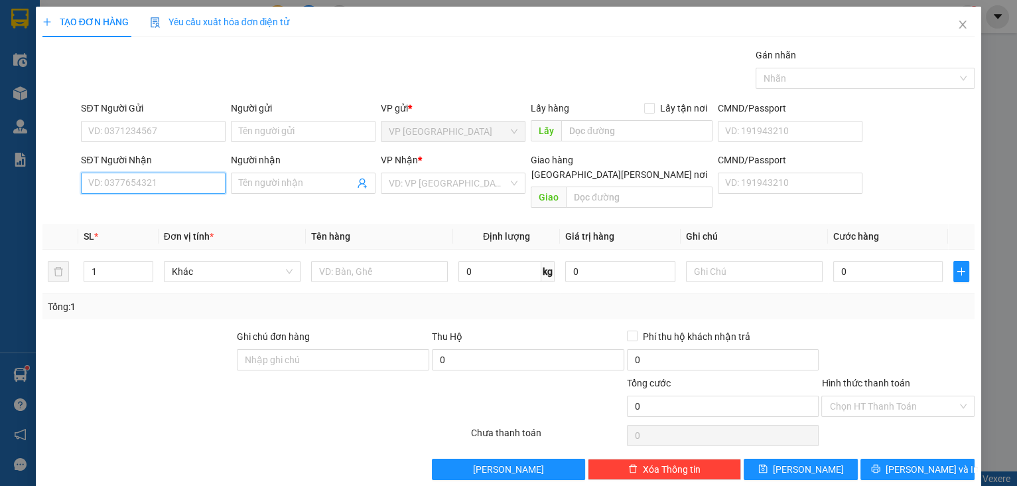
click at [166, 182] on input "SĐT Người Nhận" at bounding box center [153, 182] width 145 height 21
click at [151, 215] on div "0332907777" at bounding box center [151, 209] width 127 height 15
type input "0332907777"
type input "vd2"
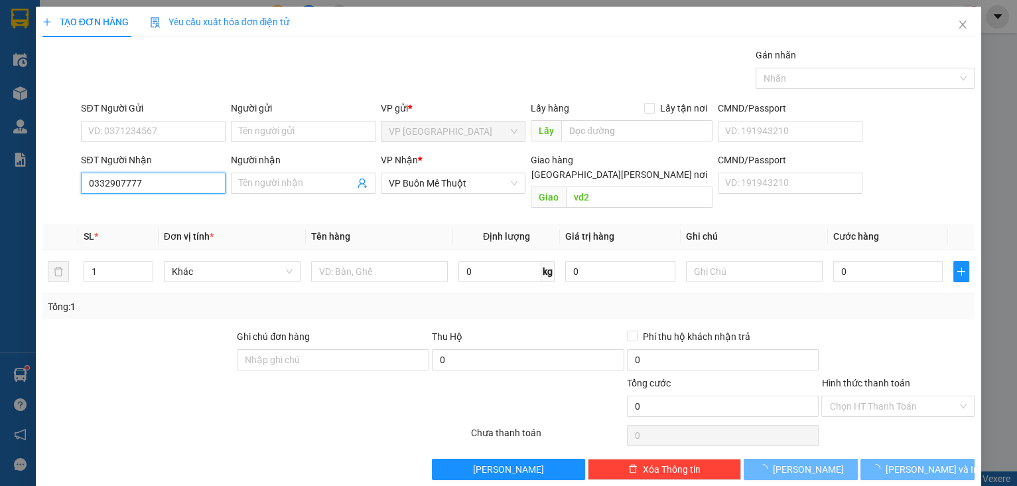
type input "200.000"
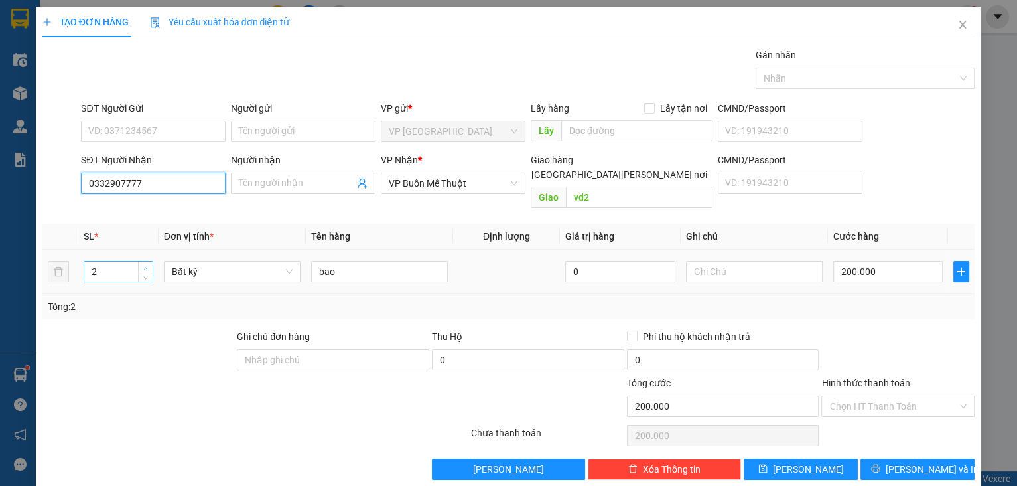
type input "0332907777"
click at [145, 266] on icon "up" at bounding box center [145, 268] width 5 height 5
type input "3"
click at [139, 269] on span "Decrease Value" at bounding box center [145, 275] width 15 height 12
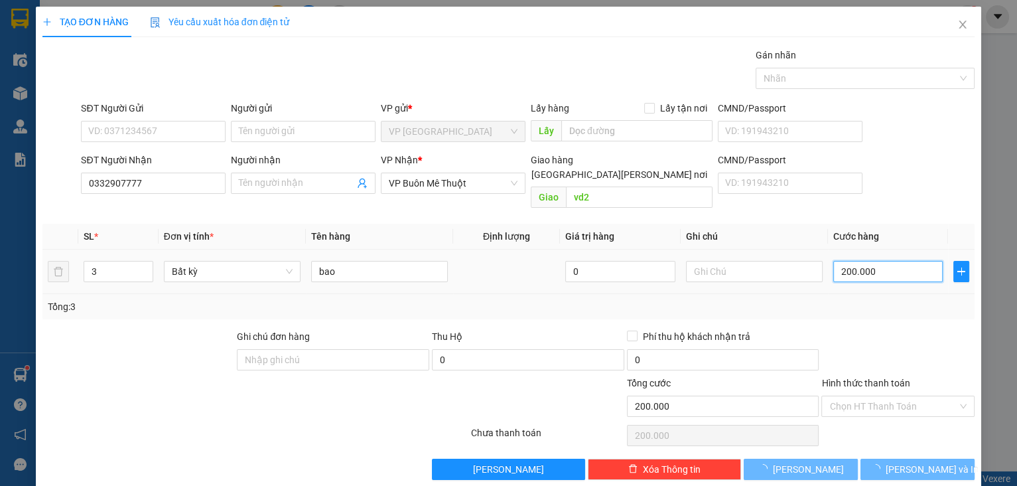
click at [894, 261] on input "200.000" at bounding box center [888, 271] width 110 height 21
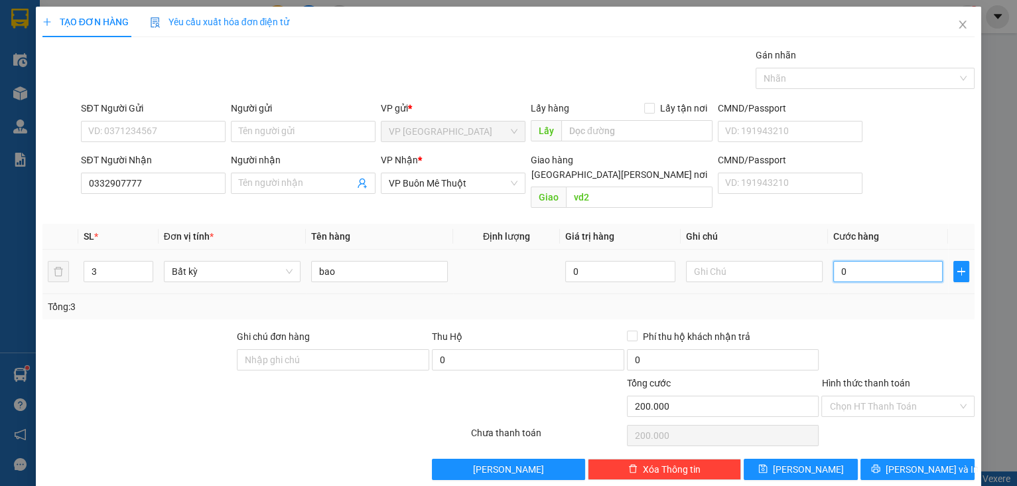
type input "0"
type input "3"
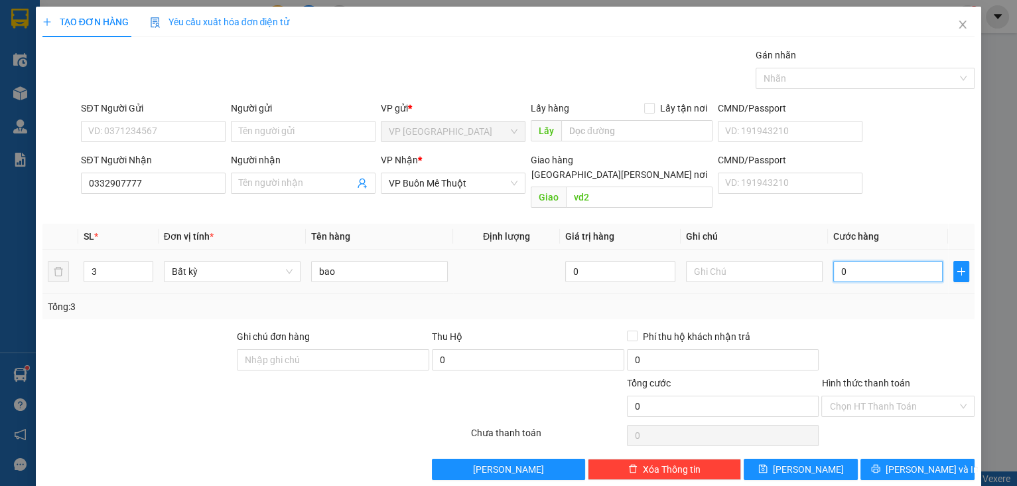
type input "03"
type input "30"
type input "030"
type input "300"
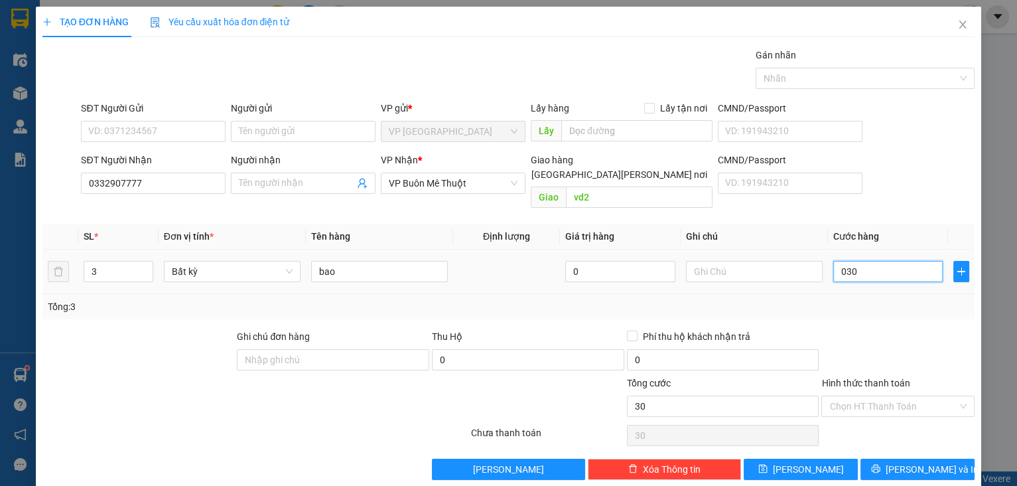
type input "300"
type input "0.300"
type input "300.000"
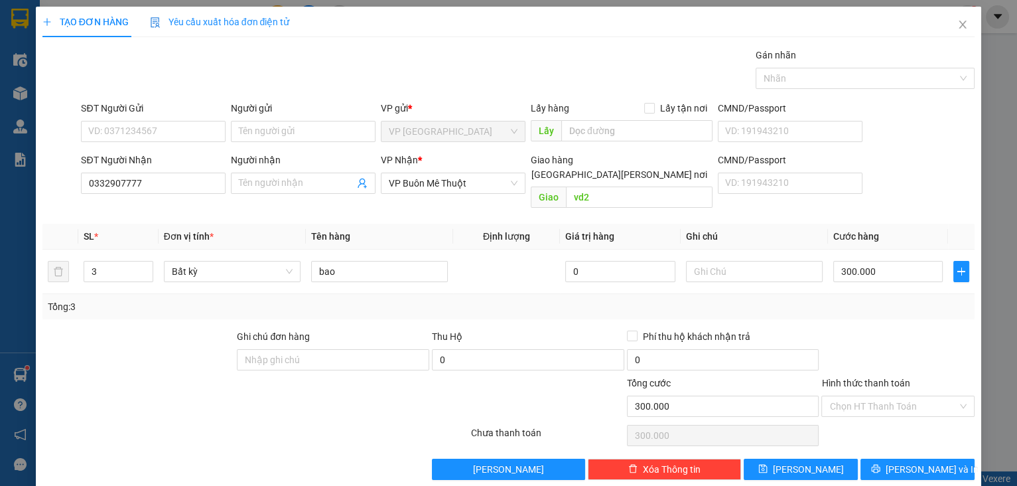
click at [900, 329] on div at bounding box center [898, 352] width 156 height 46
click at [878, 458] on button "[PERSON_NAME] và In" at bounding box center [917, 468] width 114 height 21
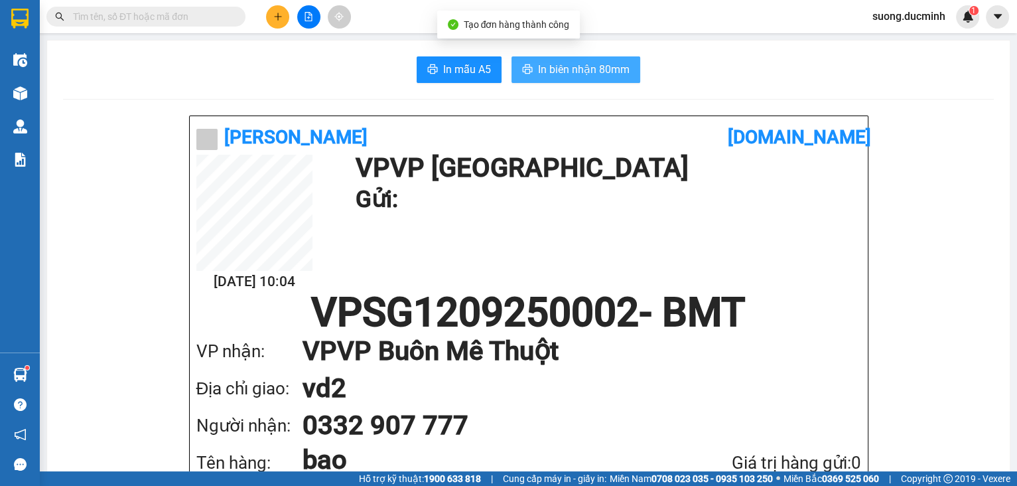
click at [596, 68] on span "In biên nhận 80mm" at bounding box center [584, 69] width 92 height 17
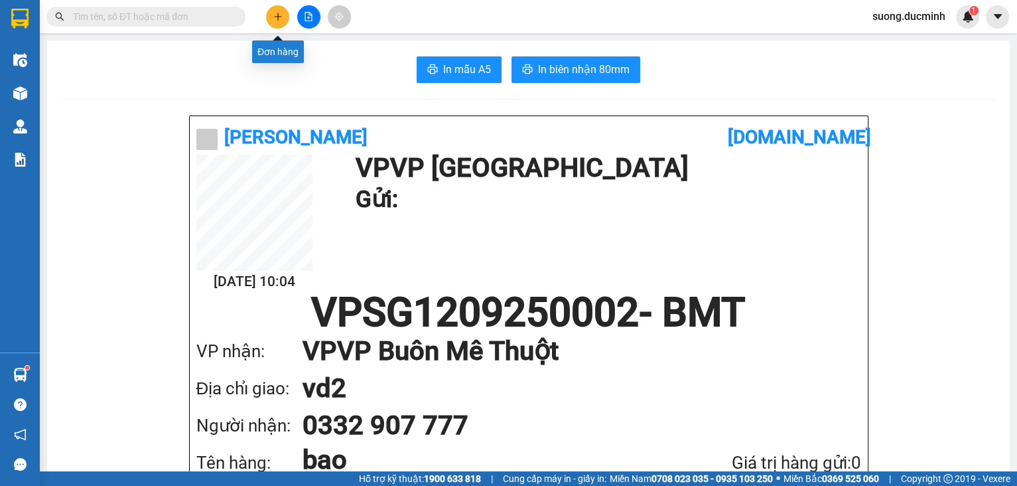
click at [272, 20] on button at bounding box center [277, 16] width 23 height 23
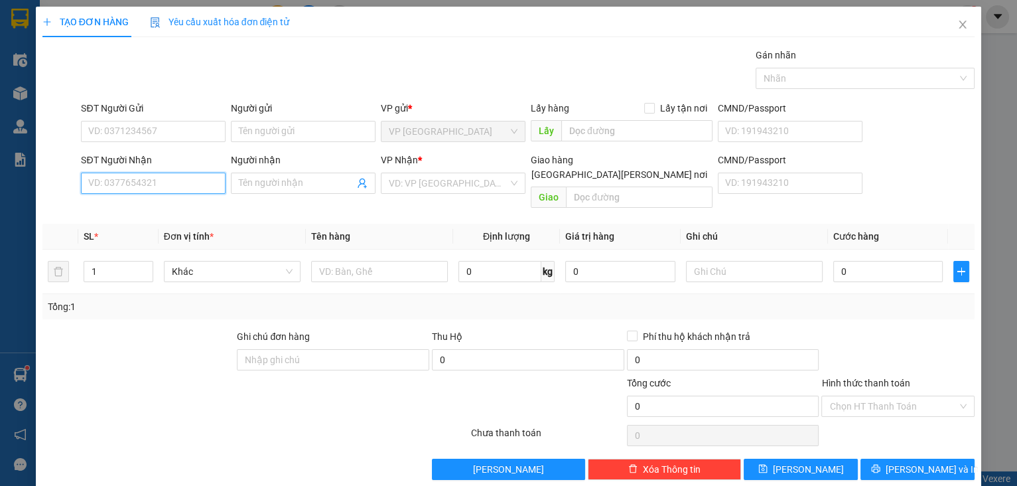
click at [146, 181] on input "SĐT Người Nhận" at bounding box center [153, 182] width 145 height 21
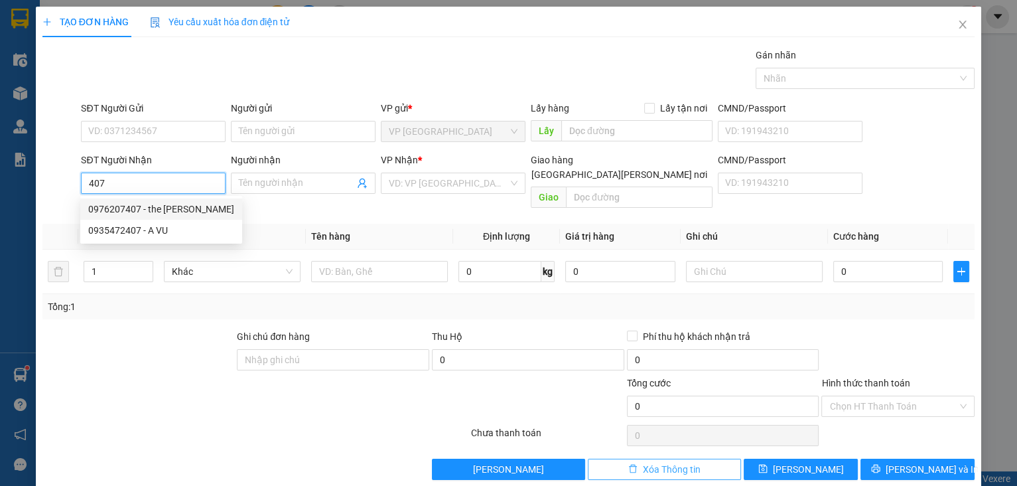
type input "407"
click at [614, 458] on button "Xóa Thông tin" at bounding box center [664, 468] width 153 height 21
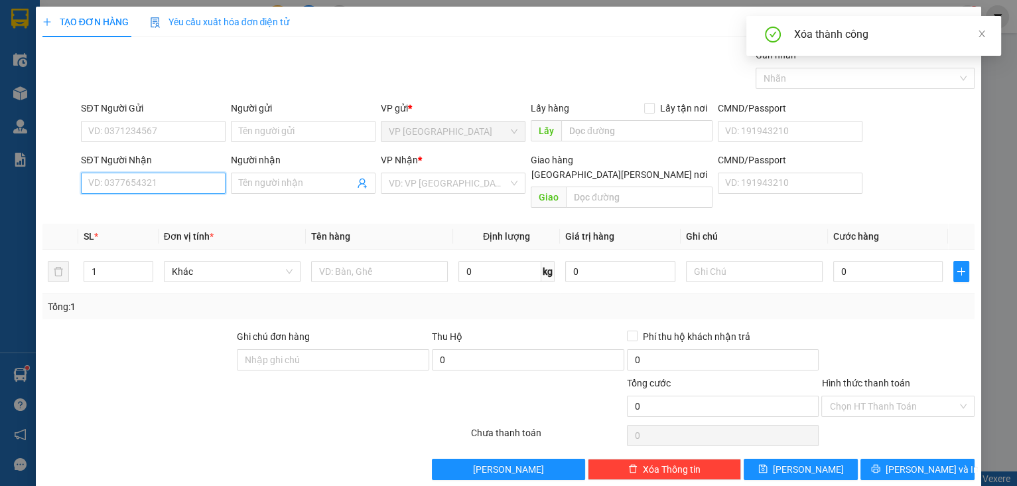
click at [104, 183] on input "SĐT Người Nhận" at bounding box center [153, 182] width 145 height 21
drag, startPoint x: 119, startPoint y: 176, endPoint x: 111, endPoint y: 184, distance: 11.3
click at [111, 184] on input "SĐT Người Nhận" at bounding box center [153, 182] width 145 height 21
type input "0969030407"
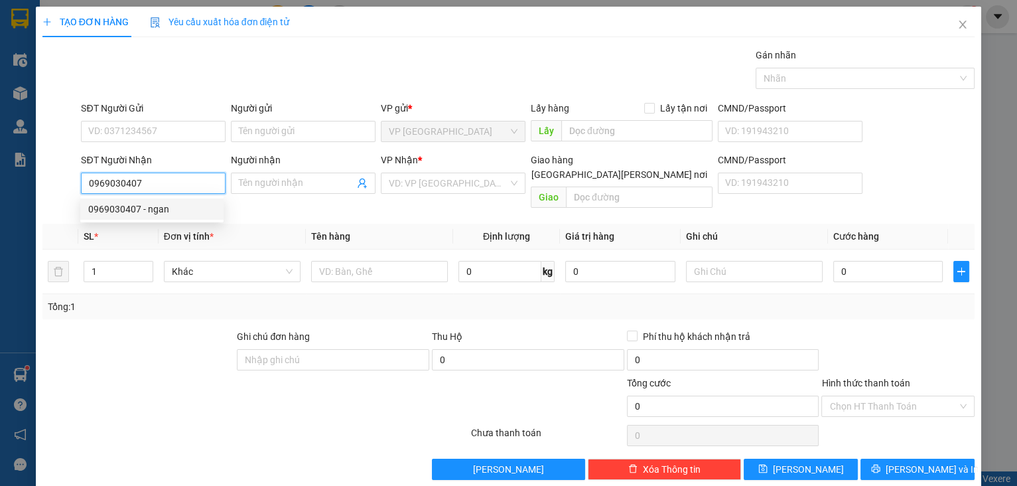
click at [117, 212] on div "0969030407 - ngan" at bounding box center [151, 209] width 127 height 15
type input "ngan"
type input "e hu1"
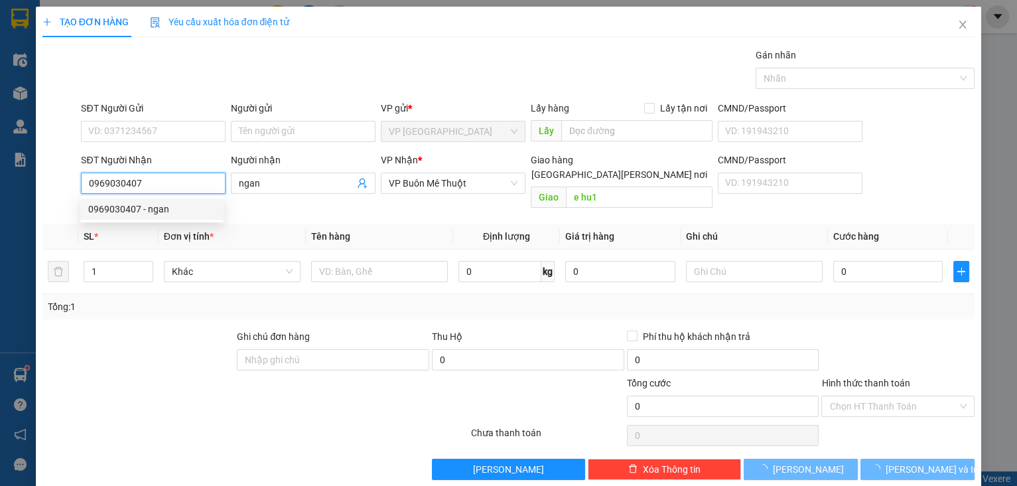
type input "150.000"
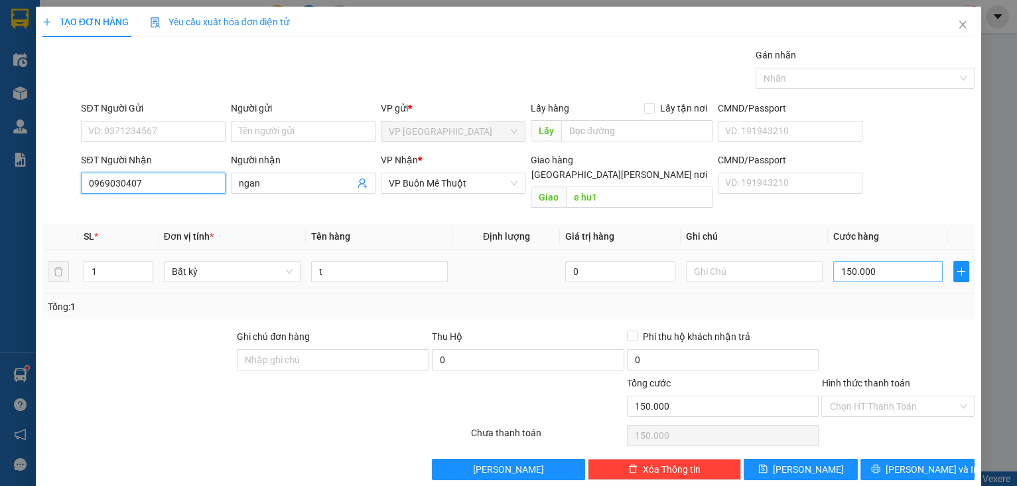
type input "0969030407"
click at [889, 261] on input "150.000" at bounding box center [888, 271] width 110 height 21
type input "1"
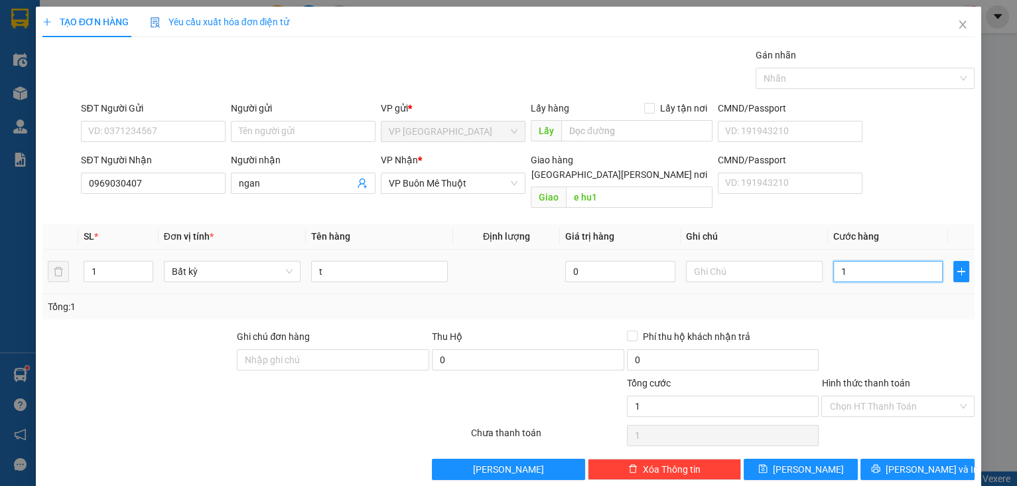
type input "10"
type input "100"
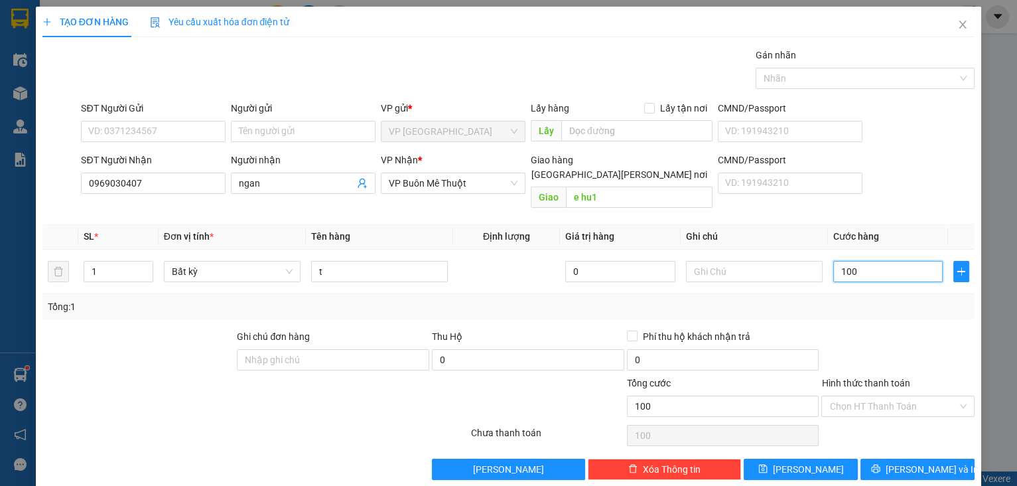
type input "100"
type input "100.000"
drag, startPoint x: 862, startPoint y: 326, endPoint x: 889, endPoint y: 407, distance: 84.7
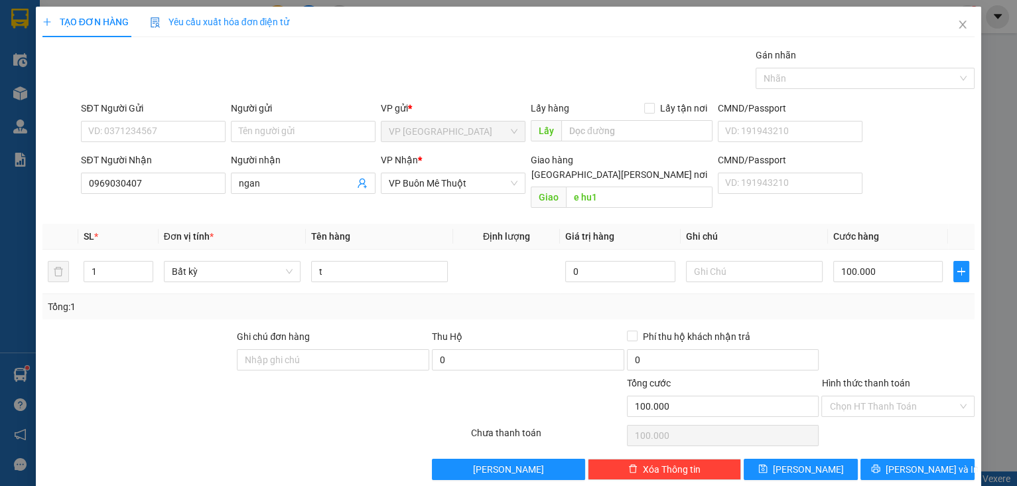
click at [862, 329] on div at bounding box center [898, 352] width 156 height 46
click at [894, 458] on button "[PERSON_NAME] và In" at bounding box center [917, 468] width 114 height 21
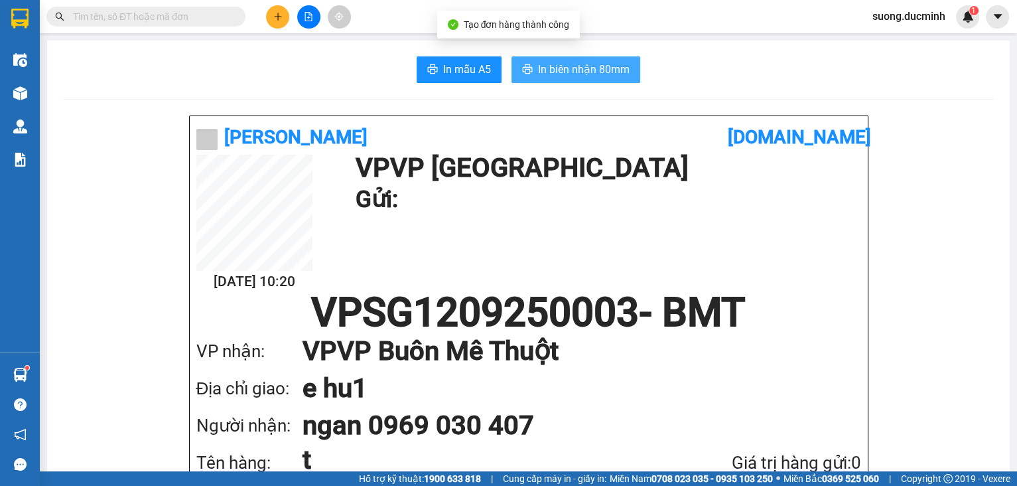
click at [532, 78] on button "In biên nhận 80mm" at bounding box center [575, 69] width 129 height 27
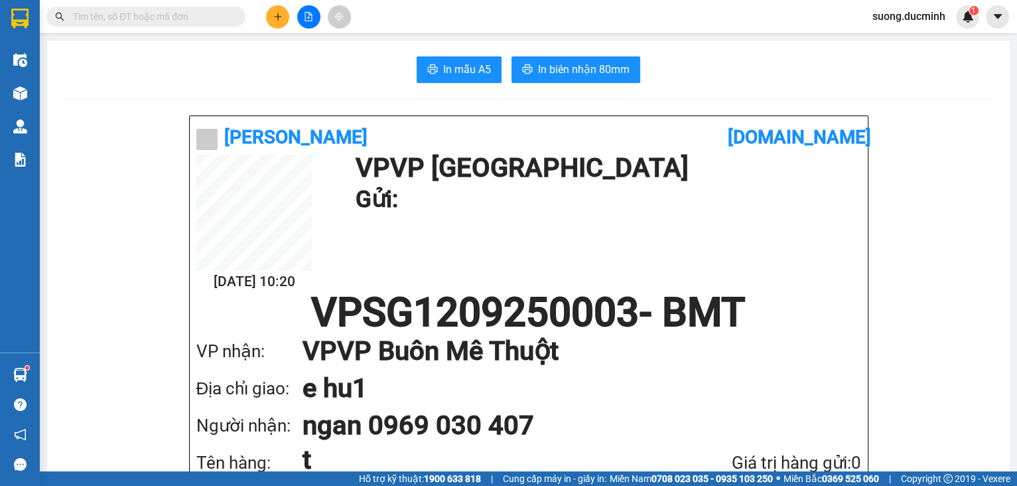
click at [178, 23] on input "text" at bounding box center [151, 16] width 157 height 15
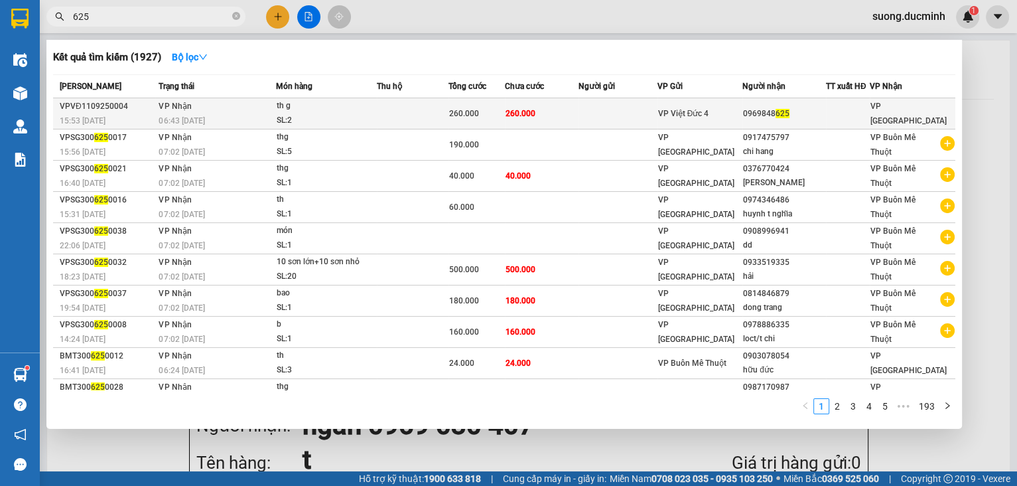
type input "625"
click at [611, 115] on td at bounding box center [617, 113] width 79 height 31
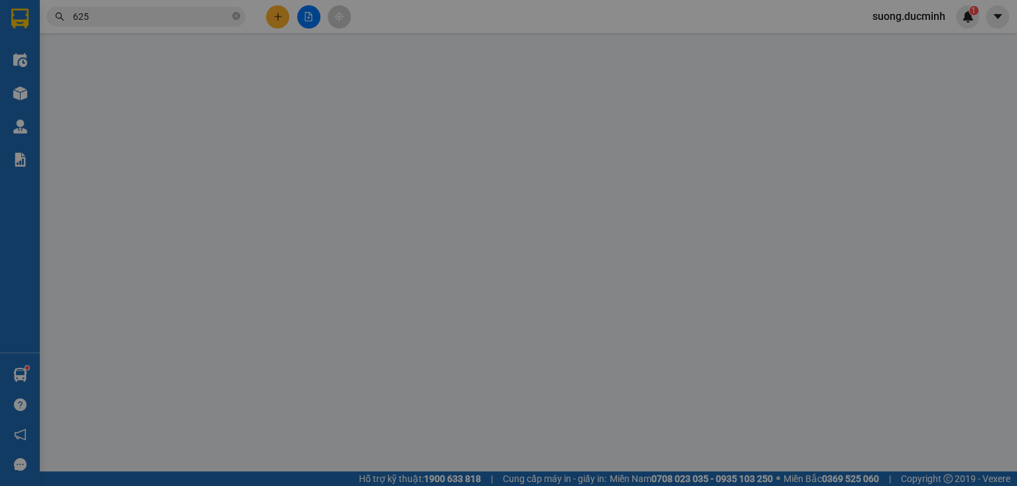
type input "0969848625"
type input "260.000"
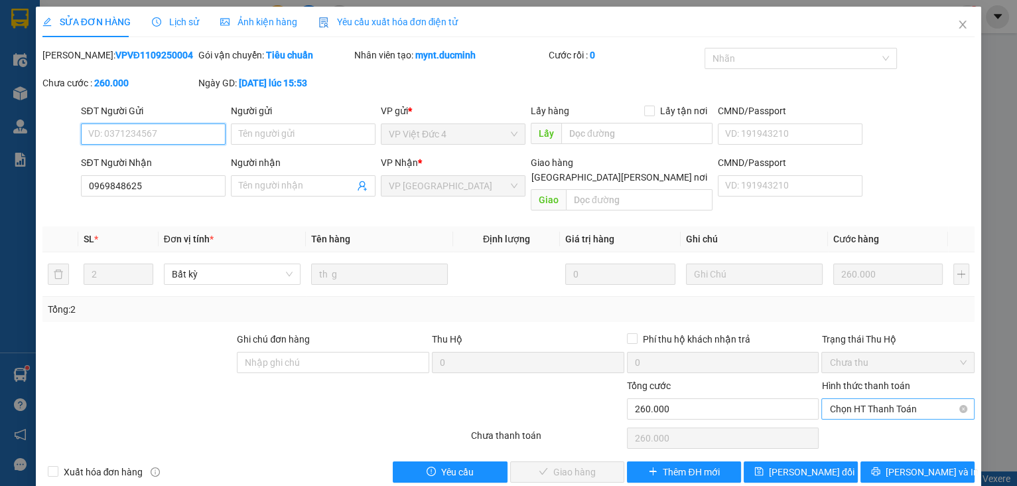
click at [874, 401] on span "Chọn HT Thanh Toán" at bounding box center [897, 409] width 137 height 20
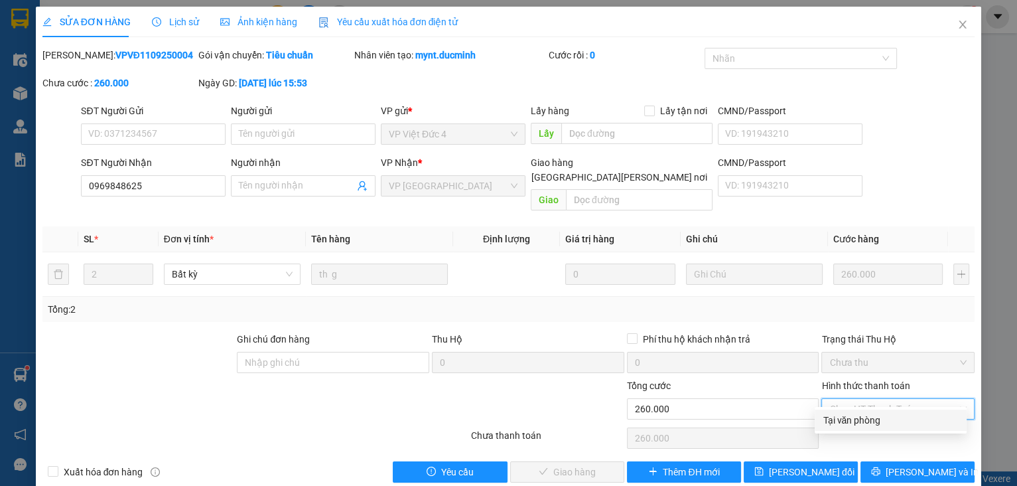
click at [868, 419] on div "Tại văn phòng" at bounding box center [891, 420] width 136 height 15
type input "0"
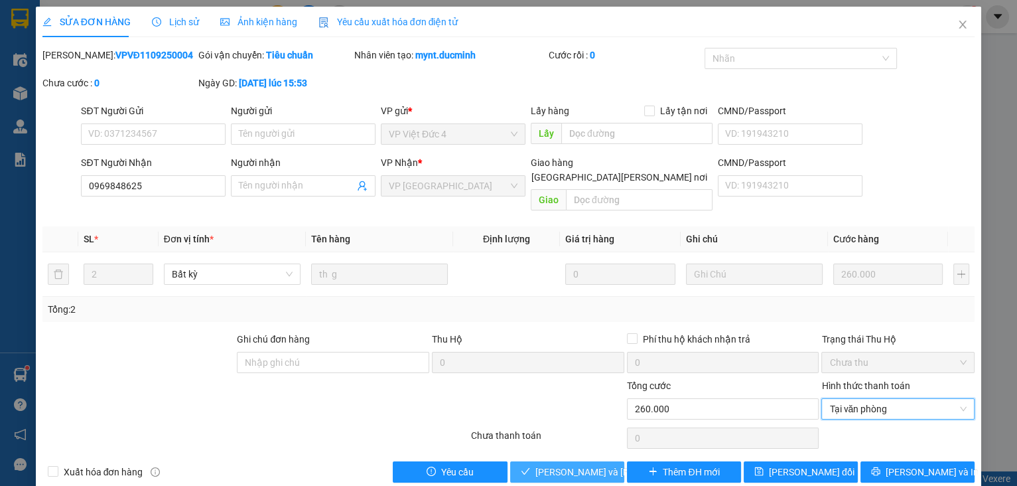
click at [543, 467] on button "[PERSON_NAME] và Giao hàng" at bounding box center [567, 471] width 114 height 21
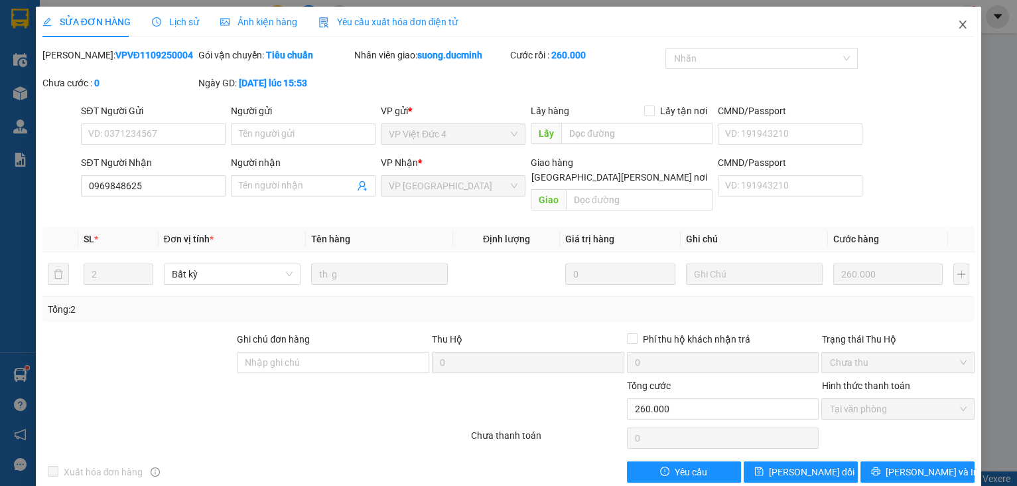
click at [957, 23] on icon "close" at bounding box center [962, 24] width 11 height 11
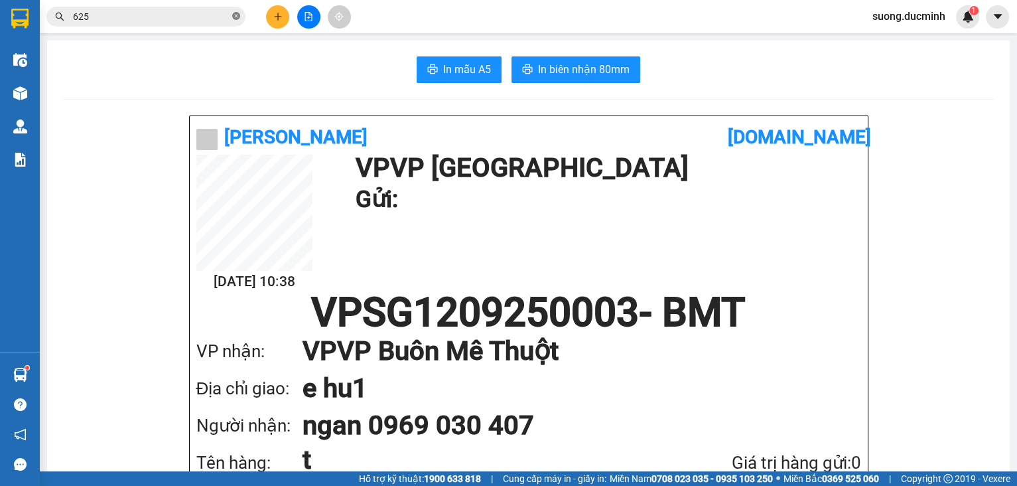
click at [236, 19] on icon "close-circle" at bounding box center [236, 16] width 8 height 8
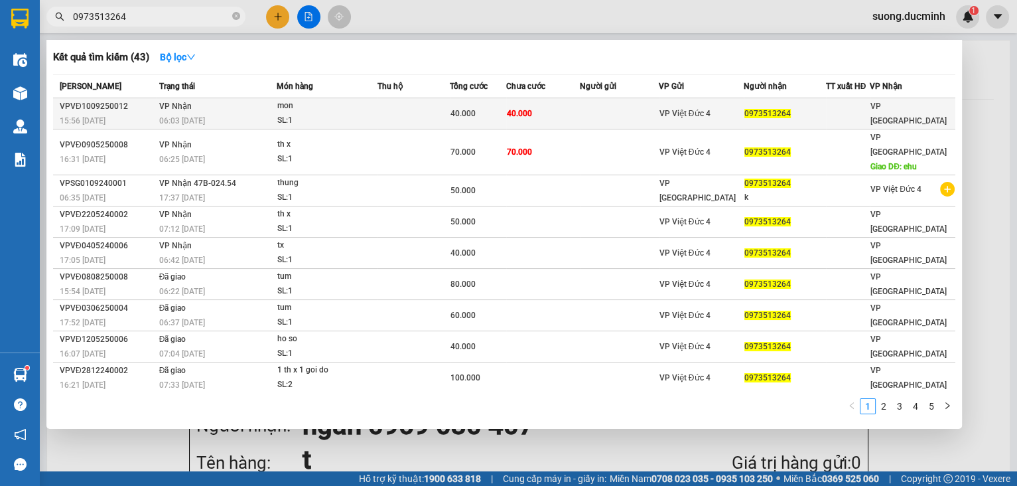
type input "0973513264"
click at [819, 107] on div "0973513264" at bounding box center [784, 114] width 80 height 14
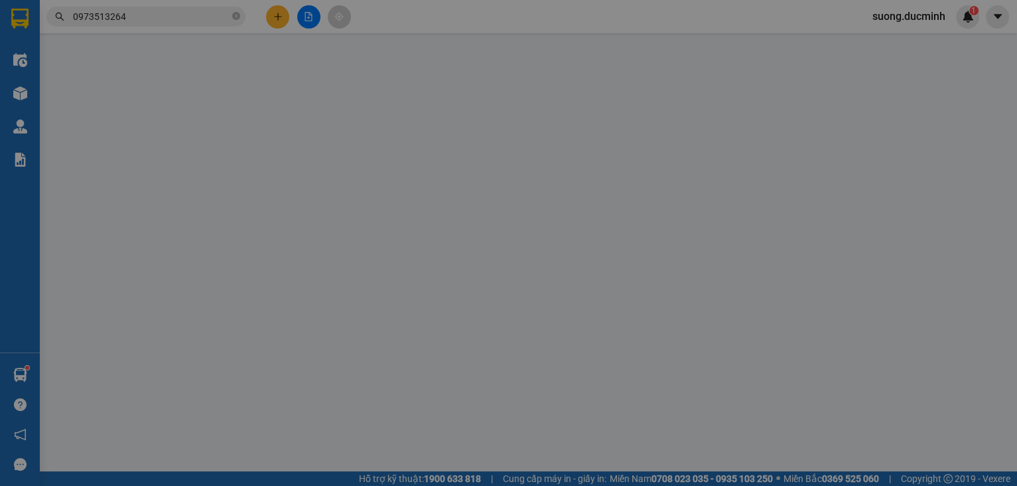
type input "0973513264"
type input "40.000"
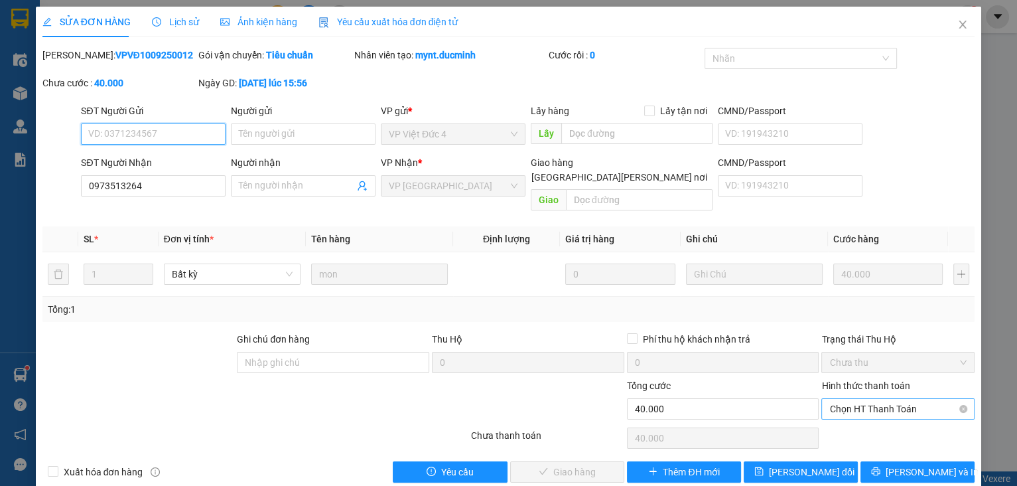
click at [854, 399] on span "Chọn HT Thanh Toán" at bounding box center [897, 409] width 137 height 20
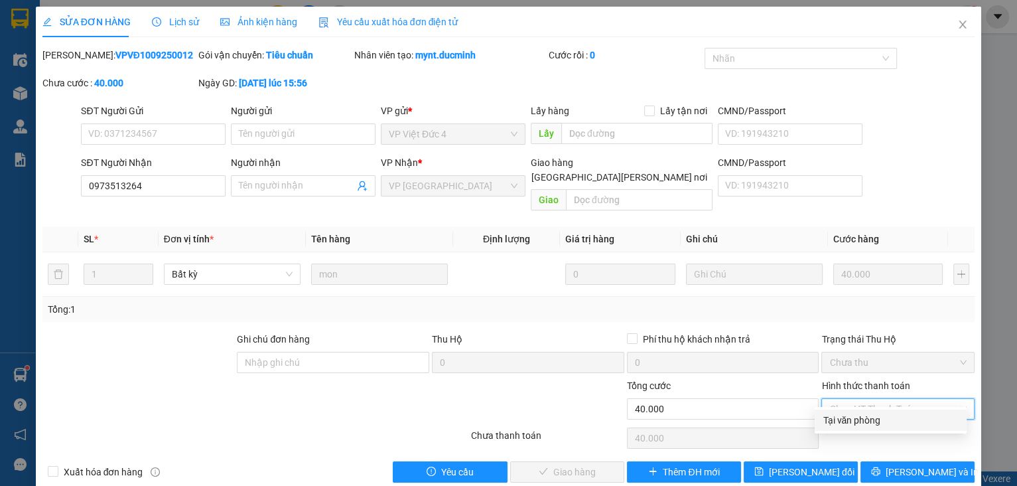
click at [833, 422] on div "Tại văn phòng" at bounding box center [891, 420] width 136 height 15
type input "0"
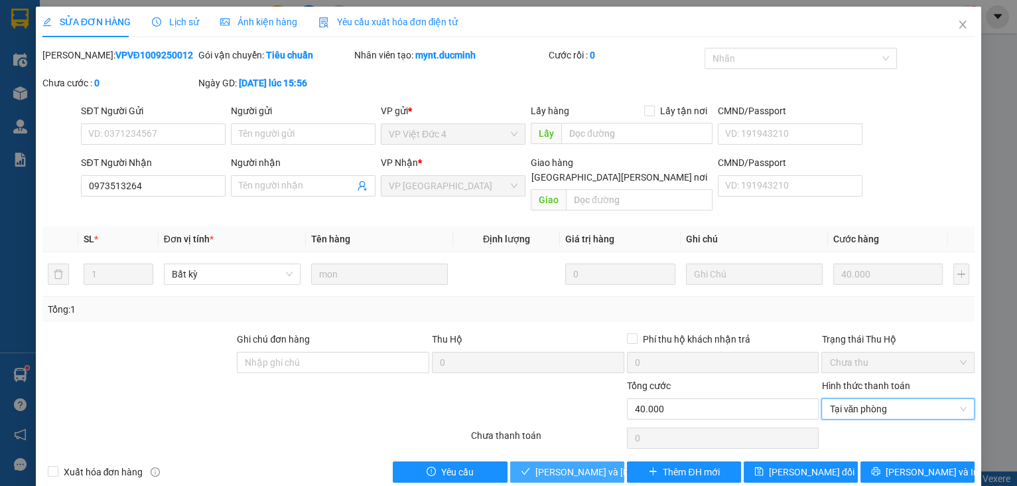
click at [591, 464] on span "[PERSON_NAME] và Giao hàng" at bounding box center [624, 471] width 179 height 15
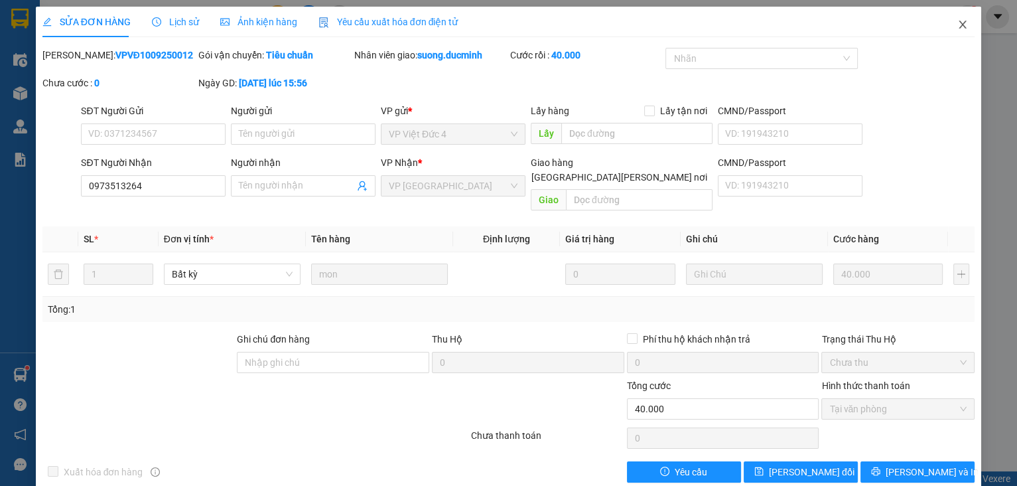
click at [959, 27] on icon "close" at bounding box center [962, 25] width 7 height 8
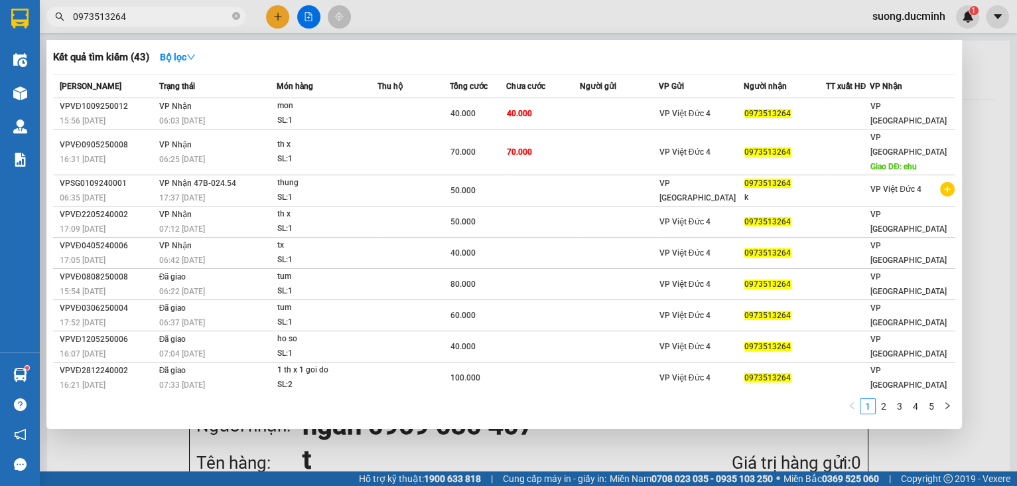
click at [141, 22] on input "0973513264" at bounding box center [151, 16] width 157 height 15
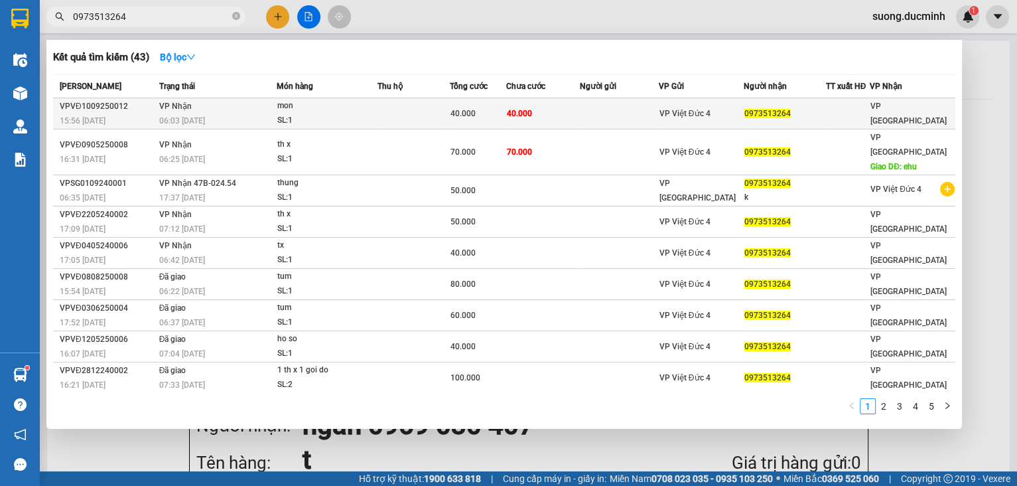
click at [374, 116] on div "SL: 1" at bounding box center [327, 120] width 100 height 15
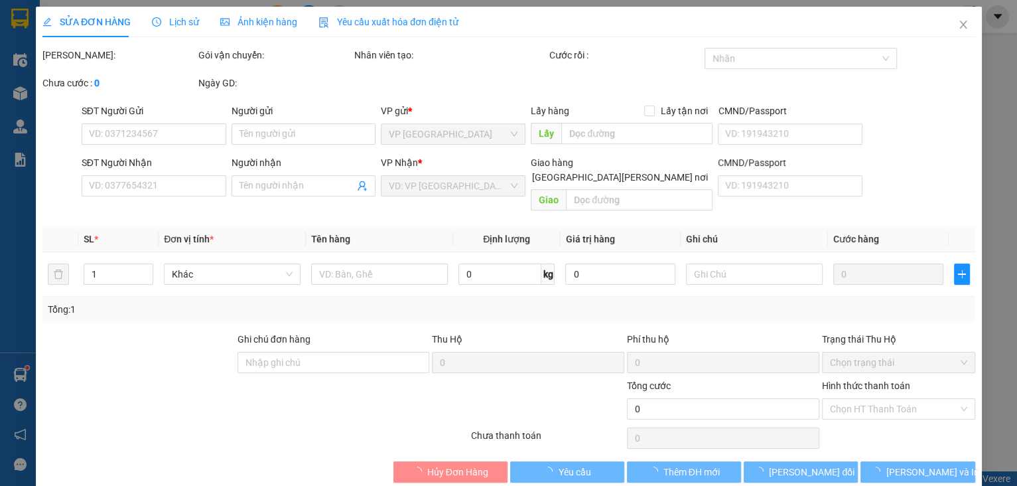
type input "0973513264"
type input "40.000"
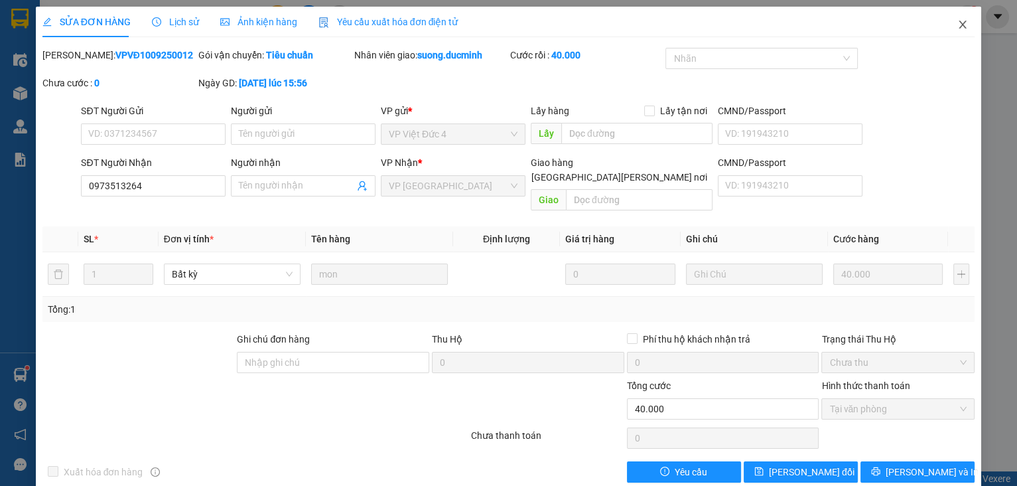
click at [957, 23] on icon "close" at bounding box center [962, 24] width 11 height 11
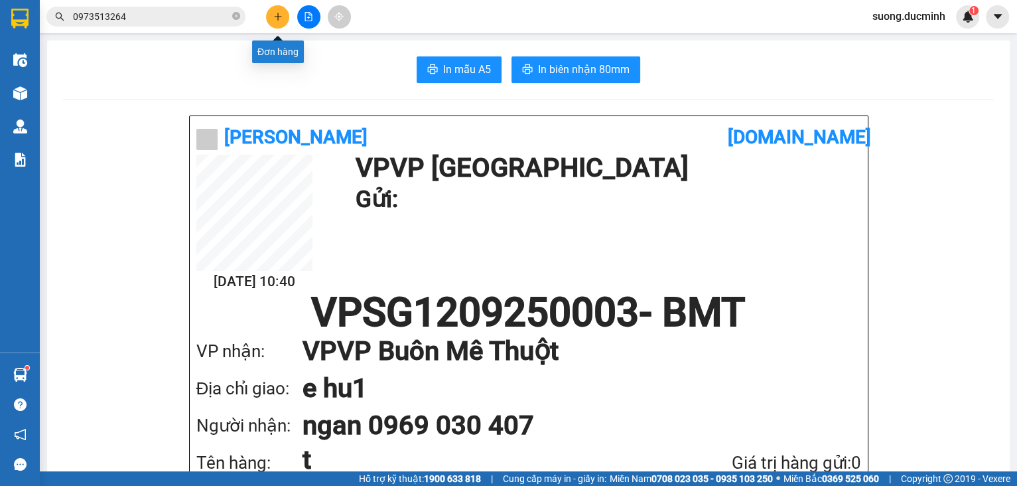
click at [279, 17] on icon "plus" at bounding box center [277, 16] width 9 height 9
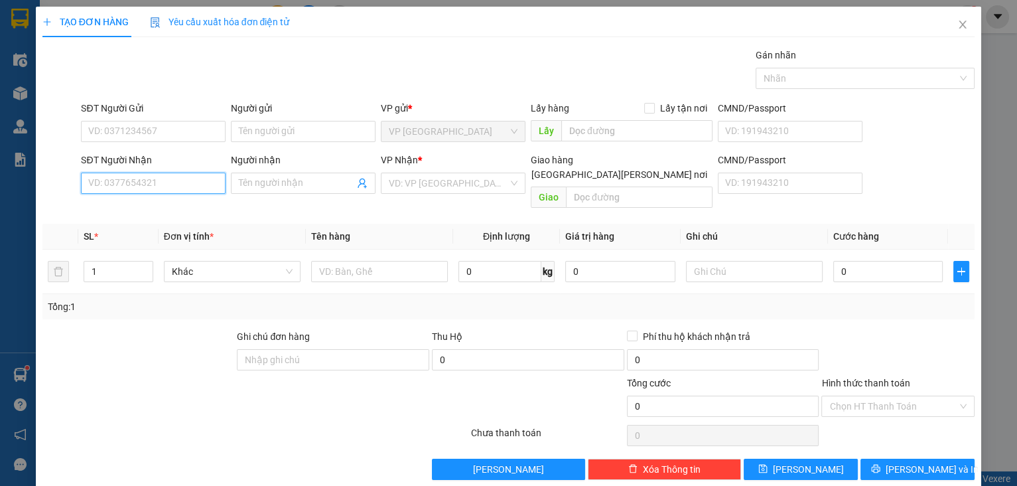
click at [155, 177] on input "SĐT Người Nhận" at bounding box center [153, 182] width 145 height 21
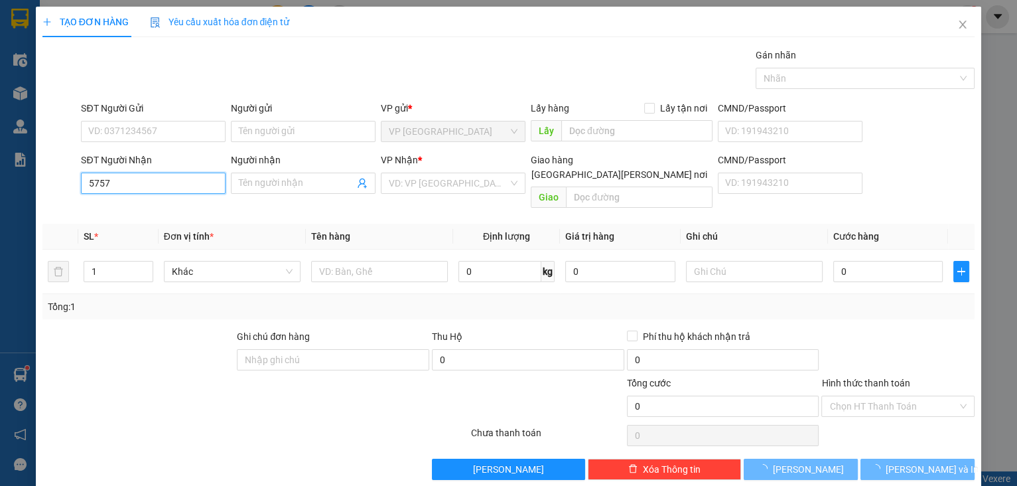
click at [130, 180] on input "5757" at bounding box center [153, 182] width 145 height 21
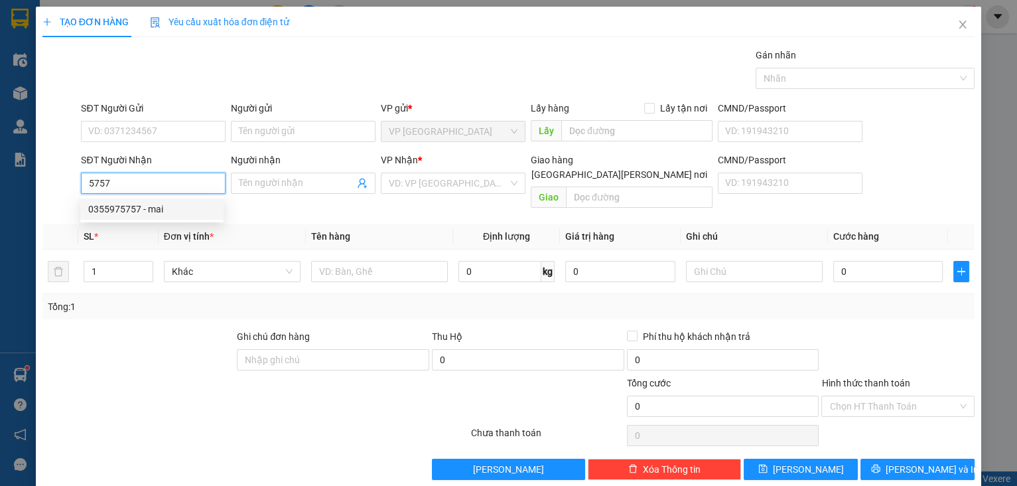
click at [182, 215] on div "0355975757 - mai" at bounding box center [151, 209] width 127 height 15
type input "0355975757"
type input "mai"
type input "140.000"
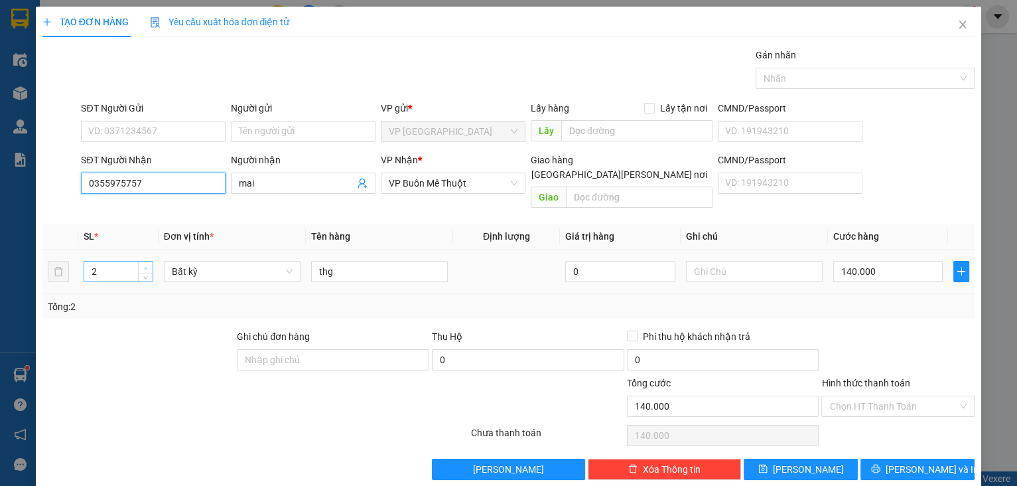
type input "0355975757"
click at [149, 261] on span "Increase Value" at bounding box center [145, 267] width 15 height 12
type input "4"
click at [149, 261] on span "Increase Value" at bounding box center [145, 267] width 15 height 12
click at [909, 265] on input "140.000" at bounding box center [888, 271] width 110 height 21
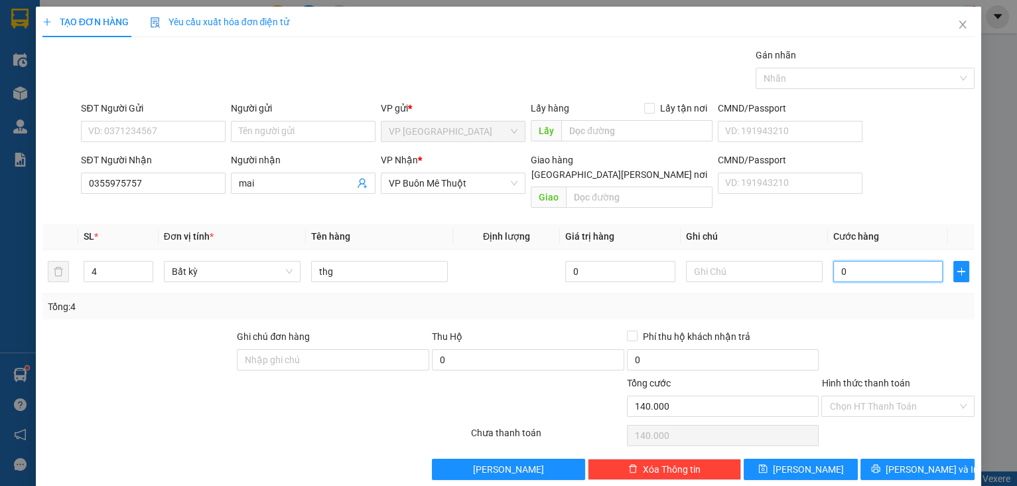
type input "0"
type input "1"
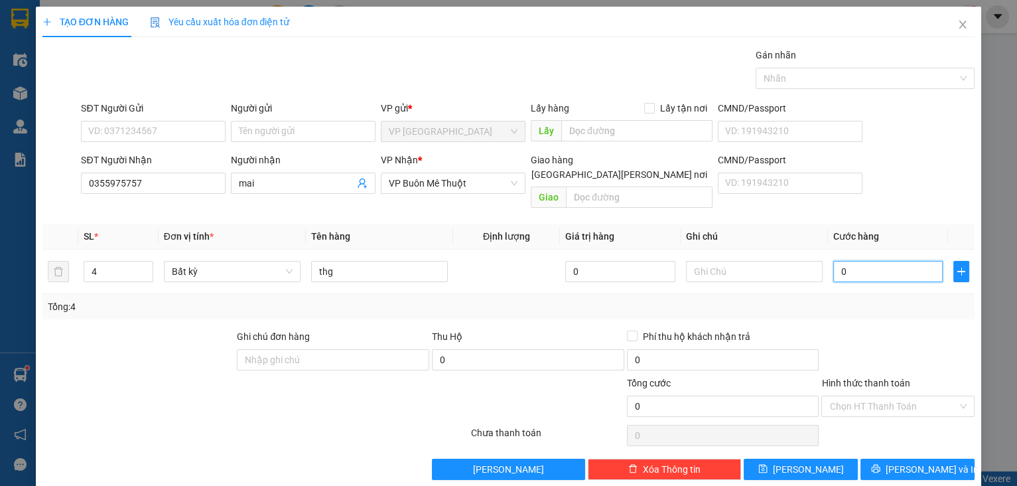
type input "01"
type input "0"
type input "2"
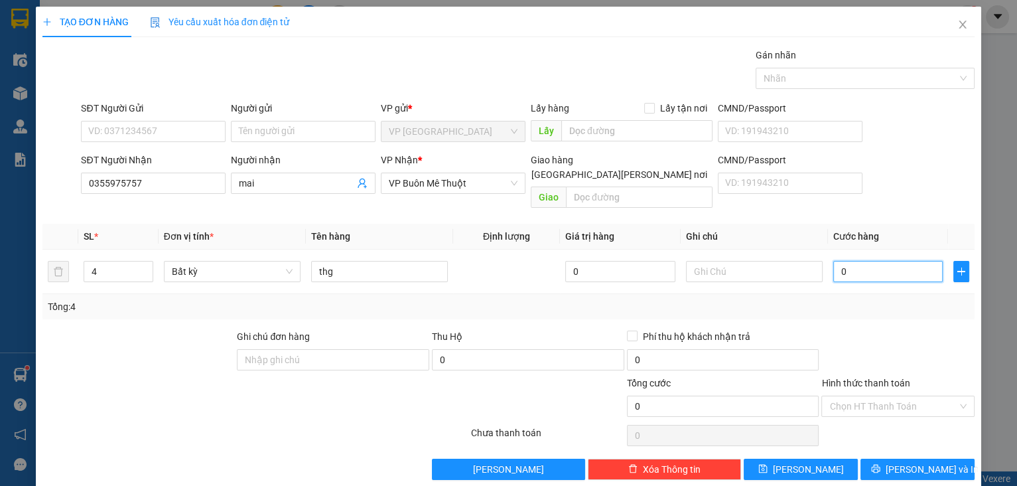
type input "2"
type input "02"
type input "26"
type input "026"
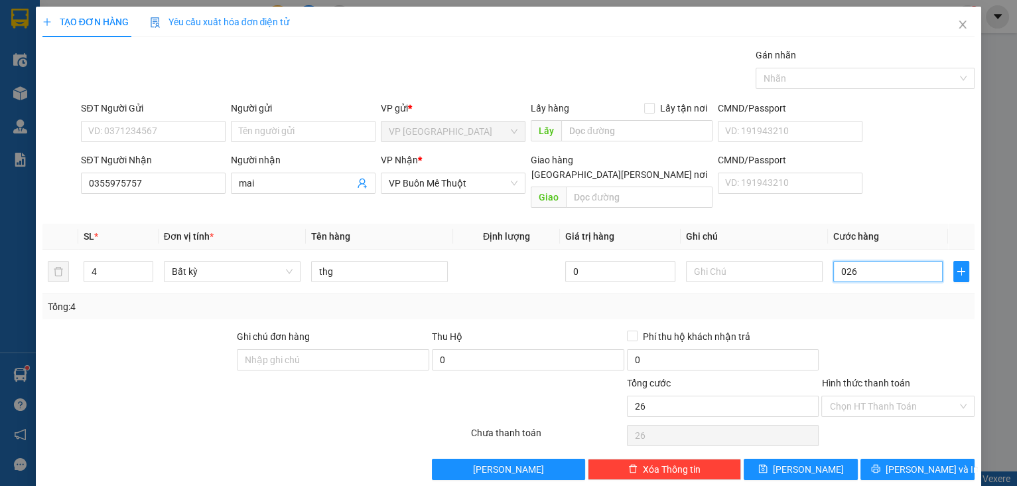
type input "260"
type input "0.260"
type input "260.000"
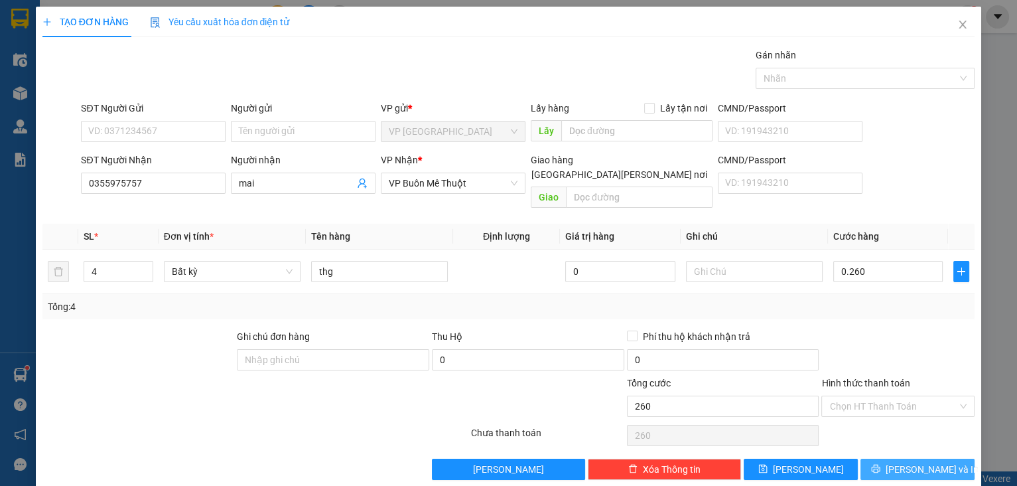
type input "260.000"
click at [903, 462] on span "[PERSON_NAME] và In" at bounding box center [932, 469] width 93 height 15
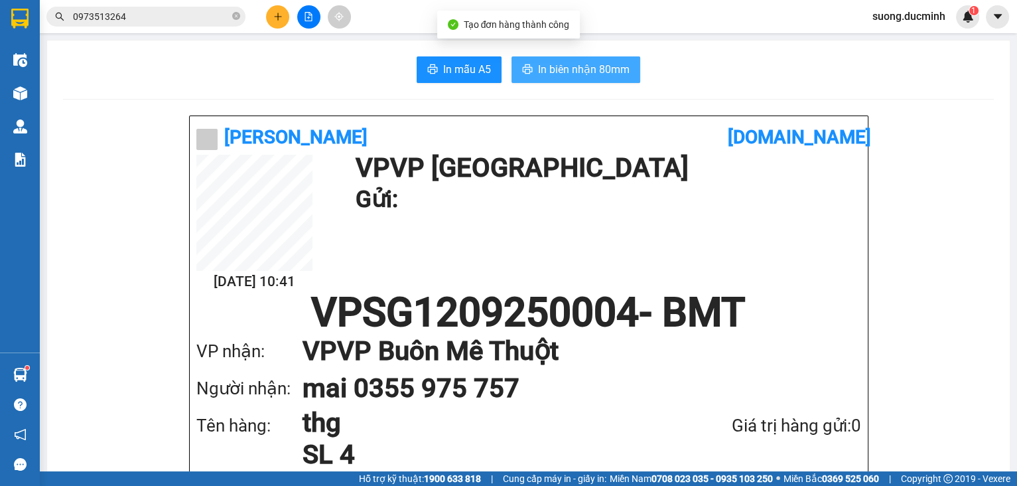
drag, startPoint x: 541, startPoint y: 70, endPoint x: 562, endPoint y: 111, distance: 46.6
click at [541, 69] on span "In biên nhận 80mm" at bounding box center [584, 69] width 92 height 17
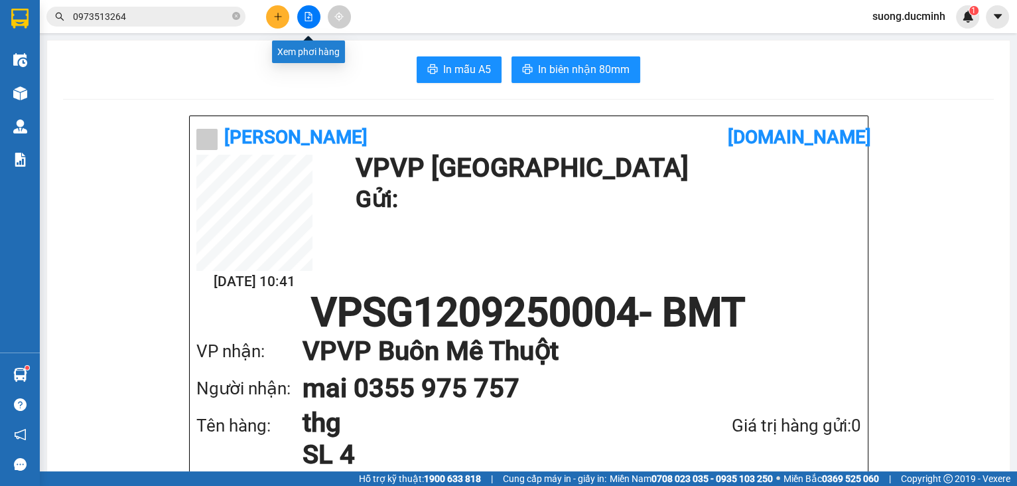
click at [308, 18] on icon "file-add" at bounding box center [308, 16] width 9 height 9
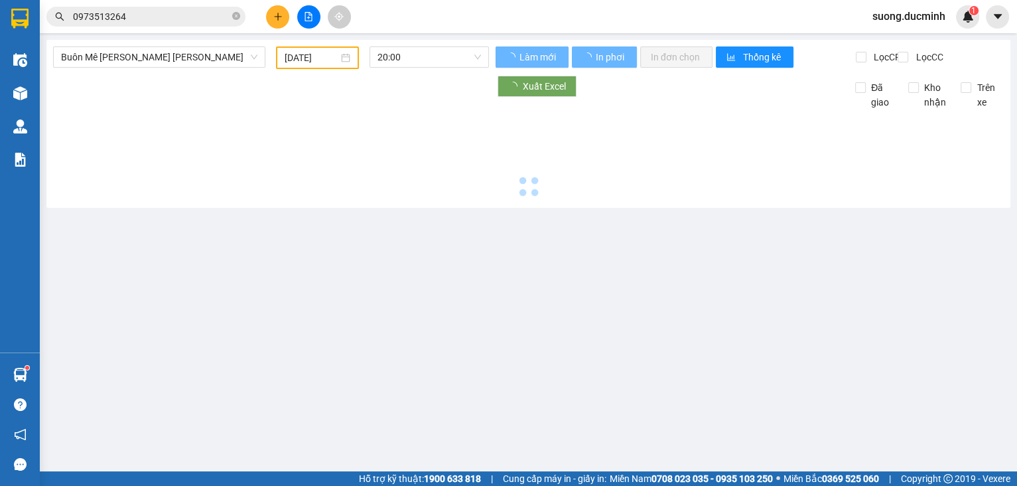
type input "[DATE]"
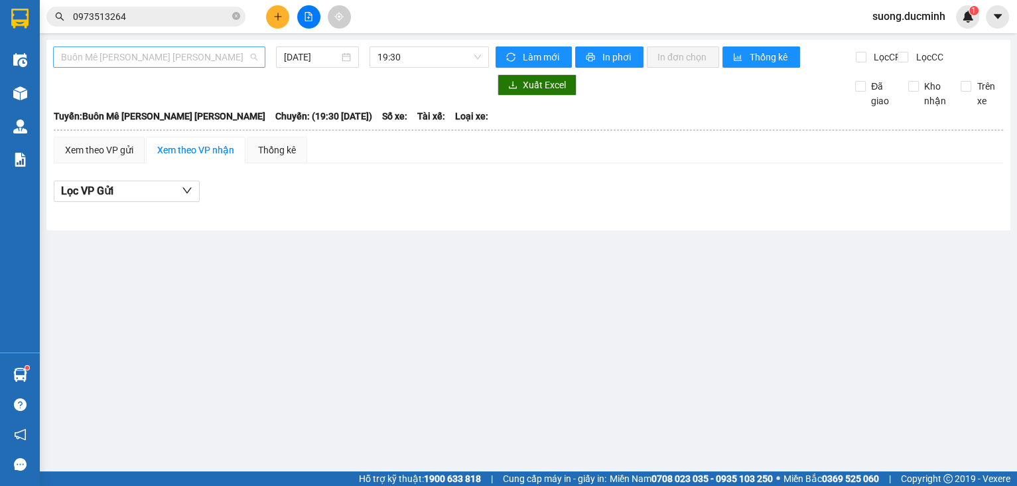
click at [233, 56] on span "Buôn Mê Thuột - [PERSON_NAME]" at bounding box center [159, 57] width 196 height 20
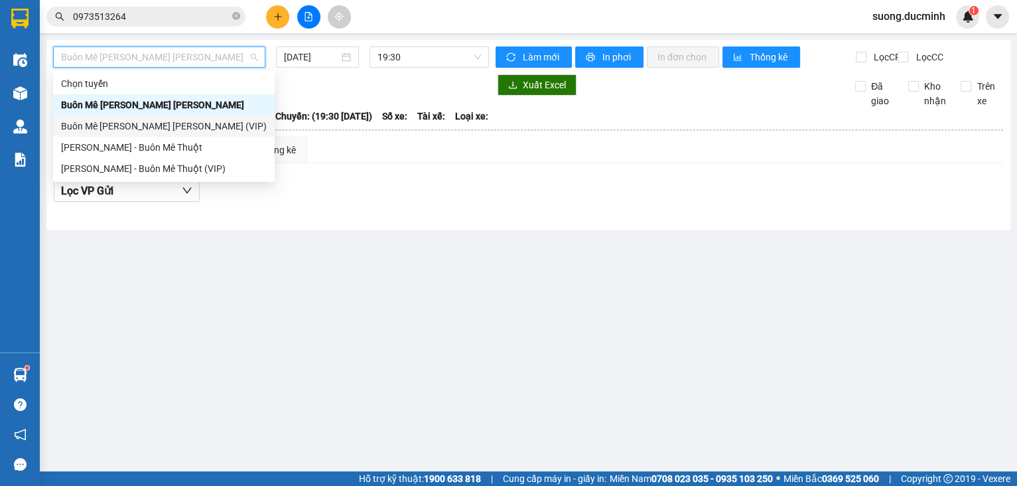
click at [217, 130] on div "Buôn Mê Thuột - [PERSON_NAME] (VIP)" at bounding box center [164, 126] width 206 height 15
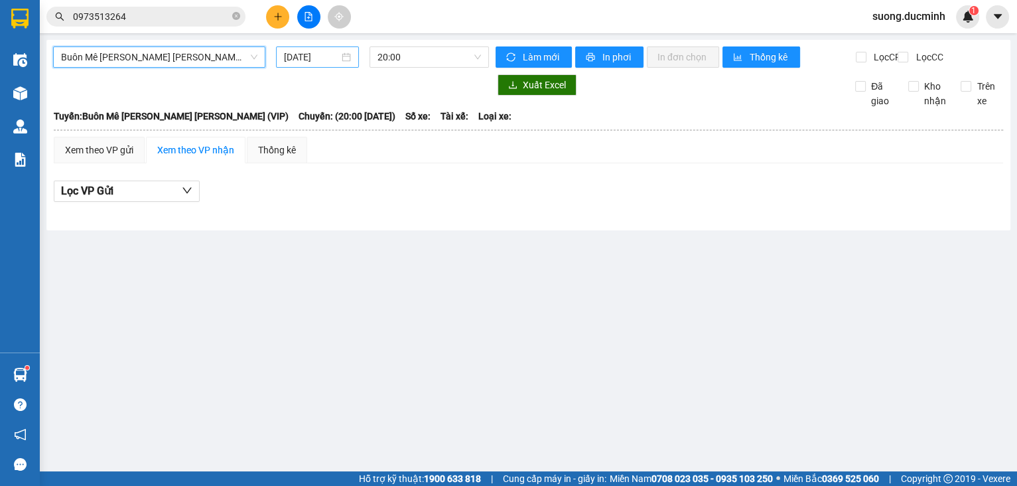
click at [308, 61] on input "[DATE]" at bounding box center [311, 57] width 54 height 15
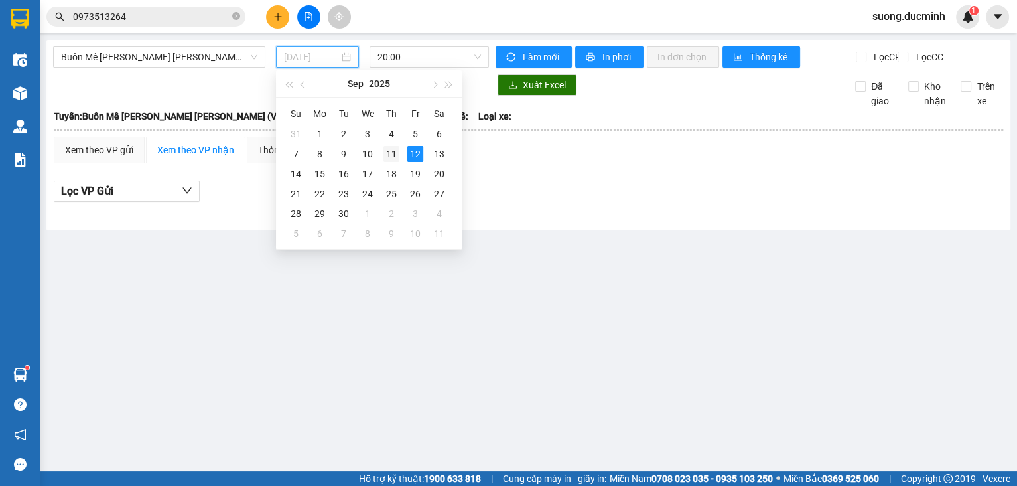
click at [392, 157] on div "11" at bounding box center [391, 154] width 16 height 16
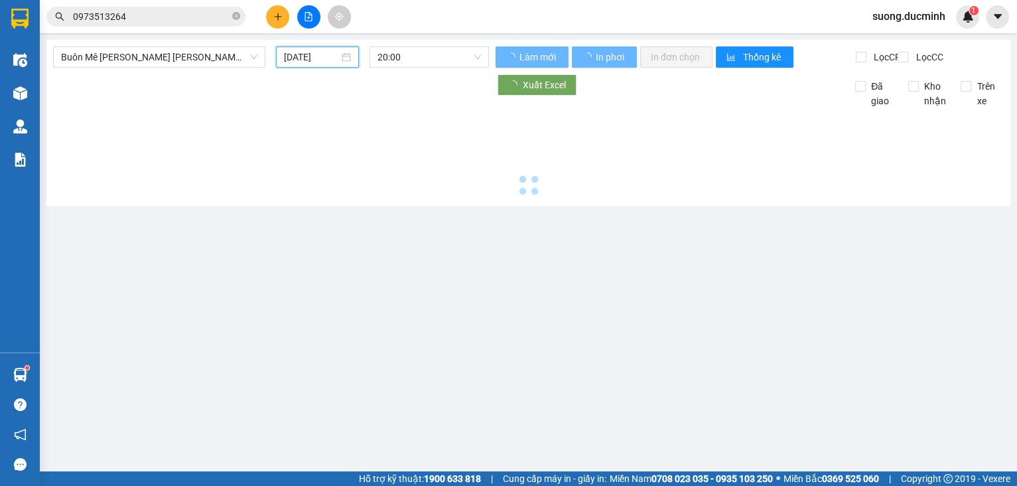
type input "[DATE]"
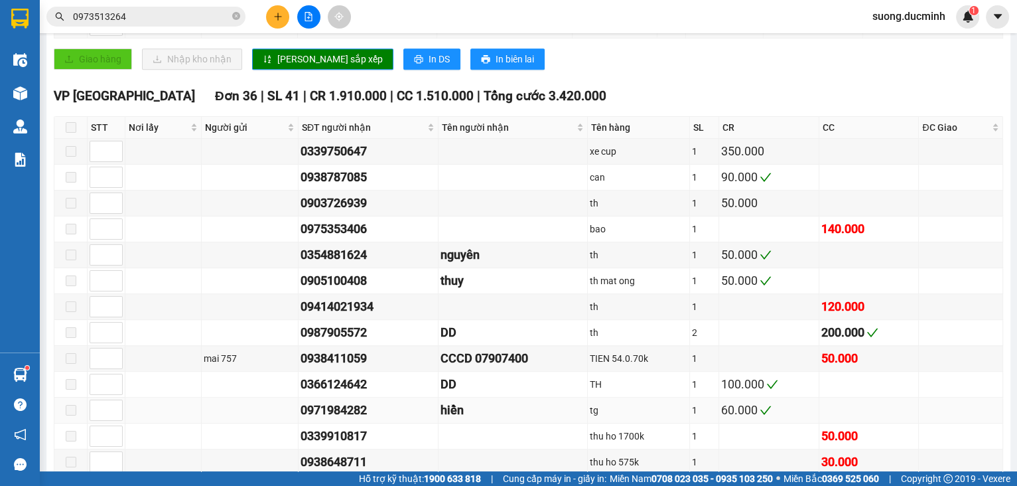
scroll to position [902, 0]
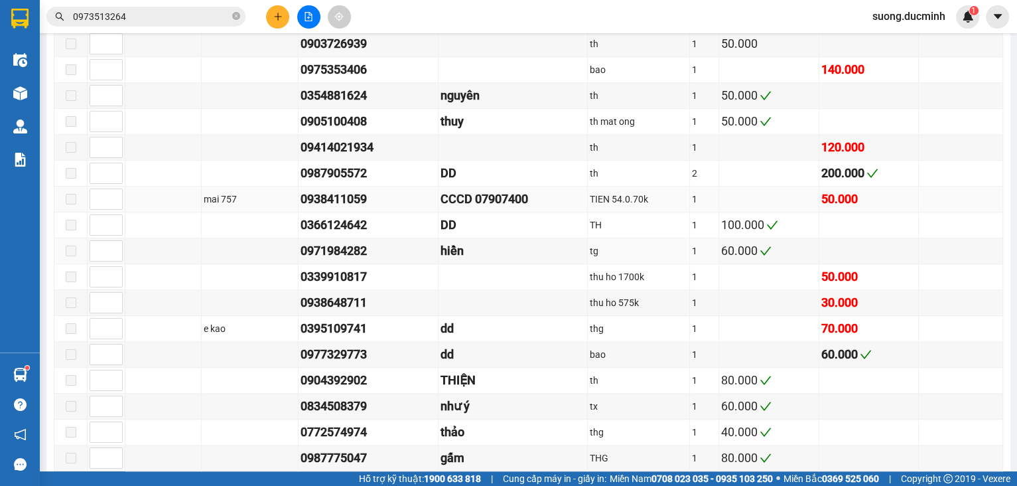
drag, startPoint x: 475, startPoint y: 257, endPoint x: 926, endPoint y: 199, distance: 454.8
click at [926, 199] on td at bounding box center [961, 199] width 84 height 26
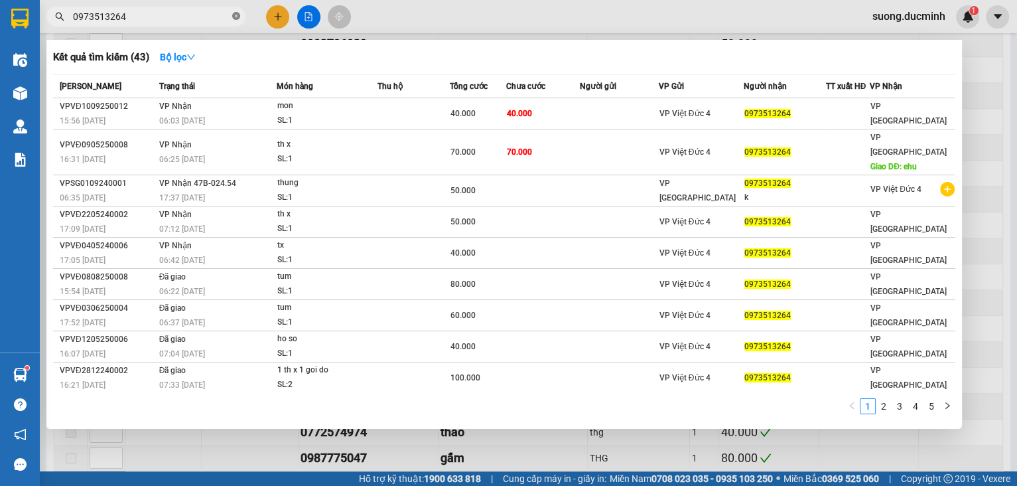
click at [233, 13] on icon "close-circle" at bounding box center [236, 16] width 8 height 8
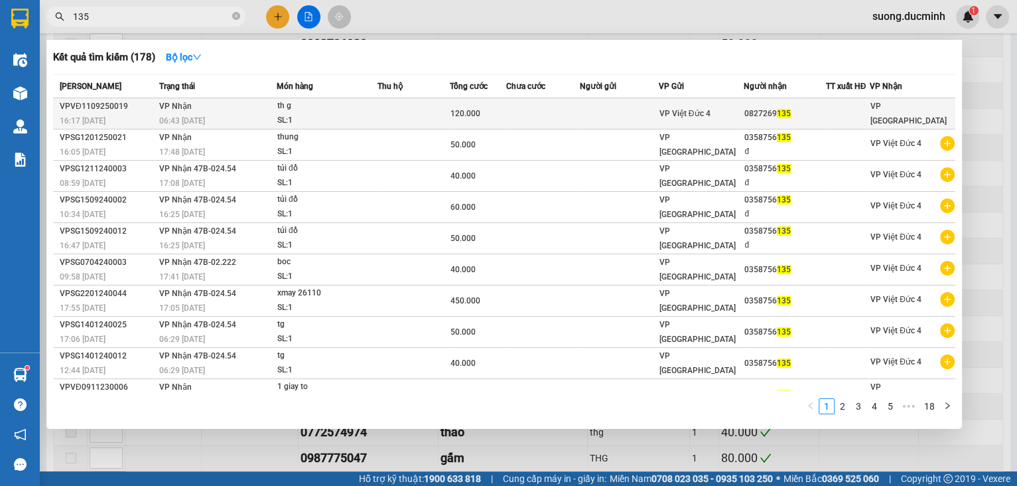
type input "135"
click at [745, 117] on div "0827269 135" at bounding box center [784, 114] width 80 height 14
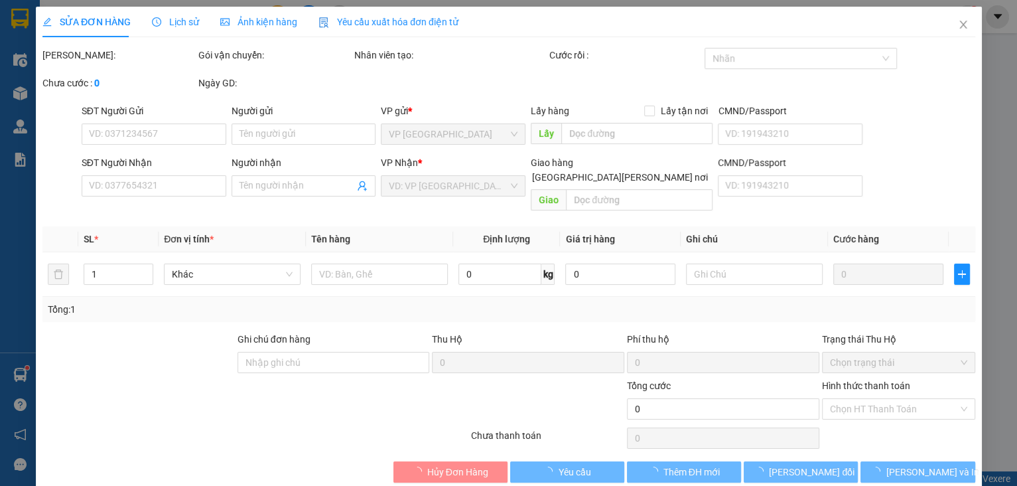
type input "0827269135"
type input "120.000"
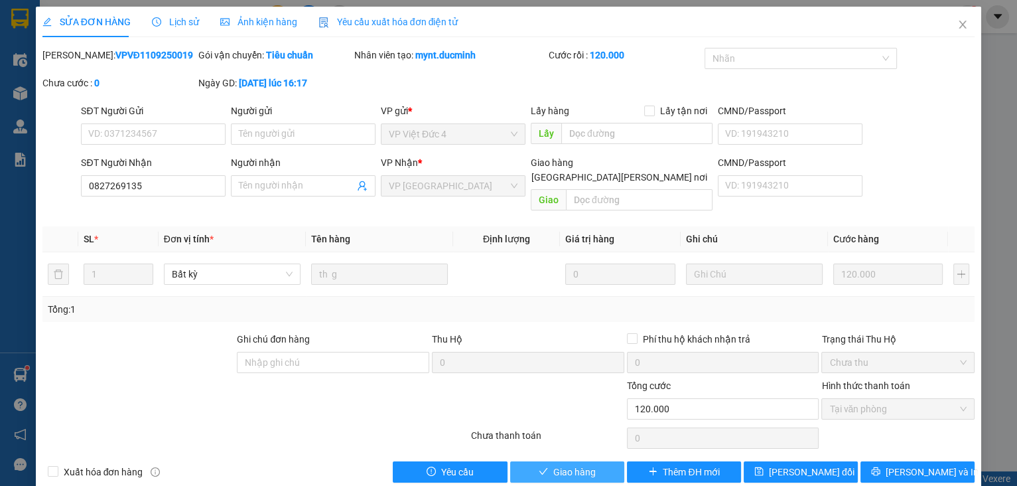
drag, startPoint x: 559, startPoint y: 448, endPoint x: 570, endPoint y: 443, distance: 11.9
click at [560, 461] on button "Giao hàng" at bounding box center [567, 471] width 114 height 21
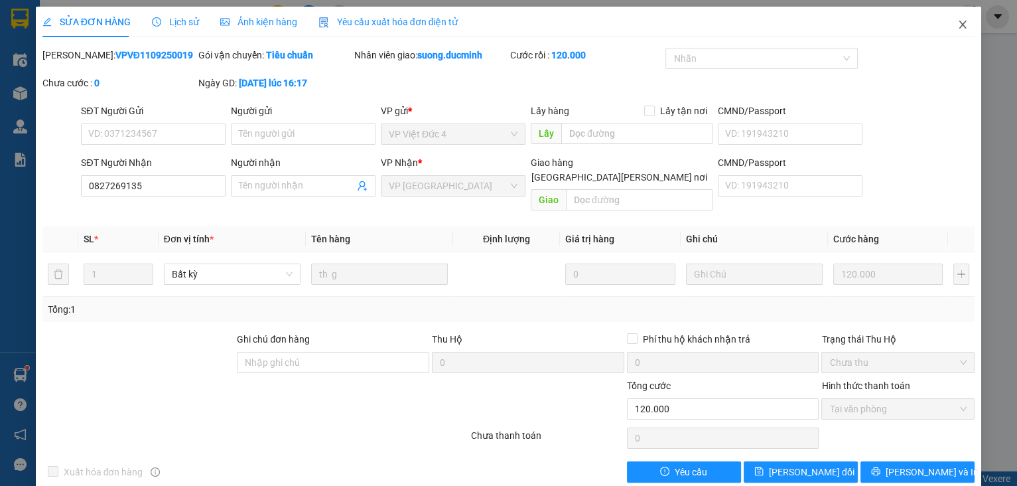
click at [959, 27] on icon "close" at bounding box center [962, 25] width 7 height 8
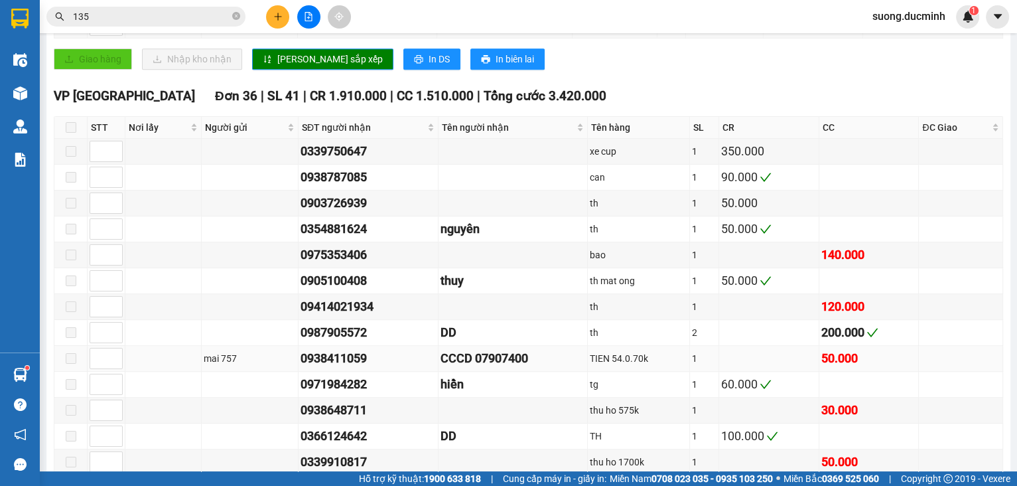
scroll to position [902, 0]
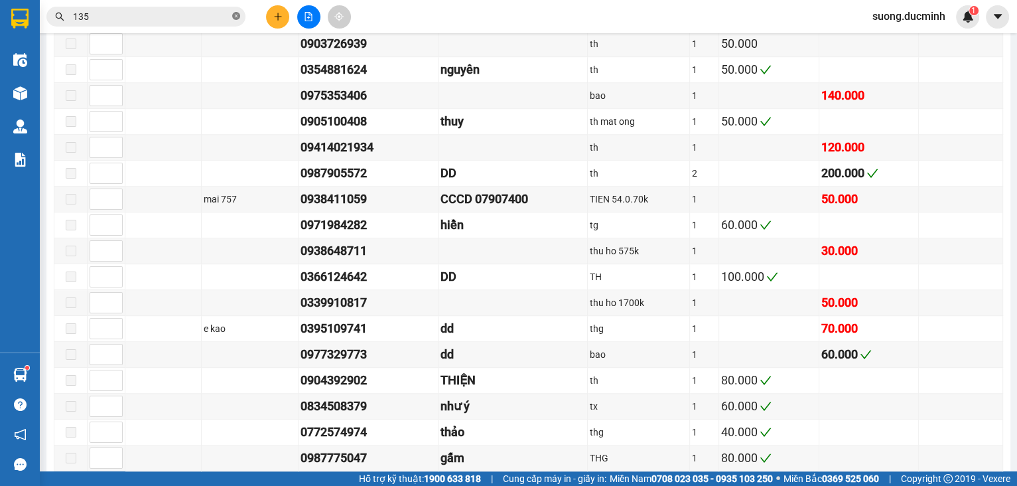
click at [234, 13] on icon "close-circle" at bounding box center [236, 16] width 8 height 8
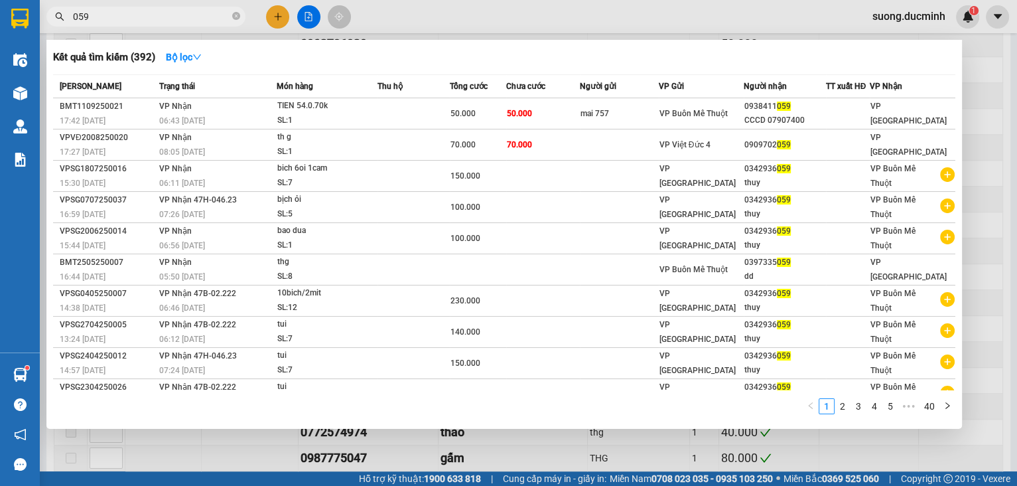
type input "059"
click at [278, 20] on div at bounding box center [508, 243] width 1017 height 486
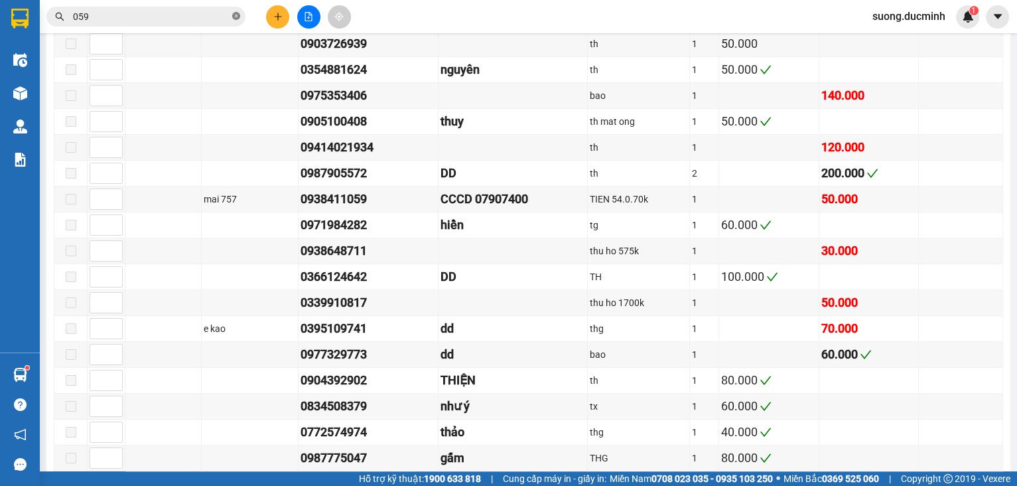
click at [236, 16] on icon "close-circle" at bounding box center [236, 16] width 8 height 8
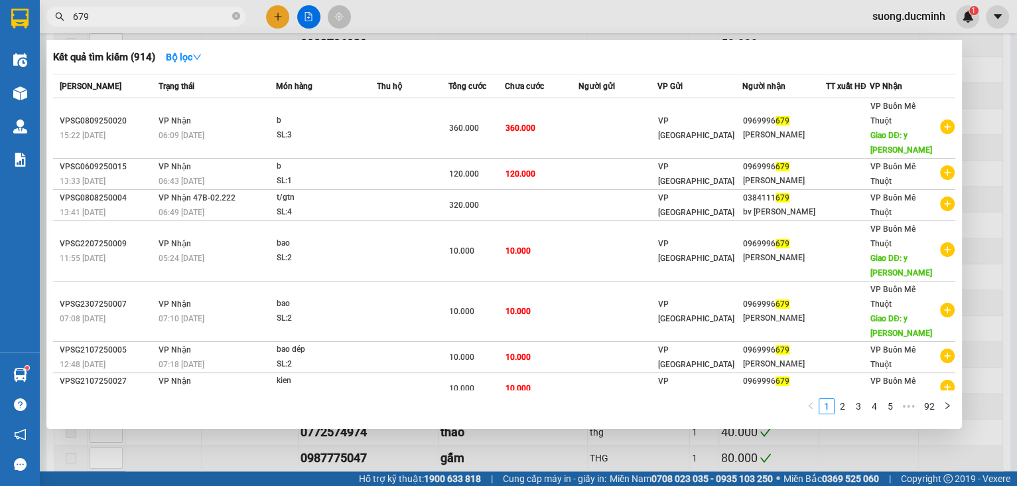
type input "679"
click at [274, 14] on div at bounding box center [508, 243] width 1017 height 486
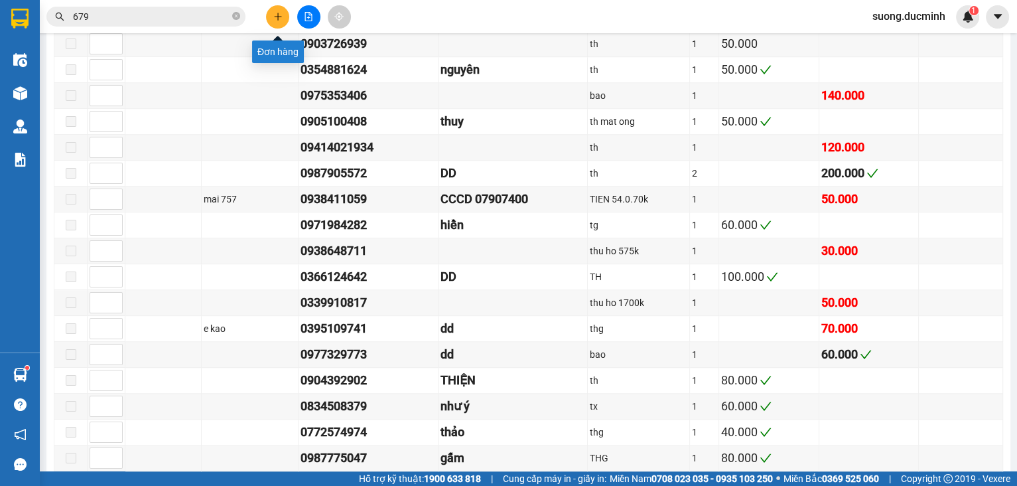
click at [281, 16] on icon "plus" at bounding box center [277, 16] width 7 height 1
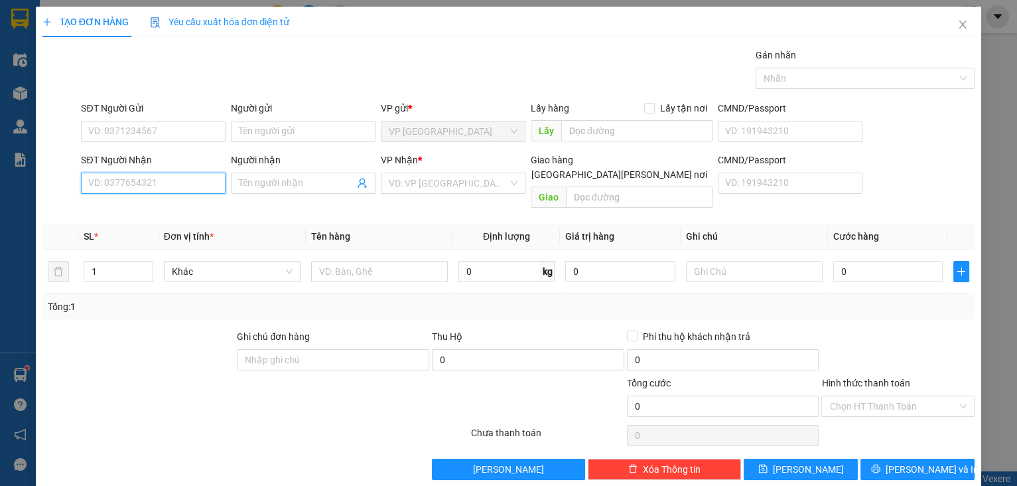
click at [187, 179] on input "SĐT Người Nhận" at bounding box center [153, 182] width 145 height 21
click at [201, 182] on input "679" at bounding box center [153, 182] width 145 height 21
click at [166, 206] on div "0969996679 - tuan y wang" at bounding box center [153, 209] width 131 height 15
type input "0969996679"
type input "tuan y [PERSON_NAME]"
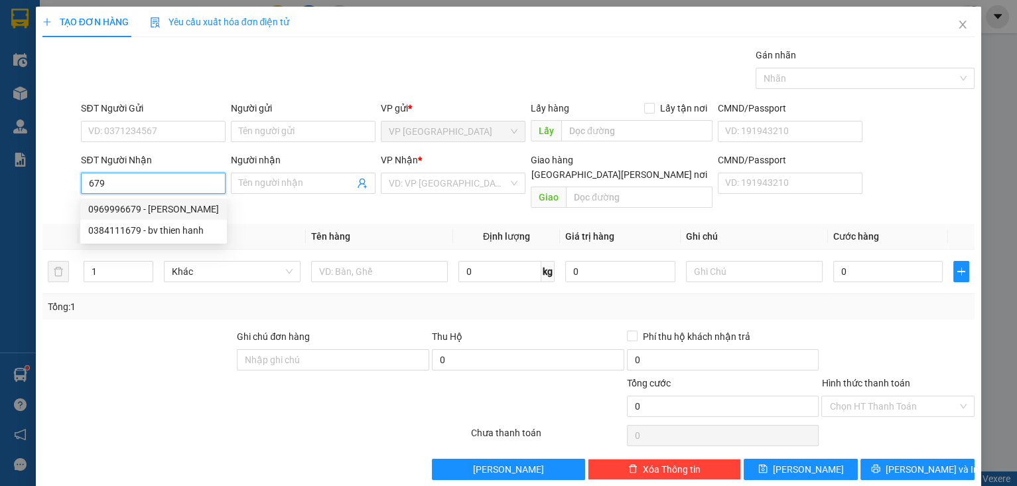
type input "y [PERSON_NAME]"
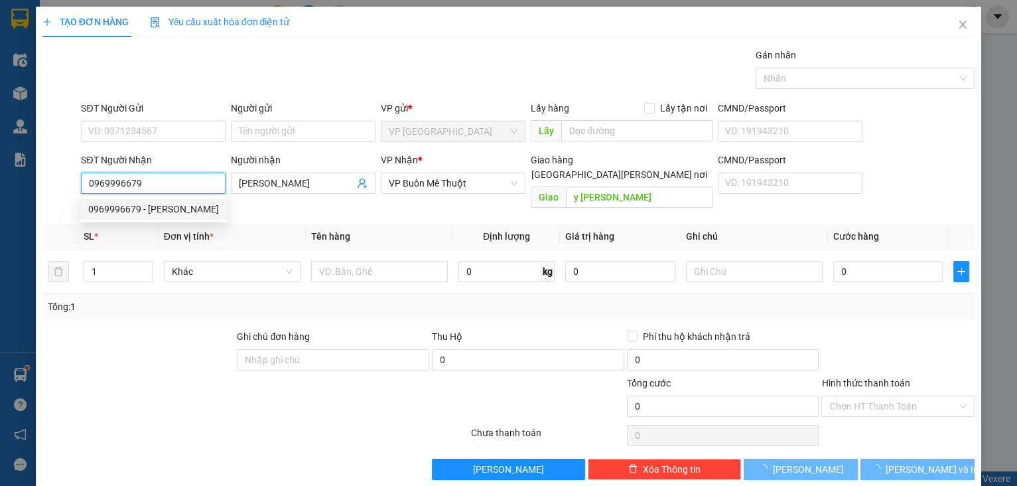
type input "120.000"
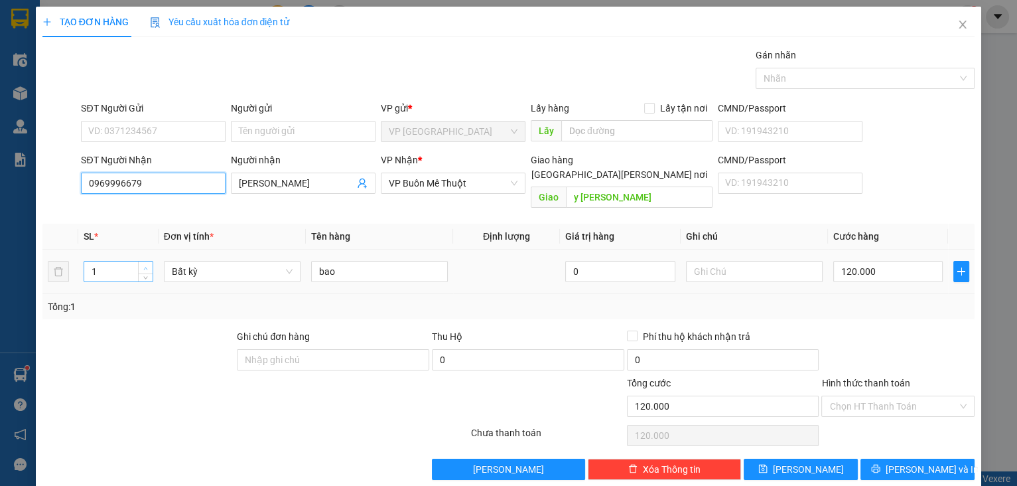
type input "0969996679"
type input "2"
click at [146, 266] on icon "up" at bounding box center [145, 268] width 5 height 5
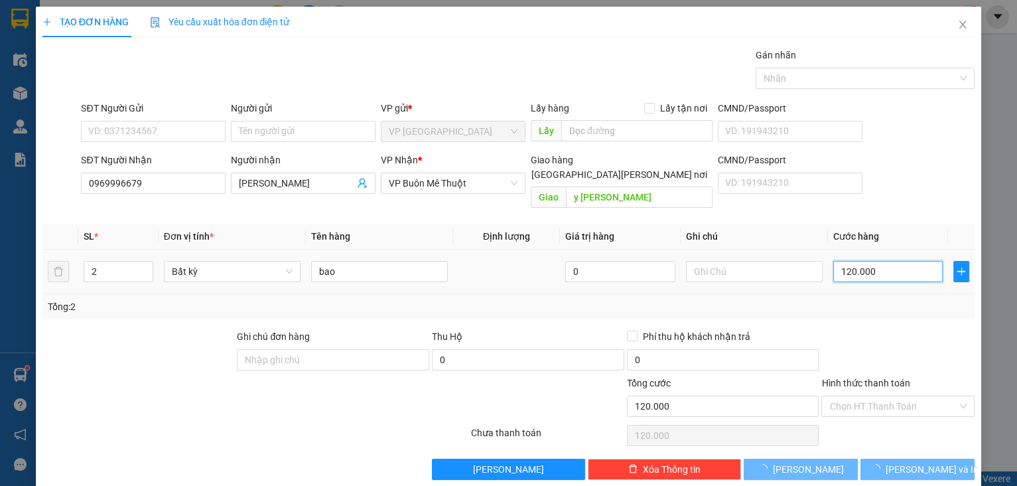
click at [885, 261] on input "120.000" at bounding box center [888, 271] width 110 height 21
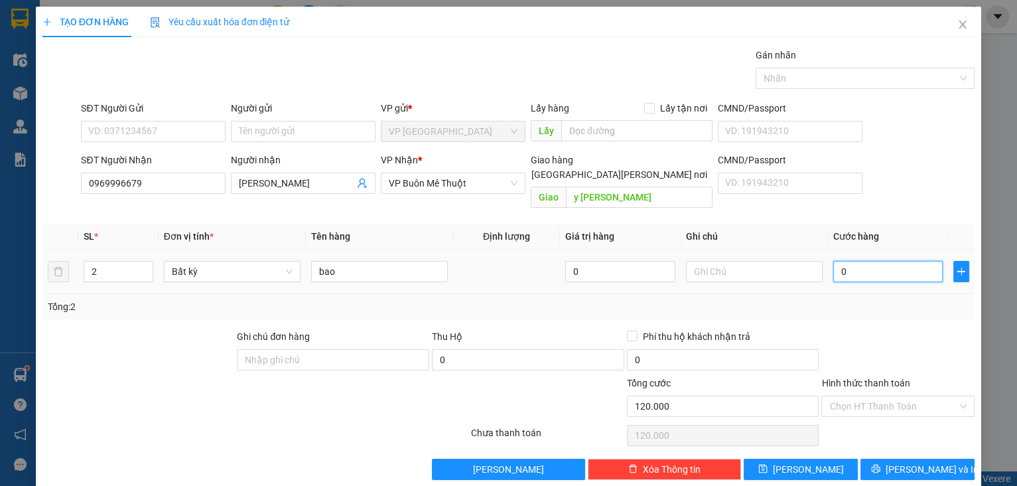
type input "0"
type input "020"
type input "20"
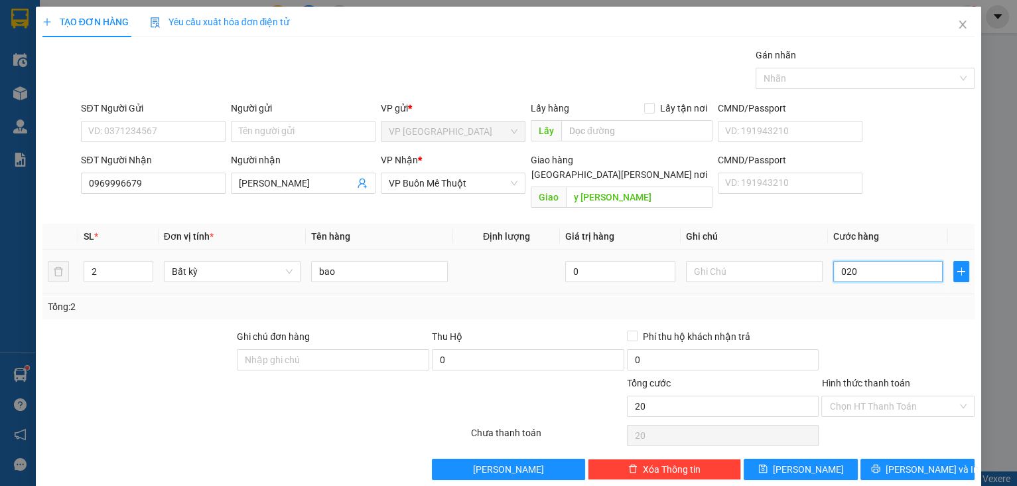
type input "0.200"
type input "200"
type input "0.200"
type input "200.000"
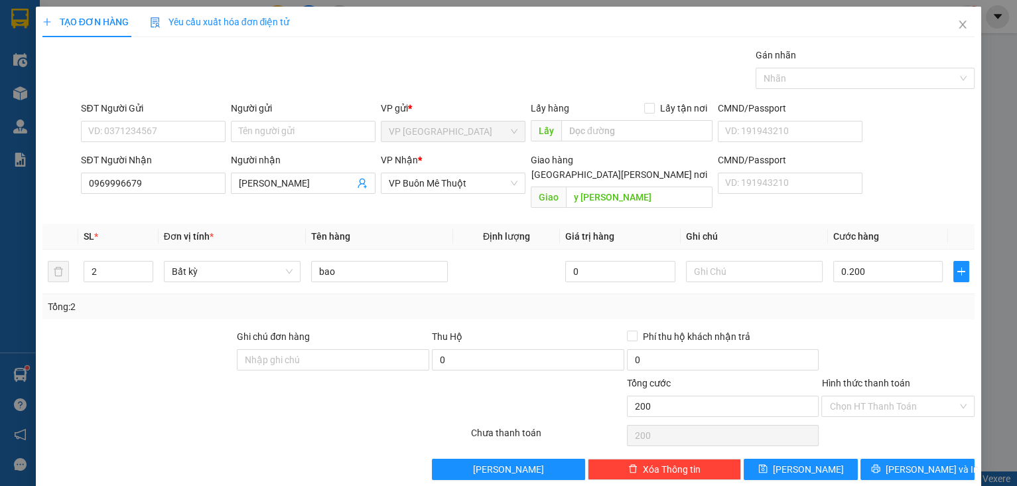
type input "200.000"
click at [846, 310] on div "Transit Pickup Surcharge Ids Transit Deliver Surcharge Ids Transit Deliver Surc…" at bounding box center [508, 264] width 933 height 432
click at [869, 458] on button "[PERSON_NAME] và In" at bounding box center [917, 468] width 114 height 21
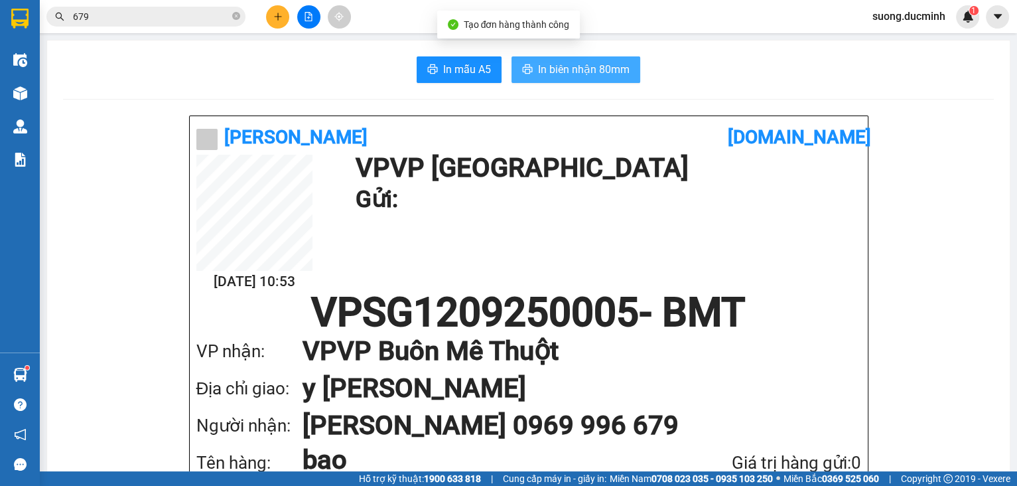
click at [538, 64] on span "In biên nhận 80mm" at bounding box center [584, 69] width 92 height 17
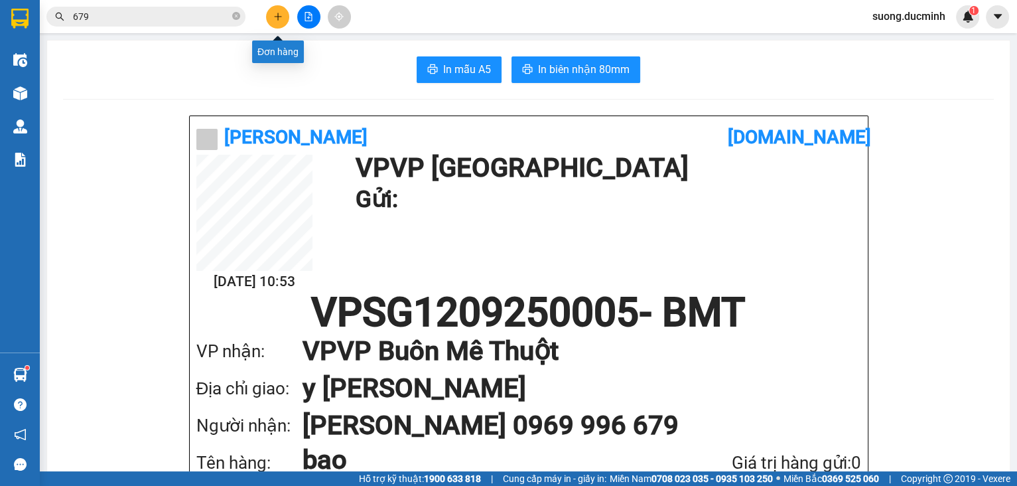
click at [273, 14] on icon "plus" at bounding box center [277, 16] width 9 height 9
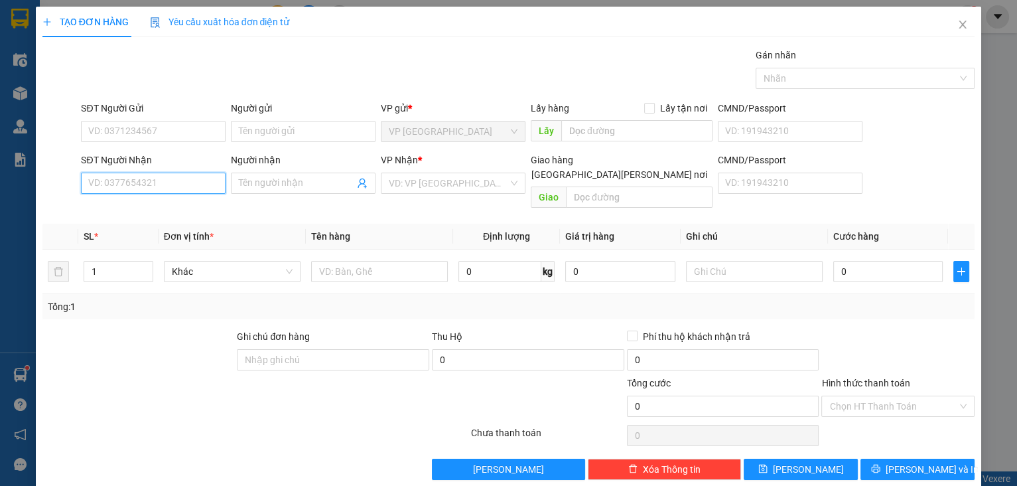
click at [163, 180] on input "SĐT Người Nhận" at bounding box center [153, 182] width 145 height 21
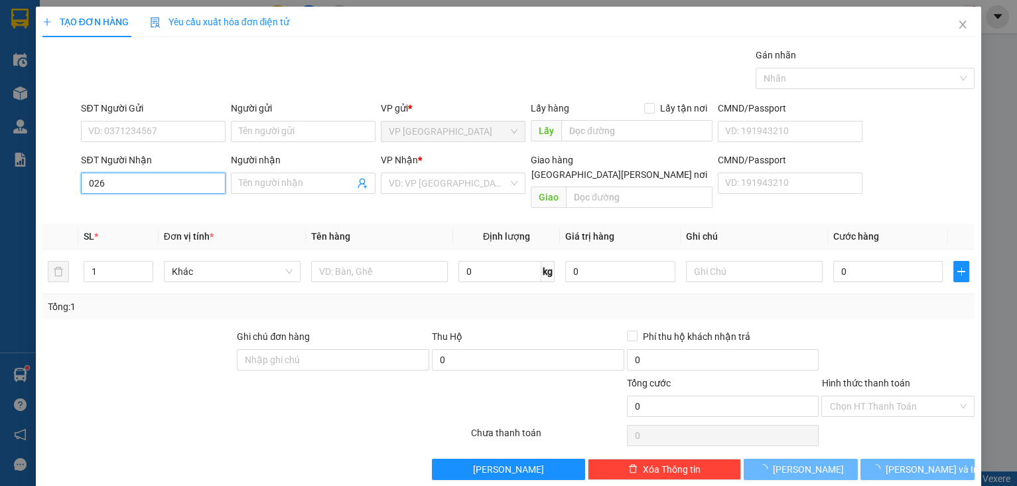
click at [163, 179] on input "026" at bounding box center [153, 182] width 145 height 21
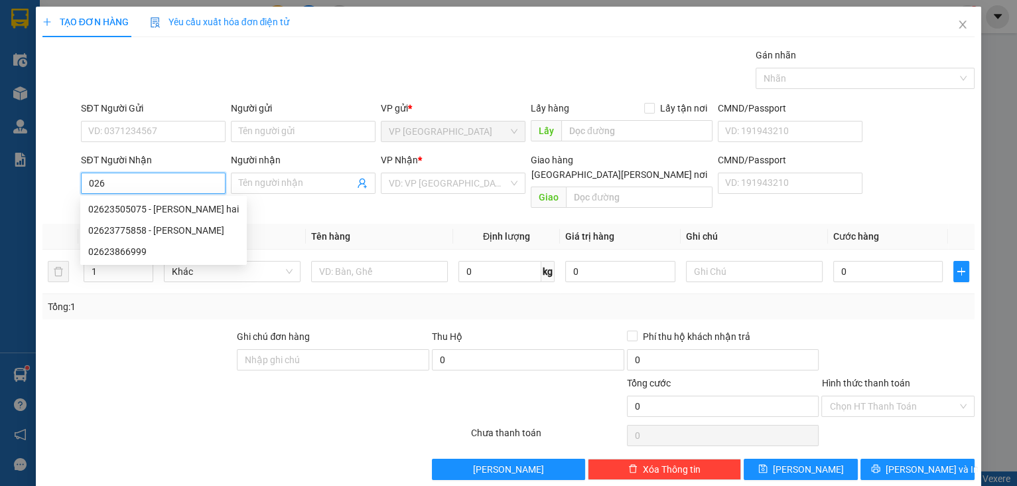
drag, startPoint x: 165, startPoint y: 179, endPoint x: 90, endPoint y: 182, distance: 74.4
click at [90, 182] on input "026" at bounding box center [153, 182] width 145 height 21
click at [137, 214] on div "0973617520 - hoai" at bounding box center [153, 209] width 131 height 15
type input "0973617520"
type input "hoai"
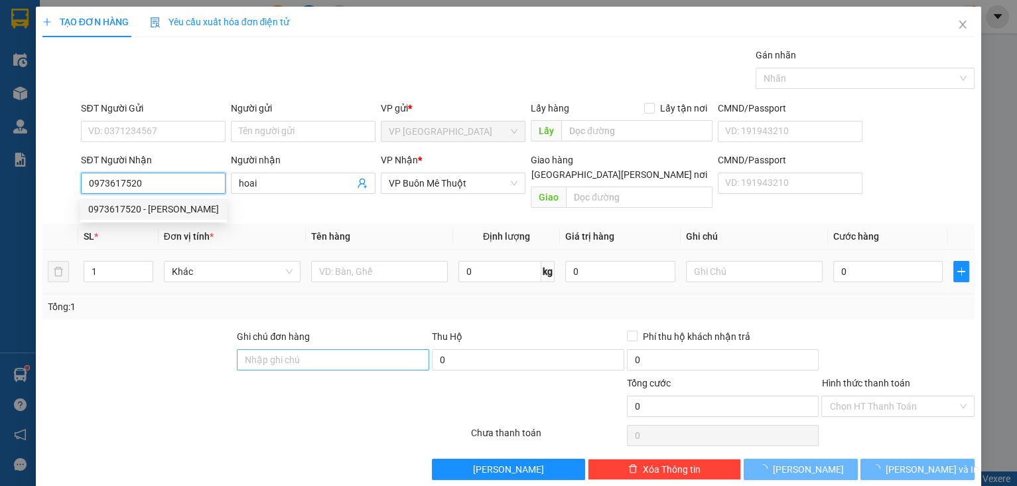
type input "105.000"
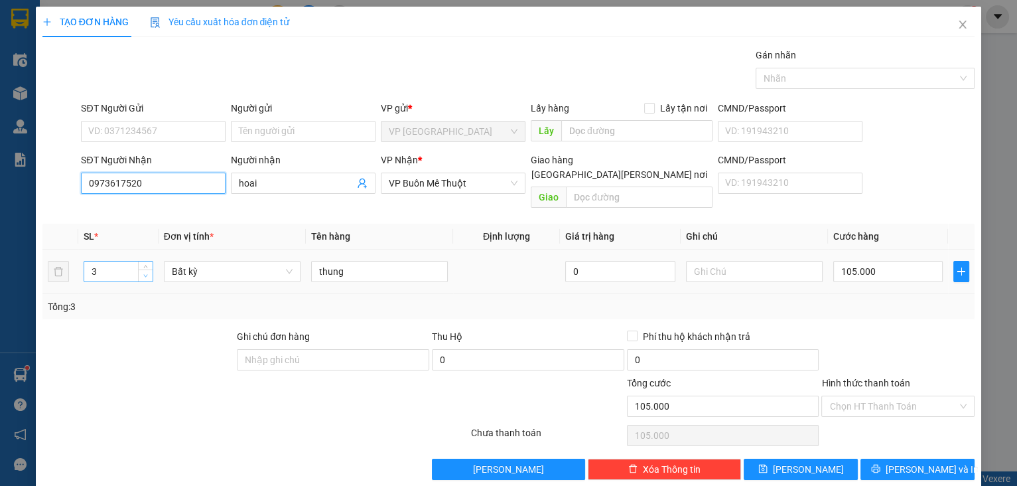
type input "0973617520"
click at [146, 272] on span "down" at bounding box center [146, 276] width 8 height 8
type input "1"
click at [146, 272] on span "down" at bounding box center [146, 276] width 8 height 8
click at [884, 261] on input "105.000" at bounding box center [888, 271] width 110 height 21
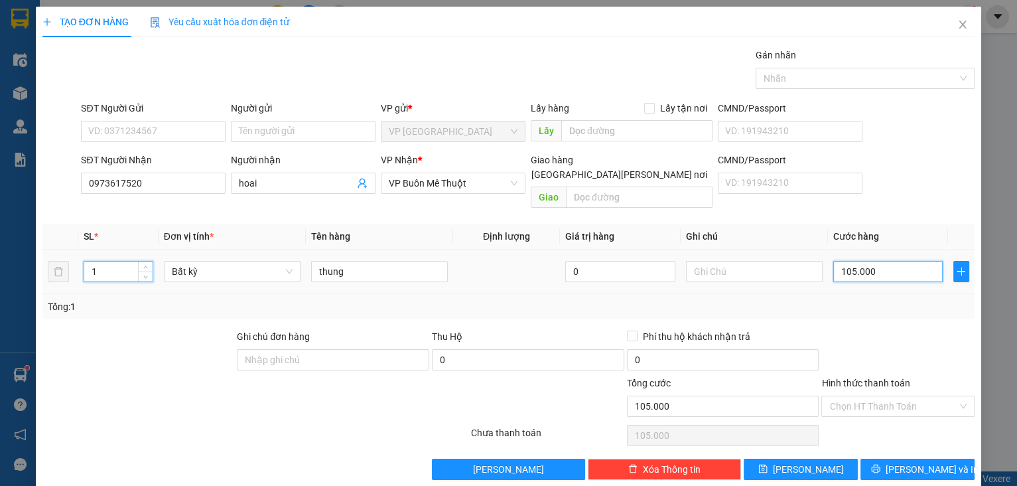
type input "0"
type input "4"
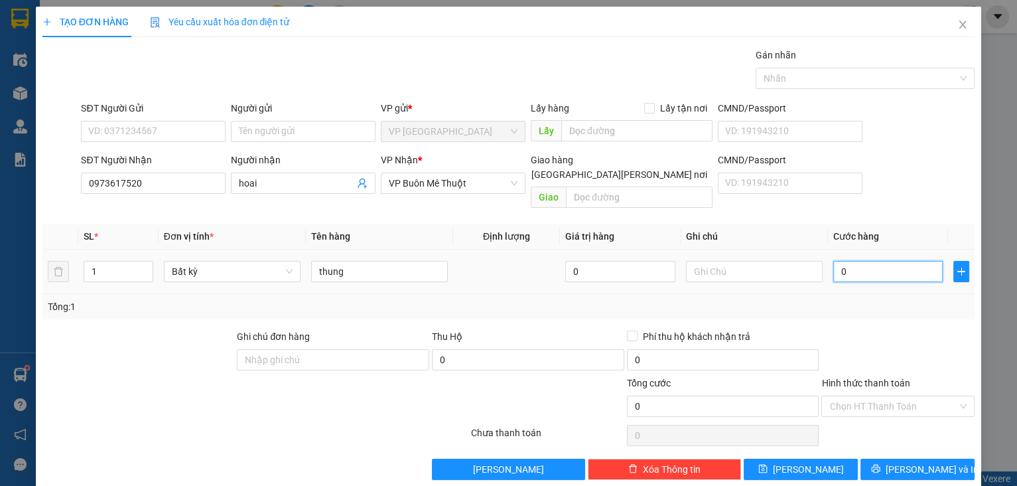
type input "04"
type input "41"
type input "041"
type input "4"
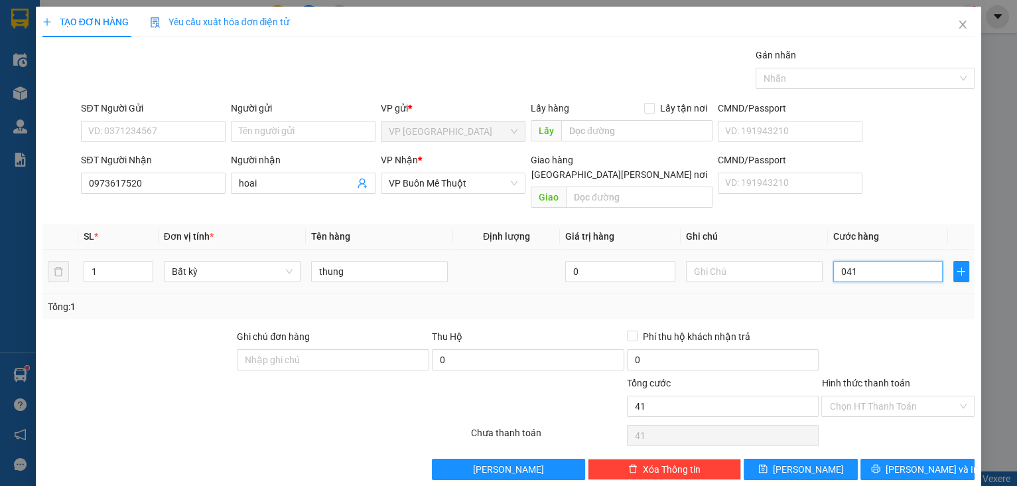
type input "4"
type input "04"
type input "40"
type input "040"
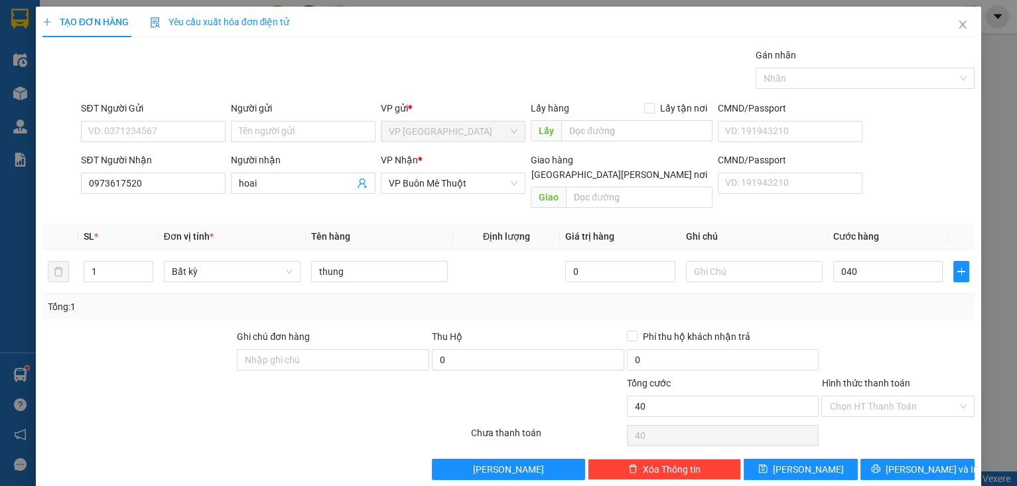
type input "40.000"
click at [881, 329] on div at bounding box center [898, 352] width 156 height 46
click at [880, 396] on input "Hình thức thanh toán" at bounding box center [893, 406] width 128 height 20
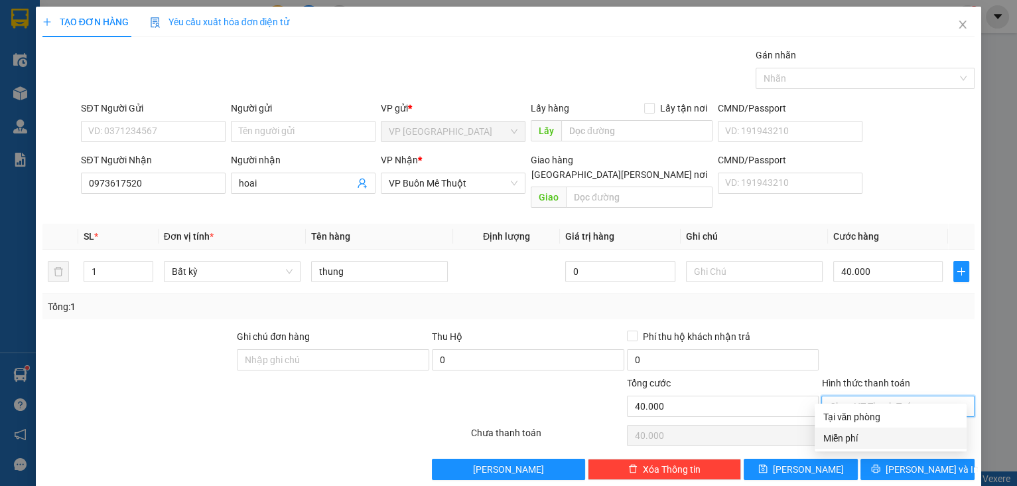
click at [894, 428] on div "Miễn phí" at bounding box center [891, 437] width 152 height 21
type input "0"
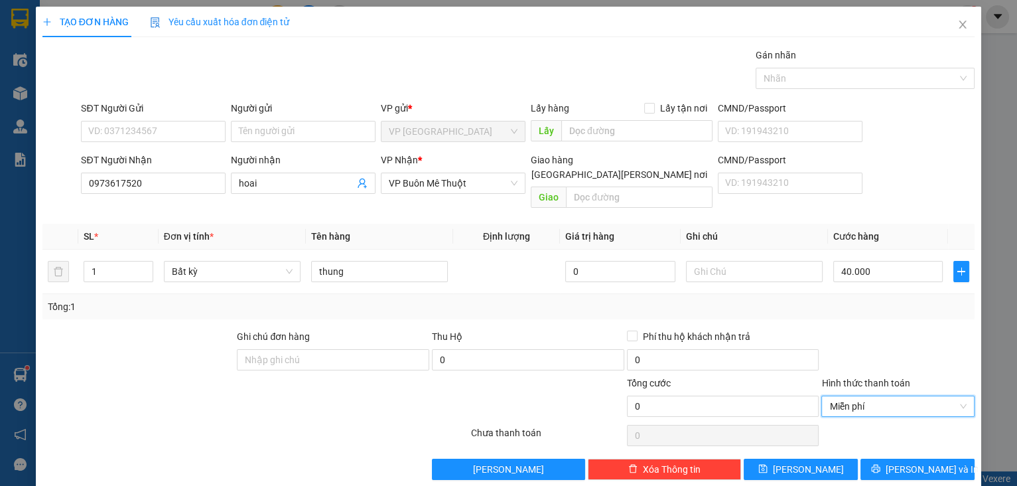
click at [918, 466] on div "TẠO ĐƠN HÀNG Yêu cầu xuất hóa đơn điện tử Transit Pickup Surcharge Ids Transit …" at bounding box center [509, 248] width 946 height 483
click at [915, 462] on span "[PERSON_NAME] và In" at bounding box center [932, 469] width 93 height 15
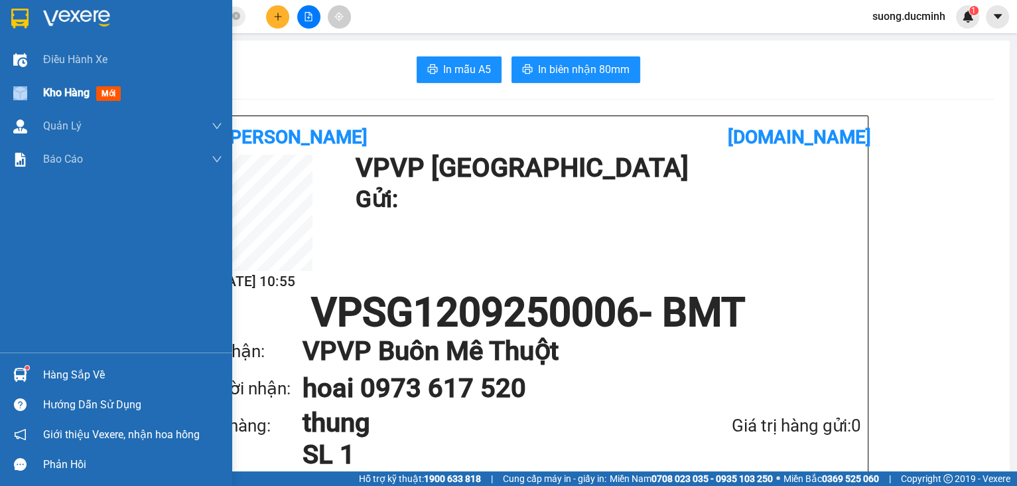
click at [43, 90] on div "Kho hàng mới" at bounding box center [116, 92] width 232 height 33
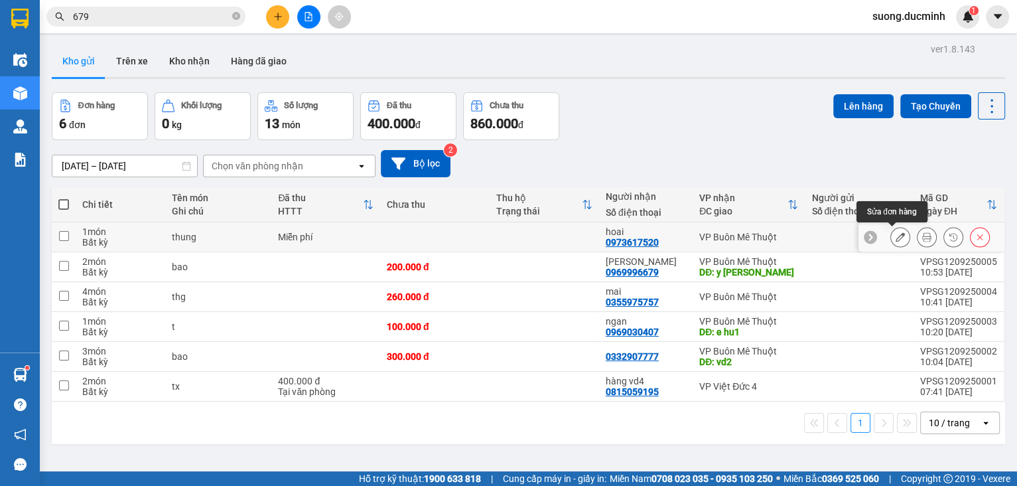
click at [894, 242] on button at bounding box center [900, 237] width 19 height 23
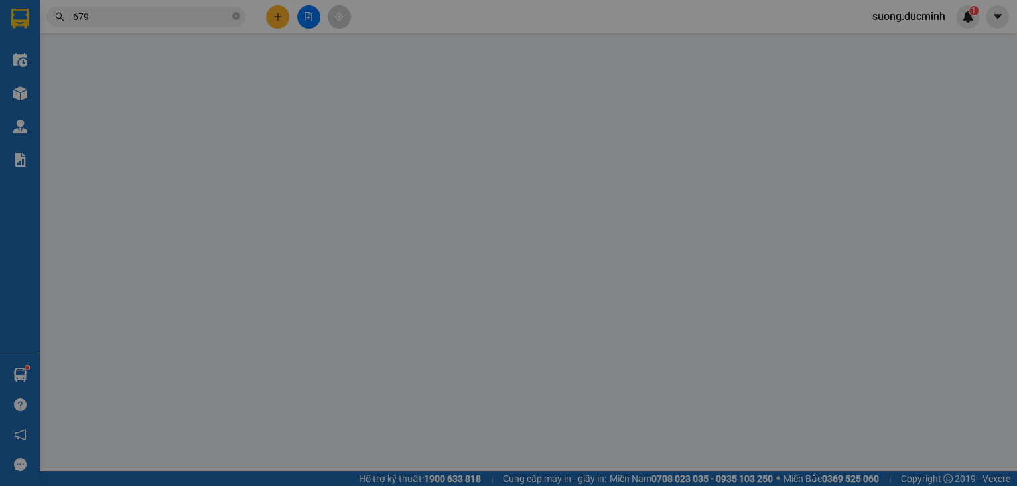
type input "0973617520"
type input "hoai"
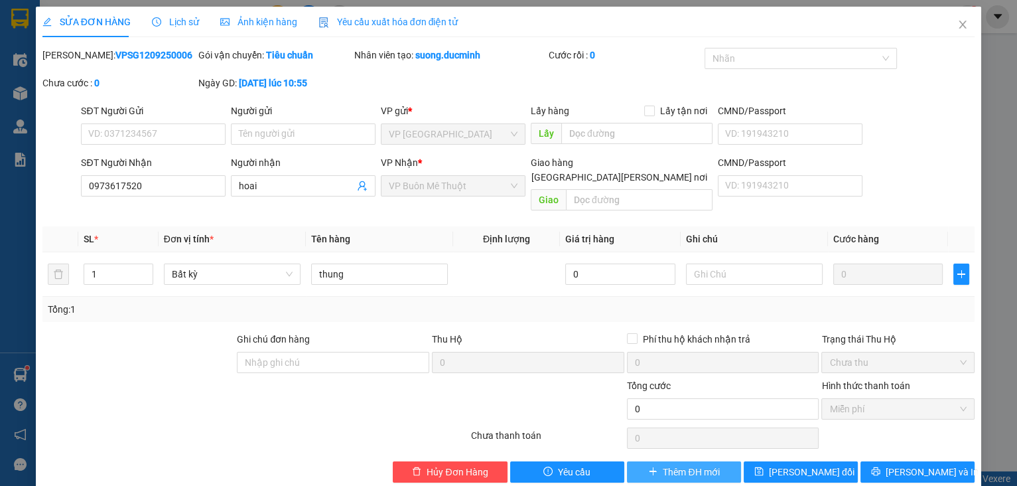
click at [692, 464] on span "Thêm ĐH mới" at bounding box center [691, 471] width 56 height 15
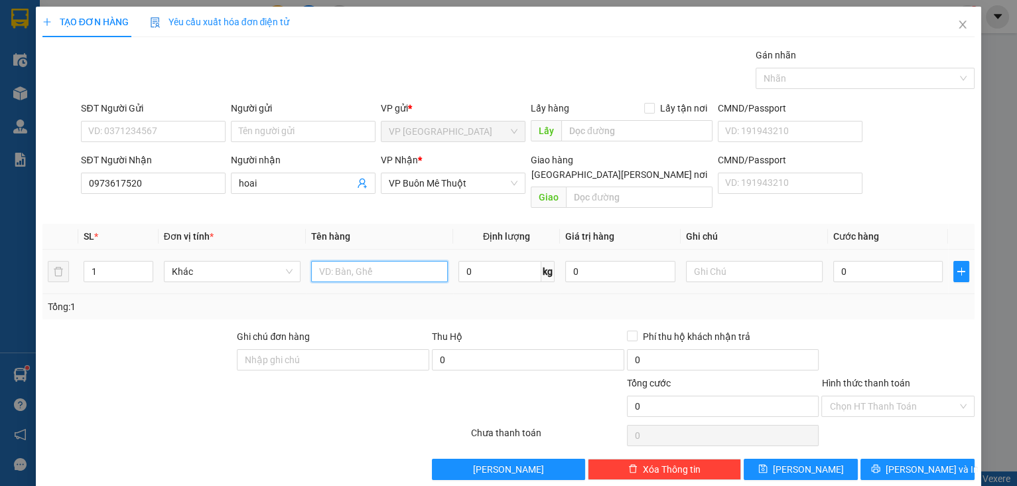
click at [336, 261] on input "text" at bounding box center [379, 271] width 137 height 21
type input "thg"
click at [889, 261] on input "0" at bounding box center [888, 271] width 110 height 21
type input "4"
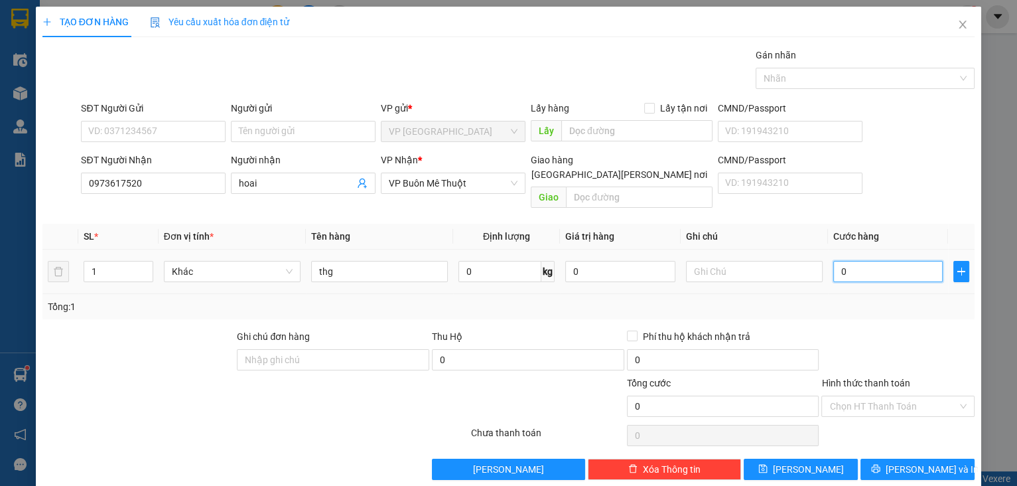
type input "4"
type input "40"
type input "40.000"
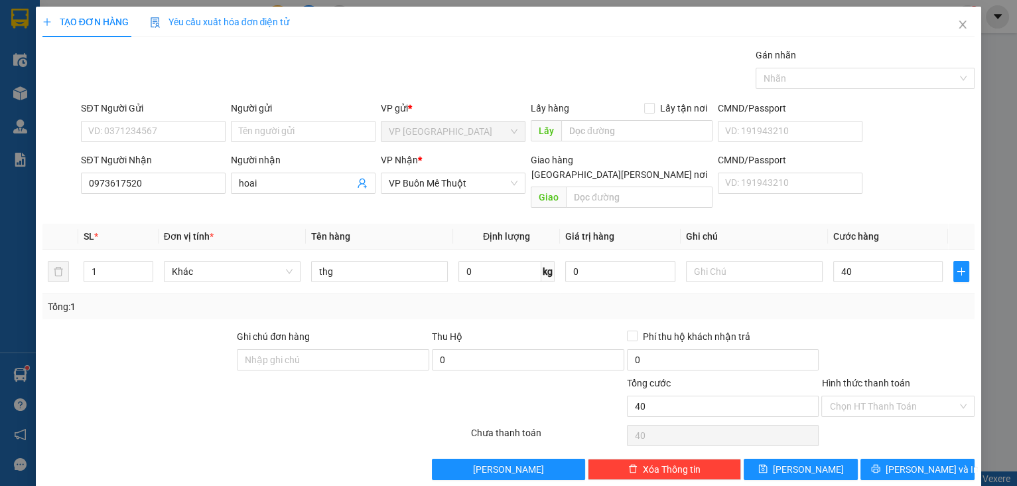
type input "40.000"
click at [880, 299] on div "Tổng: 1" at bounding box center [509, 306] width 922 height 15
click at [900, 396] on input "Hình thức thanh toán" at bounding box center [893, 406] width 128 height 20
click at [892, 417] on div "Tại văn phòng" at bounding box center [891, 416] width 136 height 15
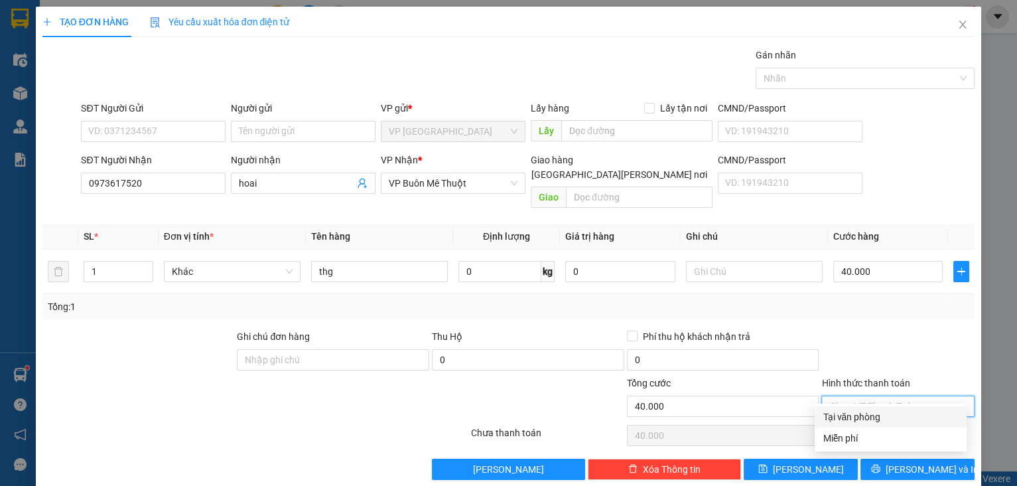
type input "0"
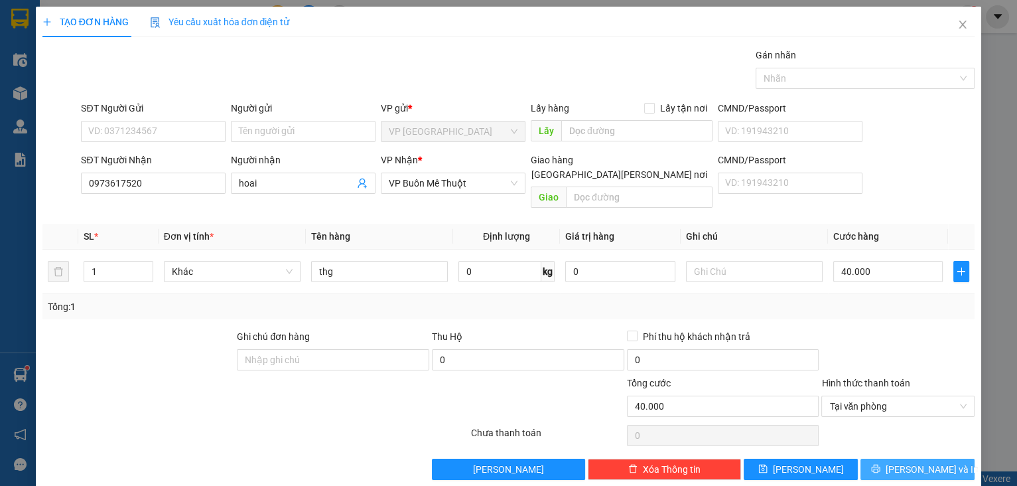
click at [904, 462] on span "[PERSON_NAME] và In" at bounding box center [932, 469] width 93 height 15
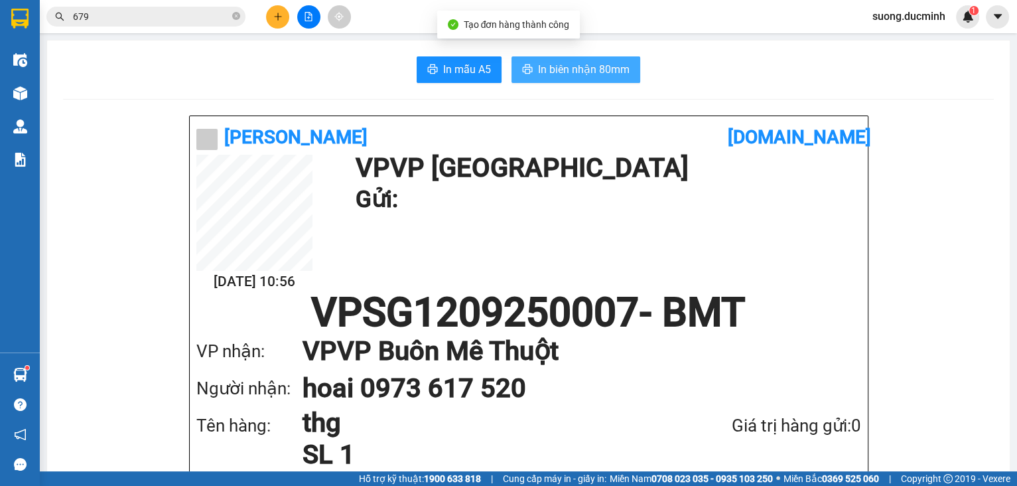
click at [601, 80] on button "In biên nhận 80mm" at bounding box center [575, 69] width 129 height 27
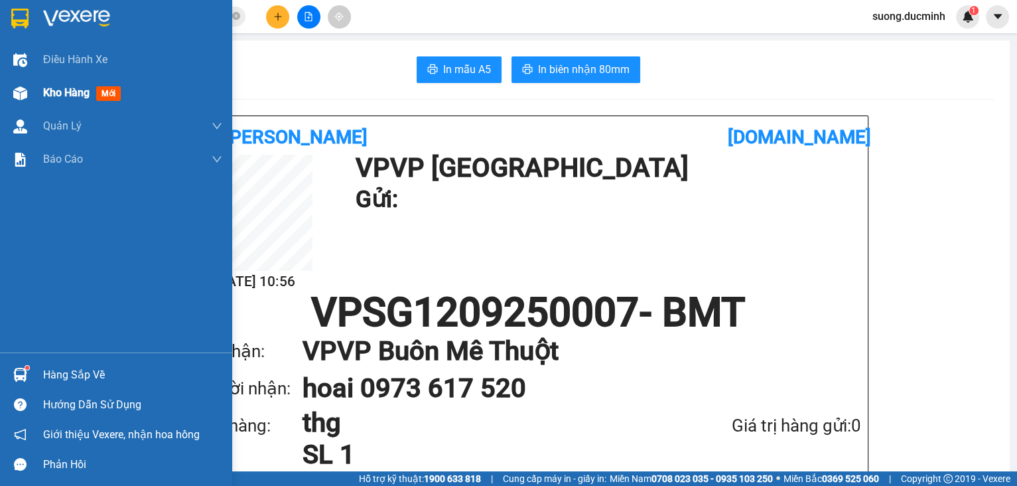
click at [44, 90] on span "Kho hàng" at bounding box center [66, 92] width 46 height 13
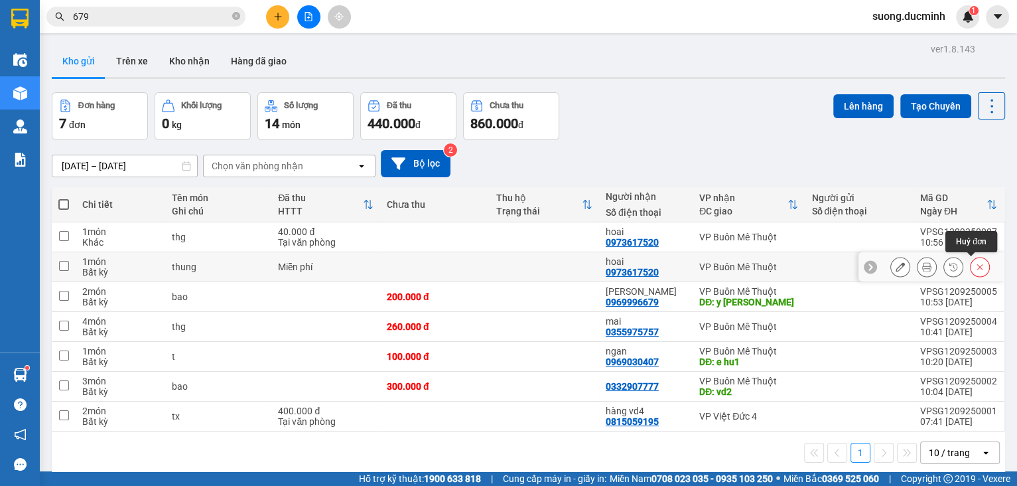
click at [975, 269] on icon at bounding box center [979, 266] width 9 height 9
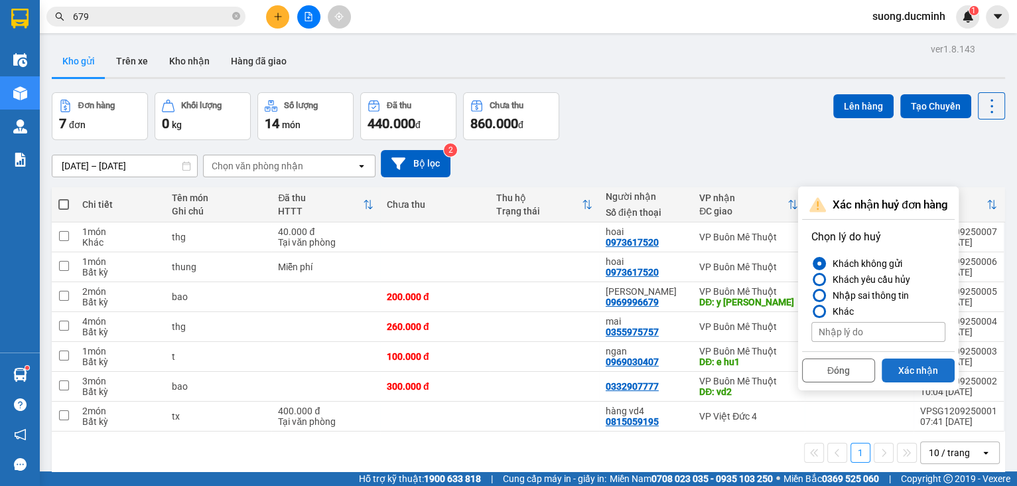
click at [910, 366] on button "Xác nhận" at bounding box center [918, 370] width 73 height 24
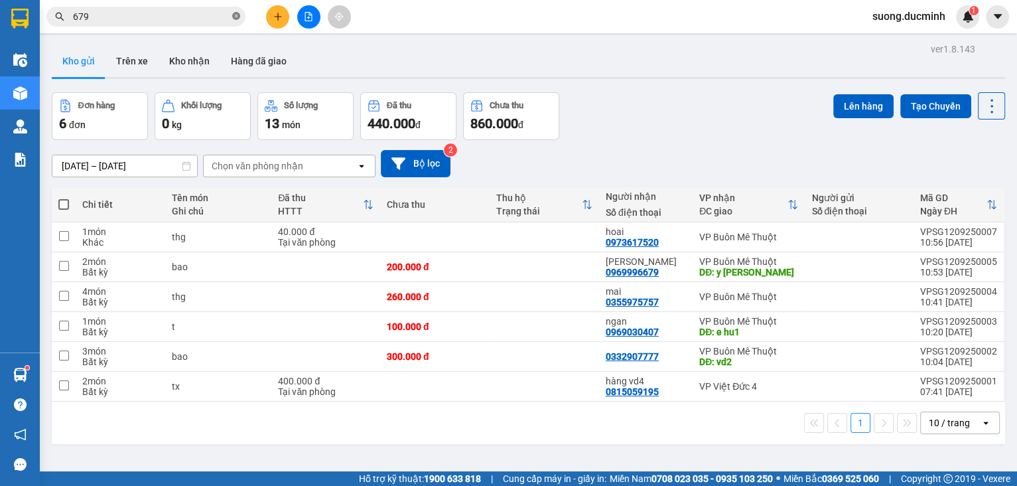
click at [232, 17] on icon "close-circle" at bounding box center [236, 16] width 8 height 8
click at [199, 13] on input "text" at bounding box center [151, 16] width 157 height 15
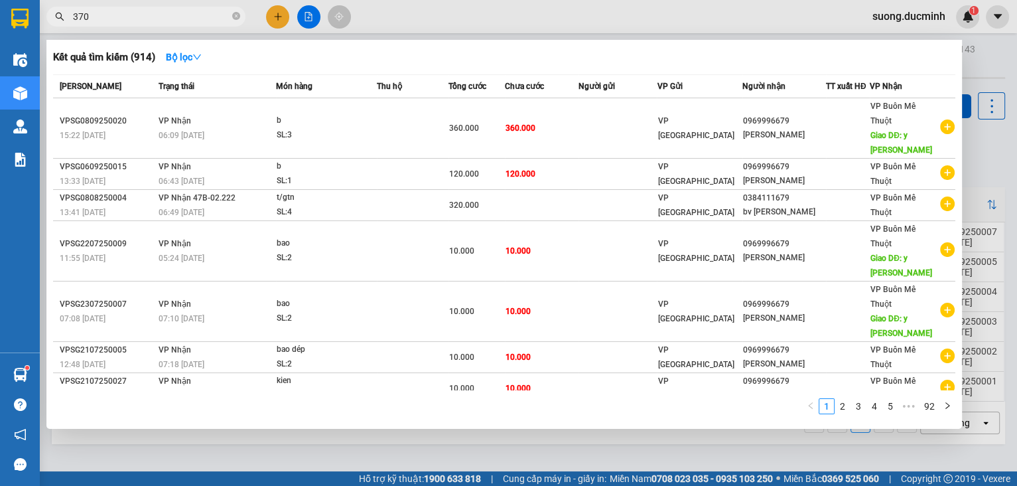
type input "3709"
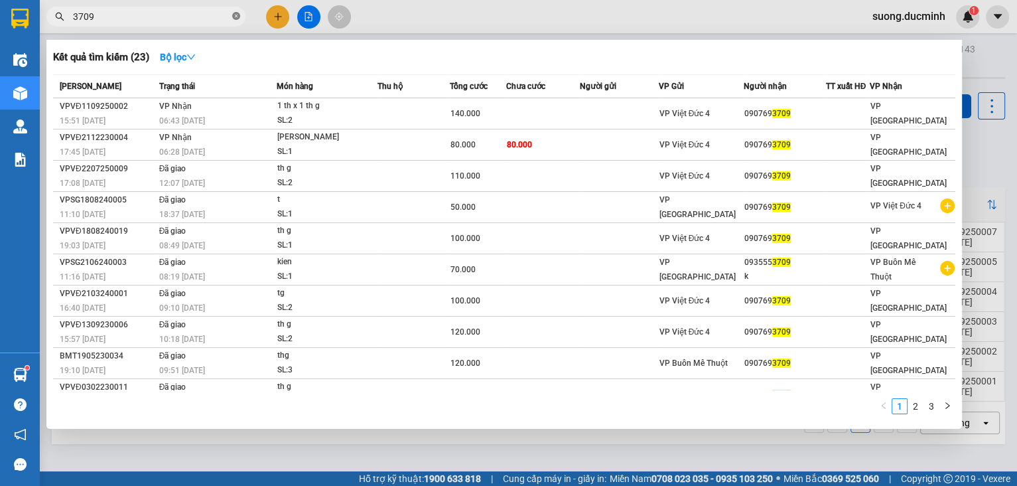
click at [234, 15] on icon "close-circle" at bounding box center [236, 16] width 8 height 8
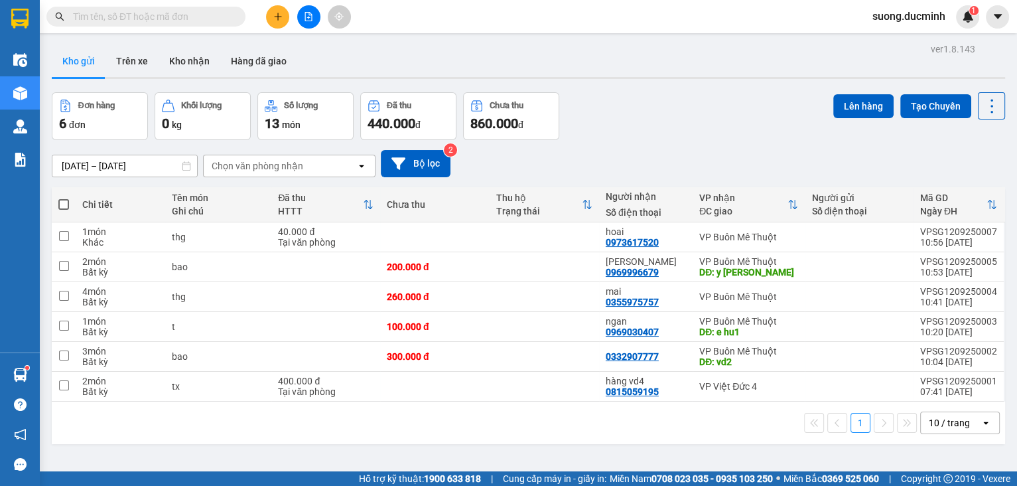
click at [123, 21] on input "text" at bounding box center [151, 16] width 157 height 15
click at [612, 97] on div "Đơn hàng 6 đơn Khối lượng 0 kg Số lượng 13 món Đã thu 440.000 đ Chưa thu 860.00…" at bounding box center [528, 116] width 953 height 48
click at [166, 14] on input "text" at bounding box center [151, 16] width 157 height 15
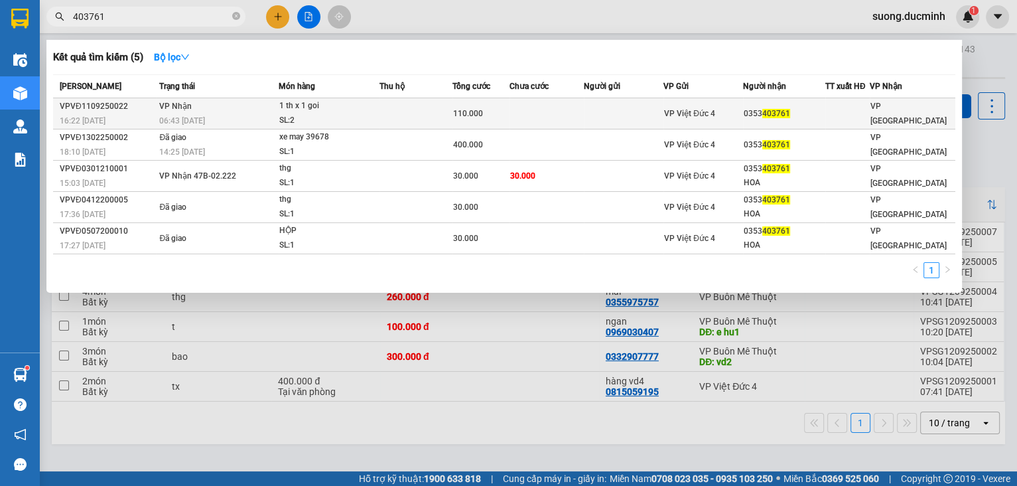
type input "403761"
click at [780, 117] on span "403761" at bounding box center [776, 113] width 28 height 9
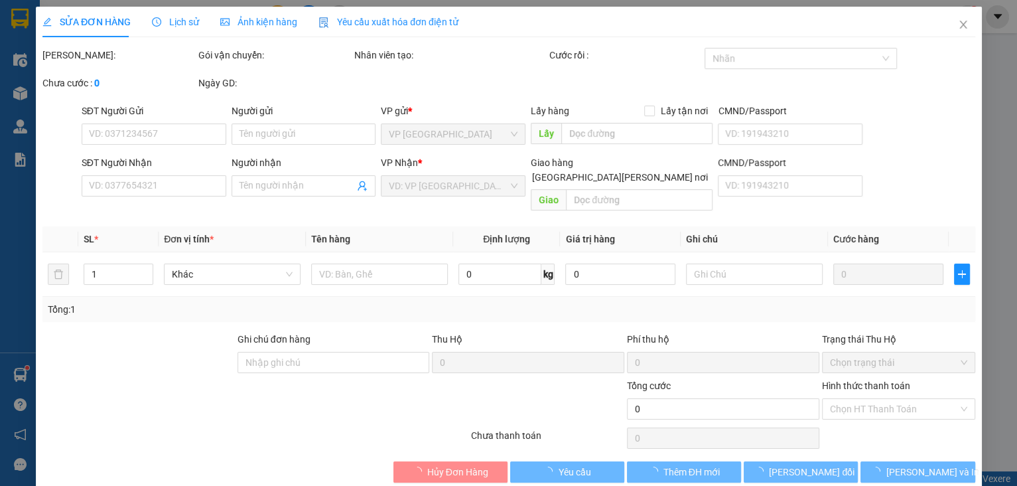
type input "0353403761"
type input "110.000"
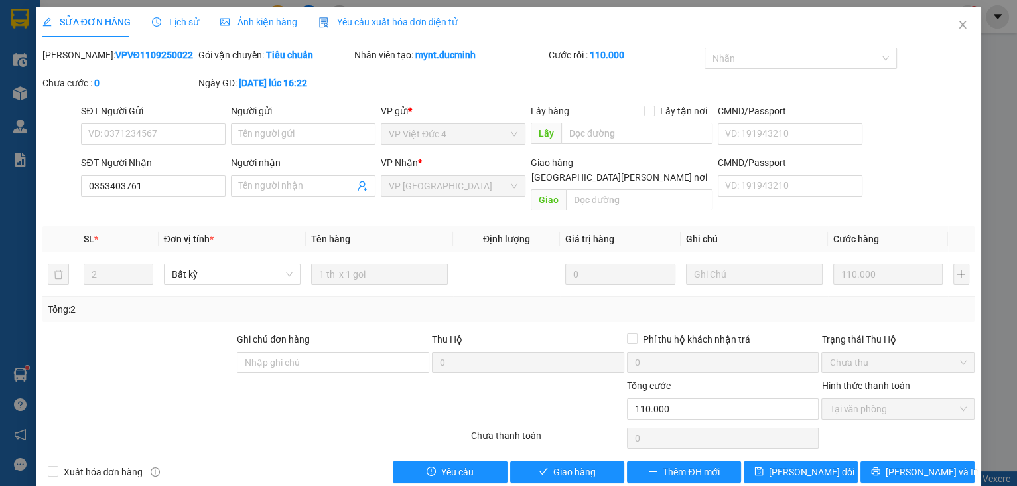
click at [572, 468] on div "SỬA ĐƠN HÀNG Lịch sử Ảnh kiện hàng Yêu cầu xuất hóa đơn điện tử Total Paid Fee …" at bounding box center [509, 250] width 946 height 486
click at [581, 464] on span "Giao hàng" at bounding box center [574, 471] width 42 height 15
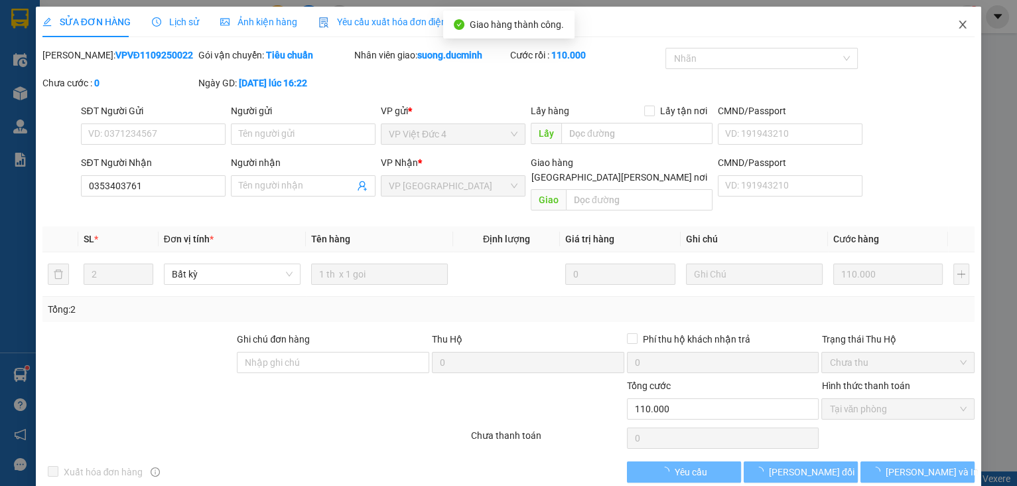
click at [957, 24] on icon "close" at bounding box center [962, 24] width 11 height 11
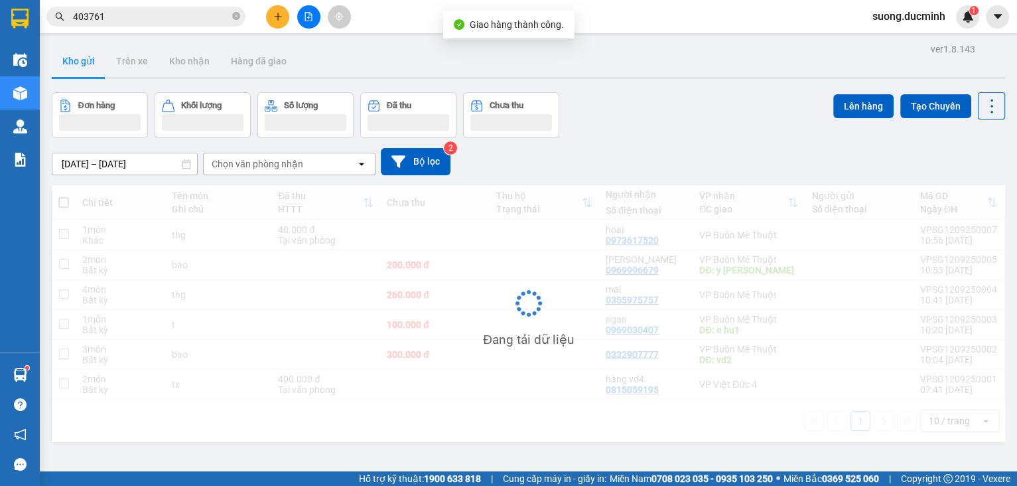
click at [280, 17] on icon "plus" at bounding box center [277, 16] width 9 height 9
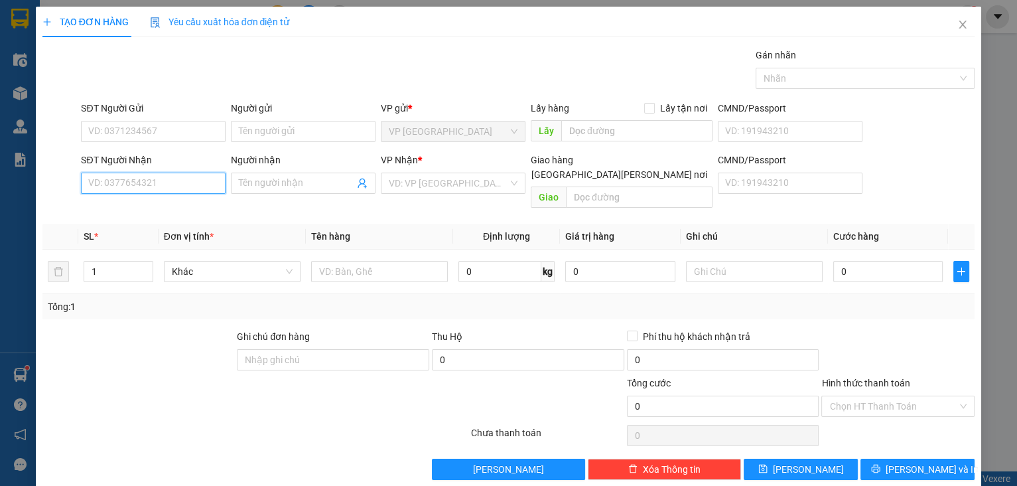
click at [191, 192] on input "SĐT Người Nhận" at bounding box center [153, 182] width 145 height 21
click at [182, 178] on input "SĐT Người Nhận" at bounding box center [153, 182] width 145 height 21
type input "467"
drag, startPoint x: 146, startPoint y: 184, endPoint x: 58, endPoint y: 192, distance: 88.6
click at [58, 192] on div "SĐT Người Nhận 467 Người nhận Tên người nhận VP Nhận * VD: VP Sài Gòn Giao hàng…" at bounding box center [508, 183] width 935 height 61
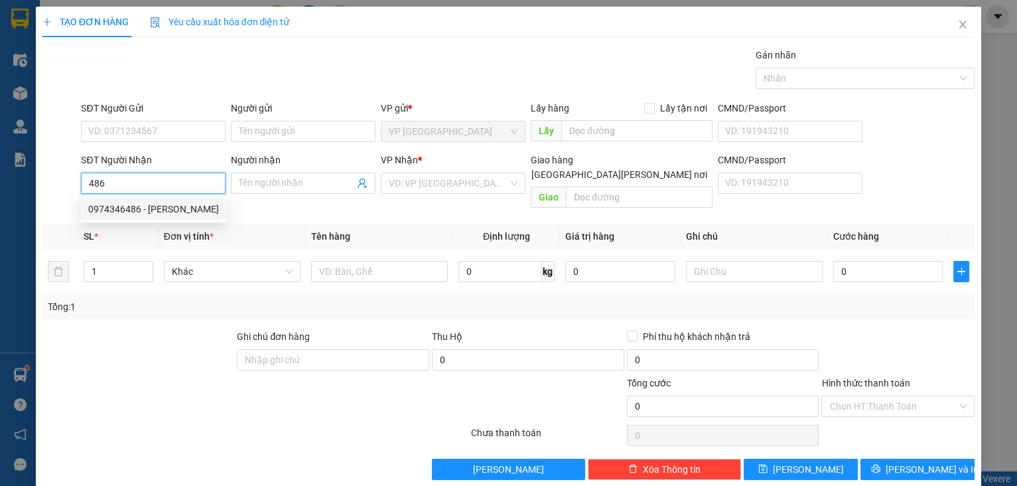
click at [122, 204] on div "0974346486 - huynh t nghĩa" at bounding box center [153, 209] width 131 height 15
type input "0974346486"
type input "huynh t nghĩa"
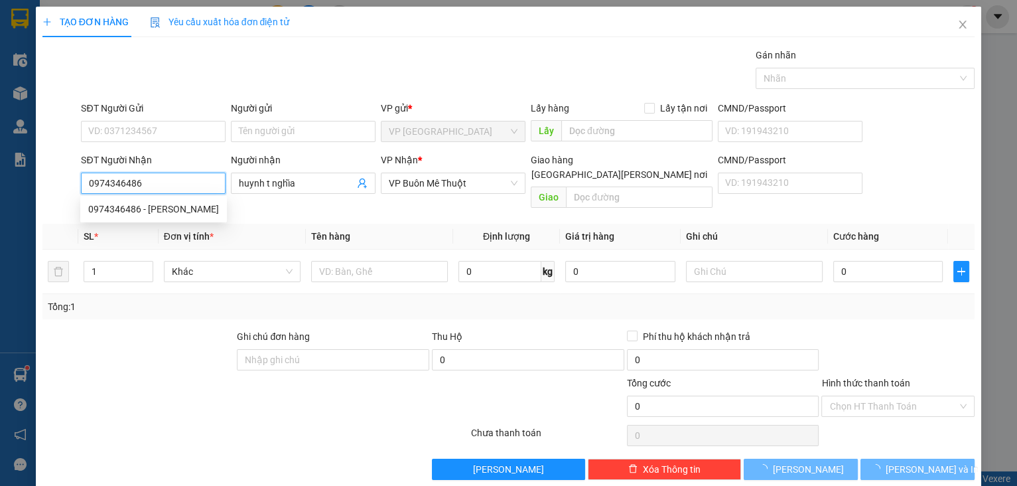
type input "120.000"
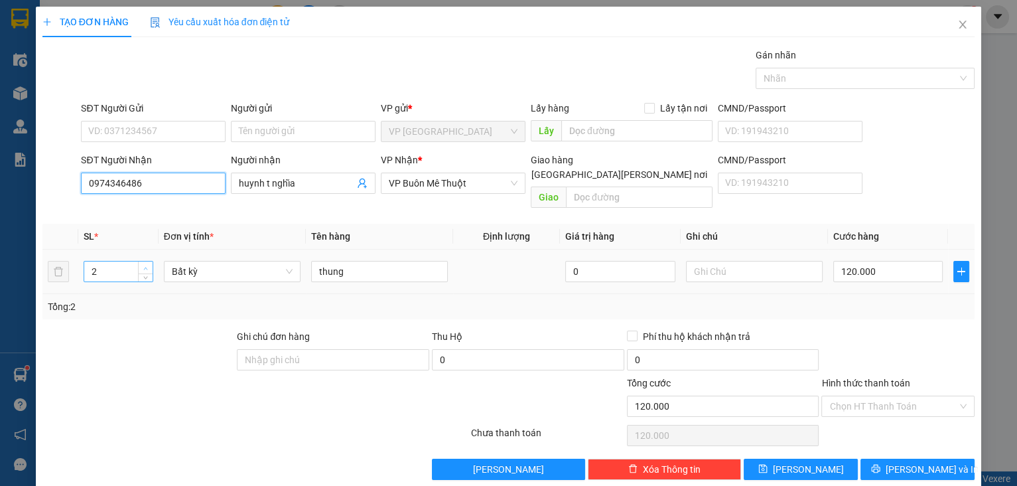
type input "0974346486"
type input "3"
click at [145, 261] on span "Increase Value" at bounding box center [145, 267] width 15 height 12
click at [907, 265] on input "120.000" at bounding box center [888, 271] width 110 height 21
type input "0"
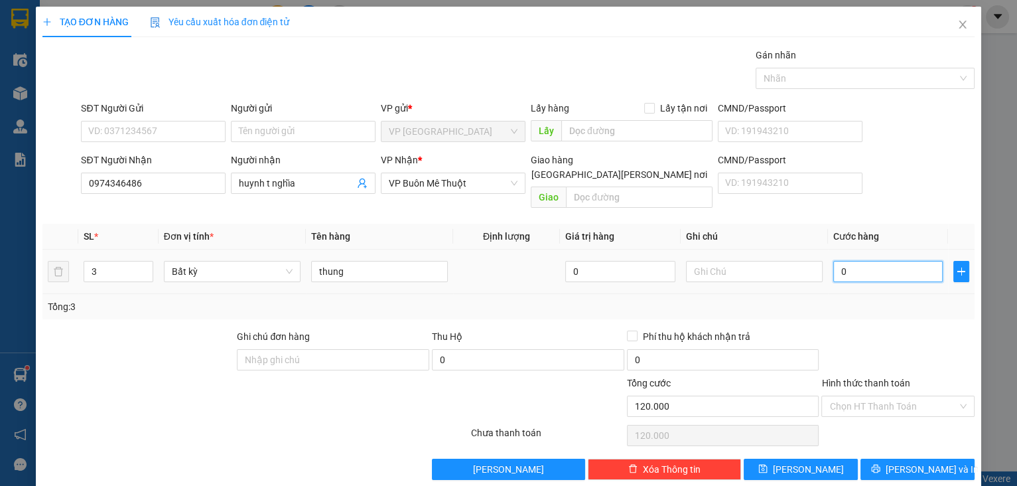
type input "0"
type input "1"
type input "01"
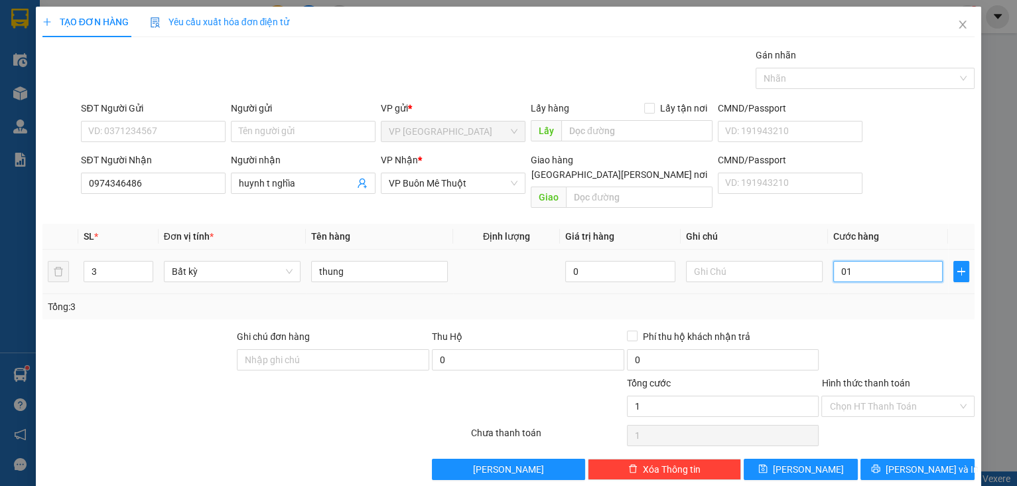
type input "18"
type input "018"
click at [907, 353] on div at bounding box center [898, 352] width 156 height 46
click at [898, 396] on input "Hình thức thanh toán" at bounding box center [893, 406] width 128 height 20
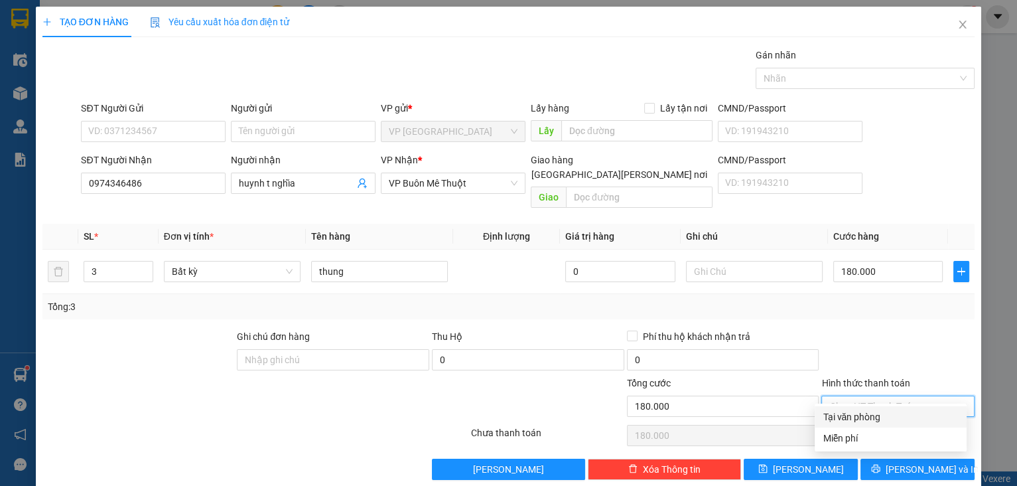
click at [882, 421] on div "Tại văn phòng" at bounding box center [891, 416] width 136 height 15
click at [890, 467] on div "TẠO ĐƠN HÀNG Yêu cầu xuất hóa đơn điện tử Transit Pickup Surcharge Ids Transit …" at bounding box center [509, 248] width 946 height 483
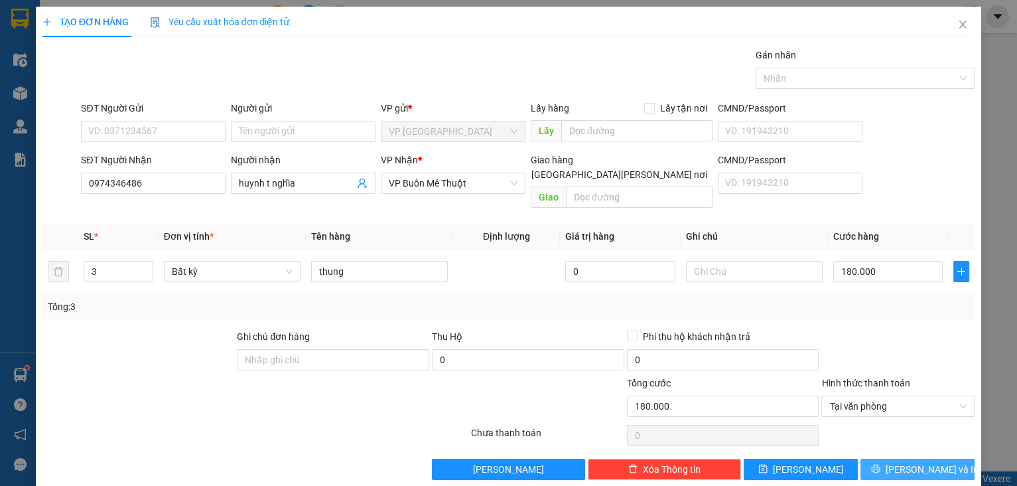
click at [887, 462] on button "[PERSON_NAME] và In" at bounding box center [917, 468] width 114 height 21
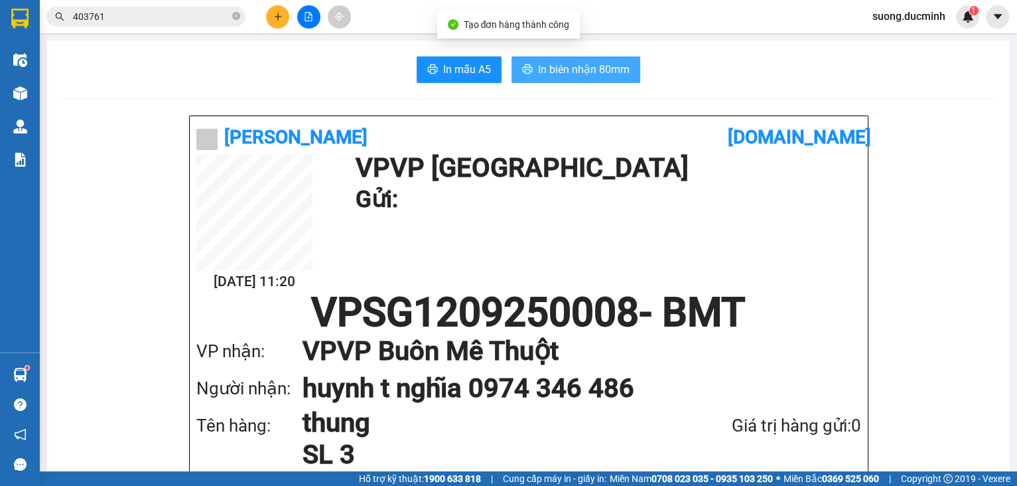
click at [544, 74] on span "In biên nhận 80mm" at bounding box center [584, 69] width 92 height 17
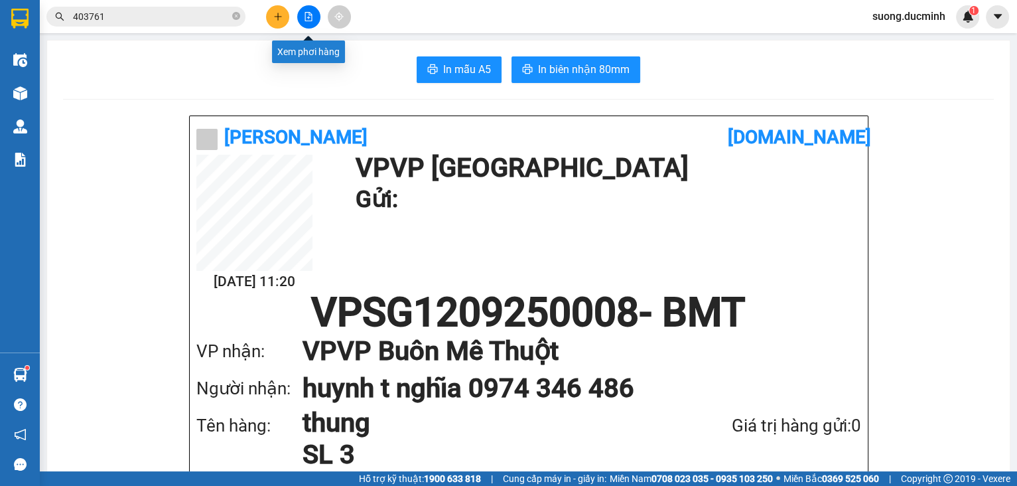
click at [304, 15] on icon "file-add" at bounding box center [308, 16] width 9 height 9
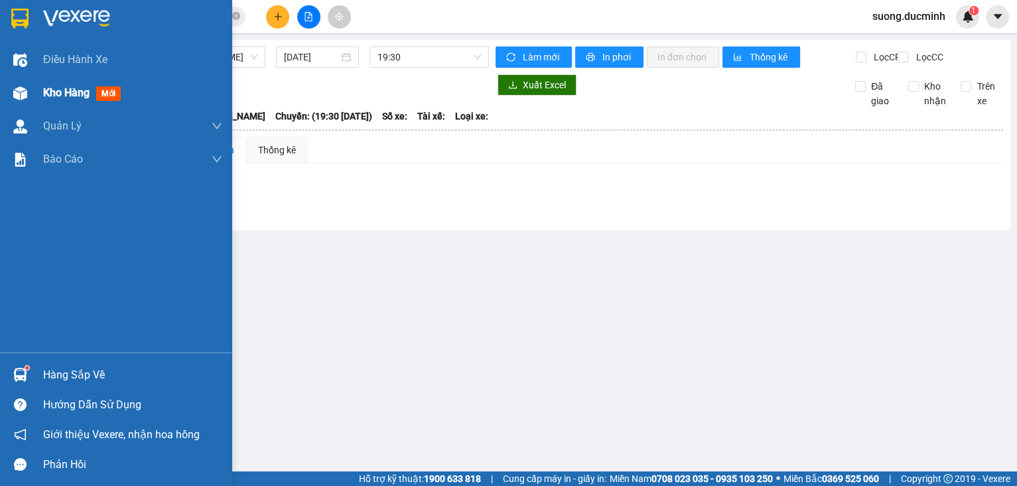
click at [49, 91] on span "Kho hàng" at bounding box center [66, 92] width 46 height 13
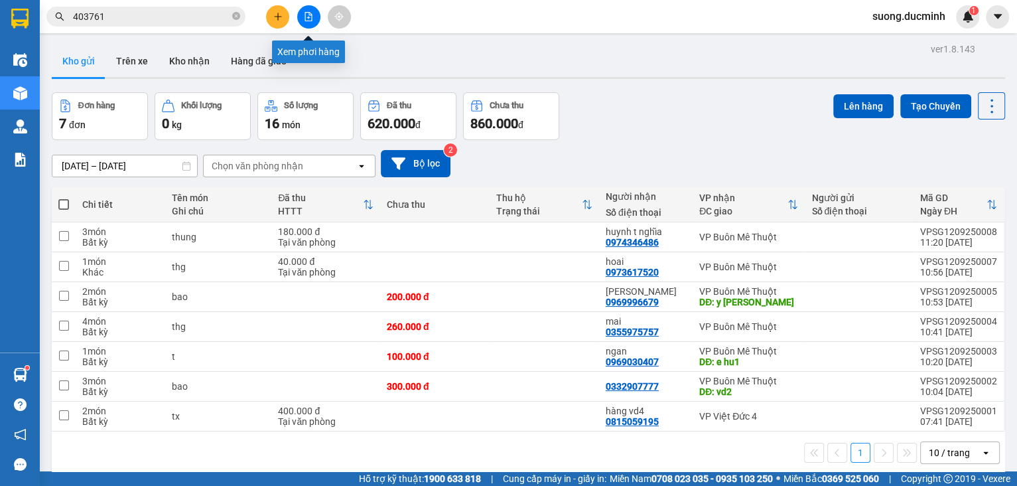
click at [304, 13] on icon "file-add" at bounding box center [308, 16] width 9 height 9
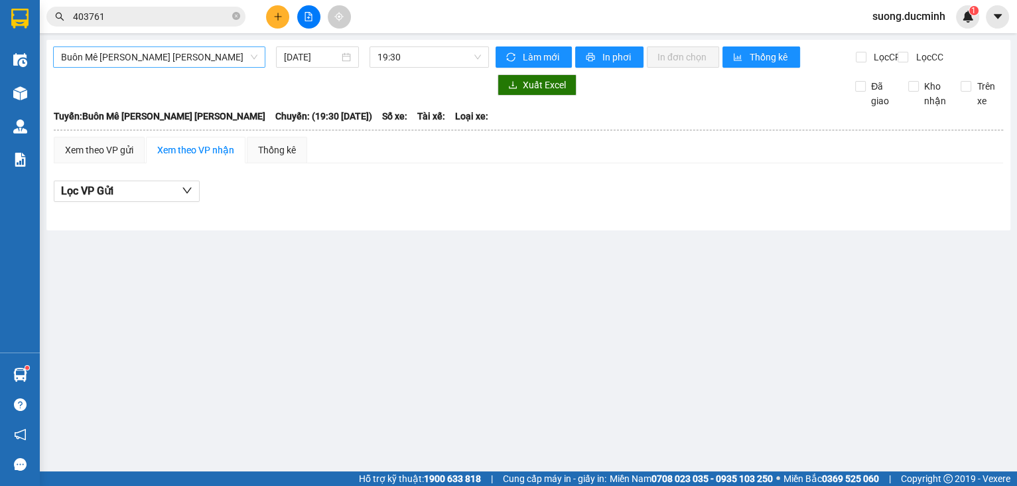
click at [194, 58] on span "Buôn Mê Thuột - [PERSON_NAME]" at bounding box center [159, 57] width 196 height 20
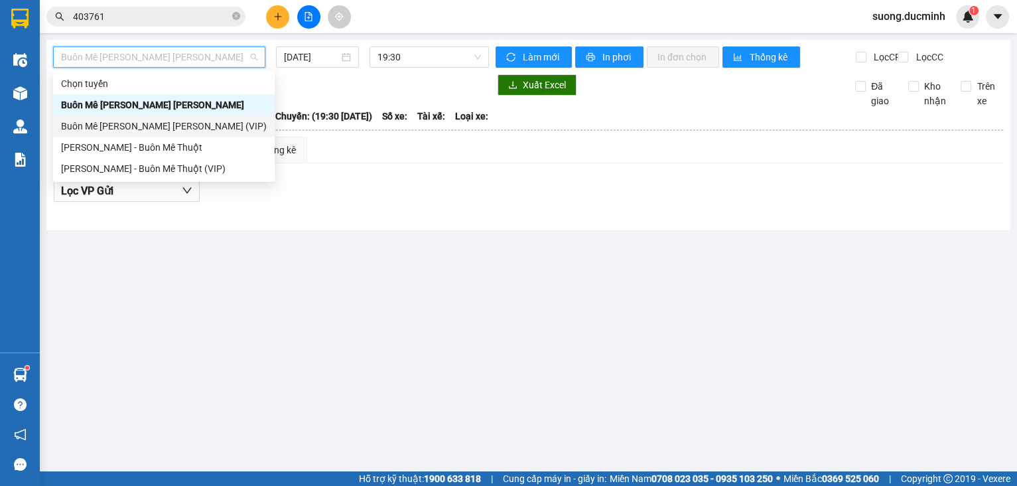
click at [86, 129] on div "Buôn Mê Thuột - [PERSON_NAME] (VIP)" at bounding box center [164, 126] width 206 height 15
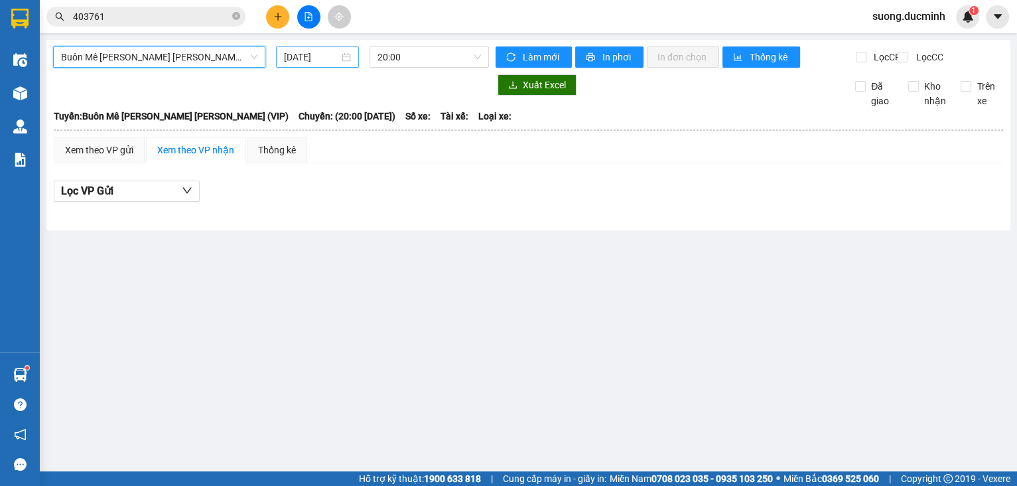
click at [315, 64] on div "[DATE]" at bounding box center [317, 56] width 82 height 21
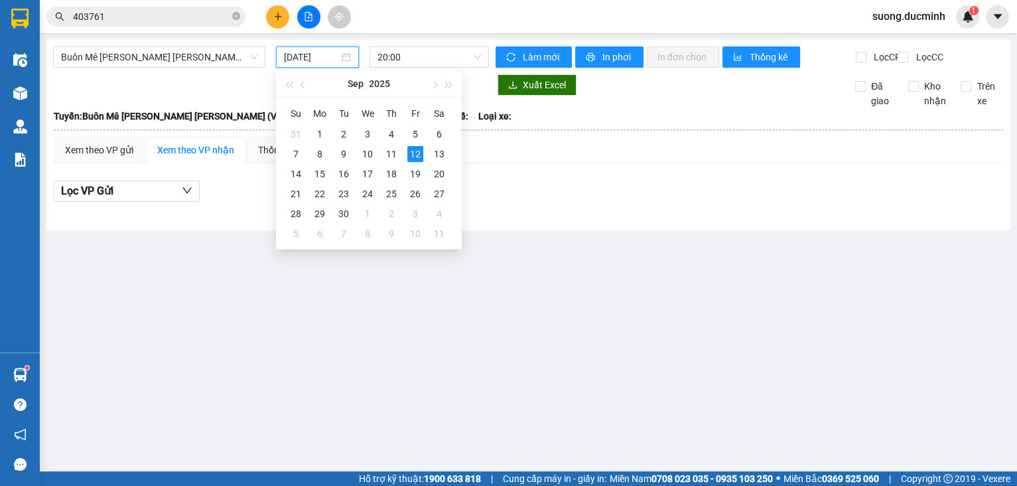
click at [316, 59] on input "[DATE]" at bounding box center [311, 57] width 54 height 15
click at [396, 154] on div "11" at bounding box center [391, 154] width 16 height 16
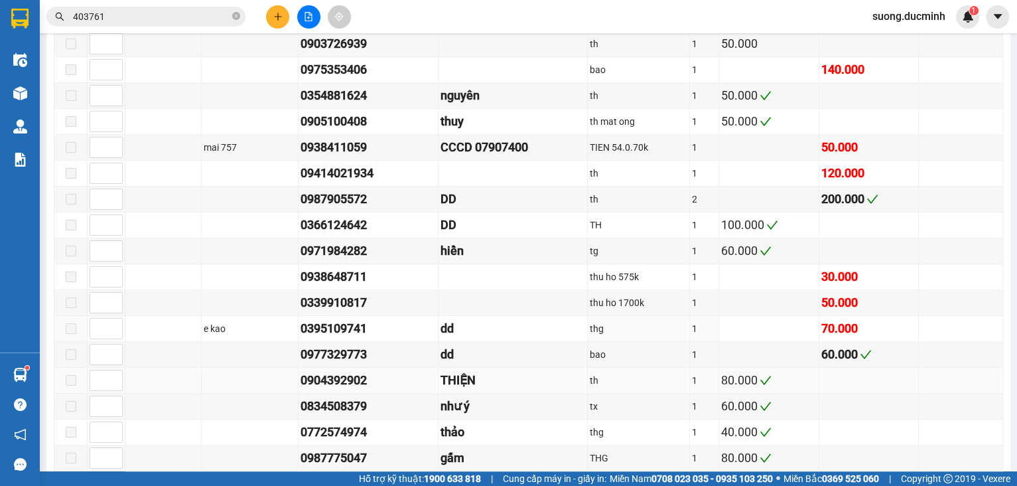
scroll to position [743, 0]
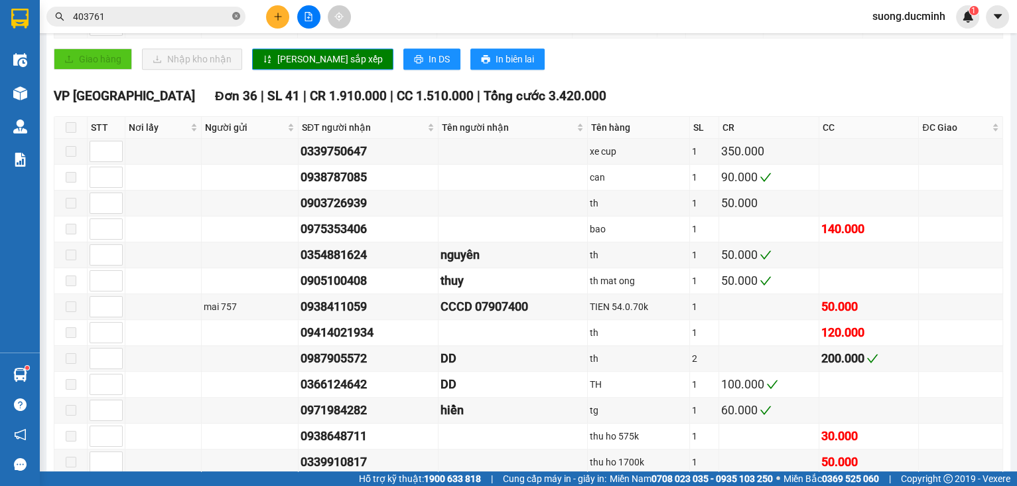
click at [239, 17] on icon "close-circle" at bounding box center [236, 16] width 8 height 8
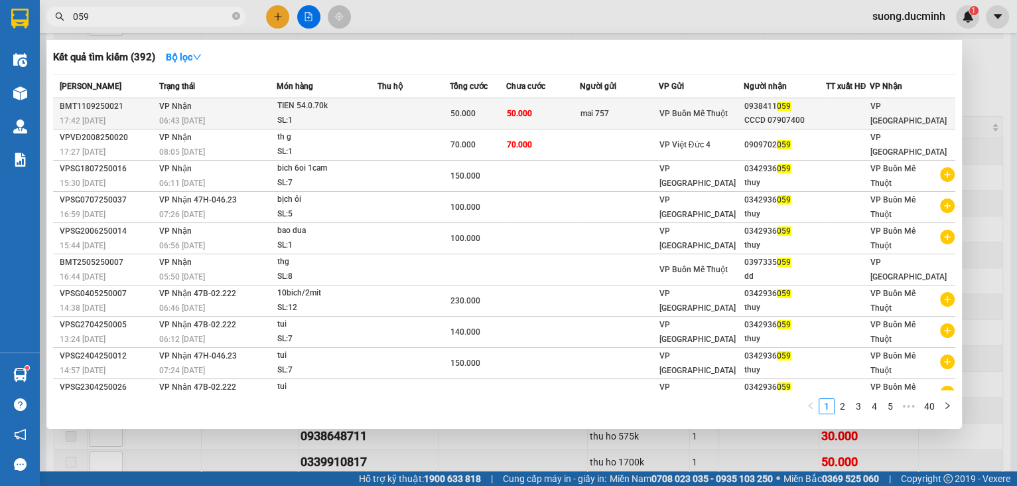
click at [582, 120] on td "mai 757" at bounding box center [619, 113] width 79 height 31
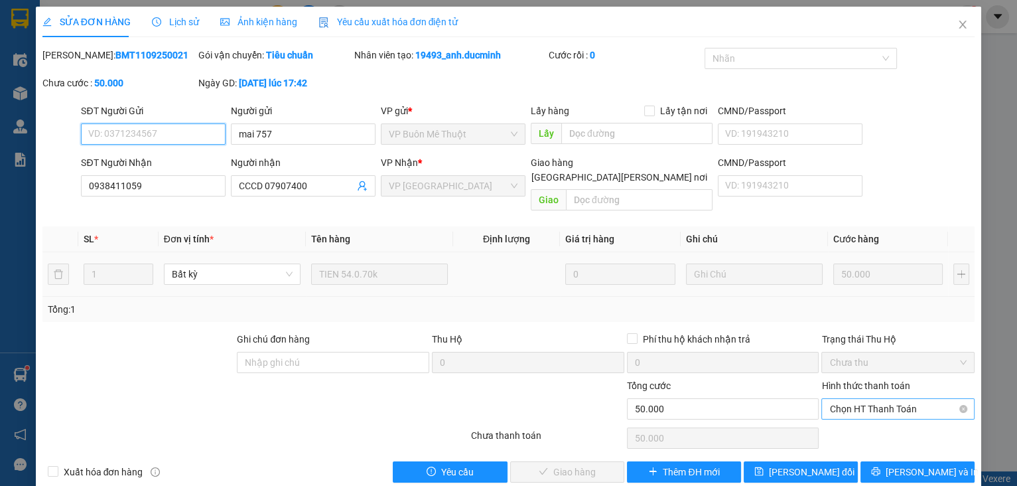
click at [848, 401] on span "Chọn HT Thanh Toán" at bounding box center [897, 409] width 137 height 20
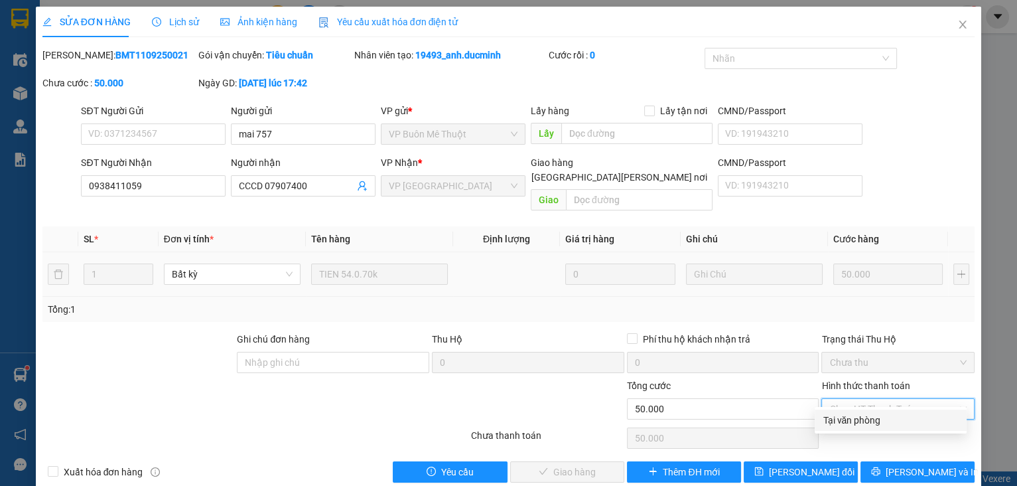
click at [852, 427] on div "Tại văn phòng" at bounding box center [891, 419] width 152 height 21
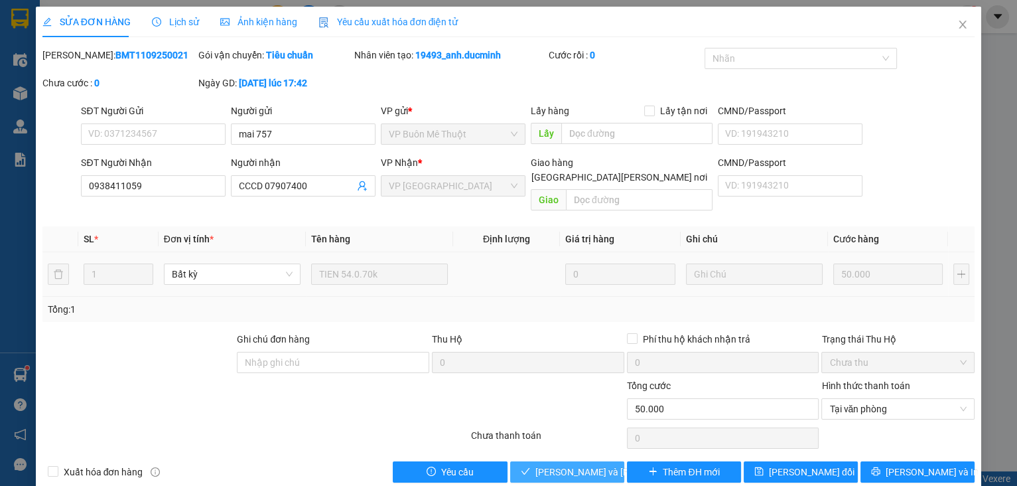
click at [586, 464] on span "[PERSON_NAME] và Giao hàng" at bounding box center [624, 471] width 179 height 15
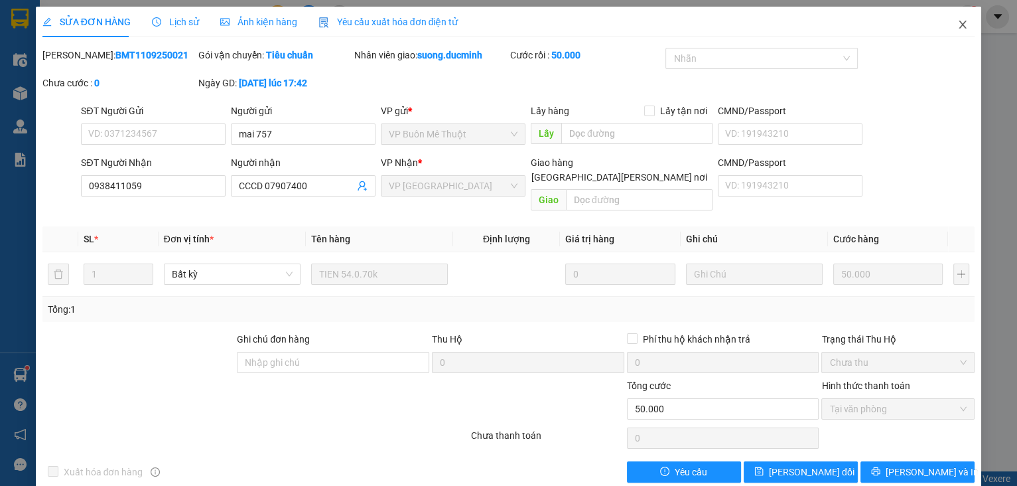
click at [955, 19] on span "Close" at bounding box center [962, 25] width 37 height 37
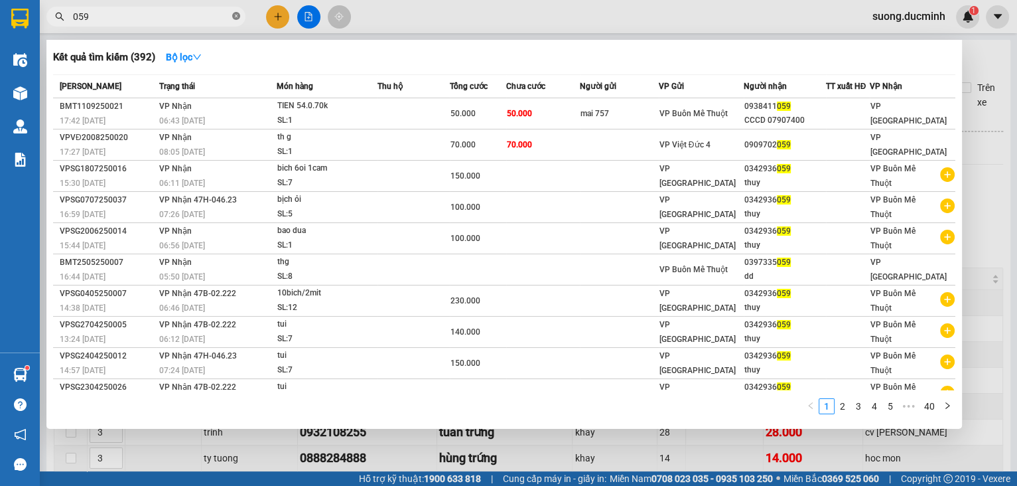
click at [237, 17] on icon "close-circle" at bounding box center [236, 16] width 8 height 8
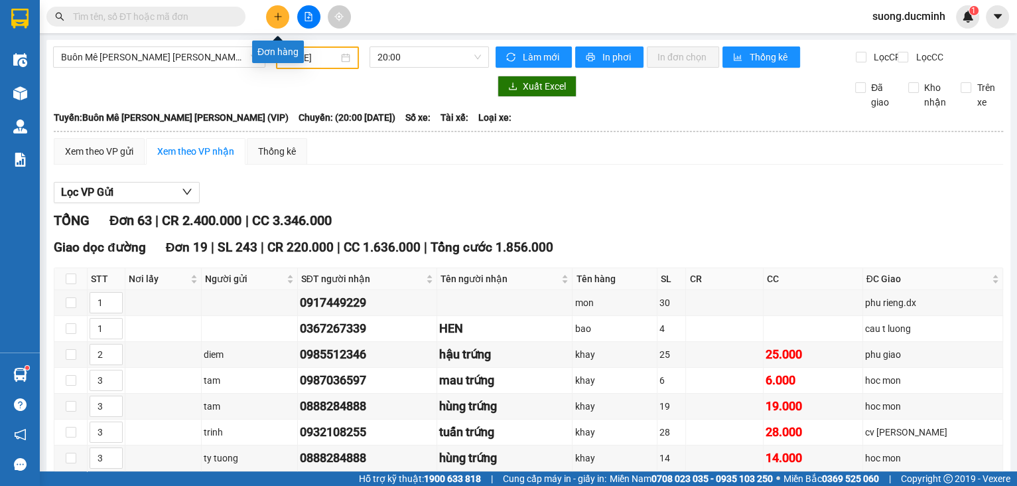
click at [275, 18] on icon "plus" at bounding box center [277, 16] width 9 height 9
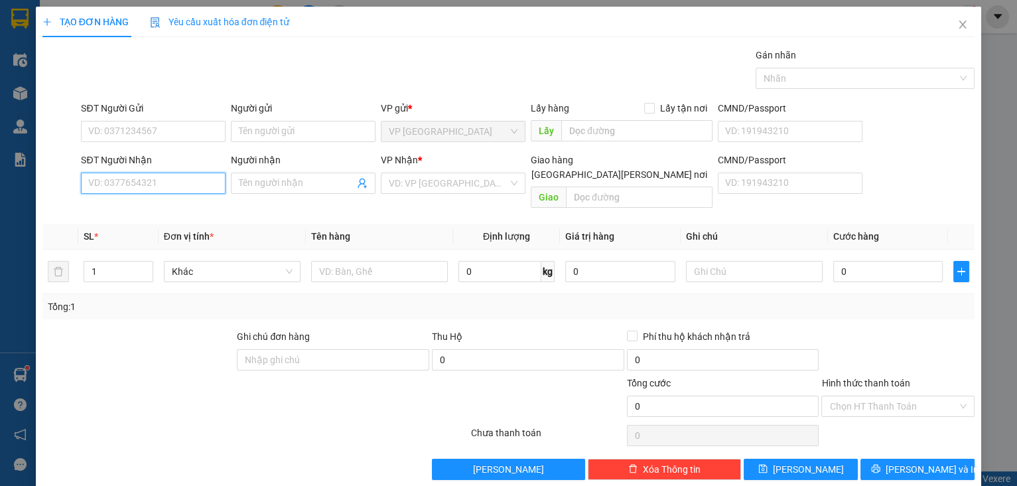
click at [181, 190] on input "SĐT Người Nhận" at bounding box center [153, 182] width 145 height 21
click at [130, 174] on input "SĐT Người Nhận" at bounding box center [153, 182] width 145 height 21
click at [128, 224] on th "SL *" at bounding box center [118, 237] width 80 height 26
click at [200, 464] on div "TẠO ĐƠN HÀNG Yêu cầu xuất hóa đơn điện tử Transit Pickup Surcharge Ids Transit …" at bounding box center [509, 248] width 946 height 483
click at [111, 180] on input "SĐT Người Nhận" at bounding box center [153, 182] width 145 height 21
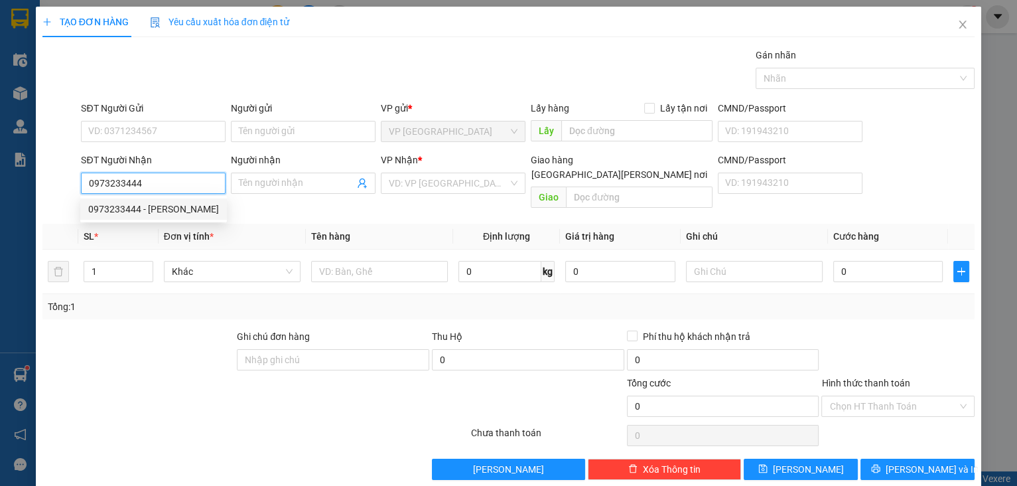
click at [115, 210] on div "0973233444 - thinh" at bounding box center [153, 209] width 131 height 15
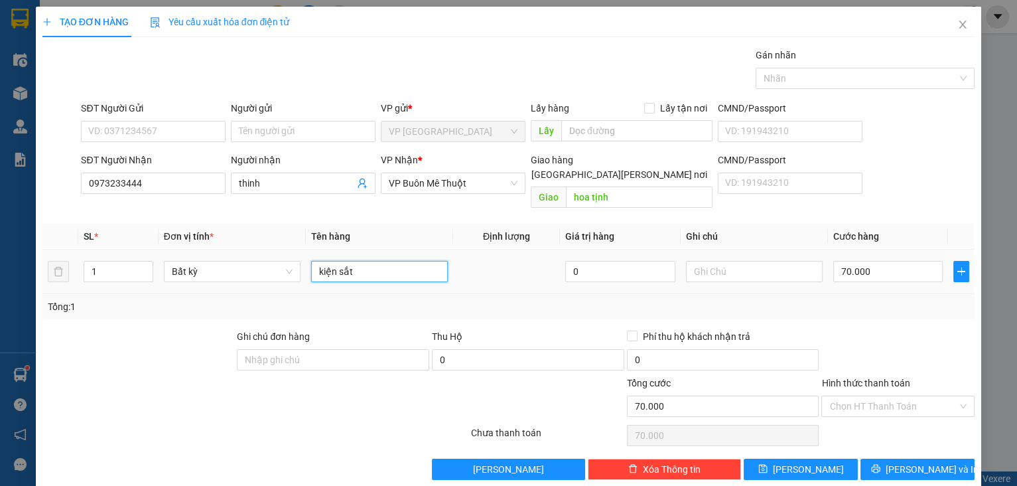
drag, startPoint x: 358, startPoint y: 263, endPoint x: 312, endPoint y: 274, distance: 47.1
click at [312, 274] on td "kiện sắt" at bounding box center [379, 271] width 147 height 44
click at [884, 261] on input "70.000" at bounding box center [888, 271] width 110 height 21
click at [887, 305] on div "Transit Pickup Surcharge Ids Transit Deliver Surcharge Ids Transit Deliver Surc…" at bounding box center [508, 264] width 933 height 432
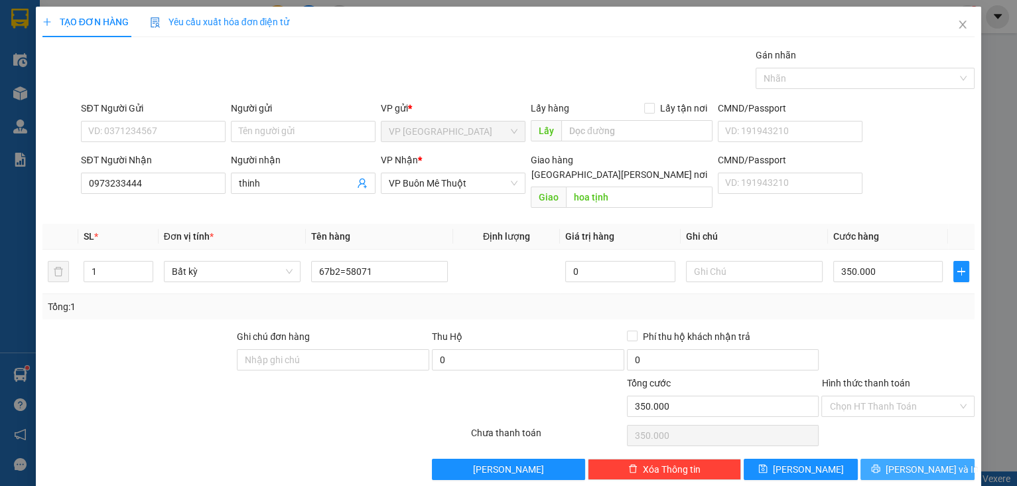
click at [927, 462] on span "[PERSON_NAME] và In" at bounding box center [932, 469] width 93 height 15
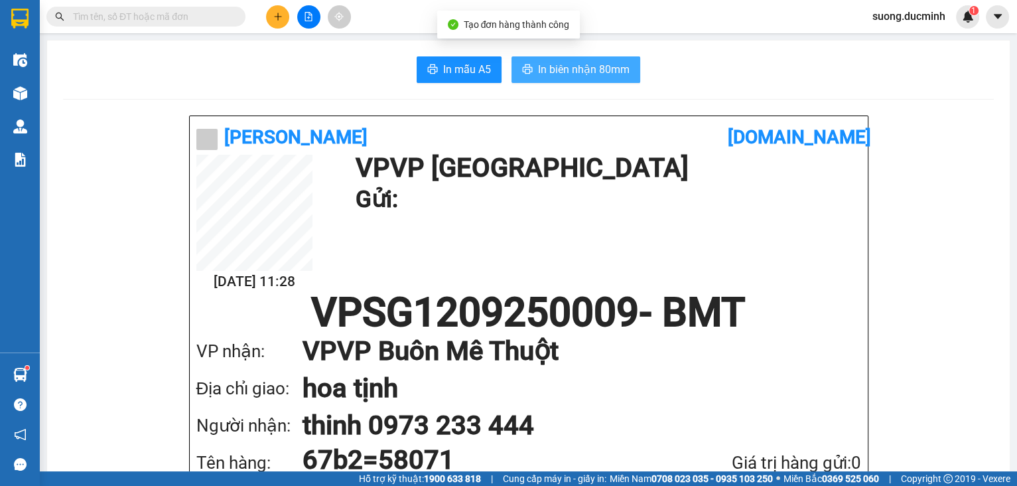
click at [549, 64] on span "In biên nhận 80mm" at bounding box center [584, 69] width 92 height 17
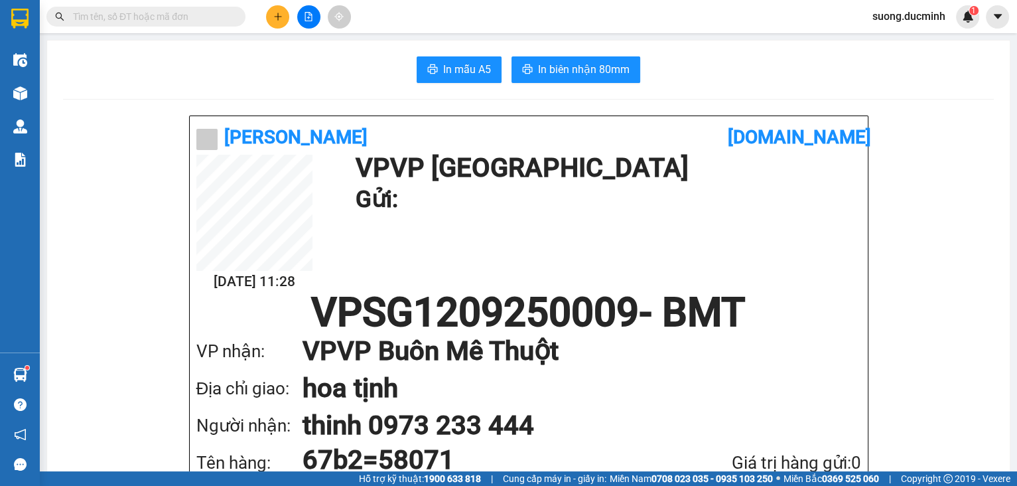
click at [215, 21] on input "text" at bounding box center [151, 16] width 157 height 15
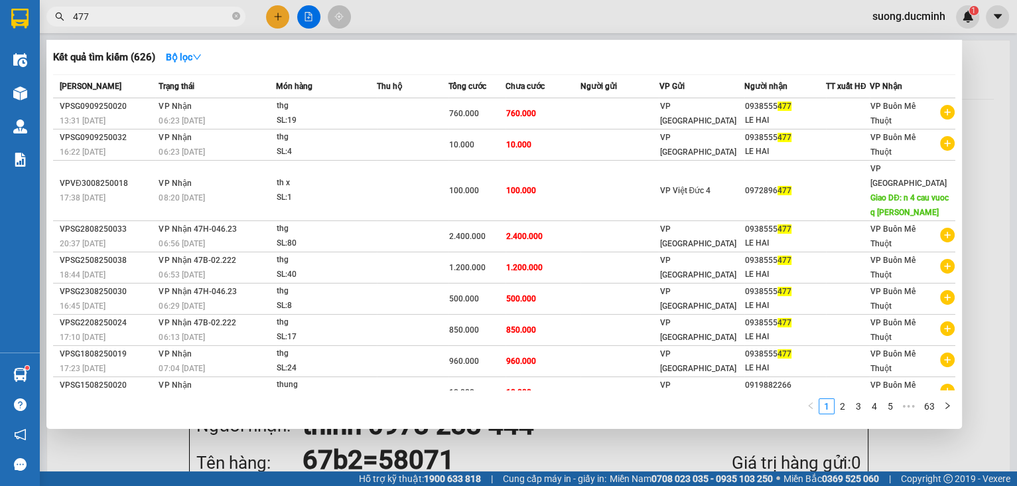
click at [982, 308] on div at bounding box center [508, 243] width 1017 height 486
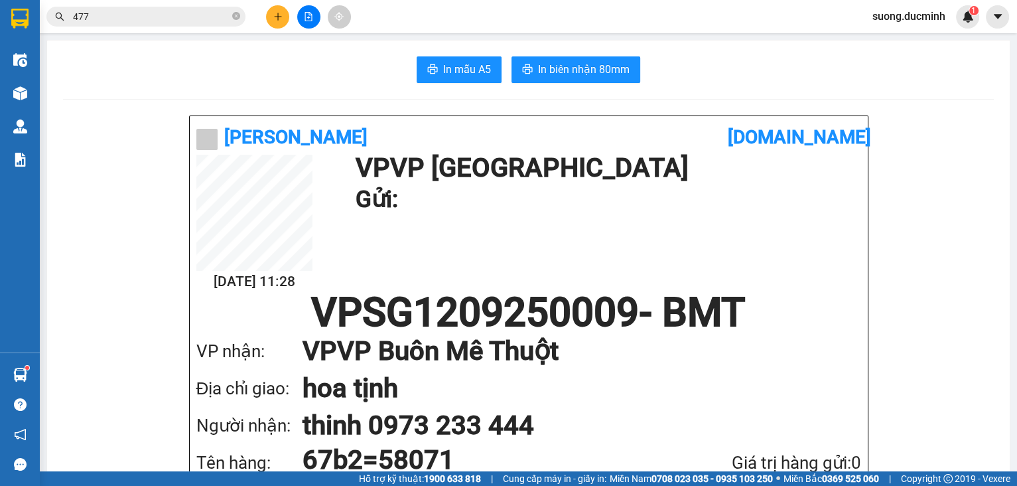
click at [312, 21] on icon "file-add" at bounding box center [308, 16] width 7 height 9
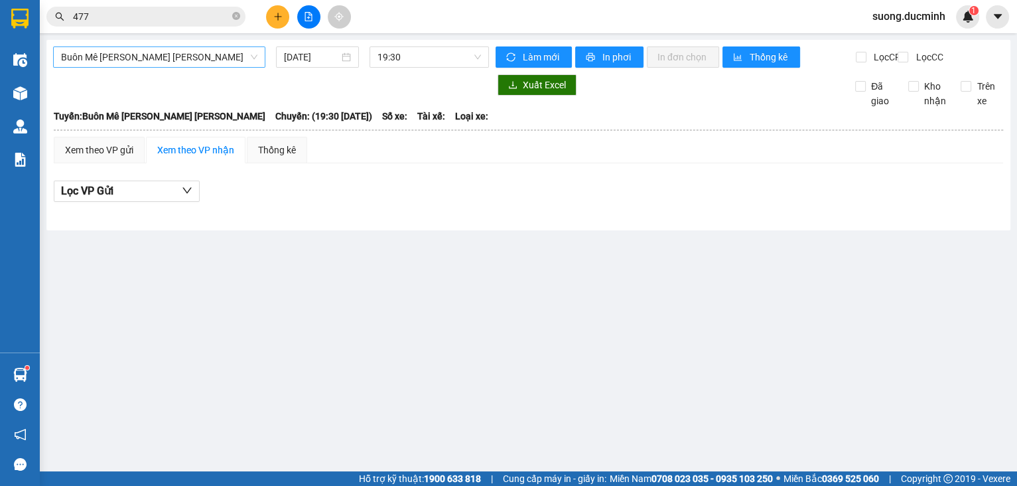
click at [180, 63] on span "Buôn Mê Thuột - [PERSON_NAME]" at bounding box center [159, 57] width 196 height 20
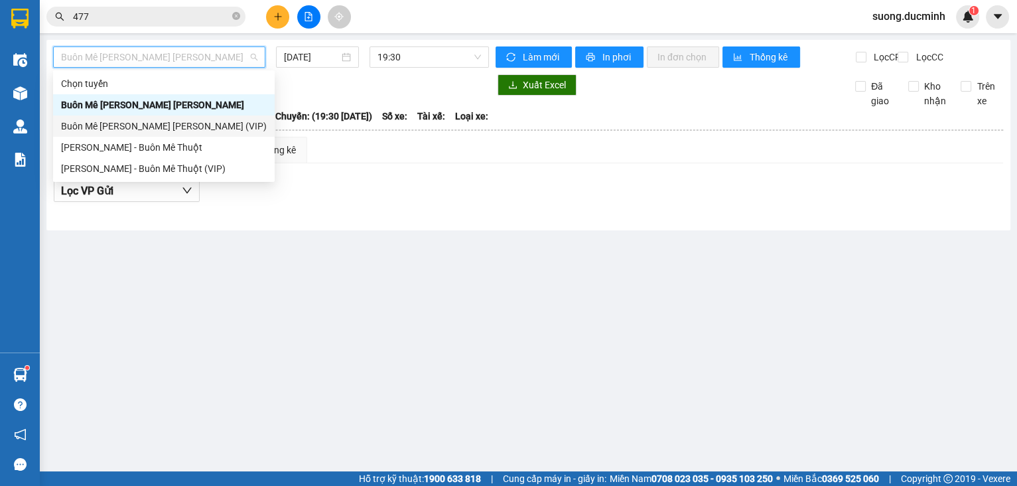
click at [149, 128] on div "Buôn Mê Thuột - [PERSON_NAME] (VIP)" at bounding box center [164, 126] width 206 height 15
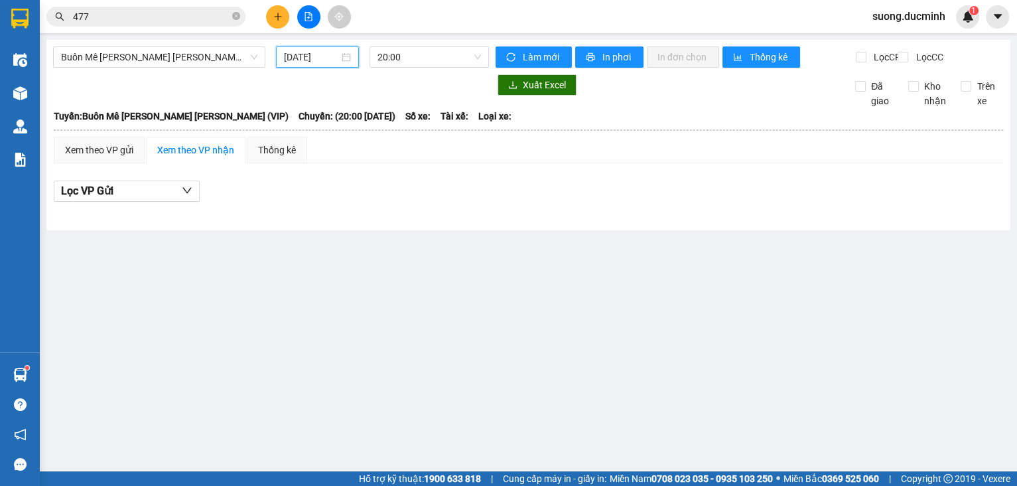
click at [312, 61] on input "[DATE]" at bounding box center [311, 57] width 54 height 15
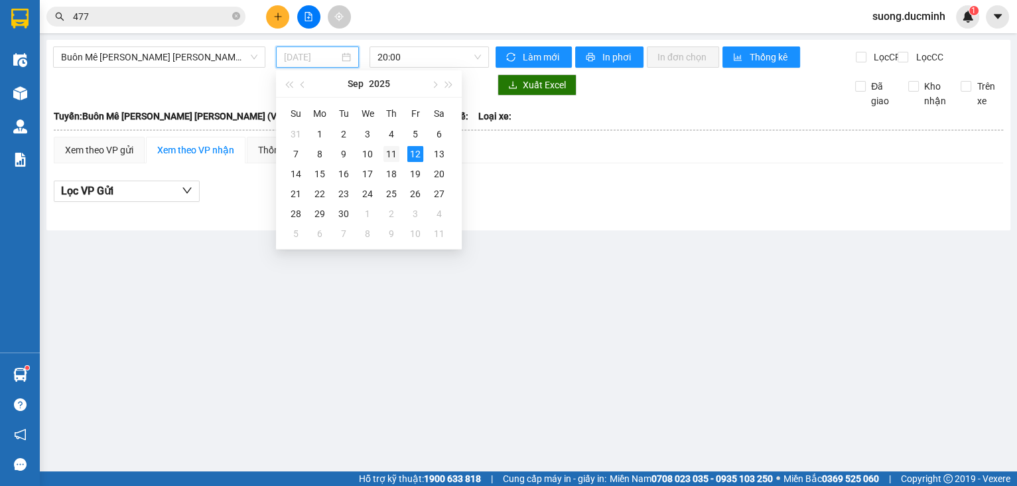
click at [393, 156] on div "11" at bounding box center [391, 154] width 16 height 16
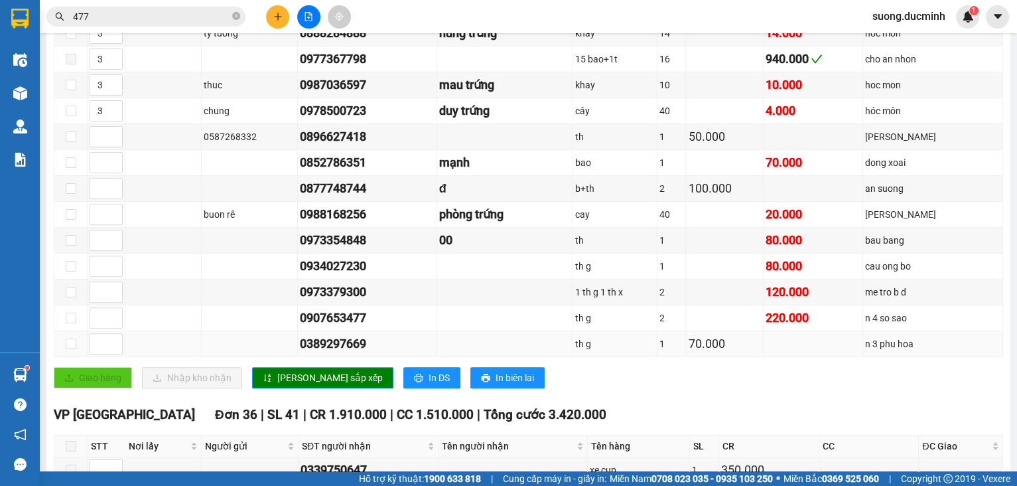
scroll to position [531, 0]
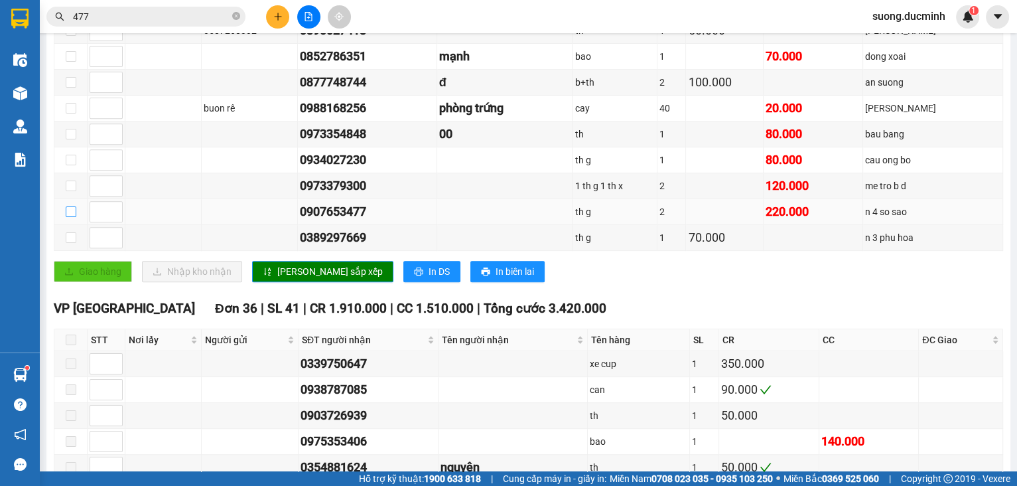
click at [73, 217] on input "checkbox" at bounding box center [71, 211] width 11 height 11
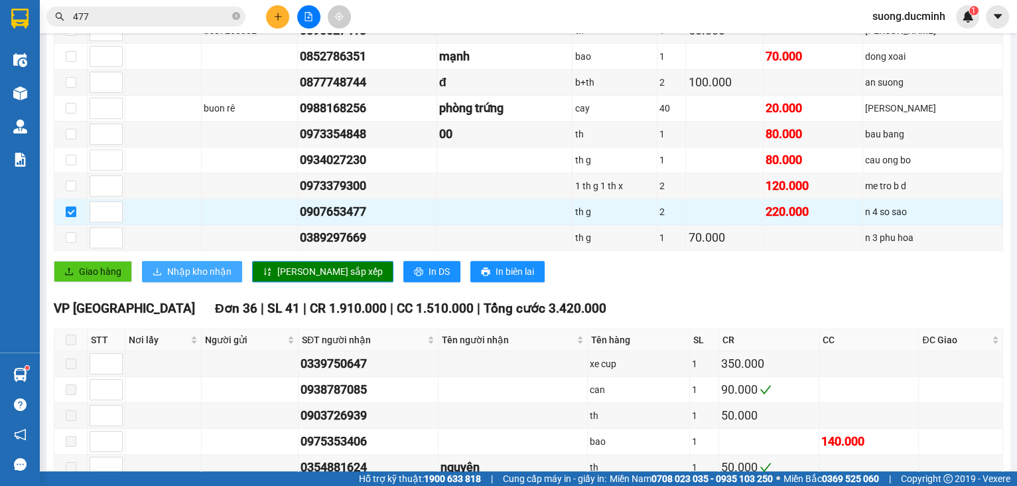
click at [194, 273] on span "Nhập kho nhận" at bounding box center [199, 271] width 64 height 15
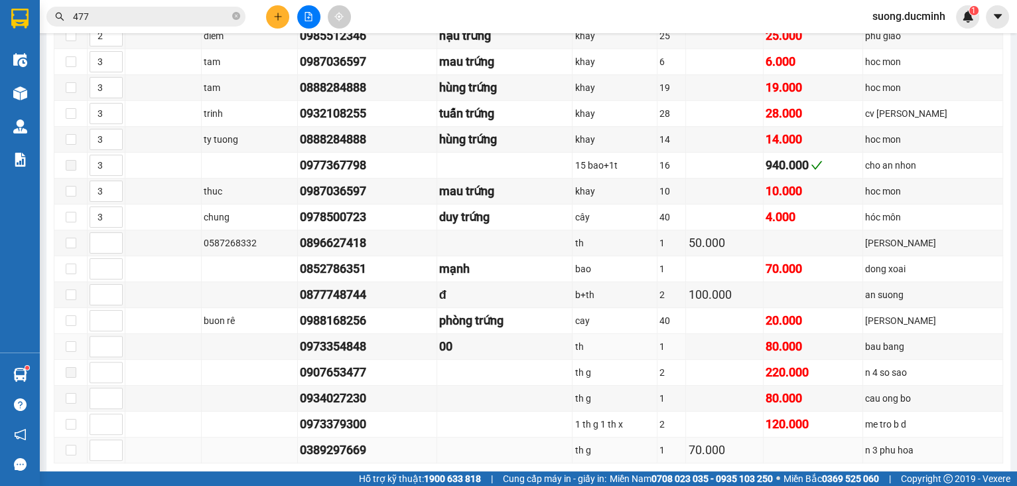
scroll to position [425, 0]
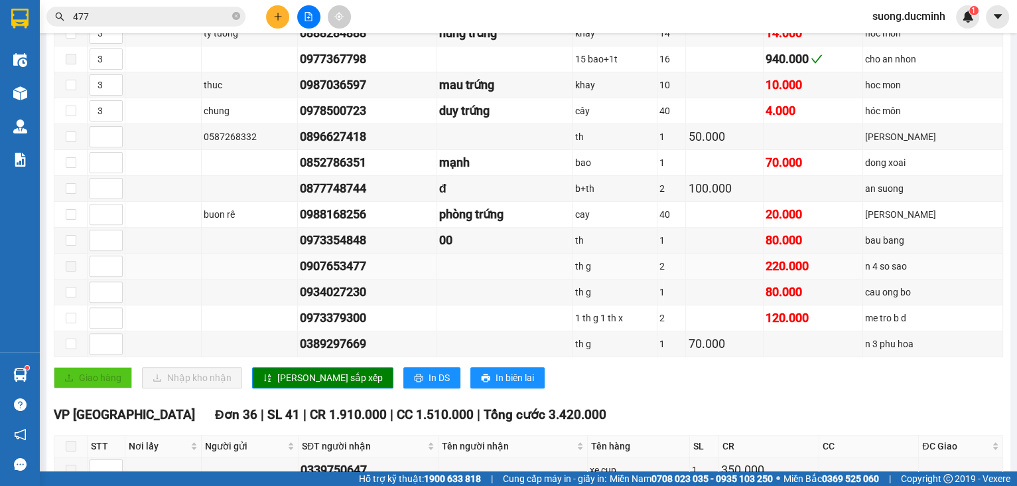
click at [70, 271] on span at bounding box center [71, 266] width 11 height 11
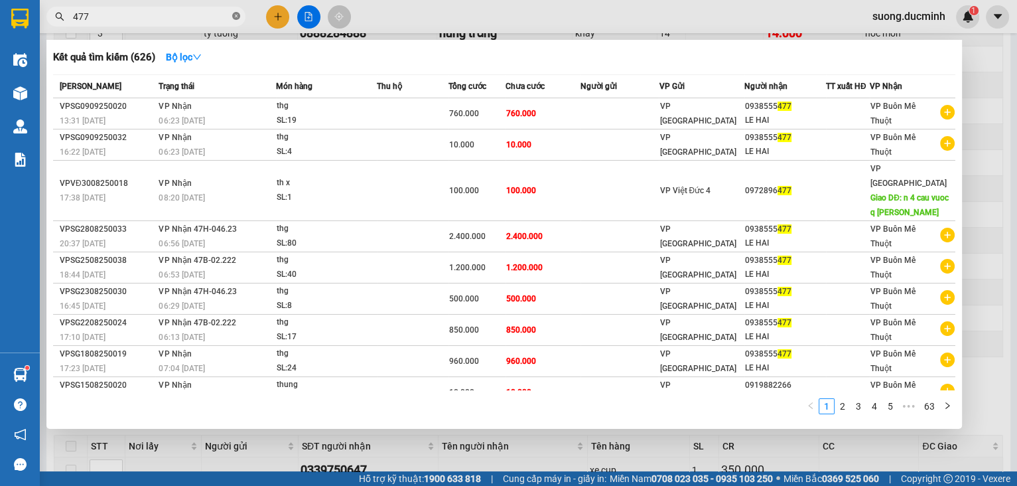
click at [237, 15] on icon "close-circle" at bounding box center [236, 16] width 8 height 8
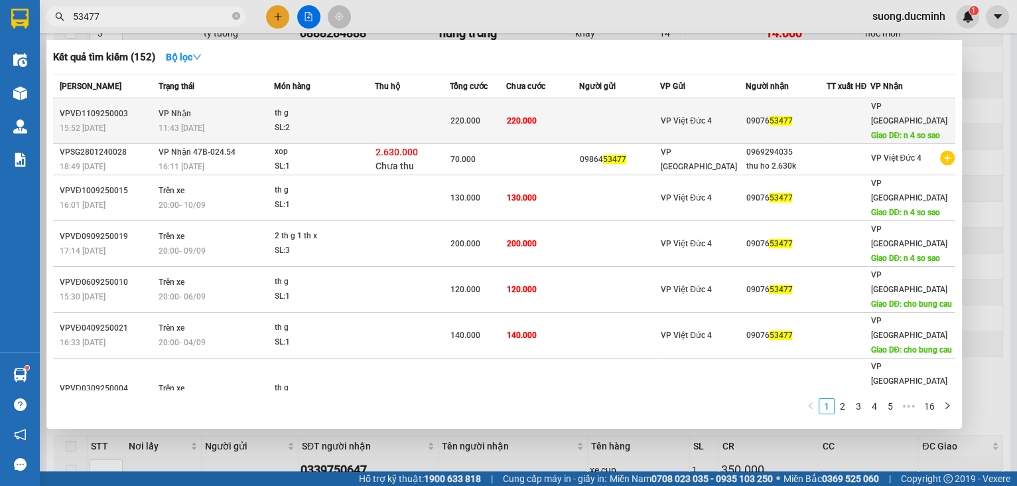
click at [419, 117] on td at bounding box center [412, 121] width 75 height 46
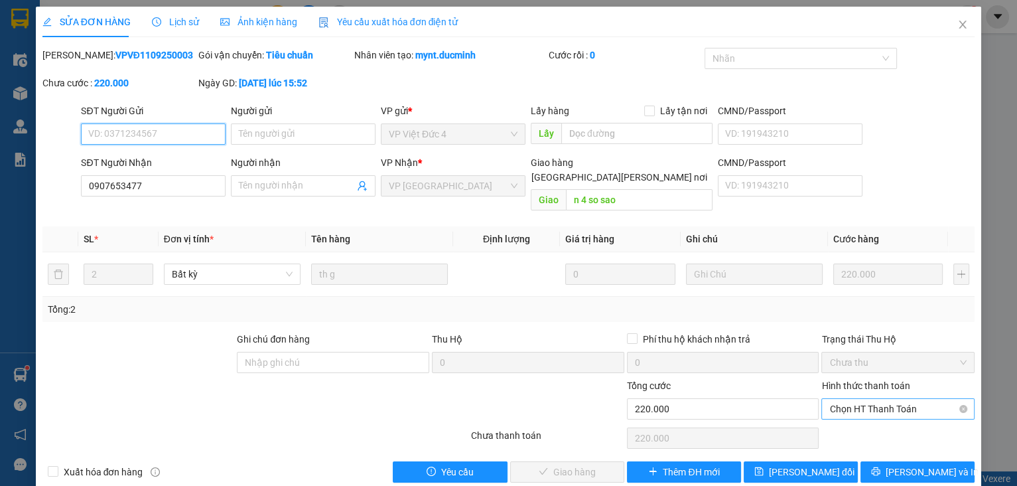
click at [852, 399] on span "Chọn HT Thanh Toán" at bounding box center [897, 409] width 137 height 20
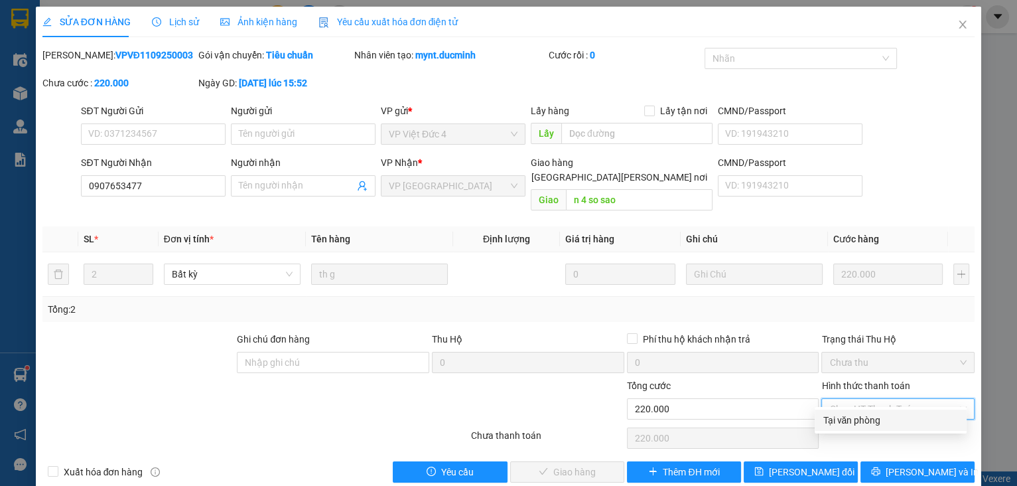
click at [860, 413] on div "Tại văn phòng" at bounding box center [891, 420] width 136 height 15
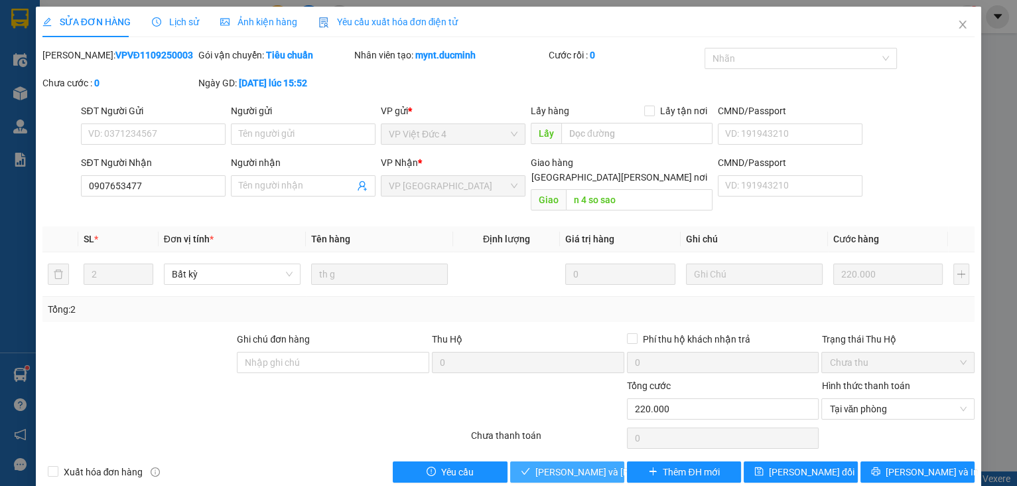
click at [557, 461] on button "[PERSON_NAME] và Giao hàng" at bounding box center [567, 471] width 114 height 21
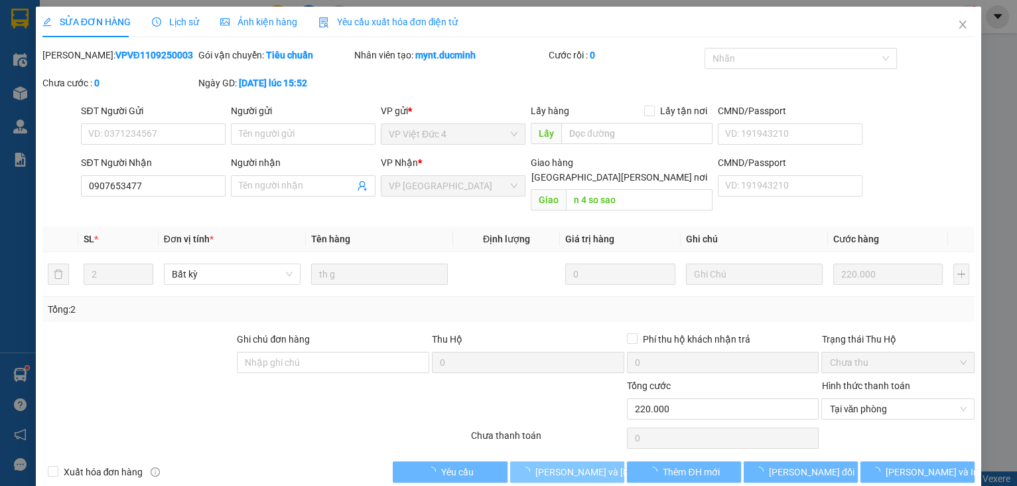
click at [563, 464] on span "[PERSON_NAME] và Giao hàng" at bounding box center [624, 471] width 179 height 15
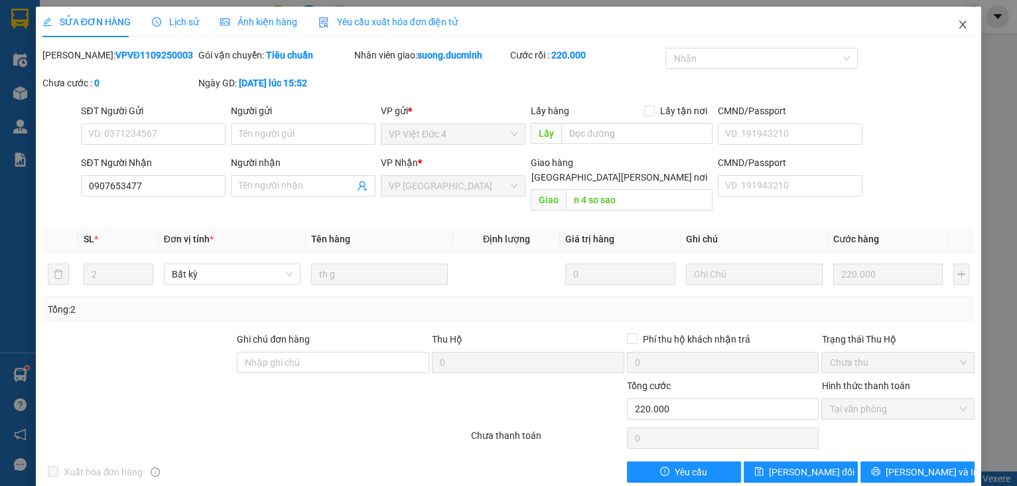
click at [958, 27] on icon "close" at bounding box center [962, 24] width 11 height 11
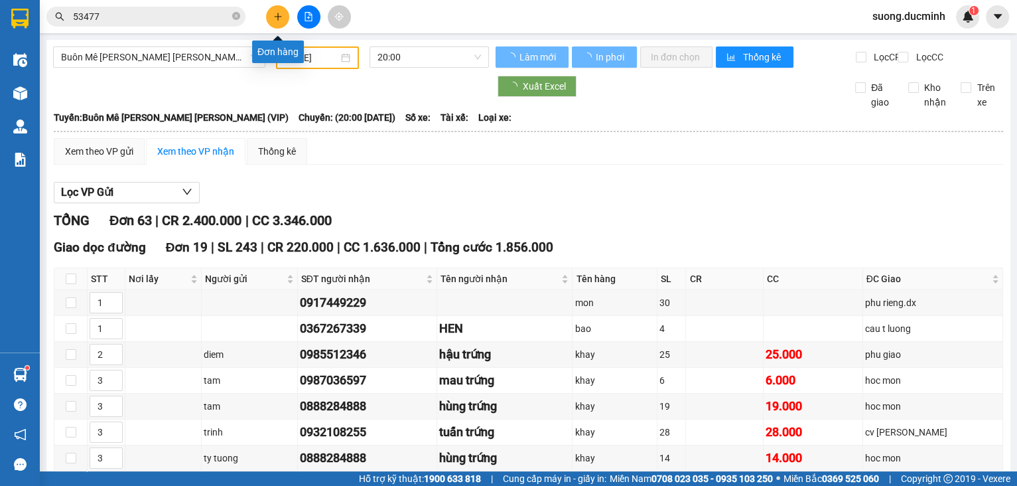
click at [283, 20] on button at bounding box center [277, 16] width 23 height 23
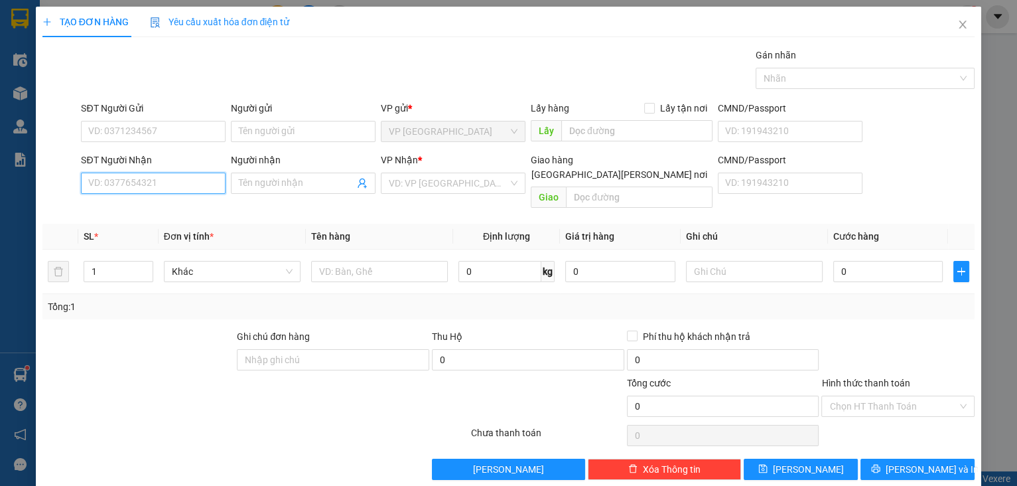
click at [105, 178] on input "SĐT Người Nhận" at bounding box center [153, 182] width 145 height 21
click at [119, 190] on input "335" at bounding box center [153, 182] width 145 height 21
click at [137, 180] on input "772335" at bounding box center [153, 182] width 145 height 21
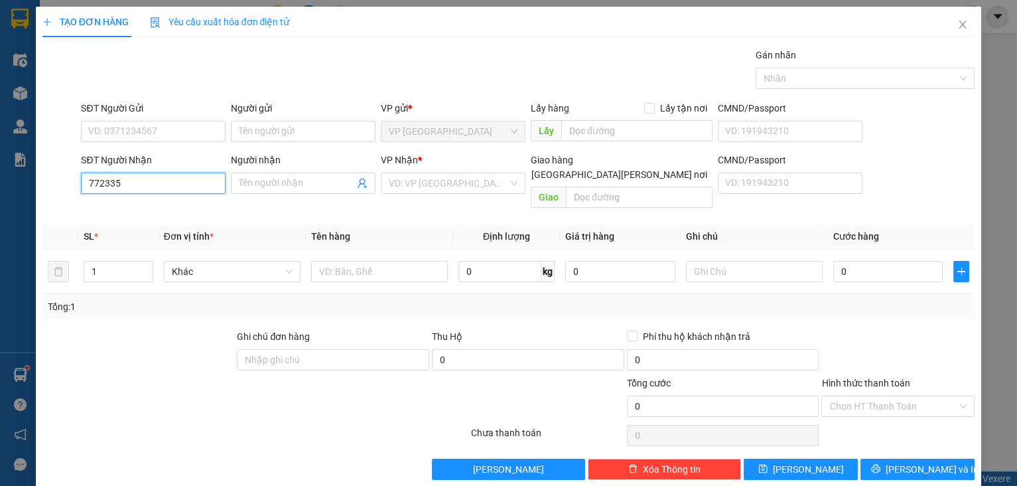
click at [137, 180] on input "772335" at bounding box center [153, 182] width 145 height 21
drag, startPoint x: 137, startPoint y: 180, endPoint x: 85, endPoint y: 188, distance: 52.5
click at [85, 188] on input "772335" at bounding box center [153, 182] width 145 height 21
click at [244, 180] on input "Người nhận" at bounding box center [296, 183] width 115 height 15
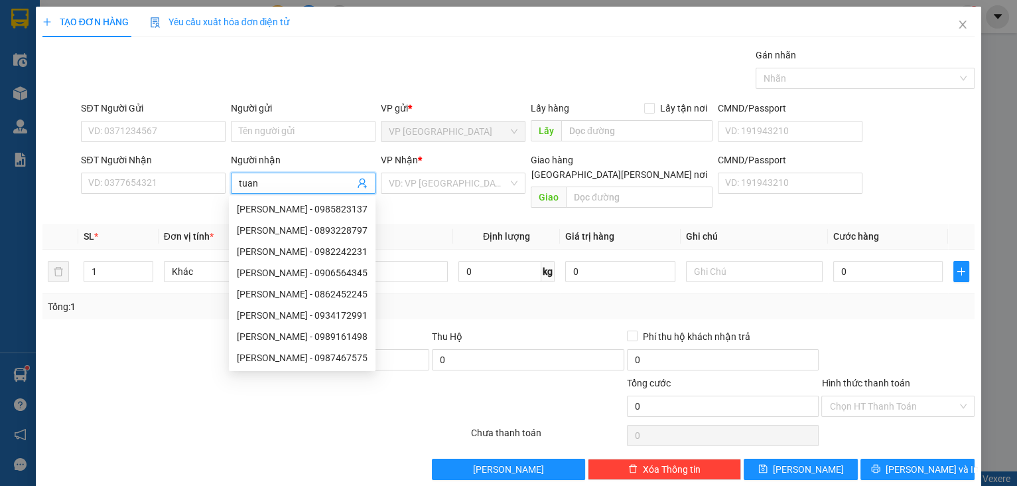
click at [255, 176] on input "tuan" at bounding box center [296, 183] width 115 height 15
drag, startPoint x: 255, startPoint y: 176, endPoint x: 238, endPoint y: 183, distance: 18.5
click at [239, 183] on input "tuan" at bounding box center [296, 183] width 115 height 15
click at [152, 187] on input "SĐT Người Nhận" at bounding box center [153, 182] width 145 height 21
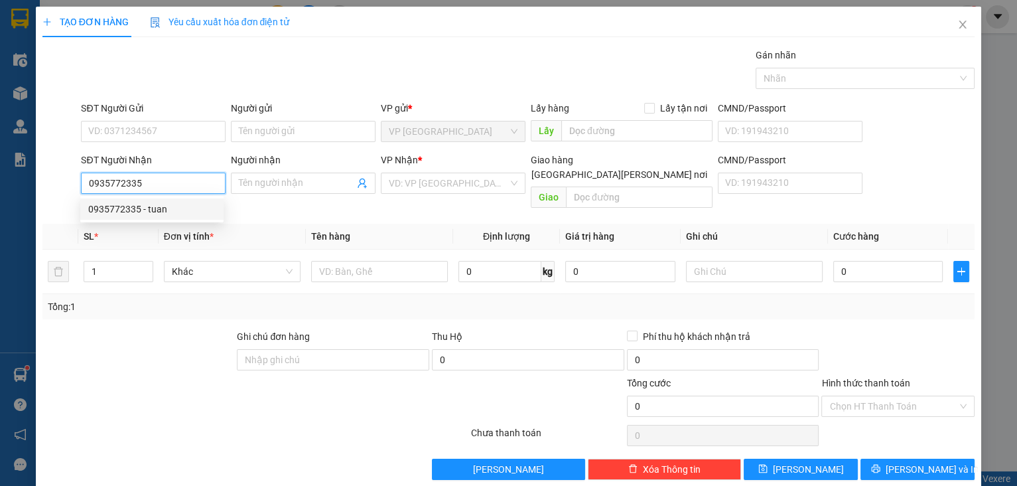
click at [155, 203] on div "0935772335 - tuan" at bounding box center [151, 209] width 127 height 15
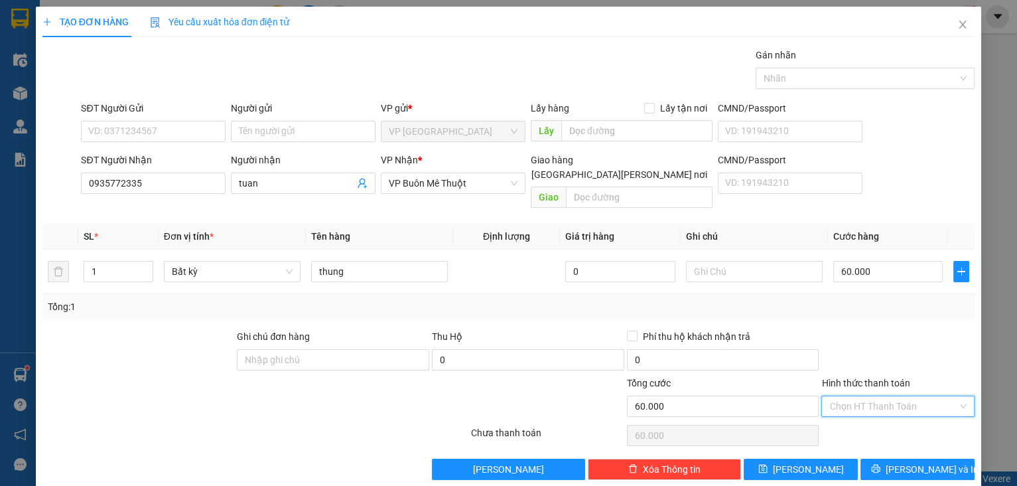
click at [894, 396] on input "Hình thức thanh toán" at bounding box center [893, 406] width 128 height 20
click at [895, 415] on div "Tại văn phòng" at bounding box center [891, 416] width 136 height 15
click at [880, 464] on icon "printer" at bounding box center [876, 468] width 9 height 9
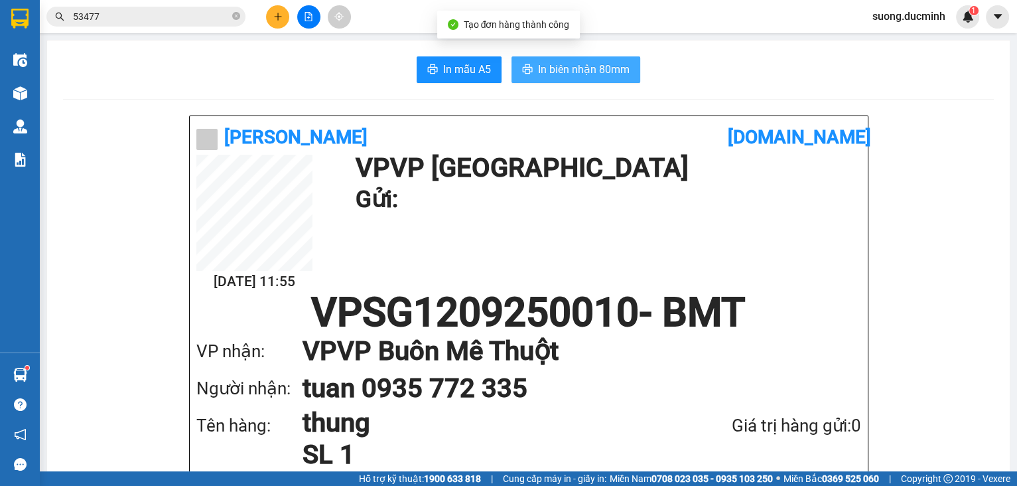
click at [597, 72] on span "In biên nhận 80mm" at bounding box center [584, 69] width 92 height 17
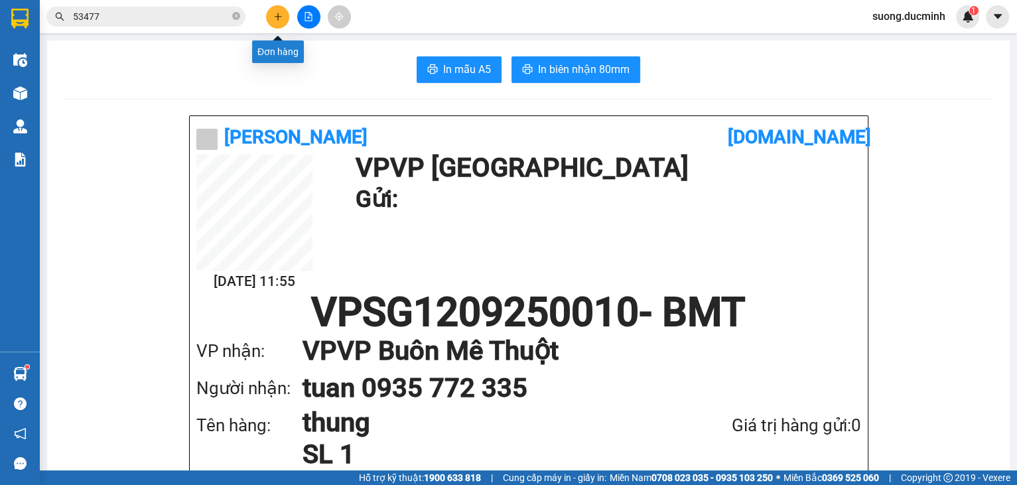
click at [274, 22] on button at bounding box center [277, 16] width 23 height 23
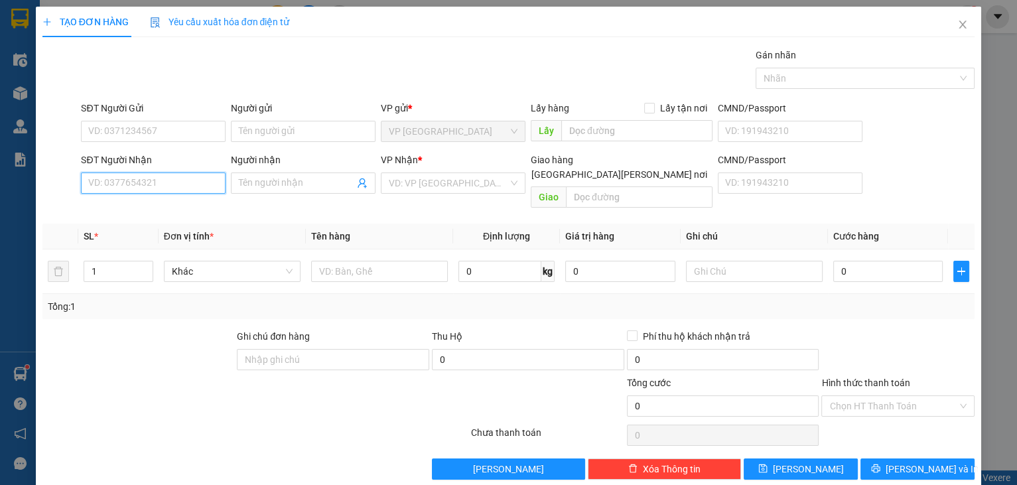
drag, startPoint x: 199, startPoint y: 189, endPoint x: 201, endPoint y: 182, distance: 6.9
click at [200, 187] on input "SĐT Người Nhận" at bounding box center [153, 182] width 145 height 21
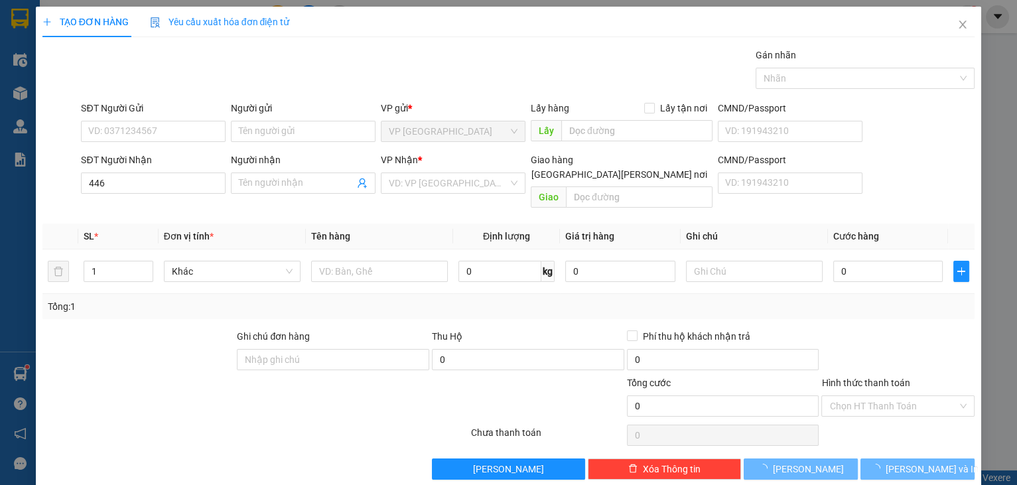
click at [195, 197] on div "SĐT Người Nhận 446 446" at bounding box center [153, 176] width 145 height 46
click at [195, 197] on div "0944807446 0944807446 - tung" at bounding box center [151, 209] width 143 height 27
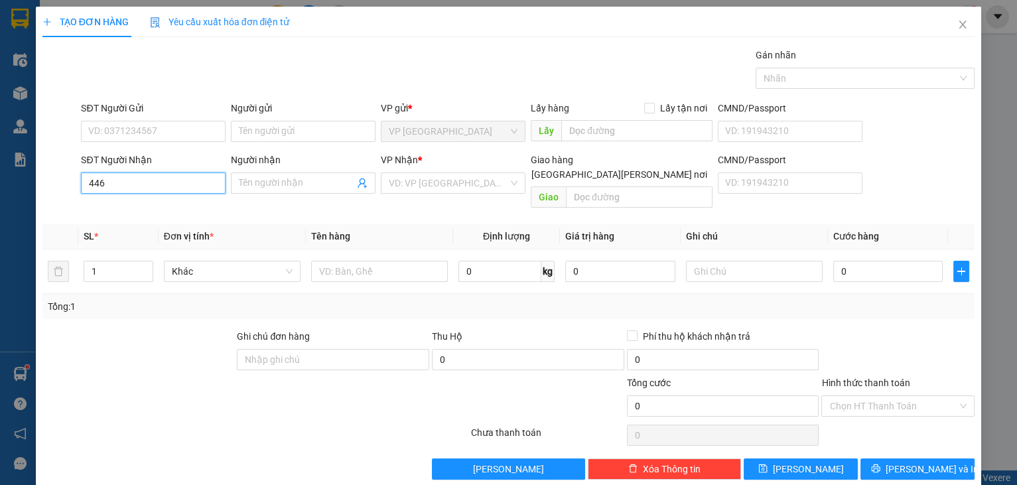
click at [197, 191] on input "446" at bounding box center [153, 182] width 145 height 21
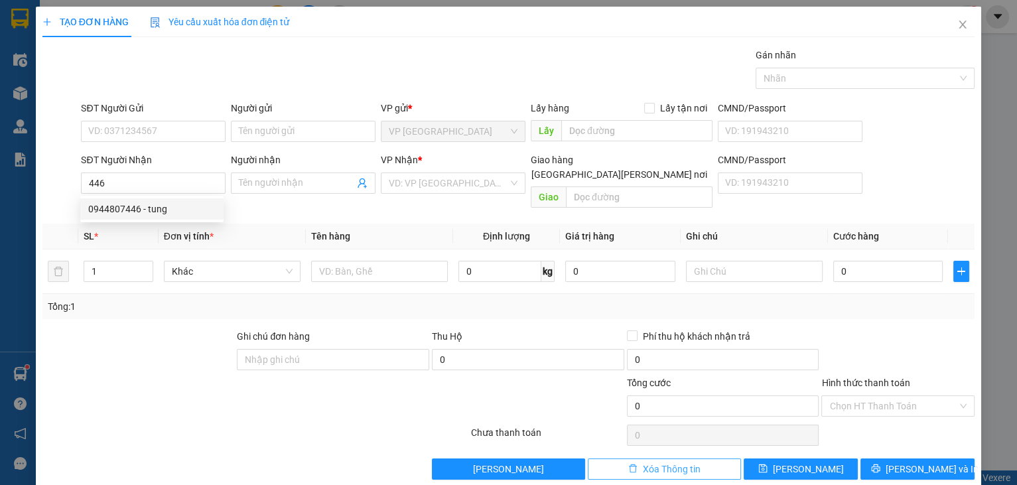
click at [661, 462] on span "Xóa Thông tin" at bounding box center [672, 469] width 58 height 15
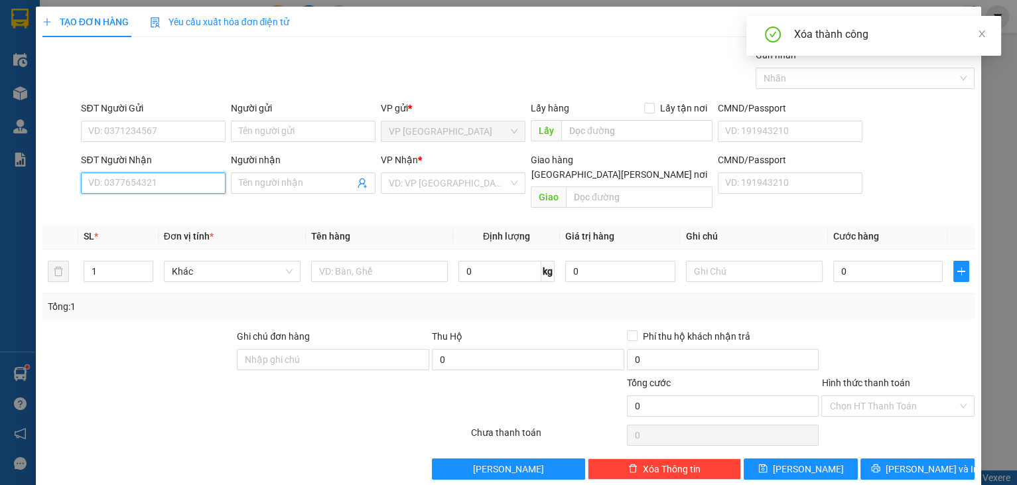
click at [147, 177] on input "SĐT Người Nhận" at bounding box center [153, 182] width 145 height 21
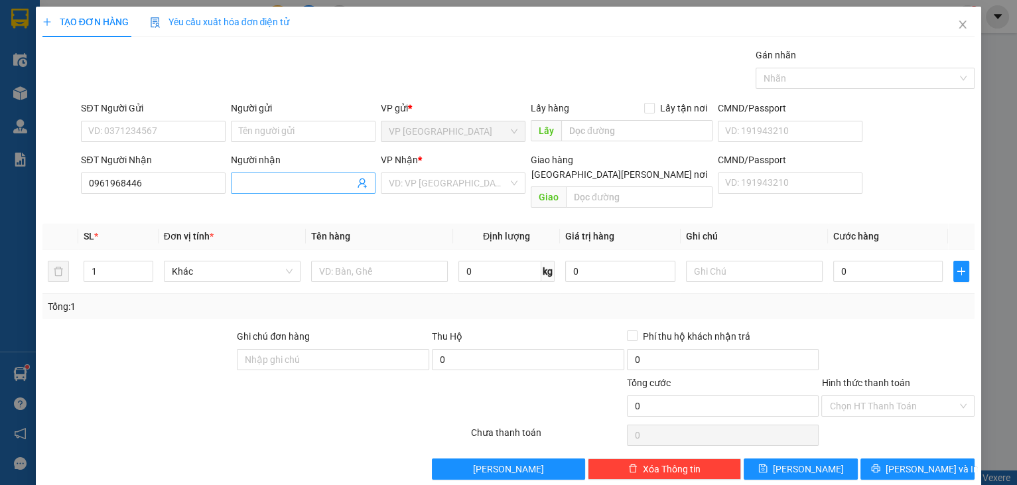
click at [337, 185] on input "Người nhận" at bounding box center [296, 183] width 115 height 15
click at [462, 175] on input "search" at bounding box center [448, 183] width 119 height 20
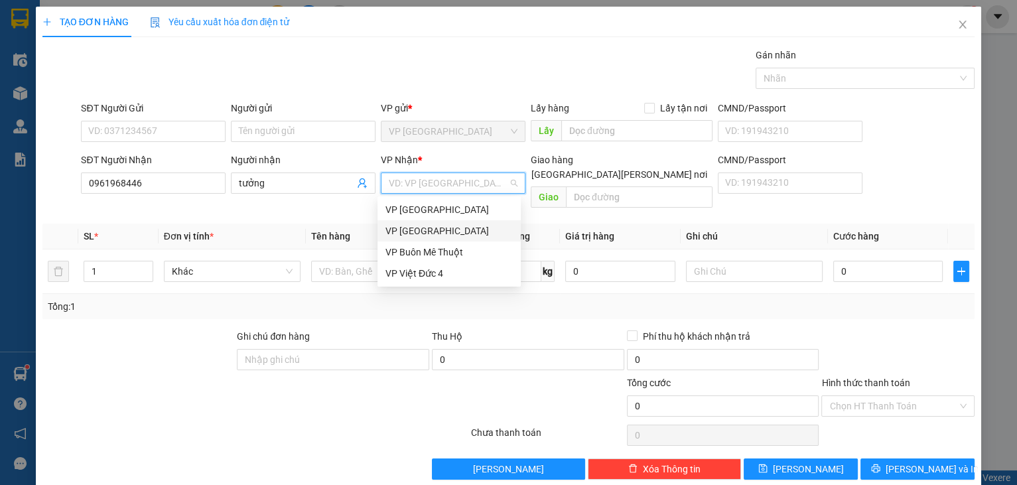
click at [474, 233] on div "VP [GEOGRAPHIC_DATA]" at bounding box center [448, 231] width 127 height 15
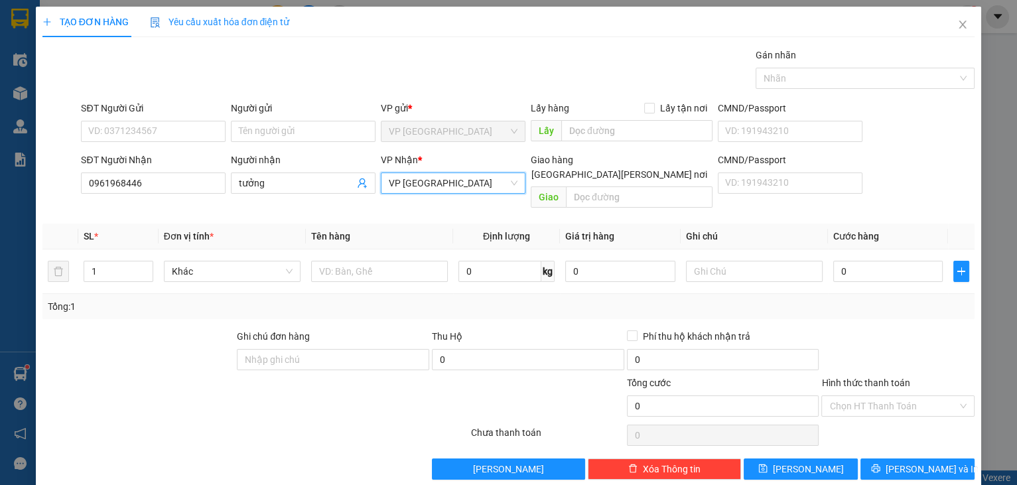
click at [470, 180] on span "VP [GEOGRAPHIC_DATA]" at bounding box center [453, 183] width 129 height 20
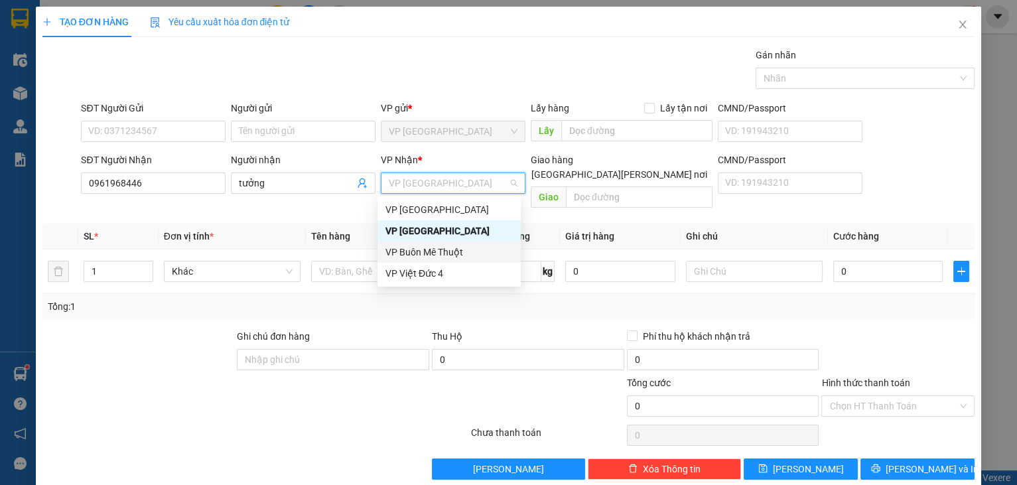
click at [446, 247] on div "VP Buôn Mê Thuột" at bounding box center [448, 252] width 127 height 15
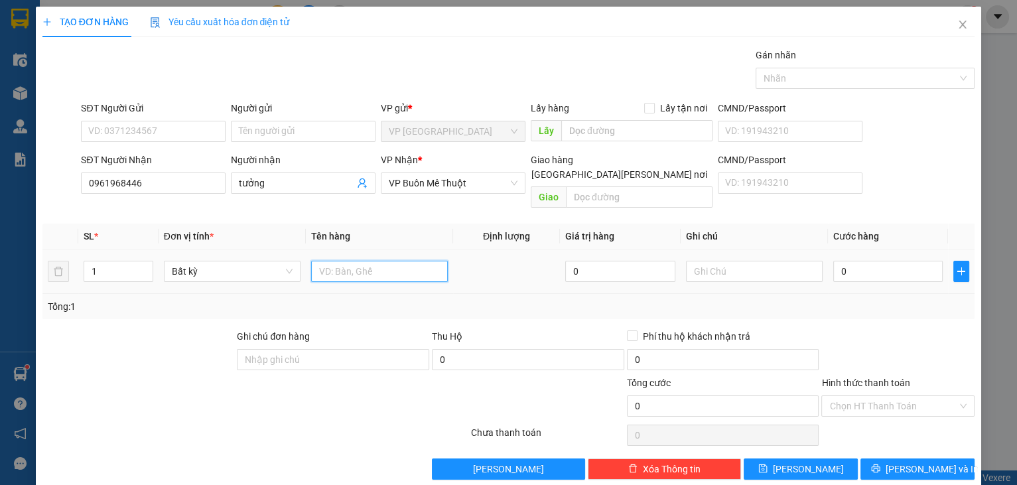
click at [375, 261] on input "text" at bounding box center [379, 271] width 137 height 21
click at [913, 261] on input "0" at bounding box center [888, 271] width 110 height 21
click at [929, 352] on div at bounding box center [898, 352] width 156 height 46
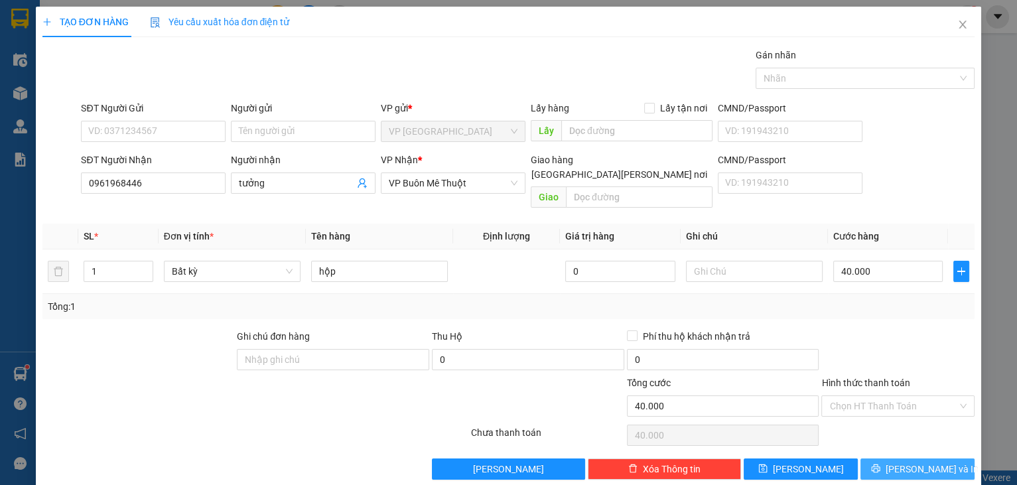
click at [897, 458] on button "[PERSON_NAME] và In" at bounding box center [917, 468] width 114 height 21
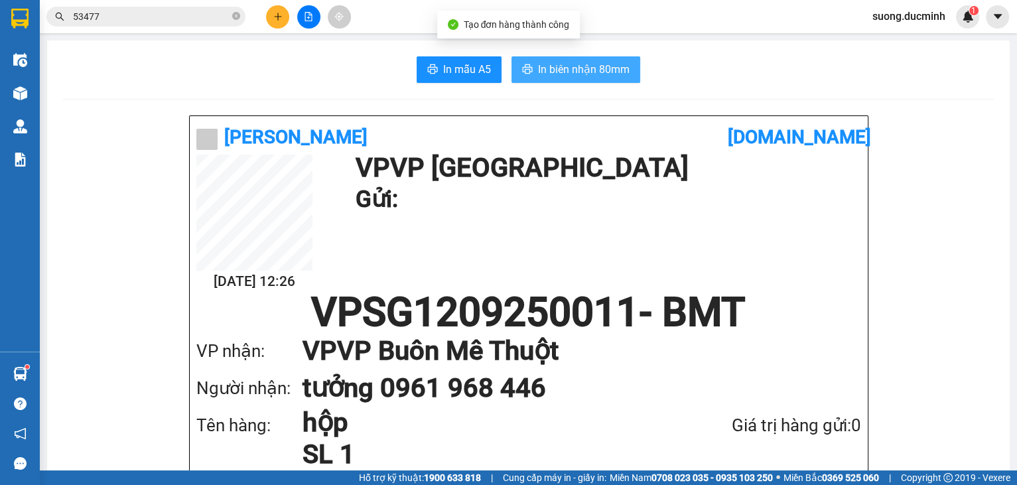
click at [582, 67] on span "In biên nhận 80mm" at bounding box center [584, 69] width 92 height 17
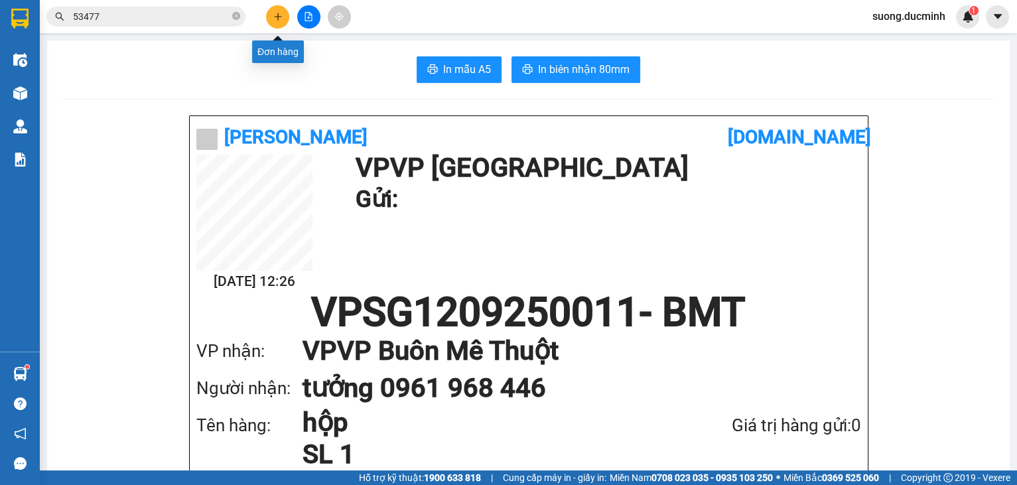
click at [275, 19] on icon "plus" at bounding box center [277, 16] width 9 height 9
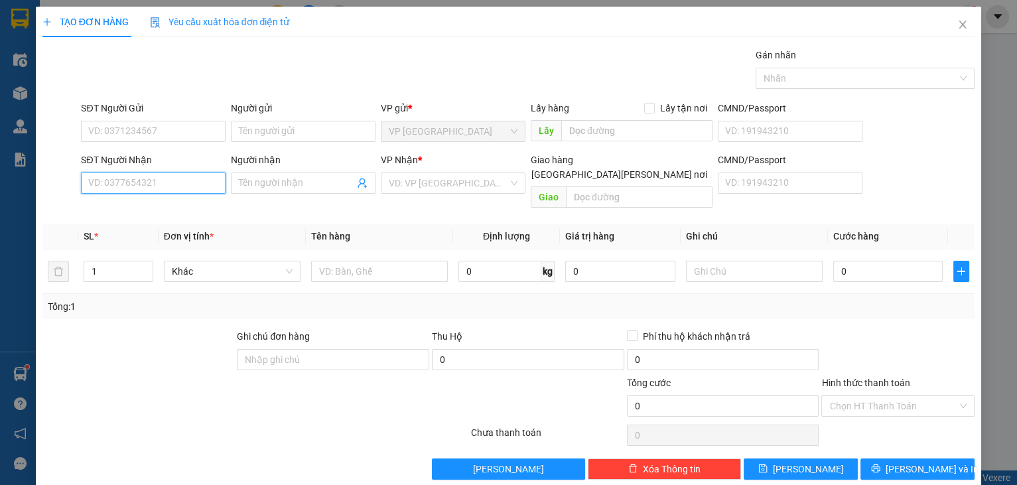
click at [145, 179] on input "SĐT Người Nhận" at bounding box center [153, 182] width 145 height 21
click at [154, 180] on input "SĐT Người Nhận" at bounding box center [153, 182] width 145 height 21
click at [104, 212] on div "0943293881 - quynh" at bounding box center [153, 209] width 131 height 15
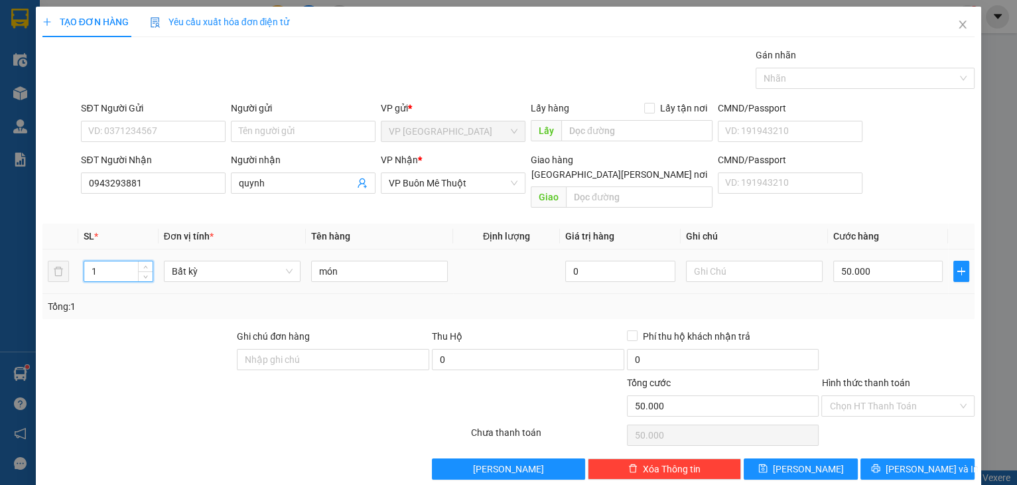
click at [55, 255] on tr "1 Bất kỳ món 0 50.000" at bounding box center [508, 271] width 933 height 44
click at [345, 261] on input "món" at bounding box center [379, 271] width 137 height 21
click at [900, 261] on input "0" at bounding box center [888, 271] width 110 height 21
click at [915, 354] on div at bounding box center [898, 352] width 156 height 46
click at [909, 462] on span "[PERSON_NAME] và In" at bounding box center [932, 469] width 93 height 15
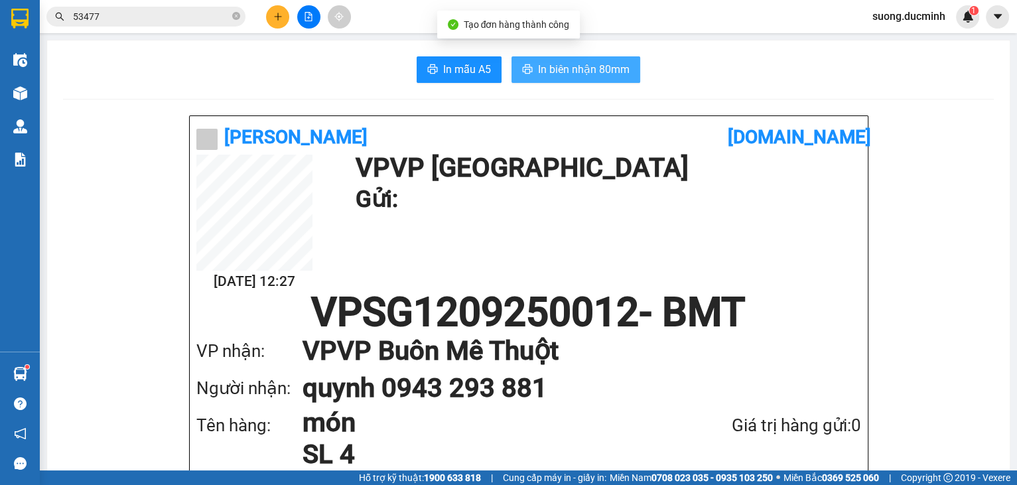
click at [555, 77] on span "In biên nhận 80mm" at bounding box center [584, 69] width 92 height 17
